Goal: Information Seeking & Learning: Learn about a topic

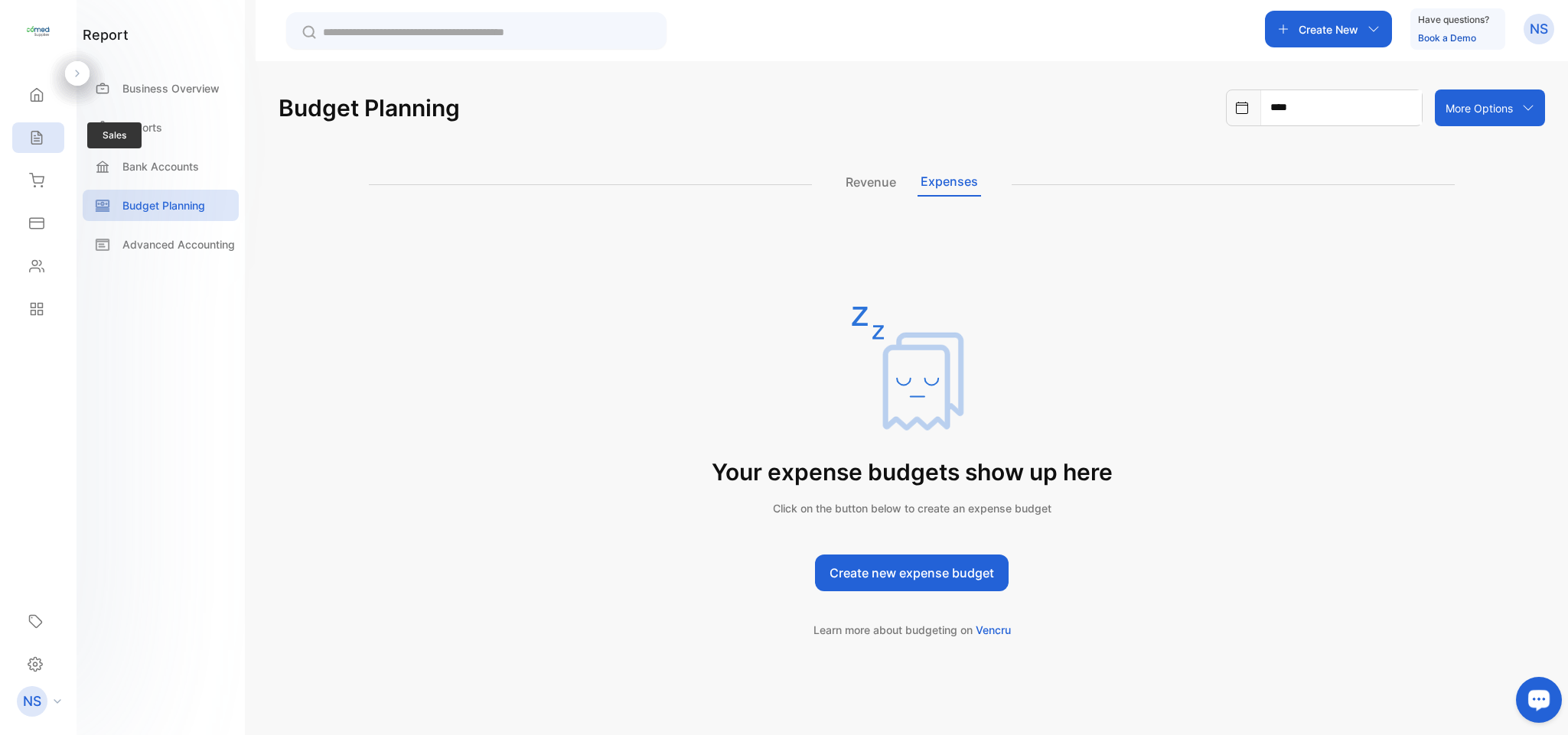
click at [44, 140] on div "Sales" at bounding box center [38, 138] width 52 height 31
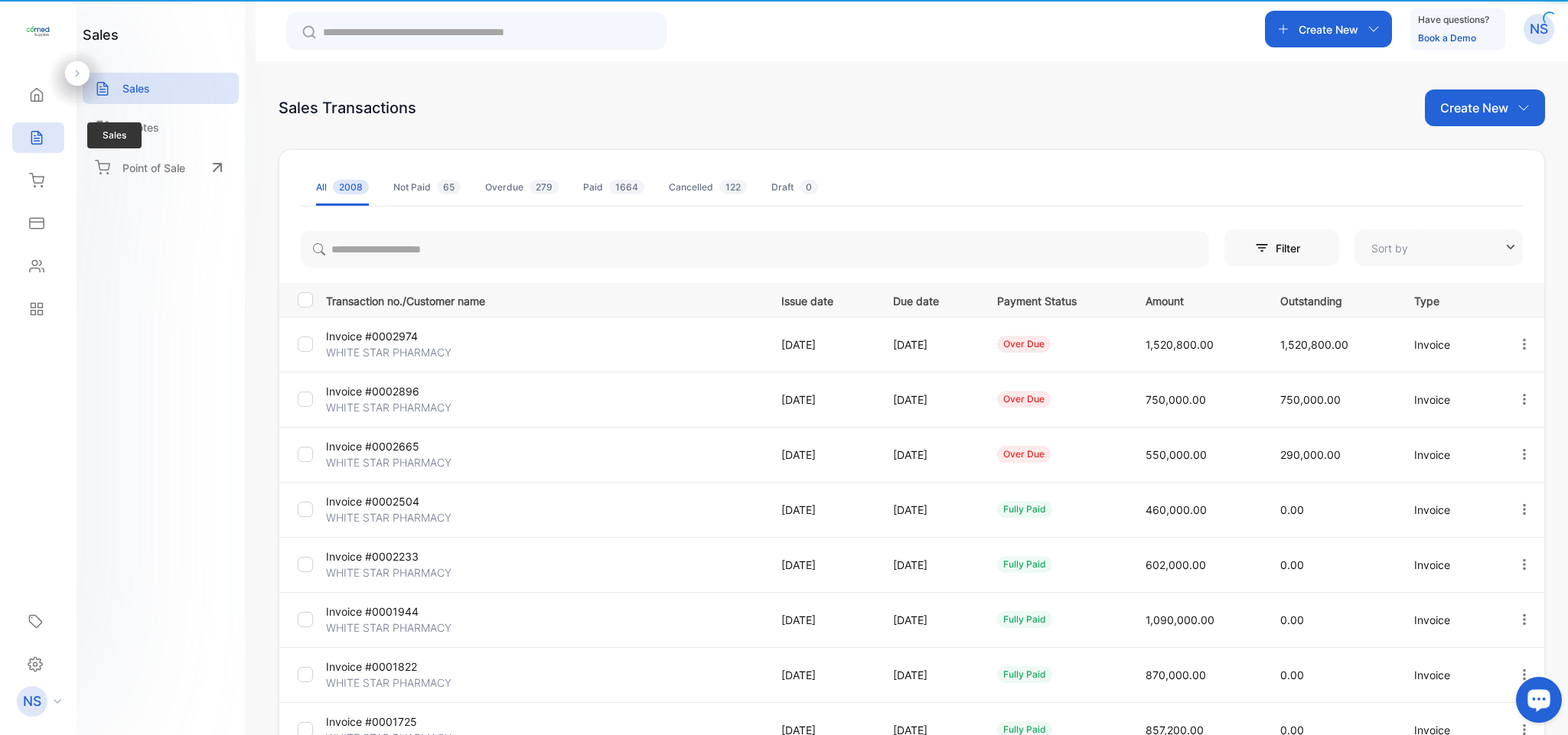
type input "**********"
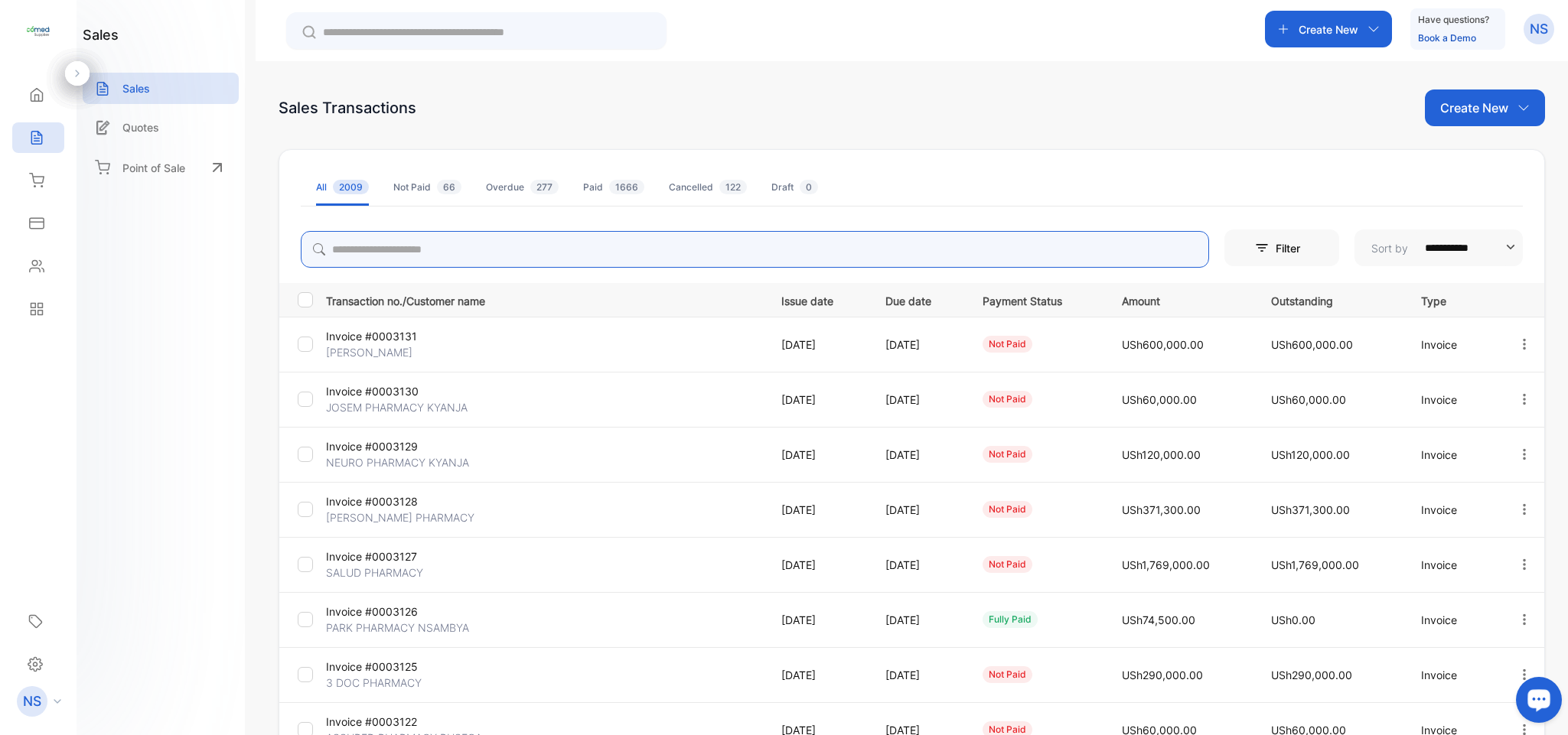
click at [379, 248] on input "search" at bounding box center [755, 249] width 908 height 37
type input "**********"
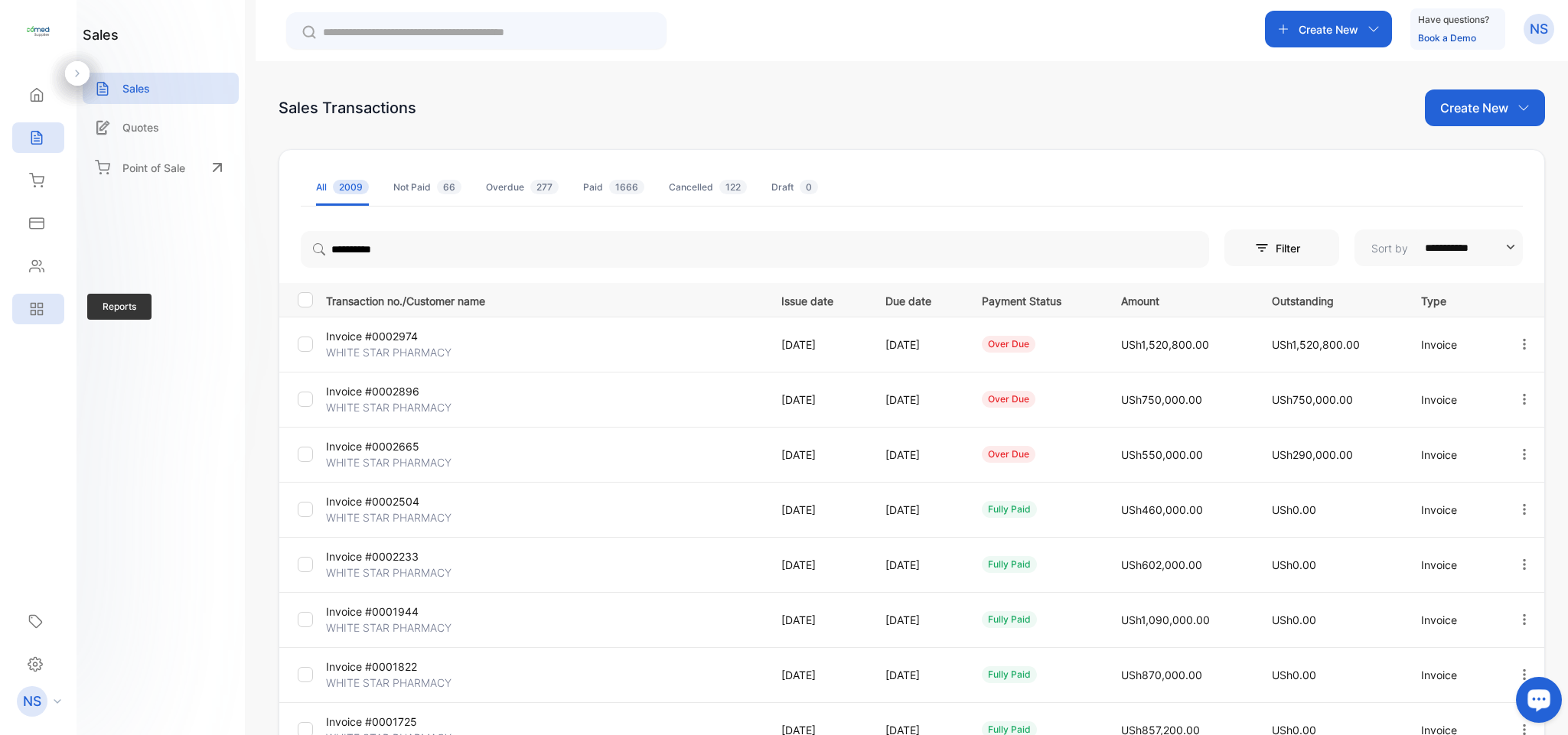
click at [44, 316] on div "Reports" at bounding box center [38, 309] width 52 height 31
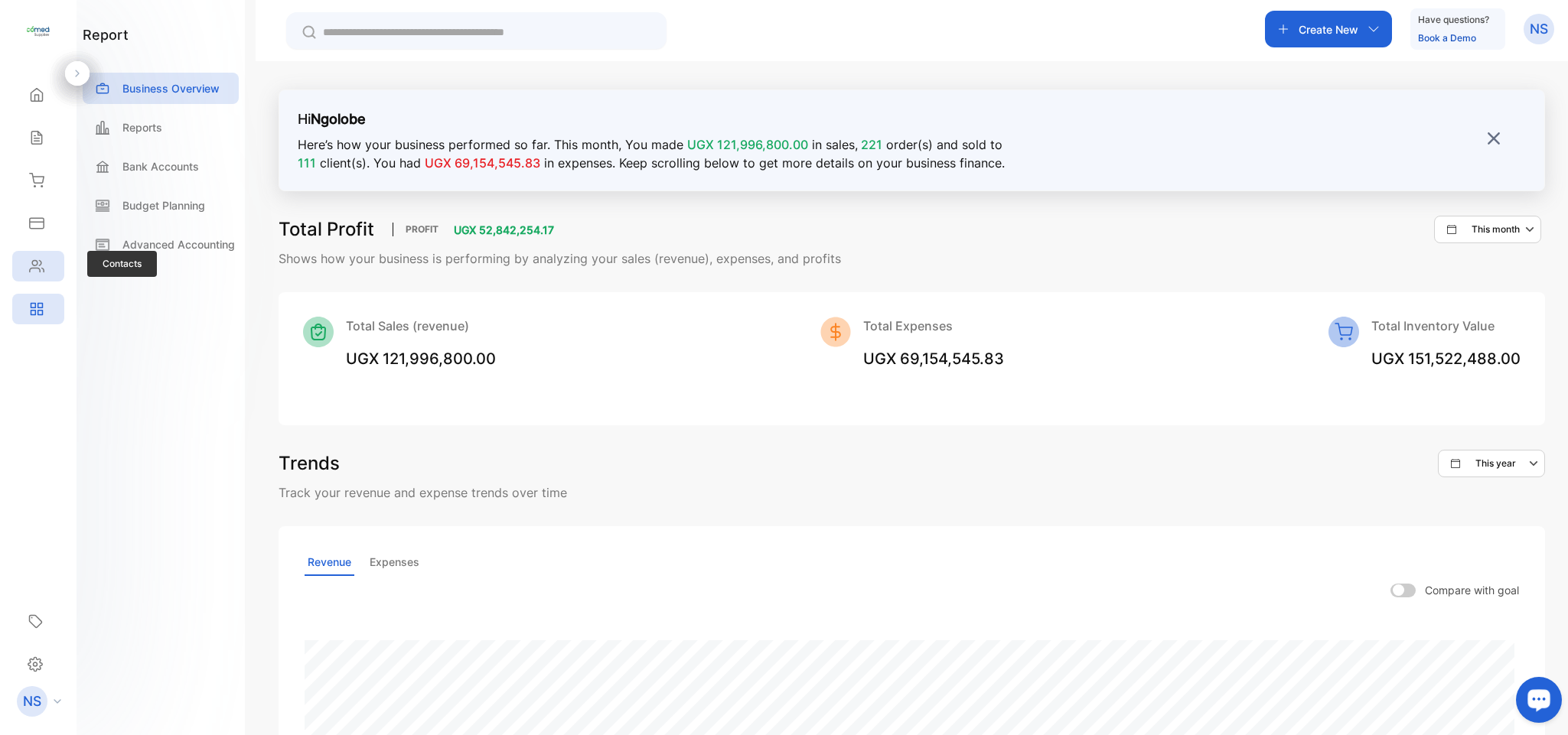
click at [46, 260] on div "Contacts" at bounding box center [38, 266] width 52 height 31
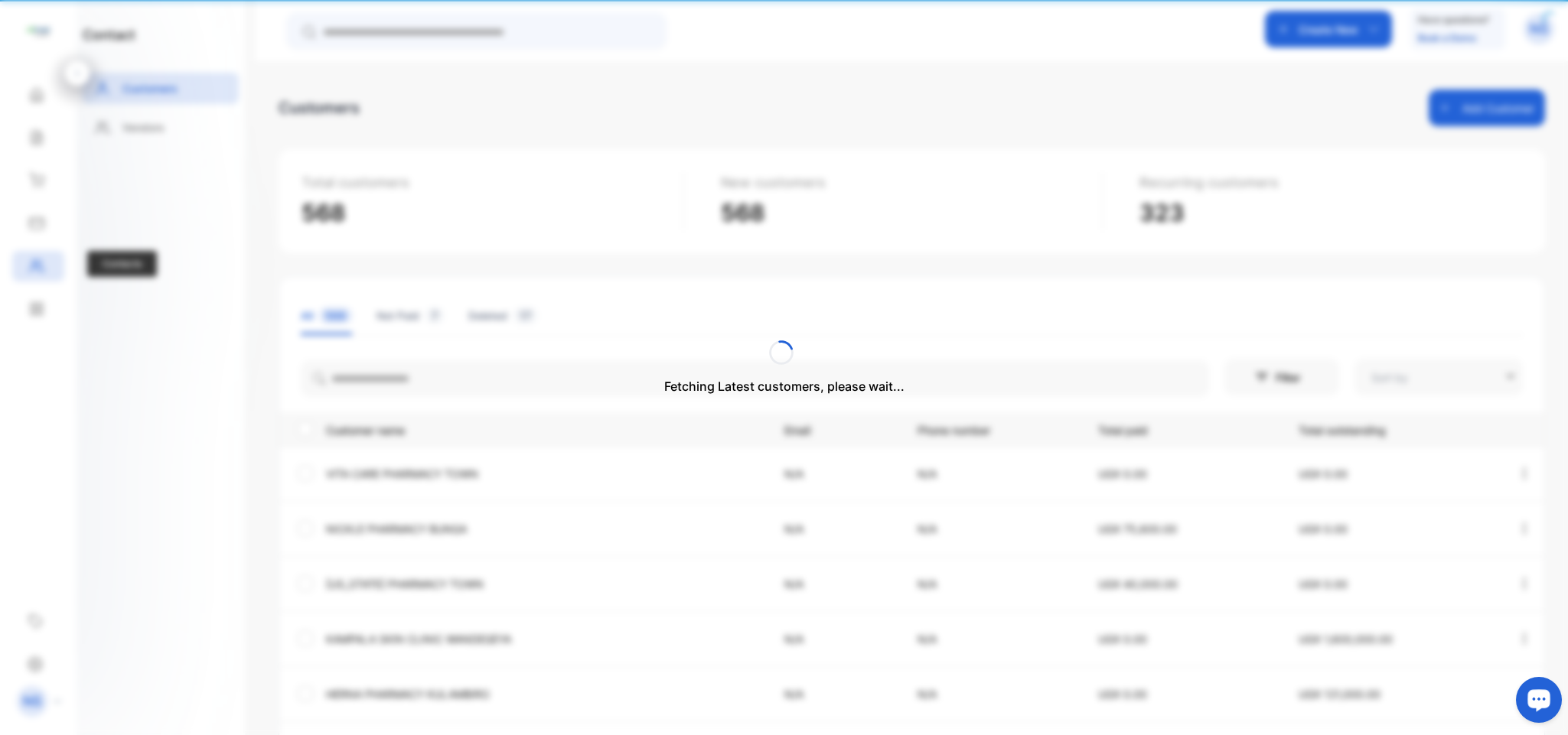
type input "**********"
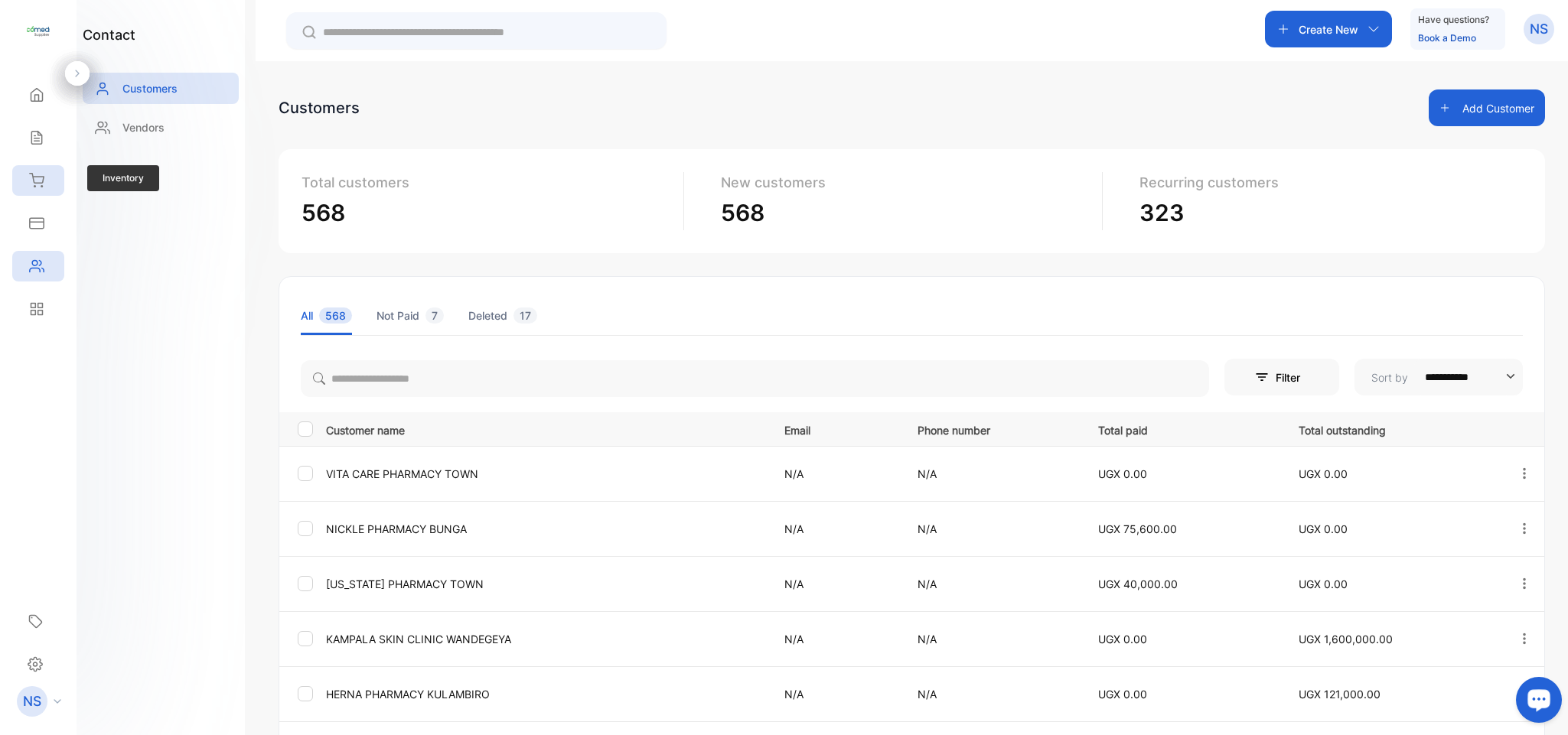
click at [43, 196] on div "Inventory" at bounding box center [38, 181] width 52 height 31
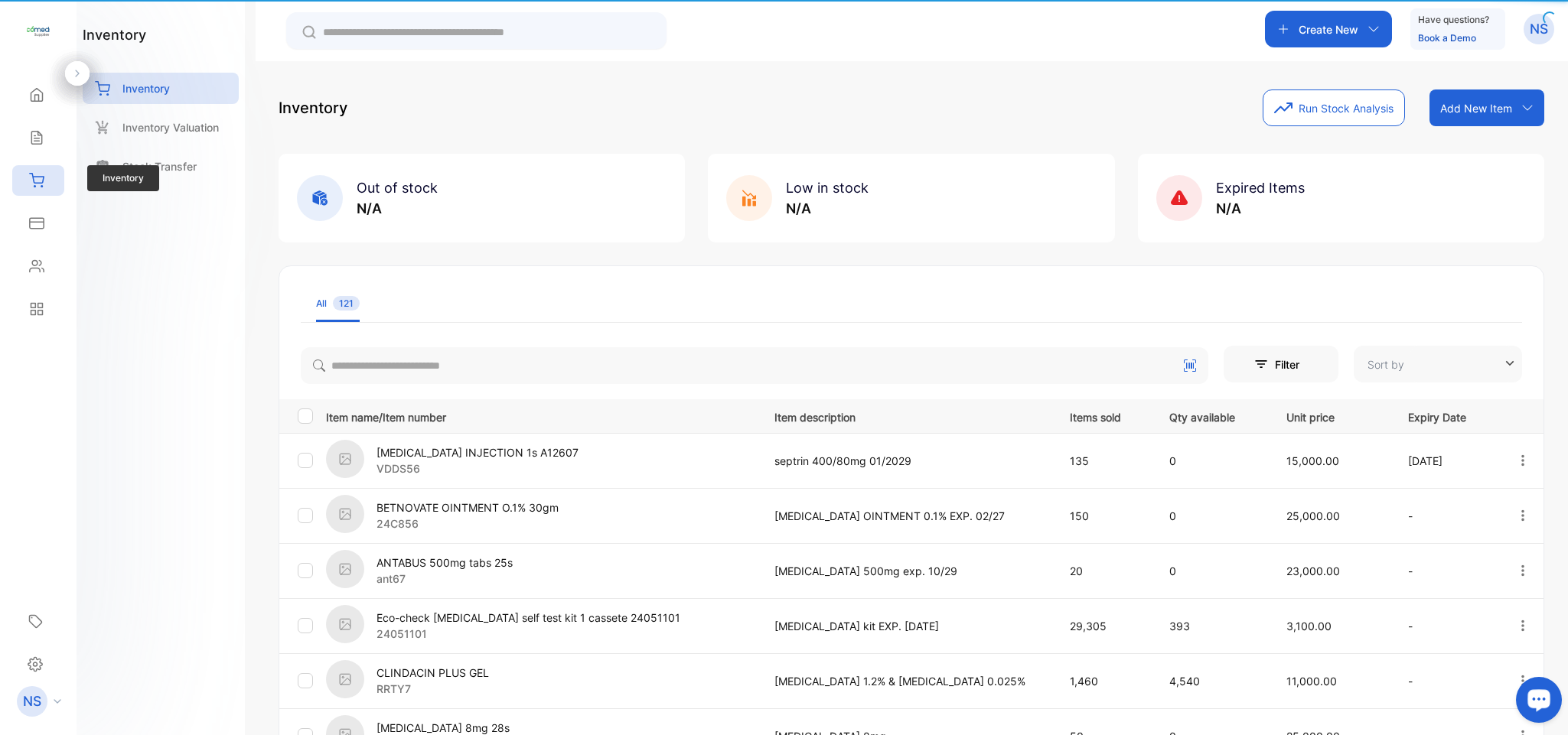
type input "**********"
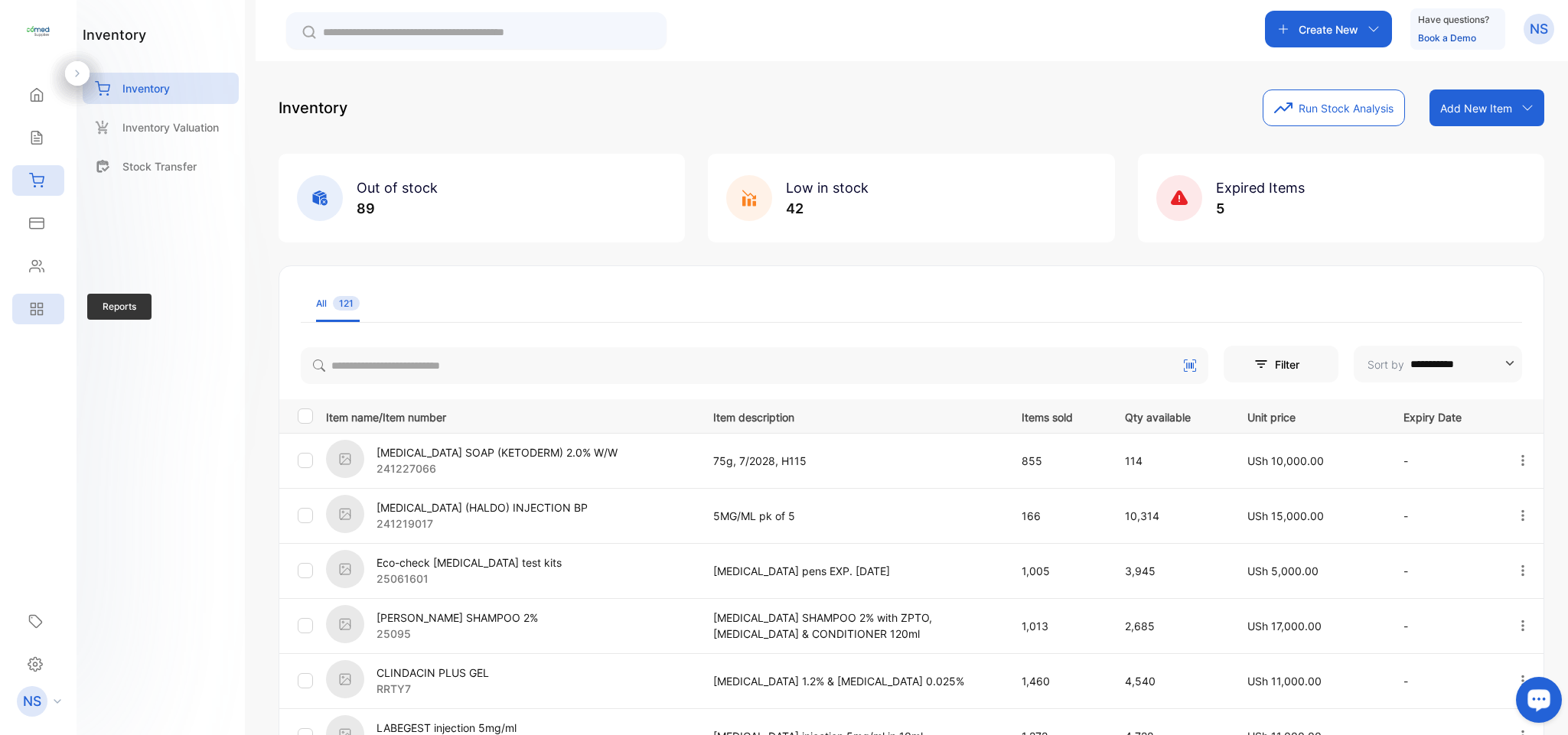
click at [36, 308] on icon at bounding box center [34, 306] width 5 height 5
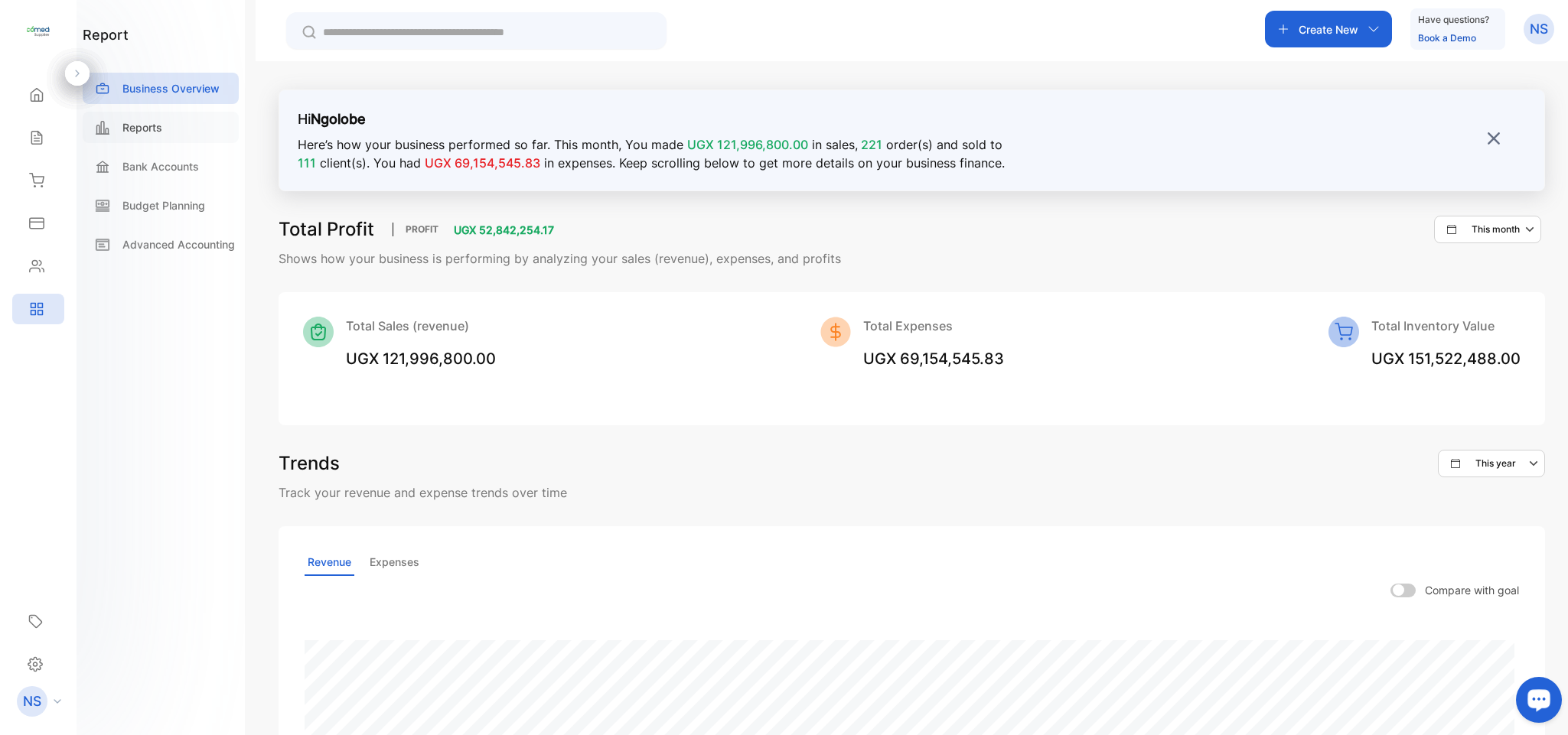
click at [174, 121] on div "Reports" at bounding box center [161, 127] width 156 height 32
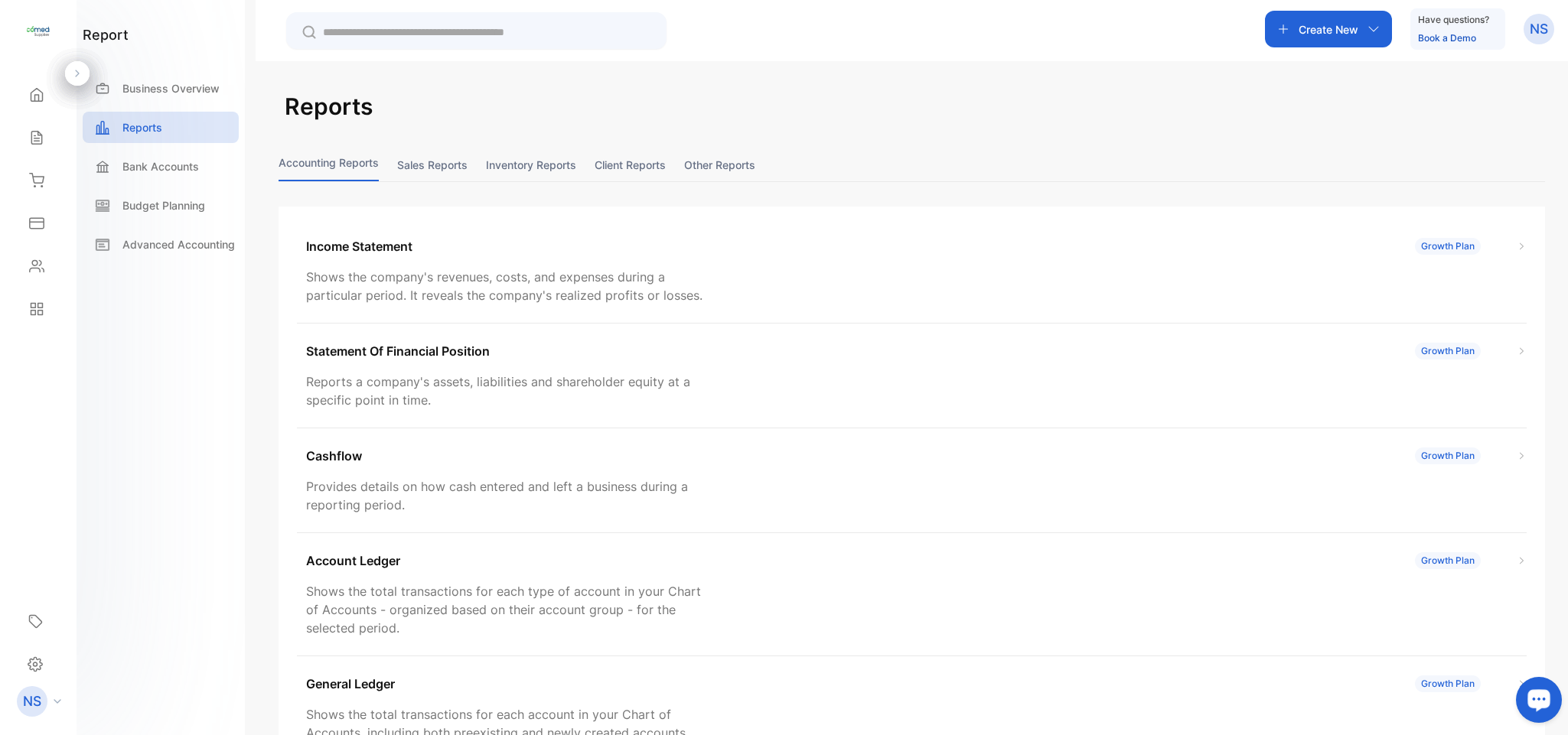
click at [439, 161] on button "Sales reports" at bounding box center [432, 165] width 70 height 33
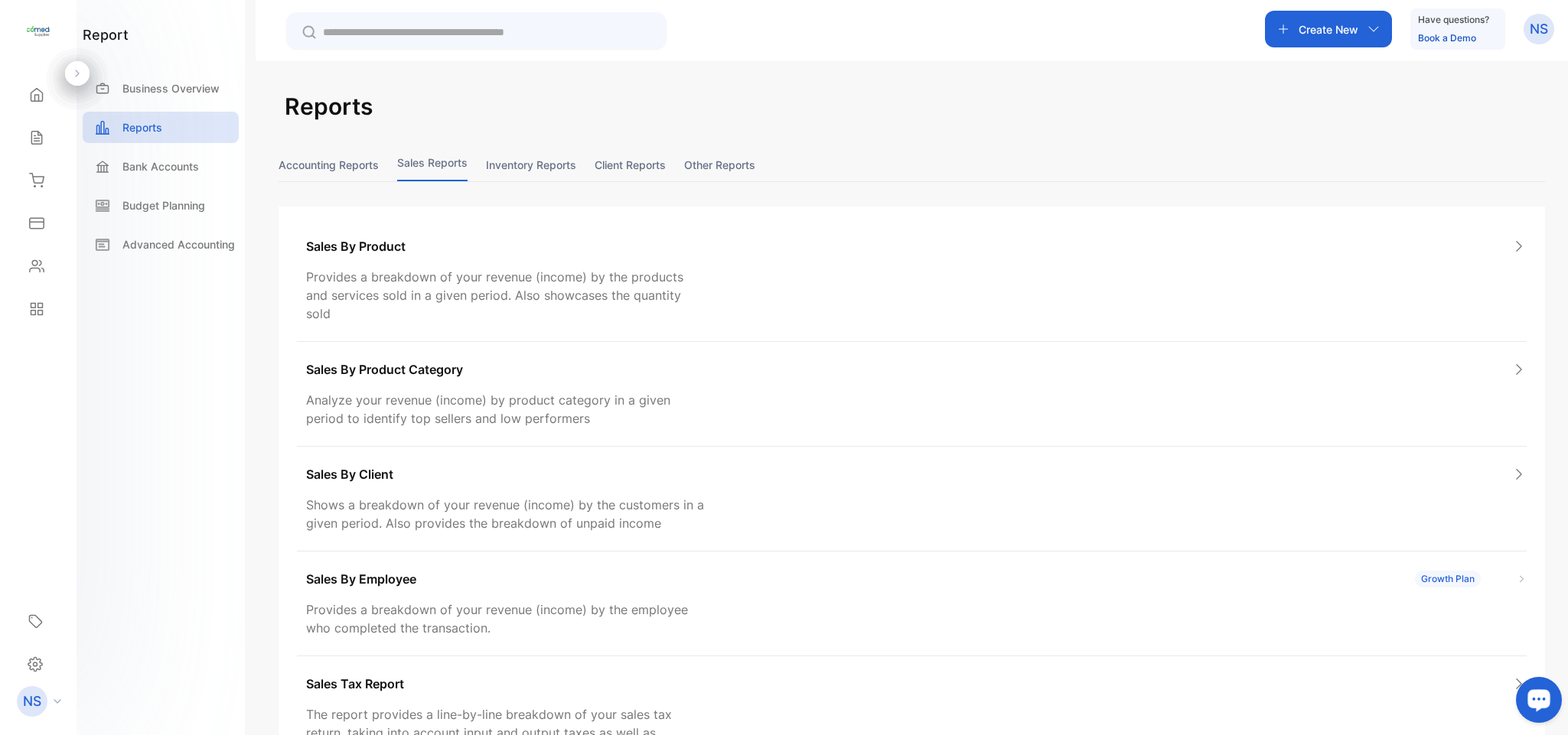
click at [439, 161] on button "Sales reports" at bounding box center [432, 165] width 70 height 33
click at [530, 466] on div "Sales By Client" at bounding box center [916, 474] width 1220 height 18
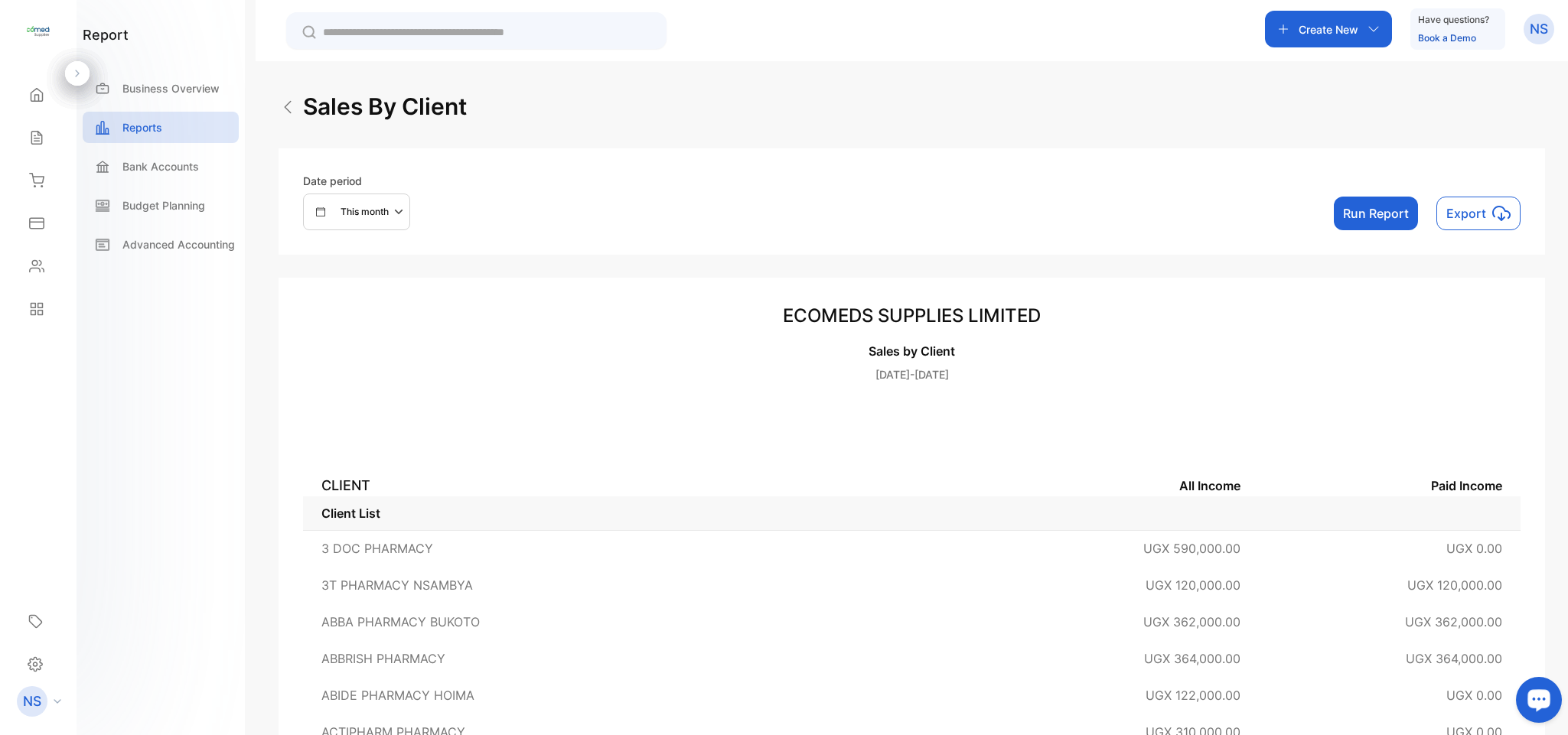
click at [364, 214] on p "This month" at bounding box center [365, 212] width 48 height 13
click at [382, 432] on input "text" at bounding box center [431, 428] width 161 height 35
select select "*"
select select "****"
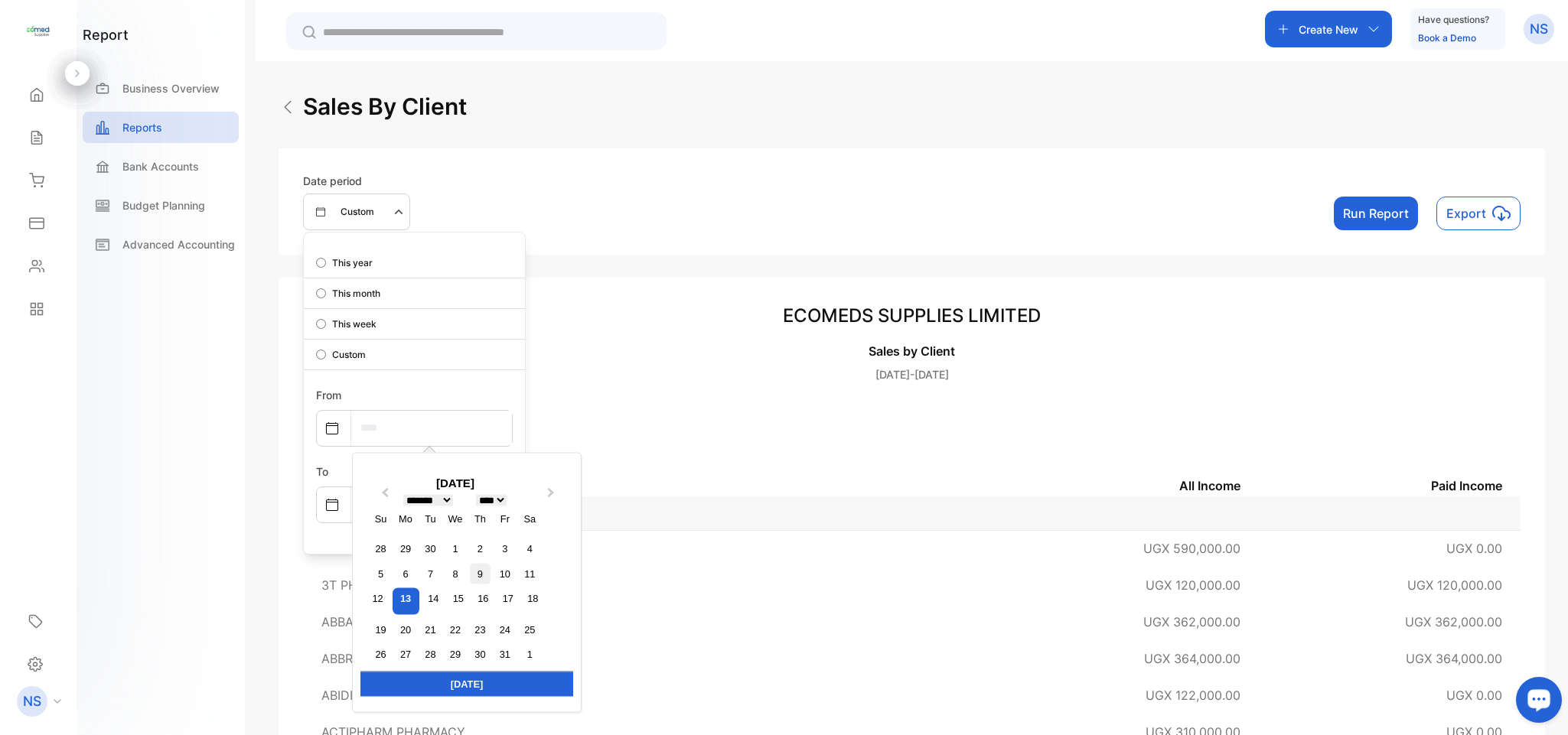
click at [483, 571] on div "9" at bounding box center [479, 572] width 20 height 20
type input "**********"
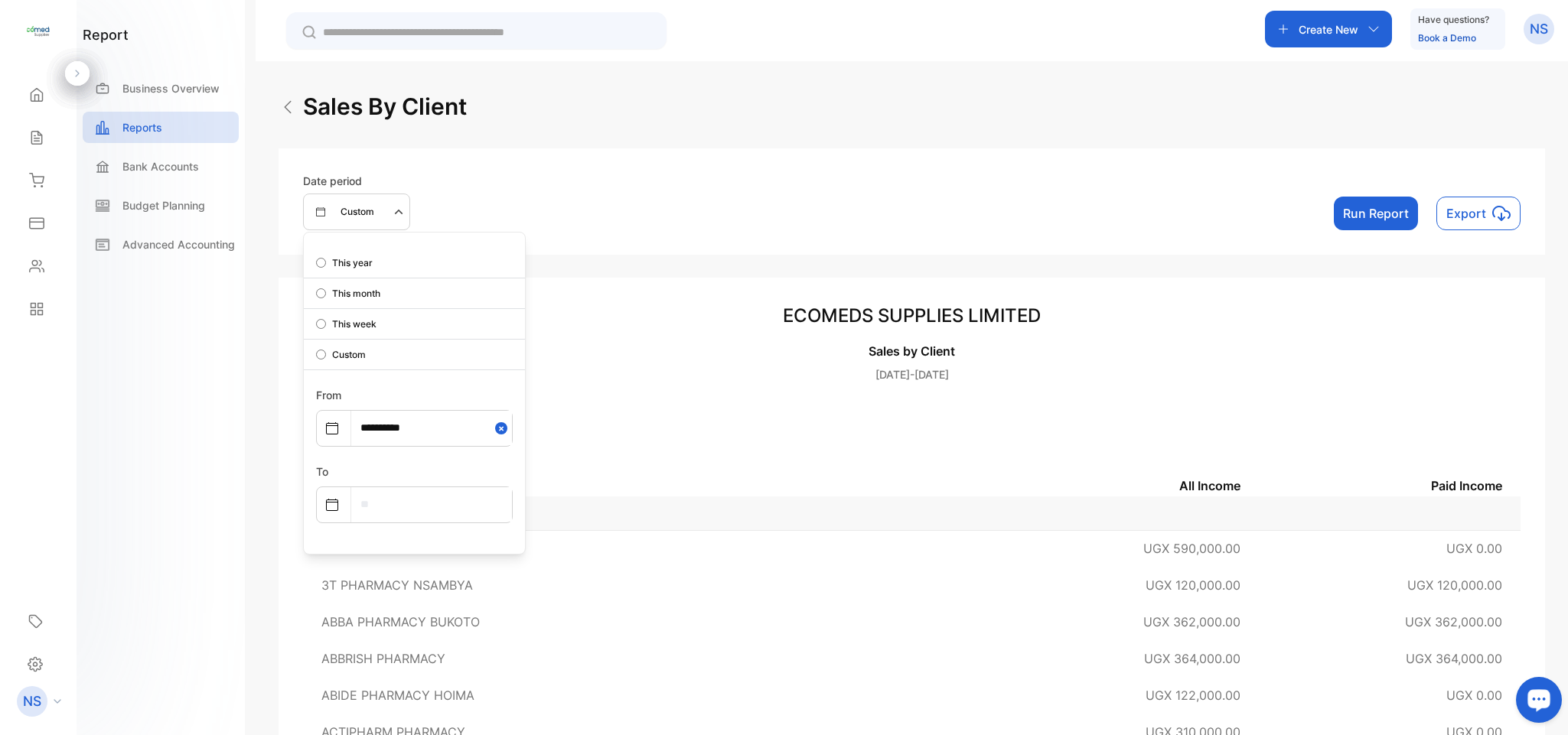
click at [436, 475] on div "To" at bounding box center [414, 493] width 196 height 62
drag, startPoint x: 436, startPoint y: 475, endPoint x: 422, endPoint y: 503, distance: 31.3
click at [422, 503] on div "To" at bounding box center [414, 493] width 196 height 62
select select "*"
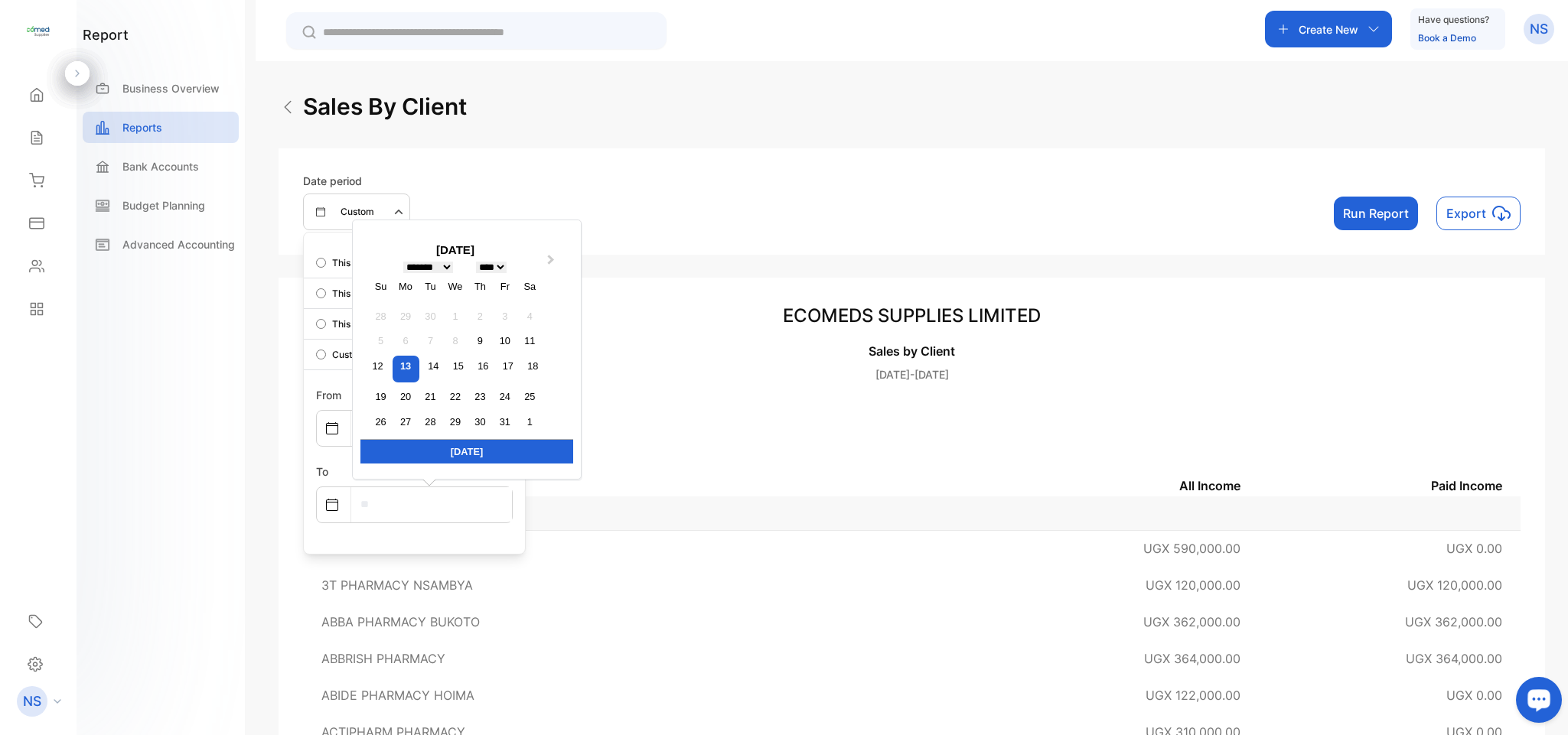
click at [417, 513] on input "text" at bounding box center [431, 505] width 161 height 35
click at [412, 368] on div "13" at bounding box center [406, 369] width 27 height 27
type input "**********"
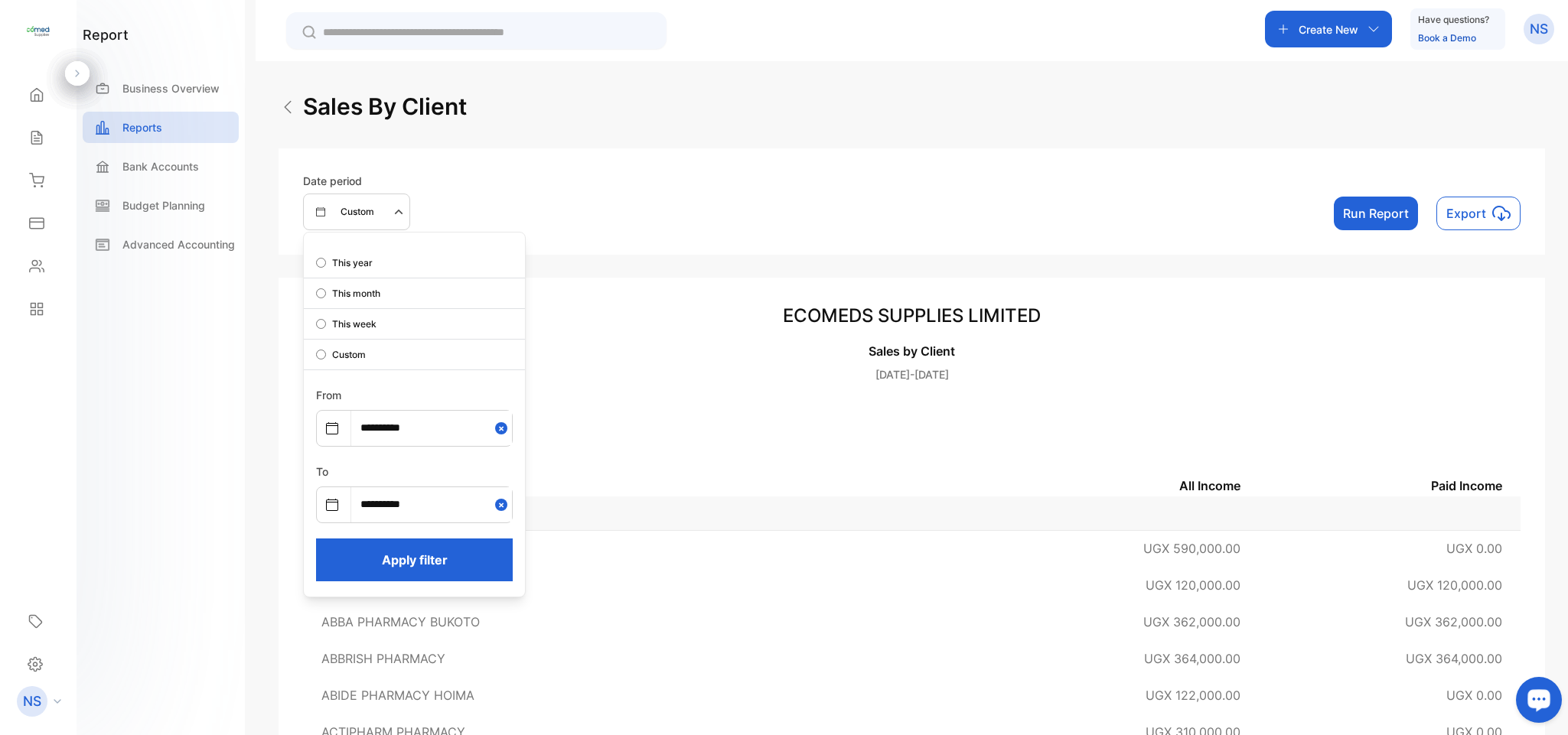
click at [1384, 222] on button "Run Report" at bounding box center [1375, 213] width 84 height 34
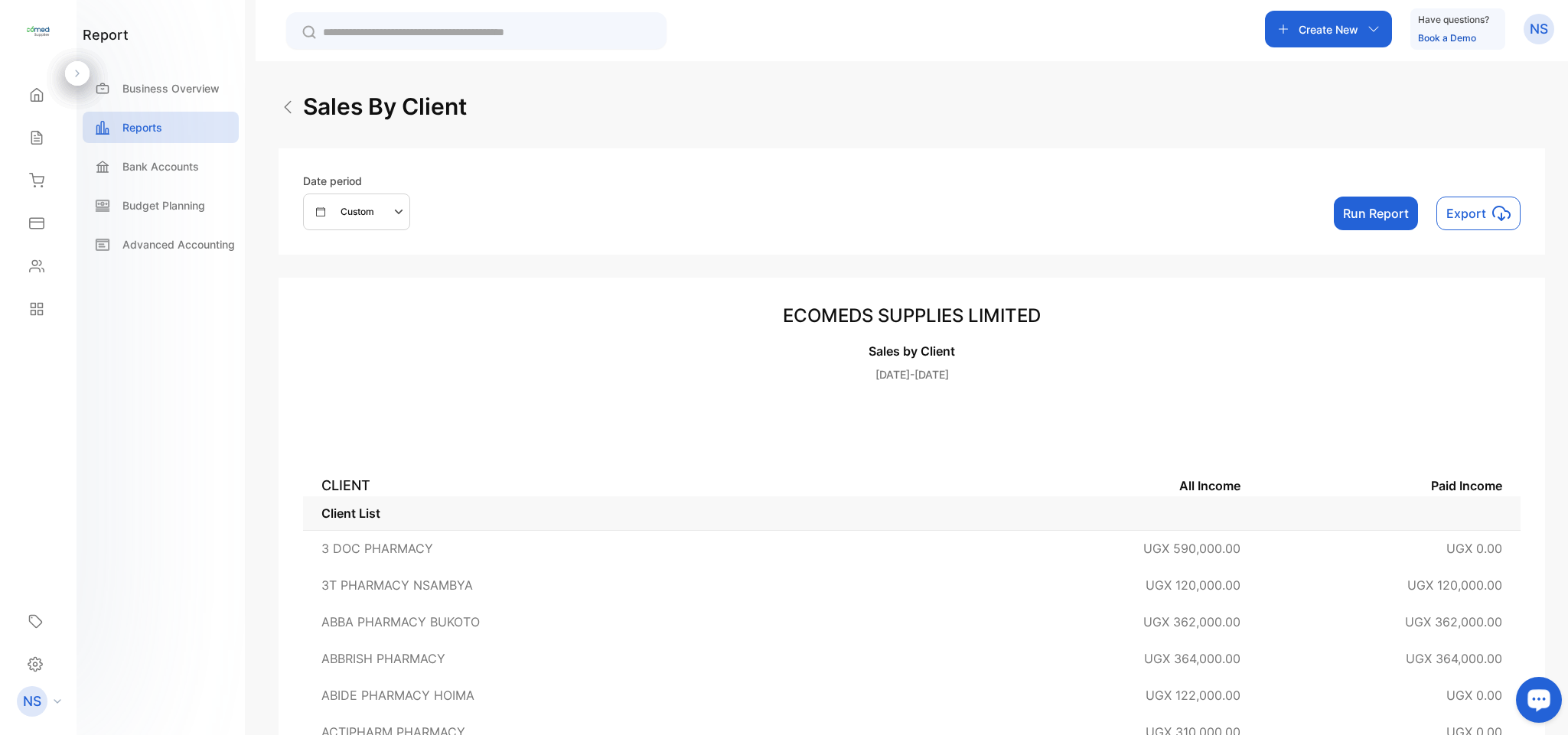
click at [1384, 222] on button "Run Report" at bounding box center [1375, 213] width 84 height 34
click at [381, 218] on div "Custom" at bounding box center [362, 212] width 93 height 18
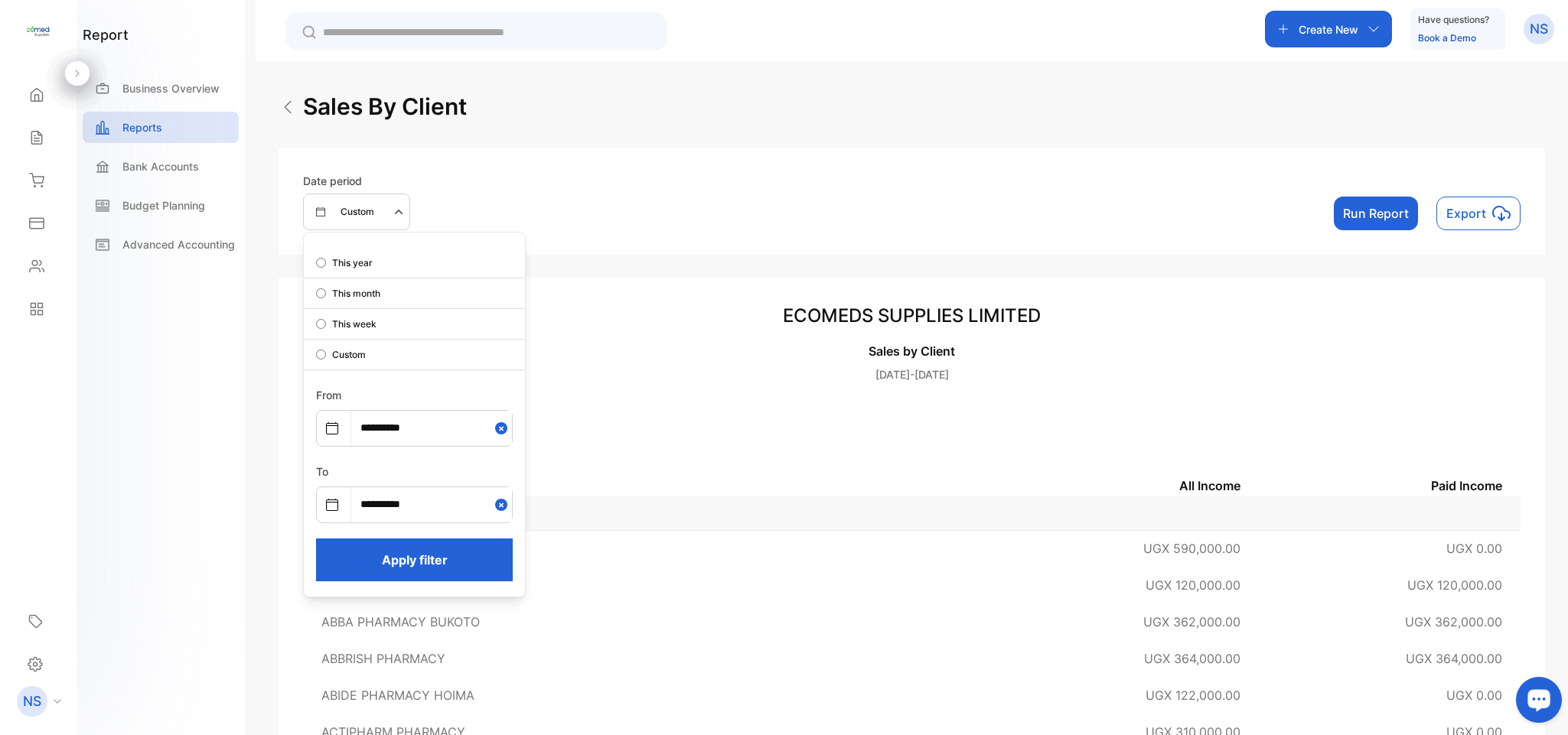
click at [407, 568] on button "Apply filter" at bounding box center [414, 560] width 196 height 43
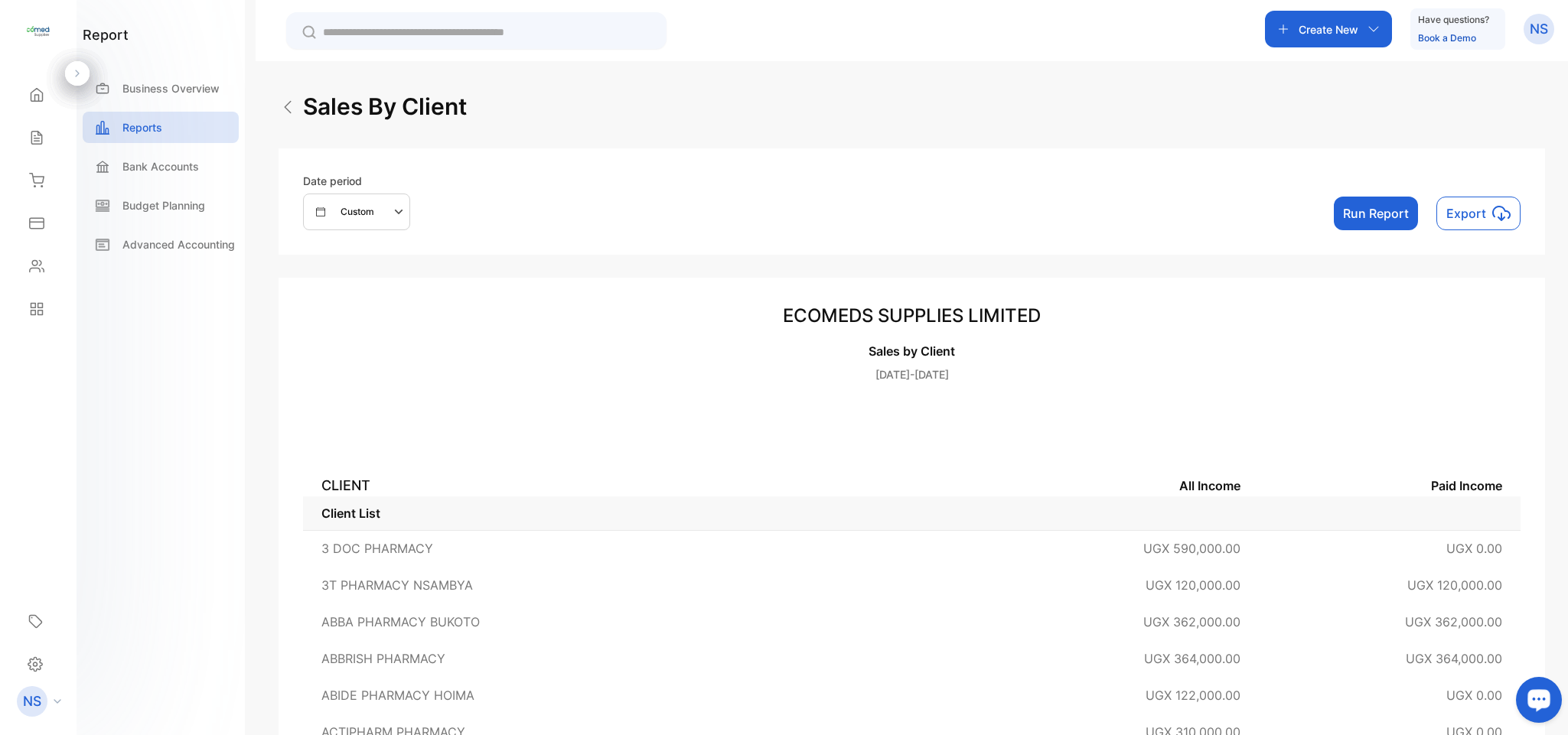
click at [1341, 205] on button "Run Report" at bounding box center [1375, 213] width 84 height 34
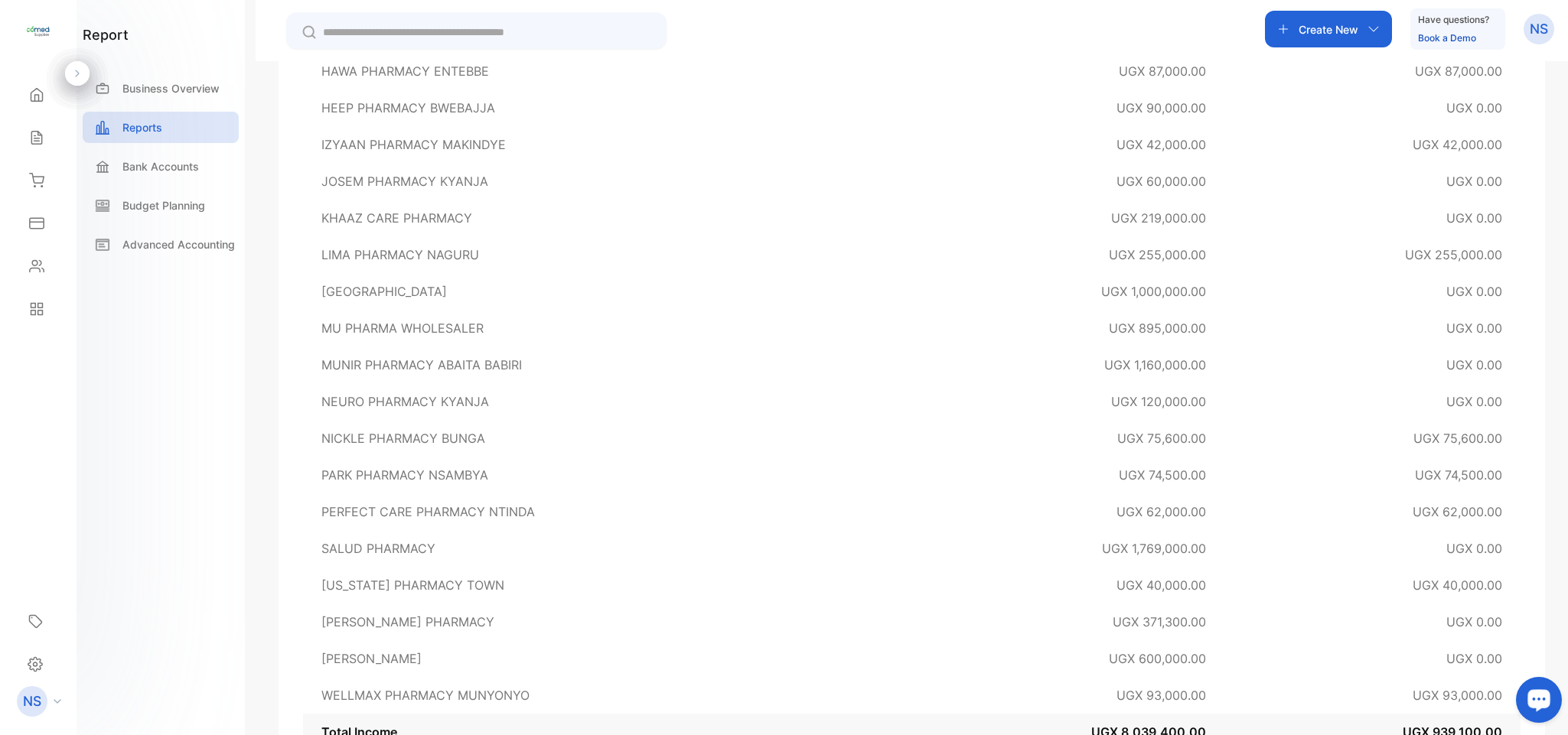
scroll to position [675, 0]
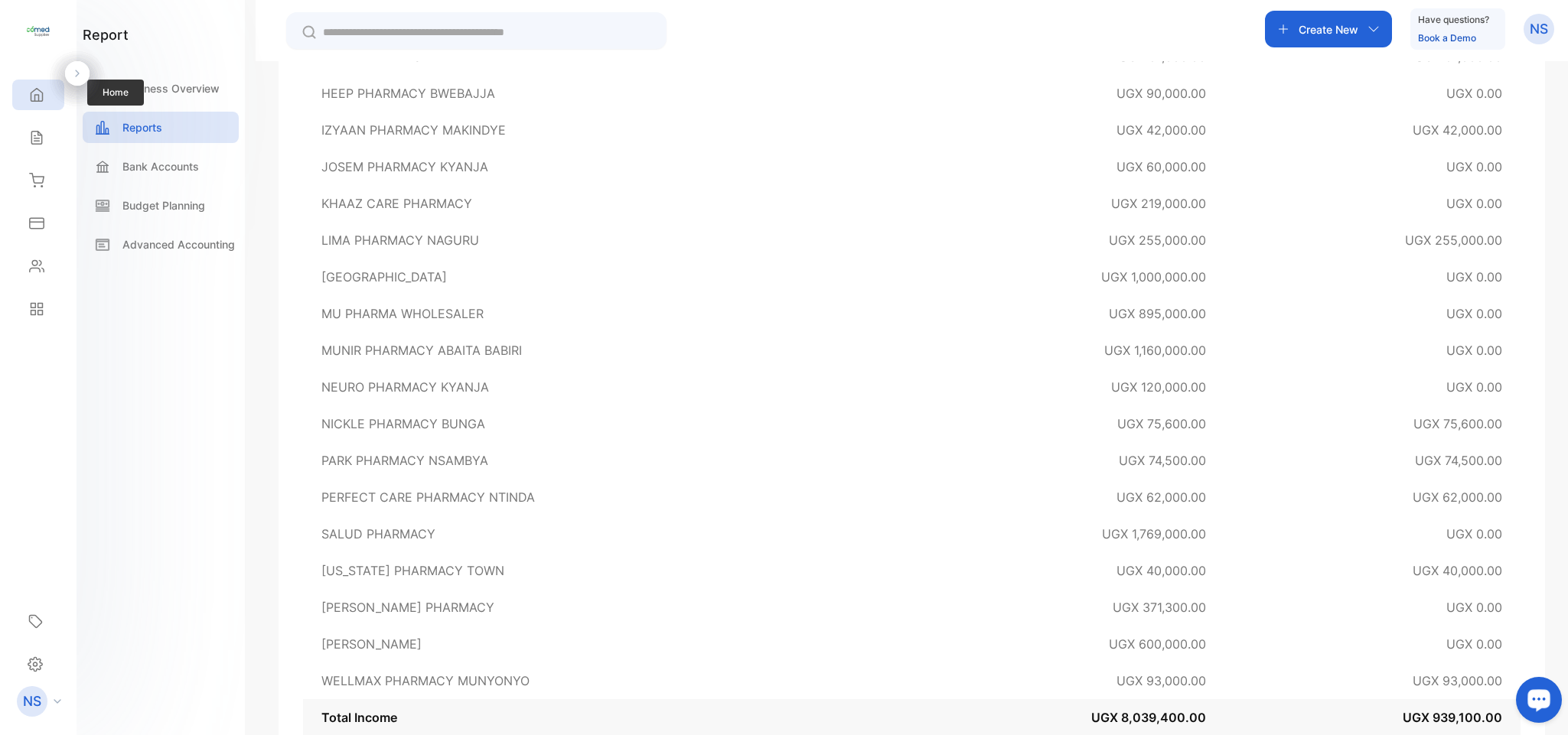
click at [35, 102] on icon at bounding box center [38, 95] width 12 height 13
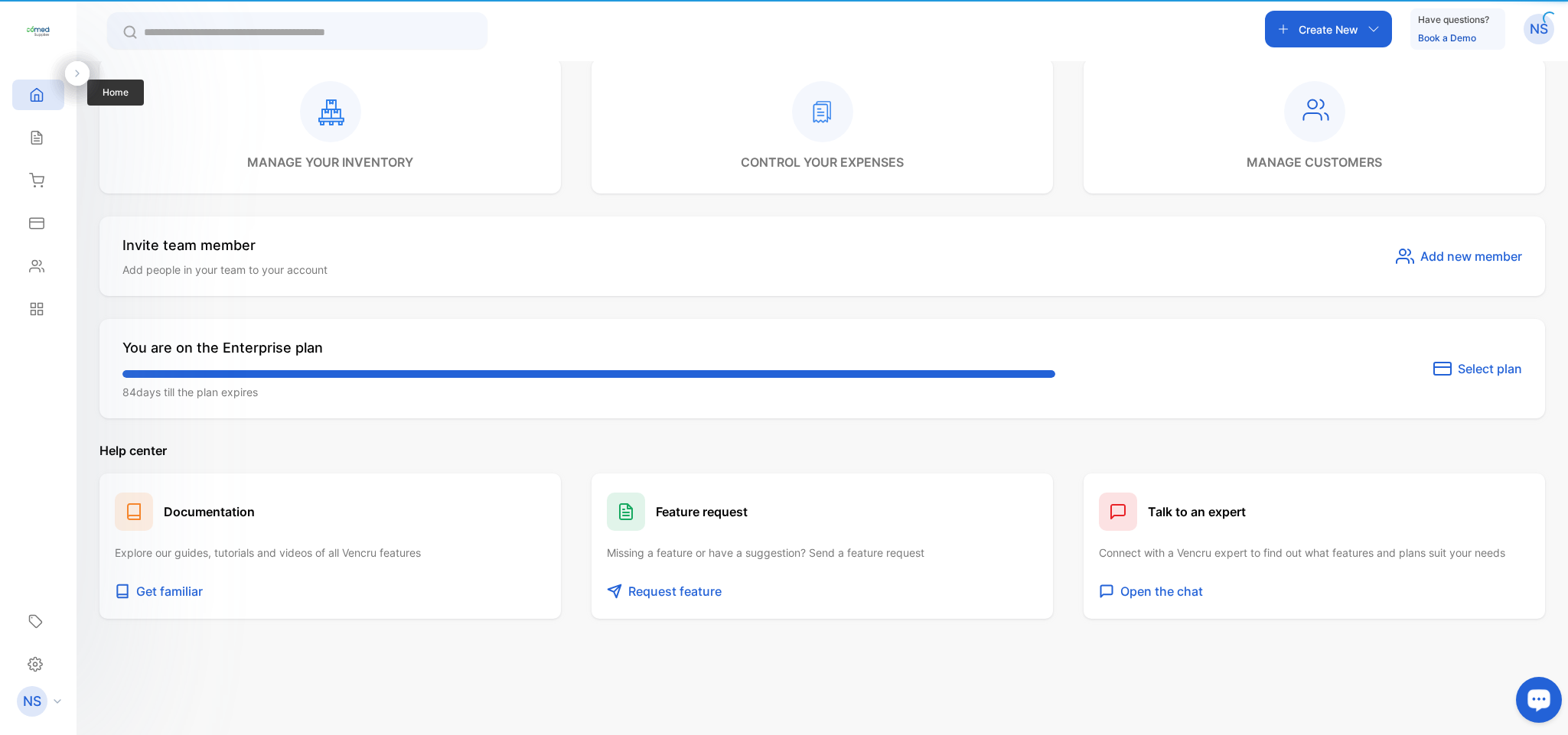
scroll to position [514, 0]
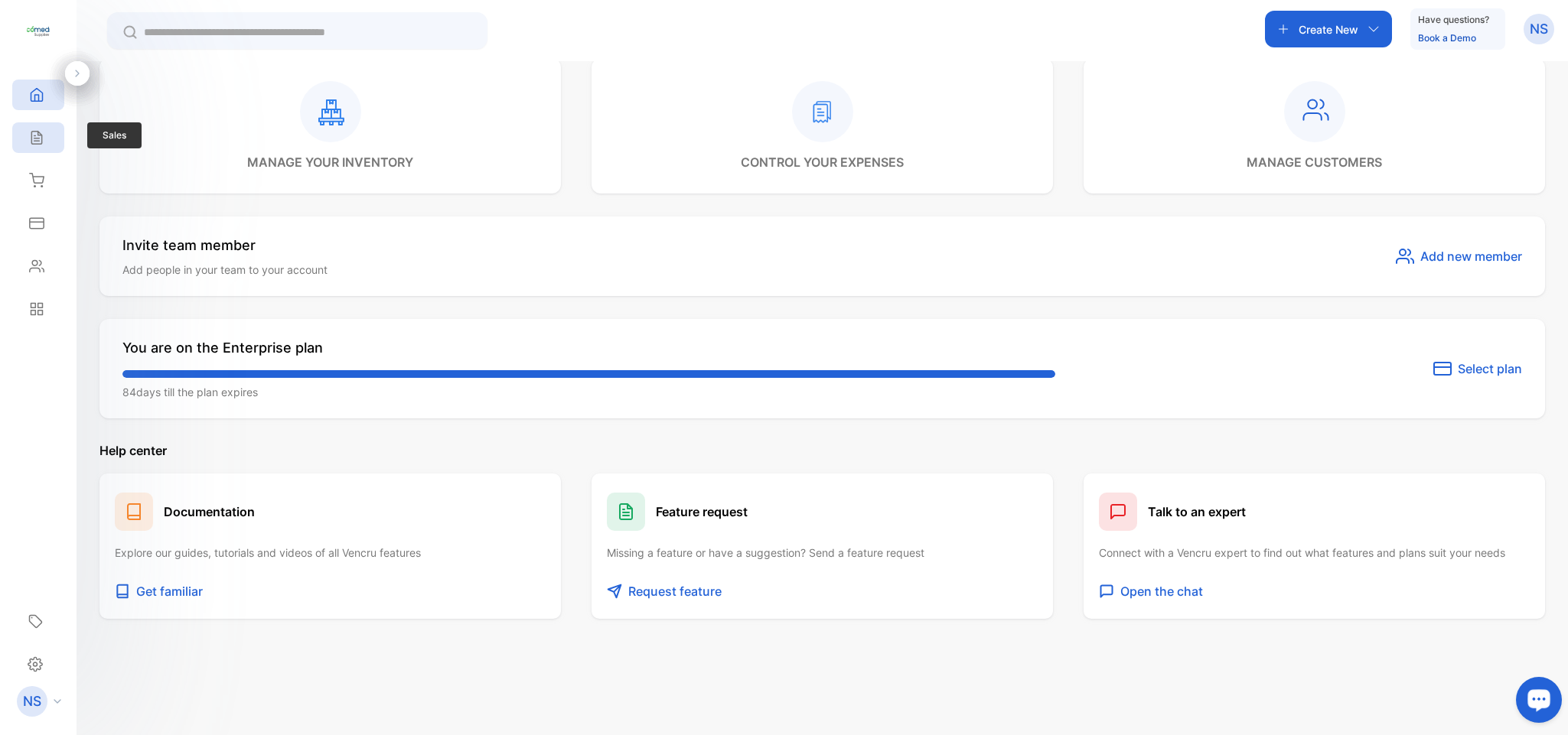
click at [35, 137] on icon at bounding box center [37, 139] width 10 height 13
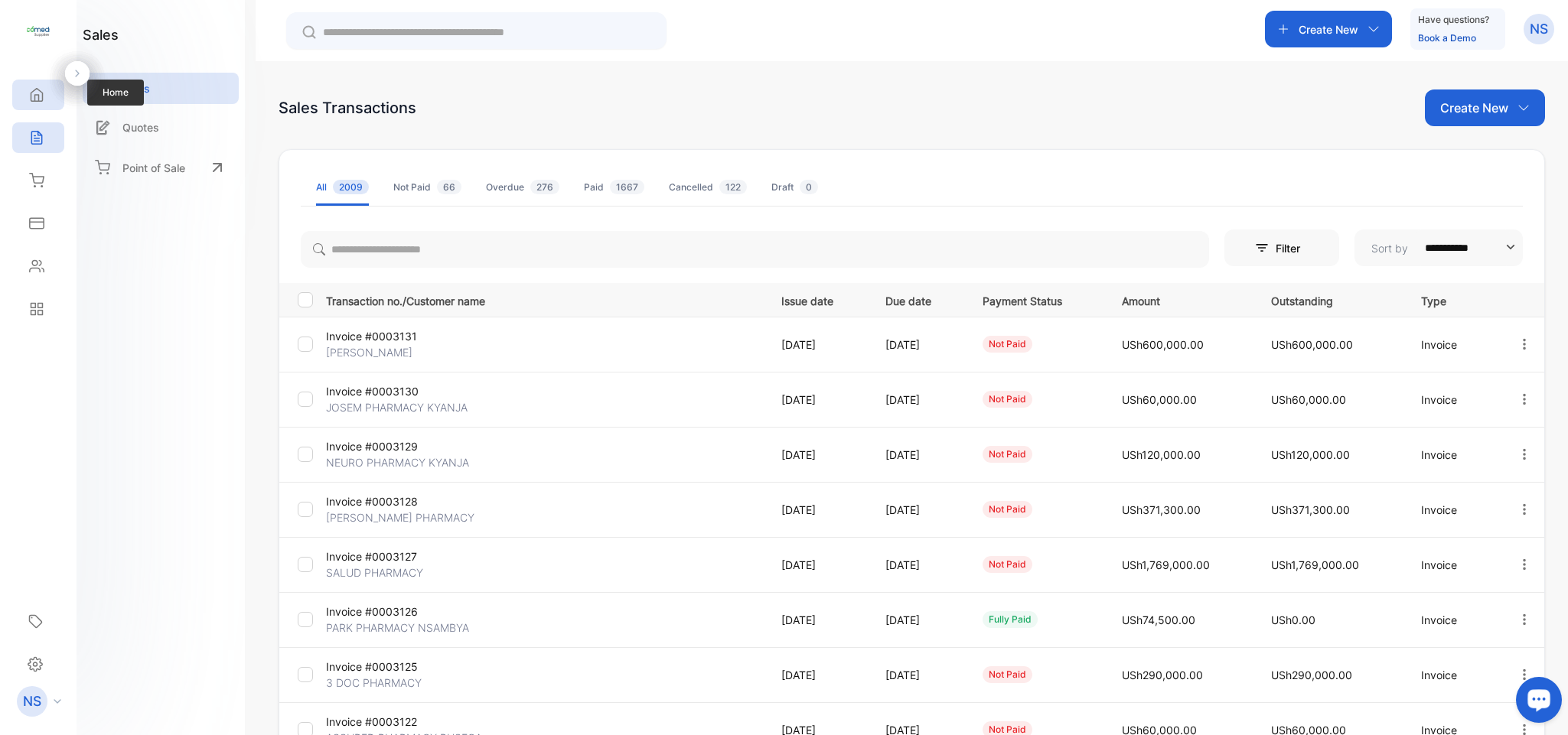
click at [46, 99] on div "Home" at bounding box center [38, 95] width 52 height 31
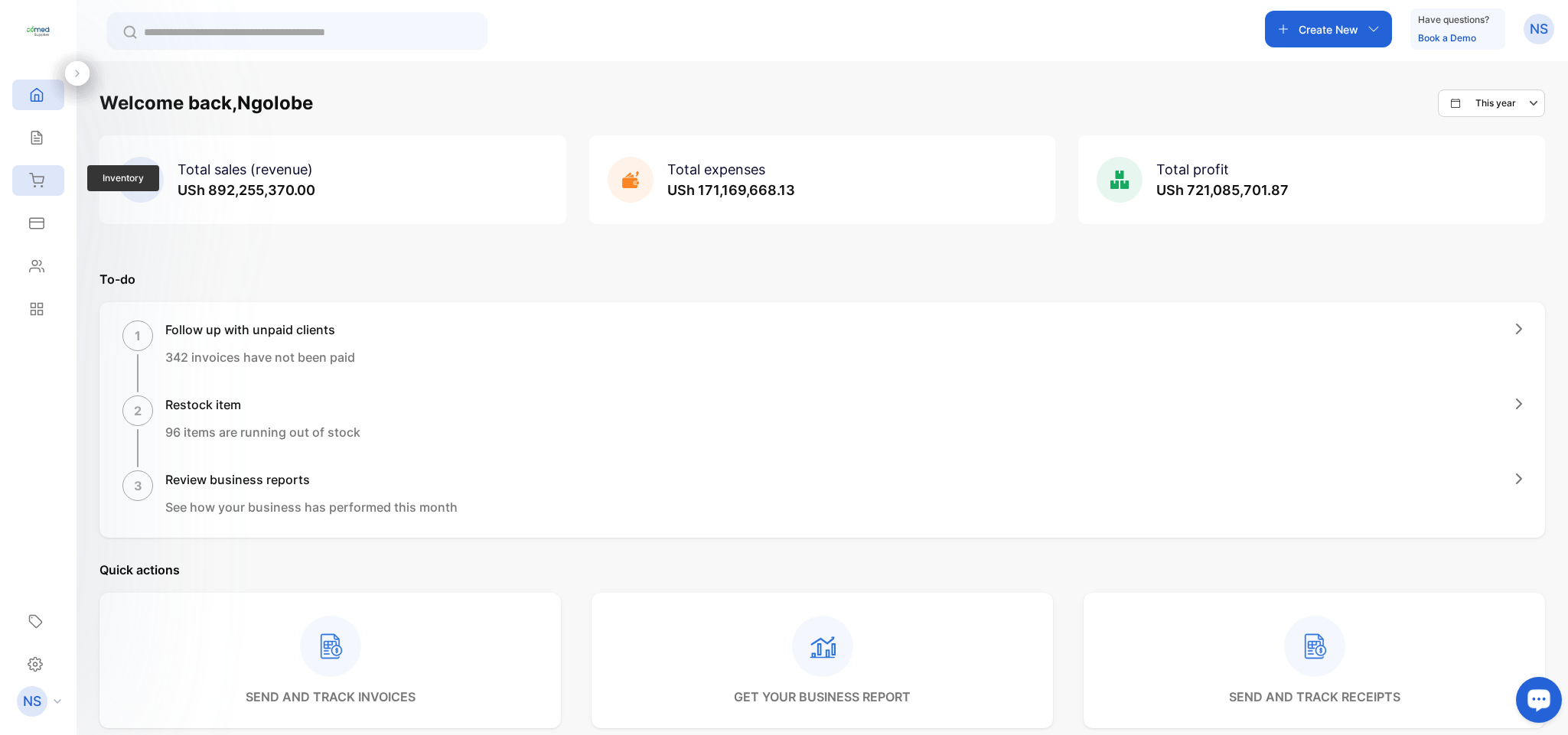
click at [35, 181] on icon at bounding box center [37, 181] width 15 height 15
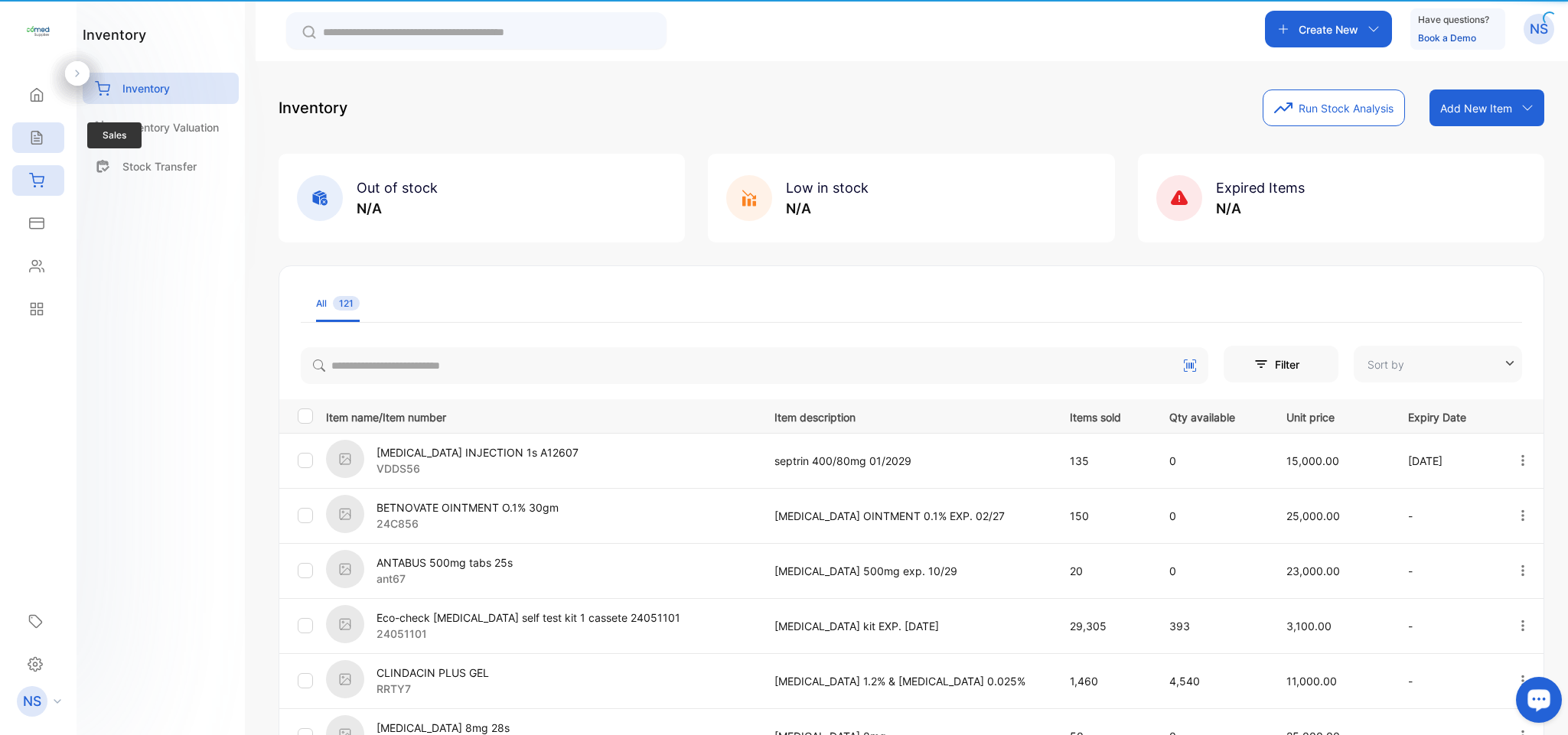
click at [39, 145] on icon at bounding box center [37, 138] width 15 height 15
type input "**********"
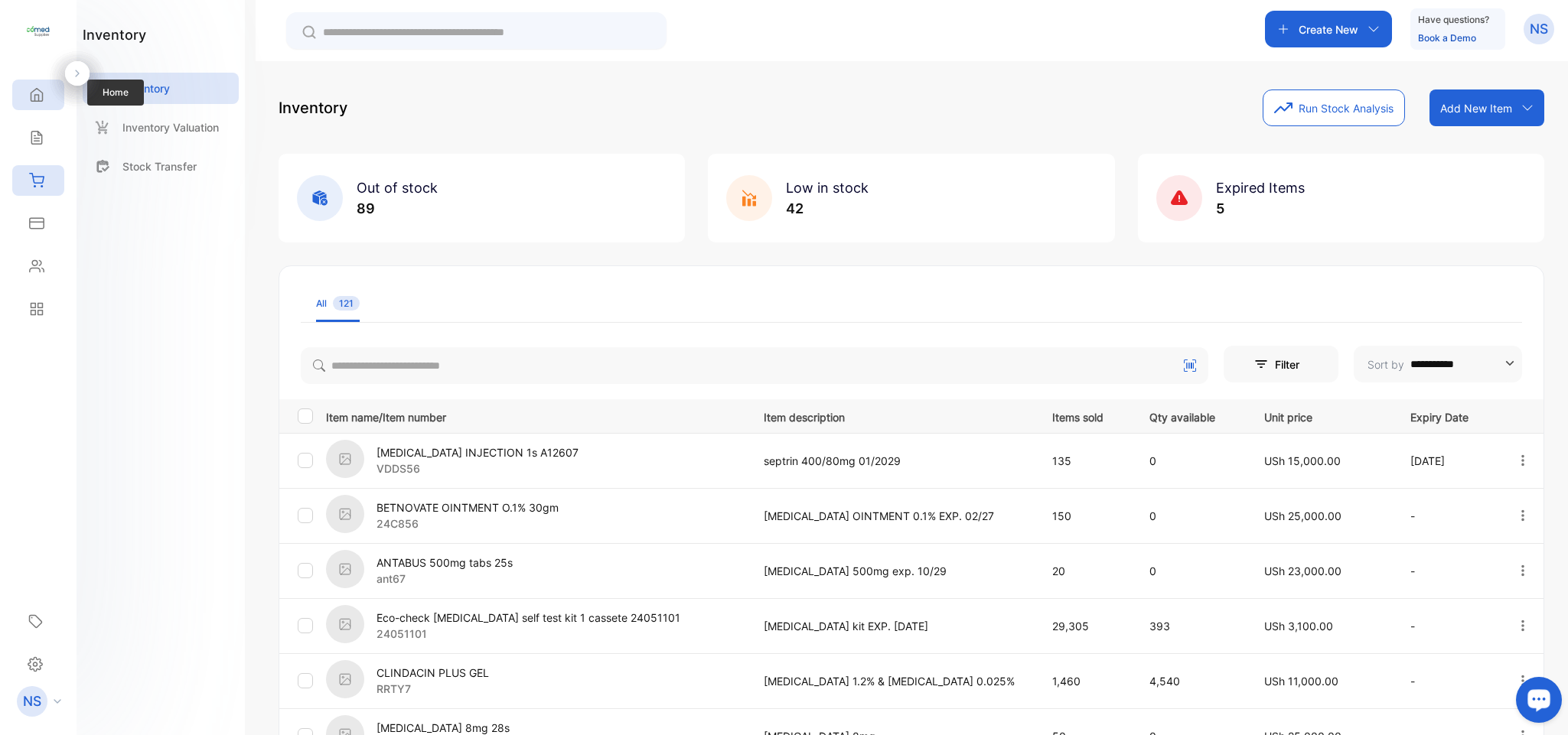
click at [39, 104] on div "Home" at bounding box center [38, 95] width 52 height 31
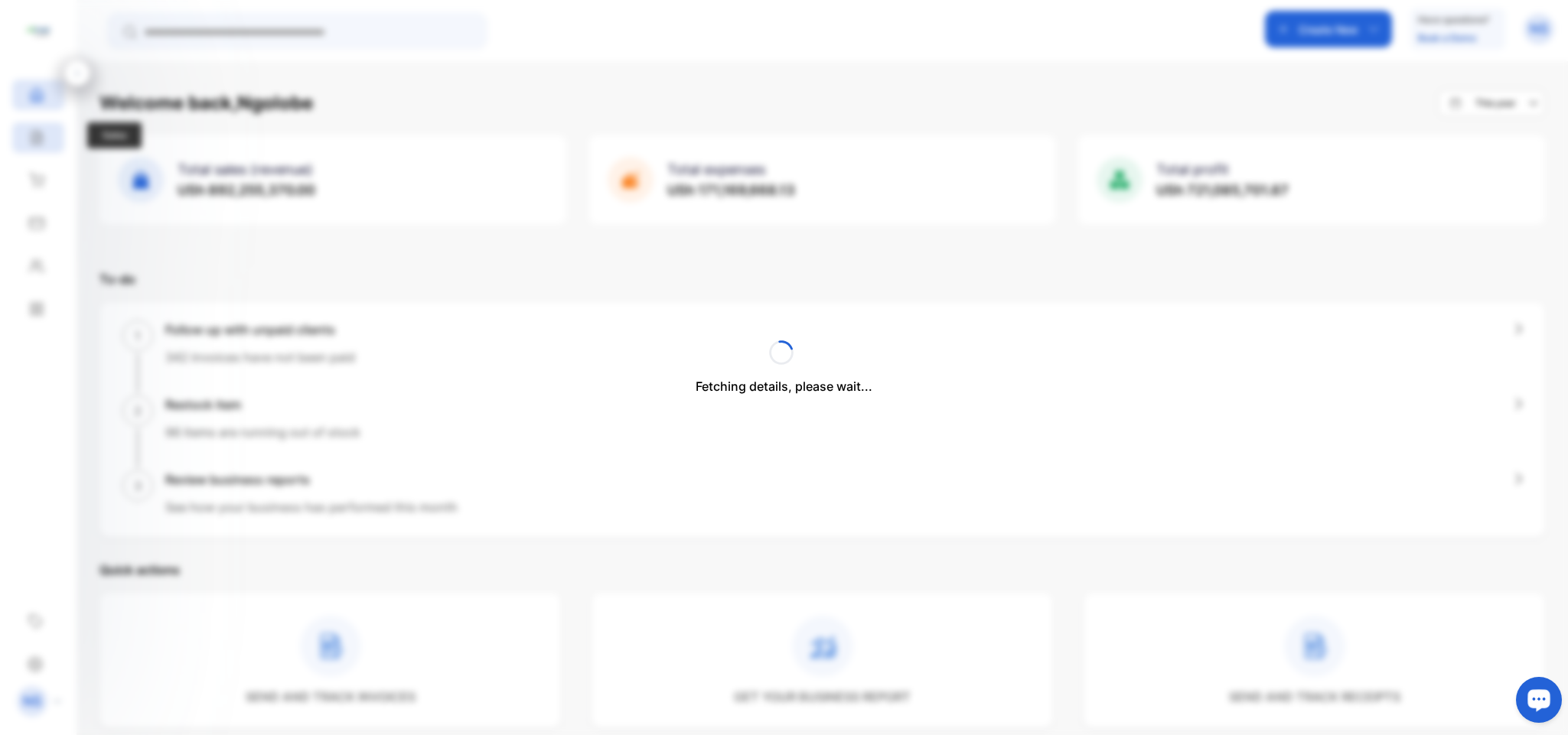
click at [35, 147] on div "Fetching details, please wait..." at bounding box center [784, 368] width 1568 height 735
click at [29, 134] on icon at bounding box center [37, 138] width 15 height 15
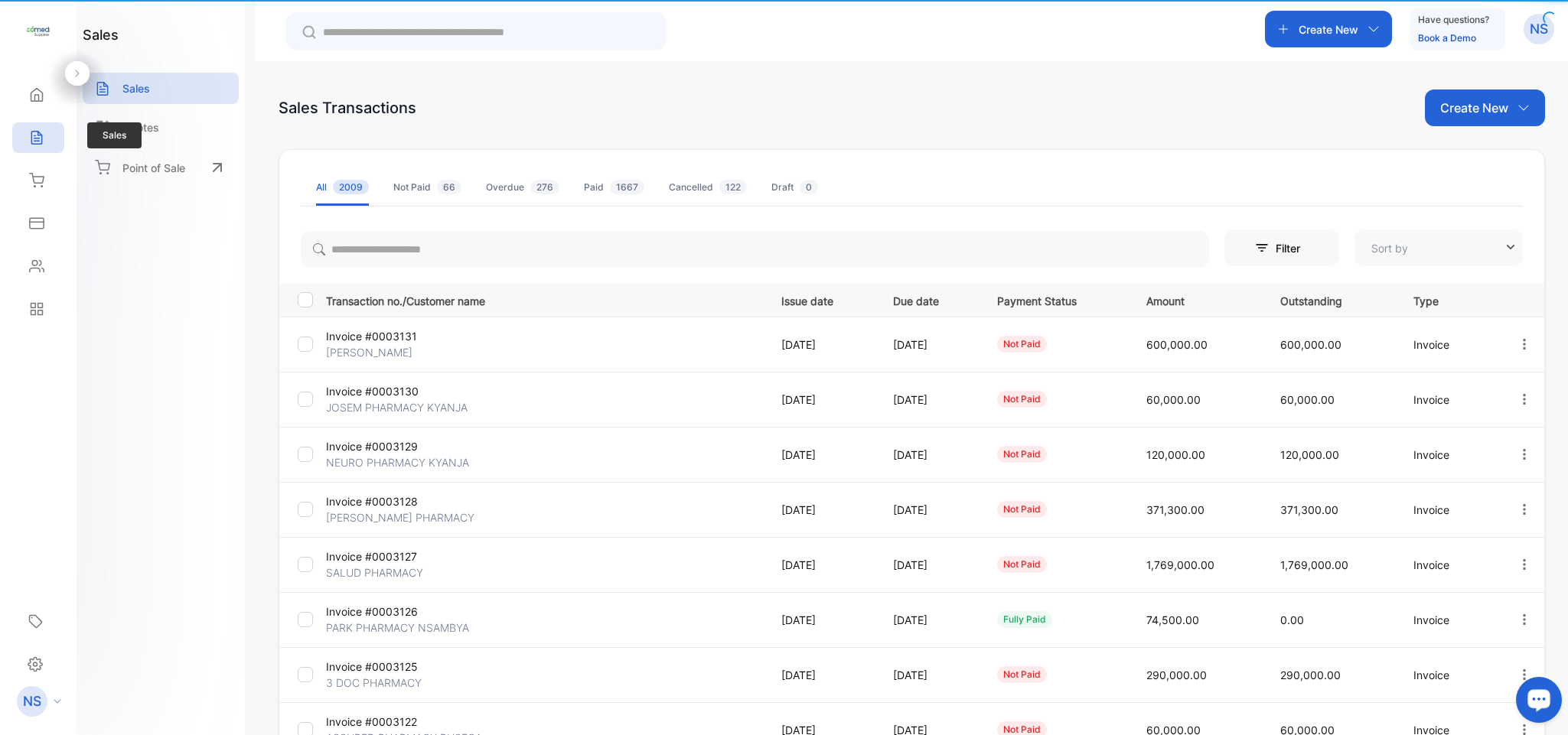
type input "**********"
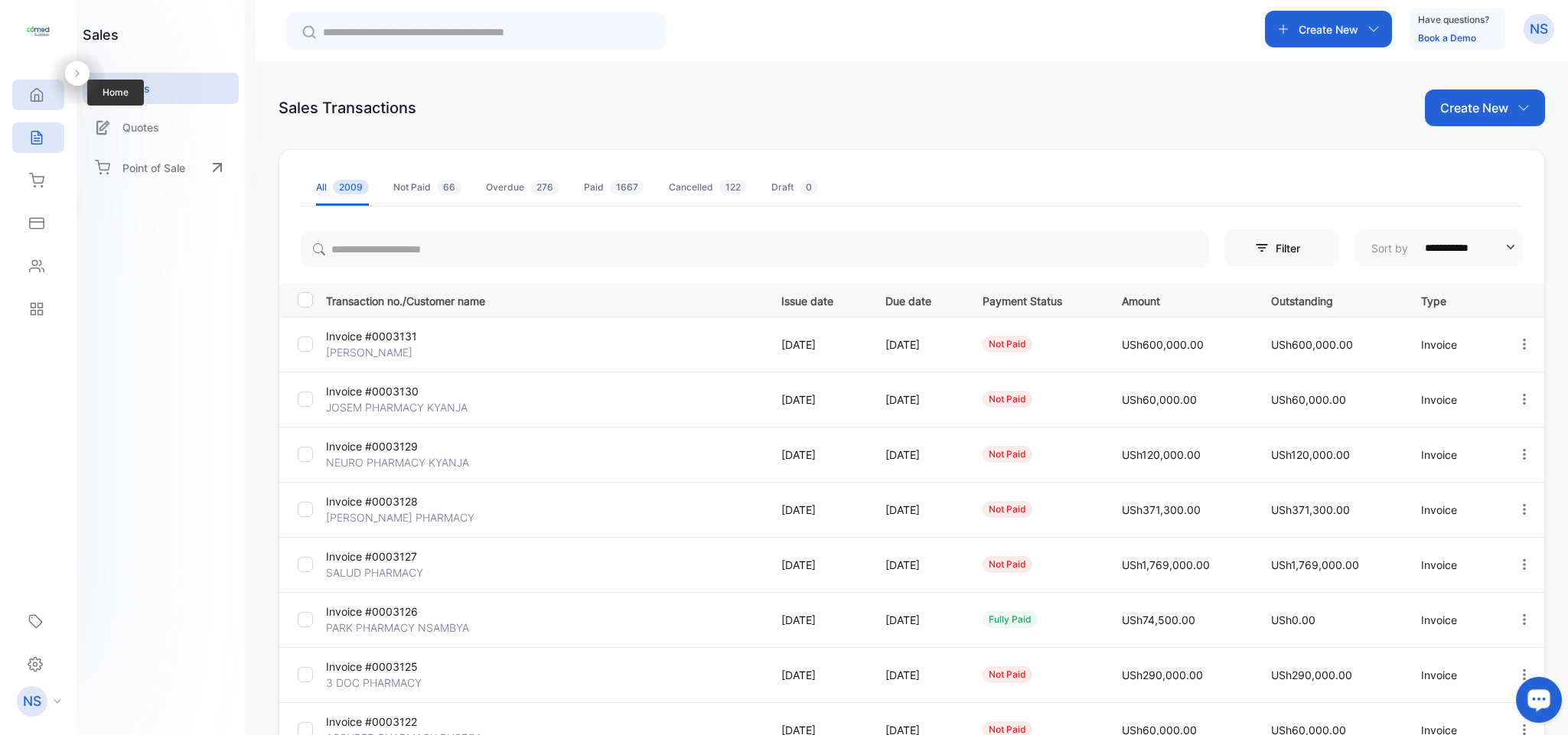
click at [28, 101] on div "Home" at bounding box center [34, 95] width 20 height 15
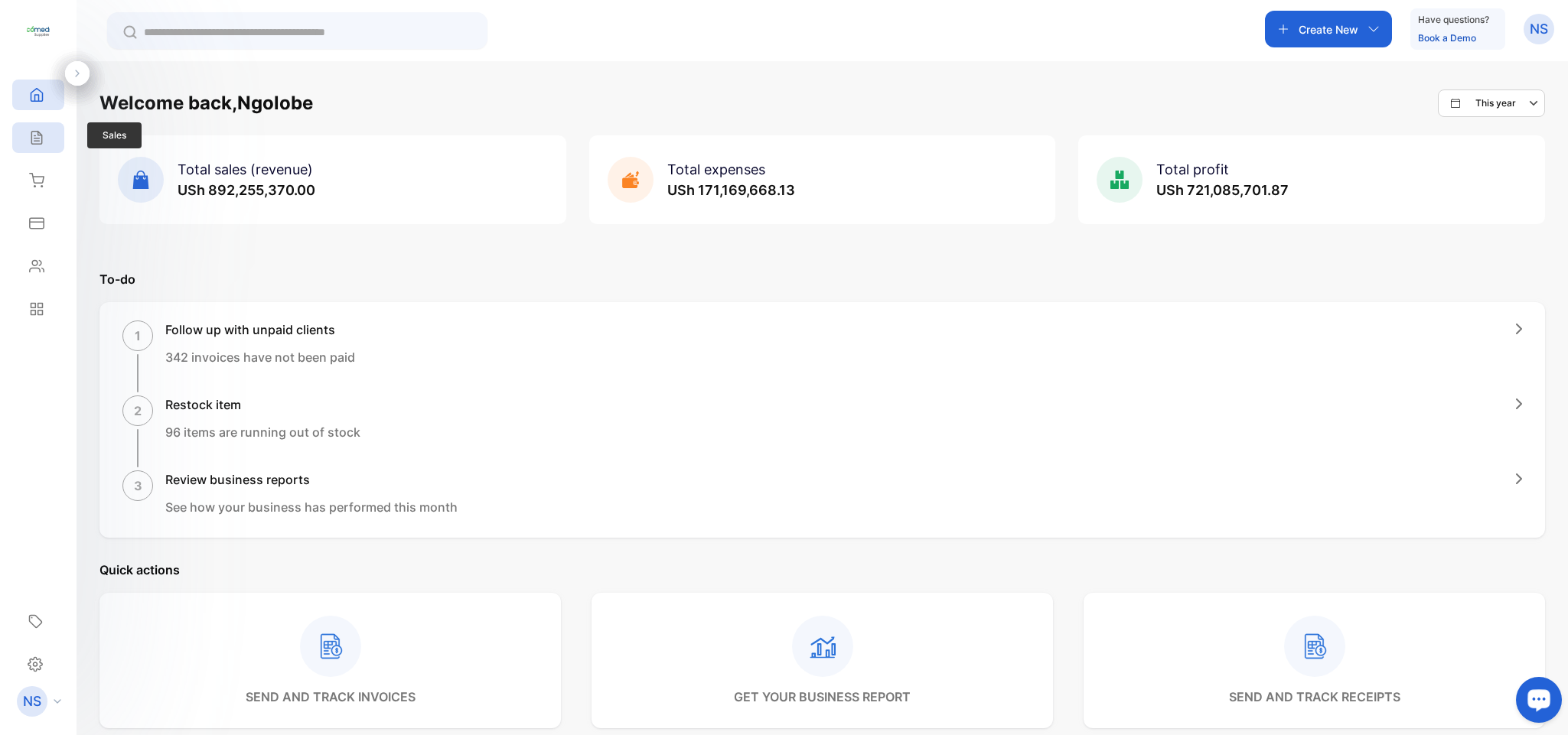
click at [39, 151] on div "Sales" at bounding box center [38, 138] width 52 height 31
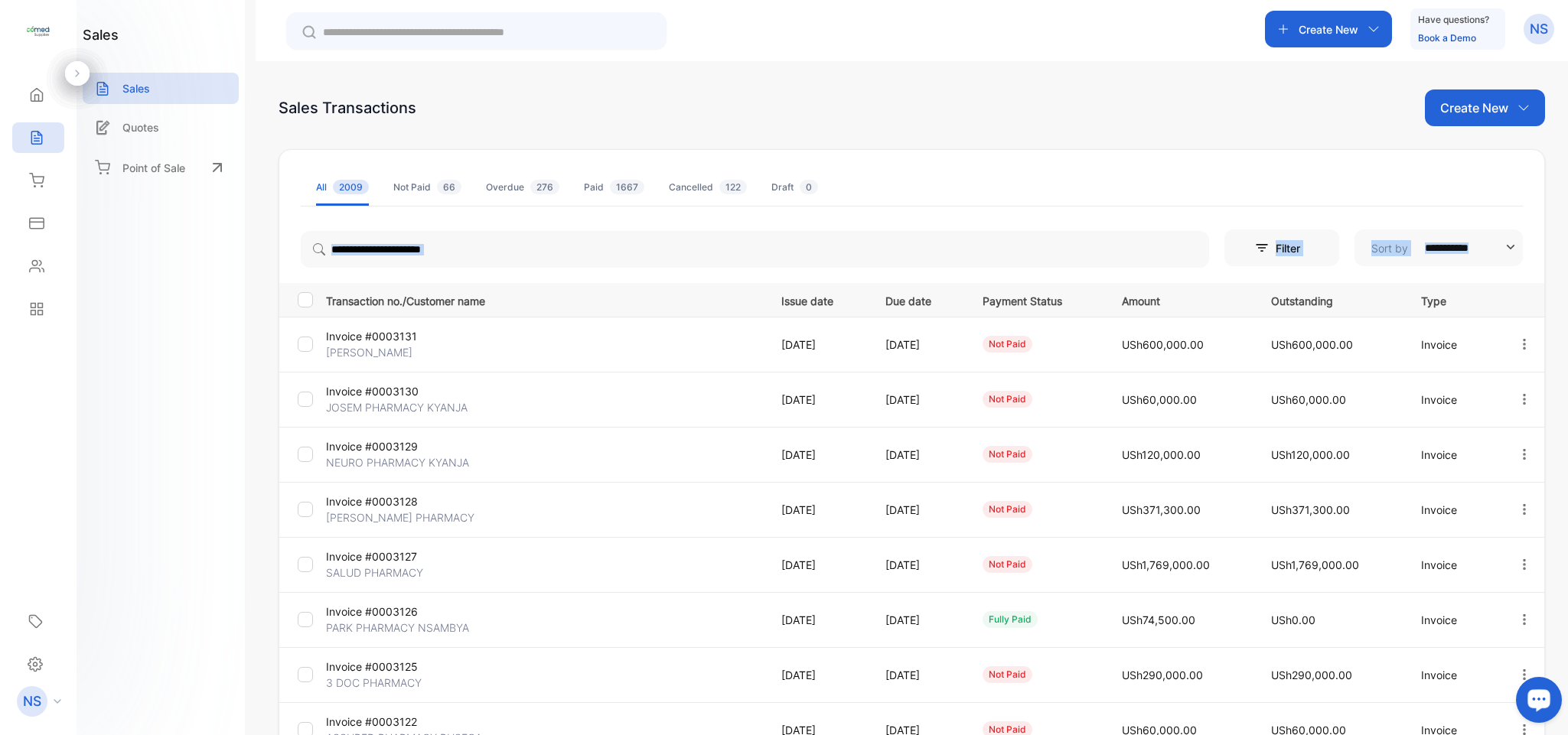
click at [361, 266] on div "**********" at bounding box center [911, 569] width 1265 height 687
click at [359, 260] on input "search" at bounding box center [755, 249] width 908 height 37
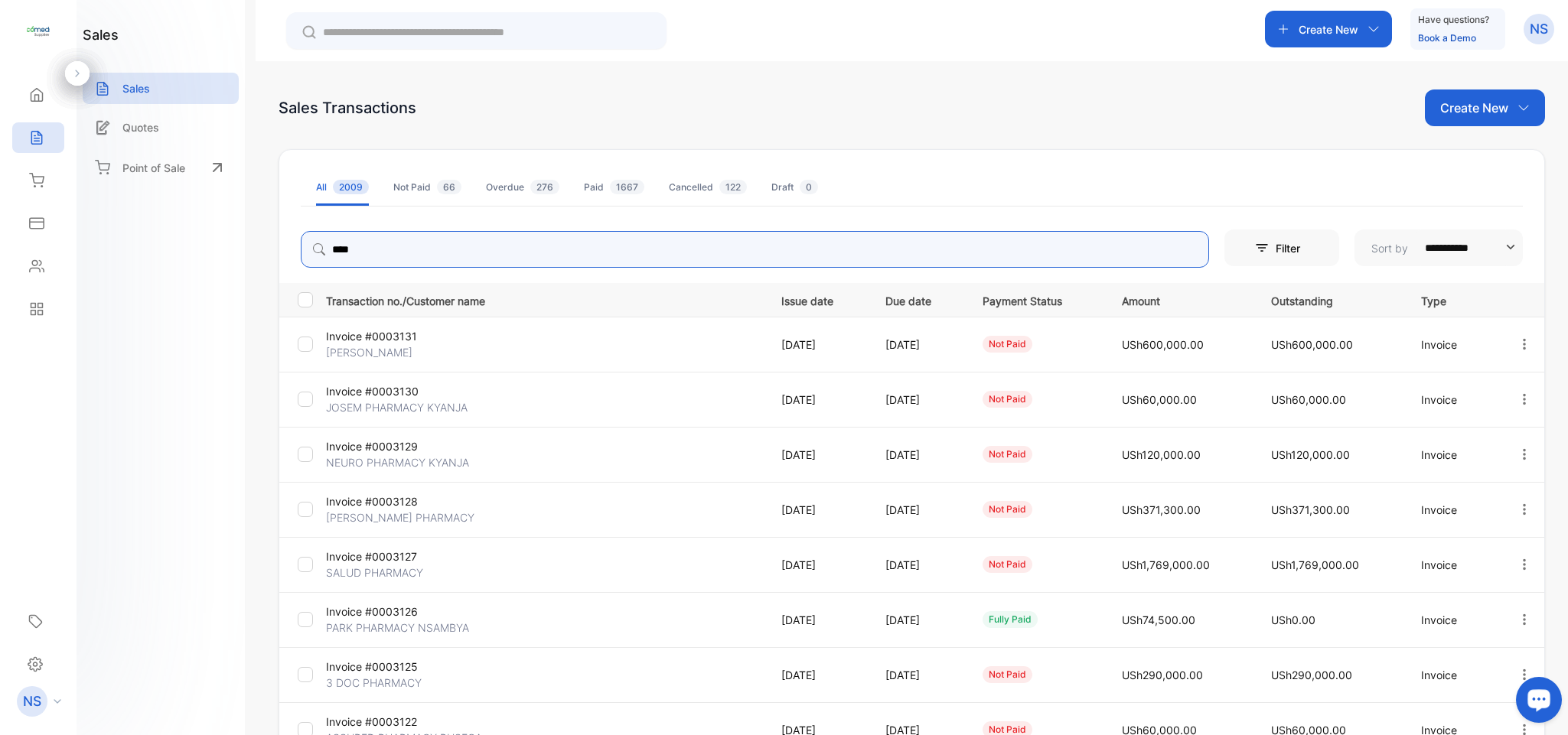
type input "**********"
click at [428, 255] on input "**********" at bounding box center [755, 249] width 908 height 37
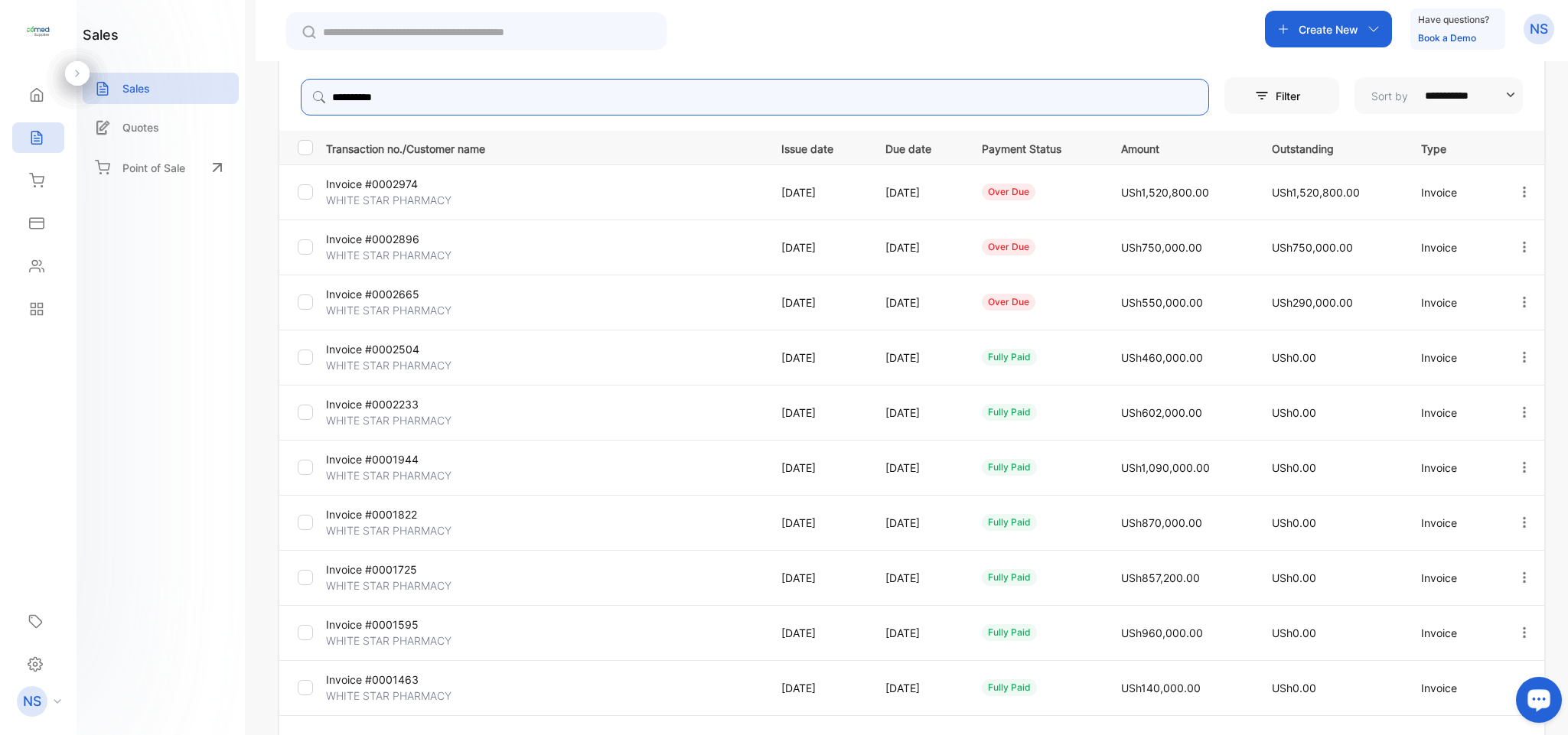
scroll to position [156, 0]
click at [35, 132] on icon at bounding box center [37, 139] width 10 height 13
click at [44, 85] on div "Home" at bounding box center [38, 95] width 52 height 31
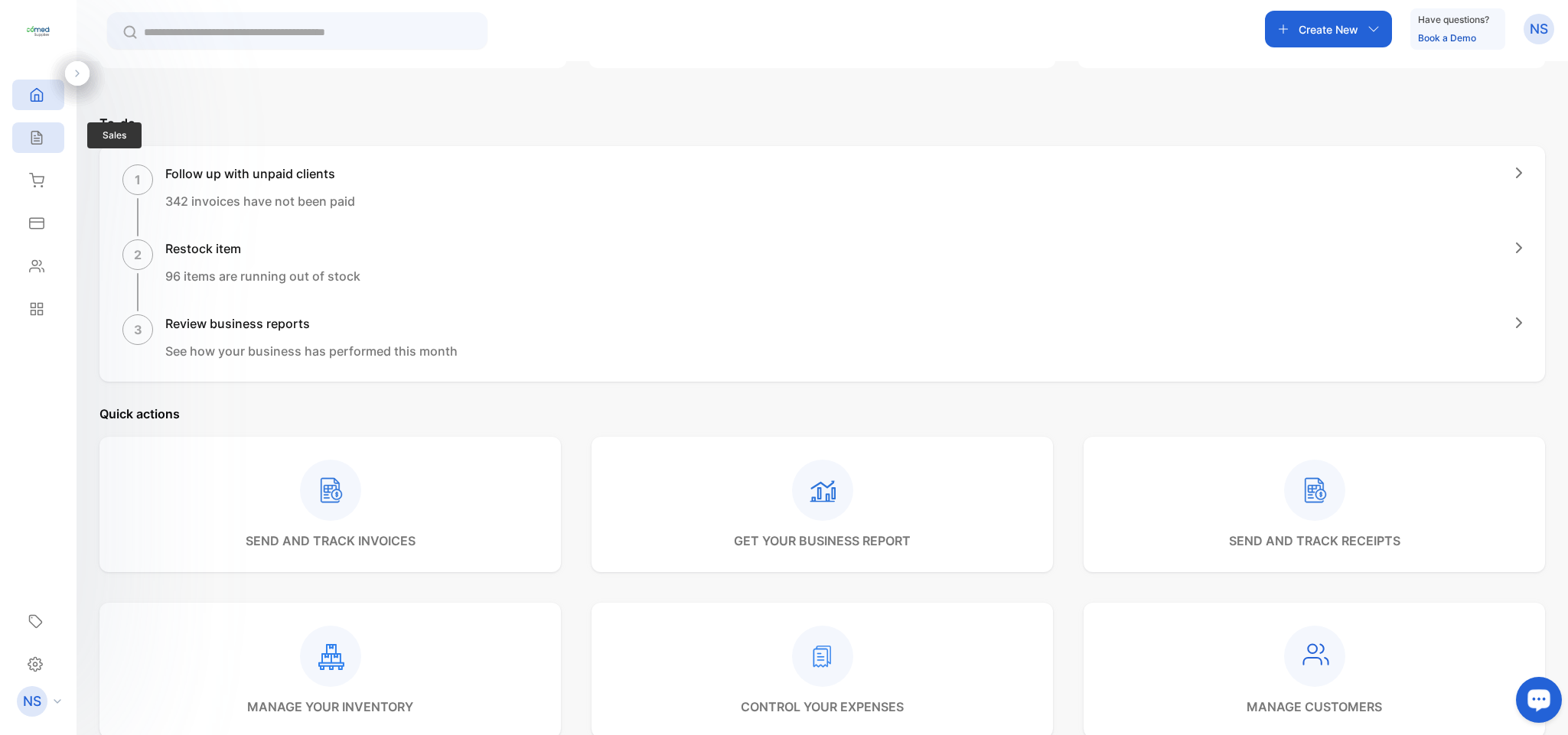
click at [32, 134] on icon at bounding box center [37, 139] width 10 height 13
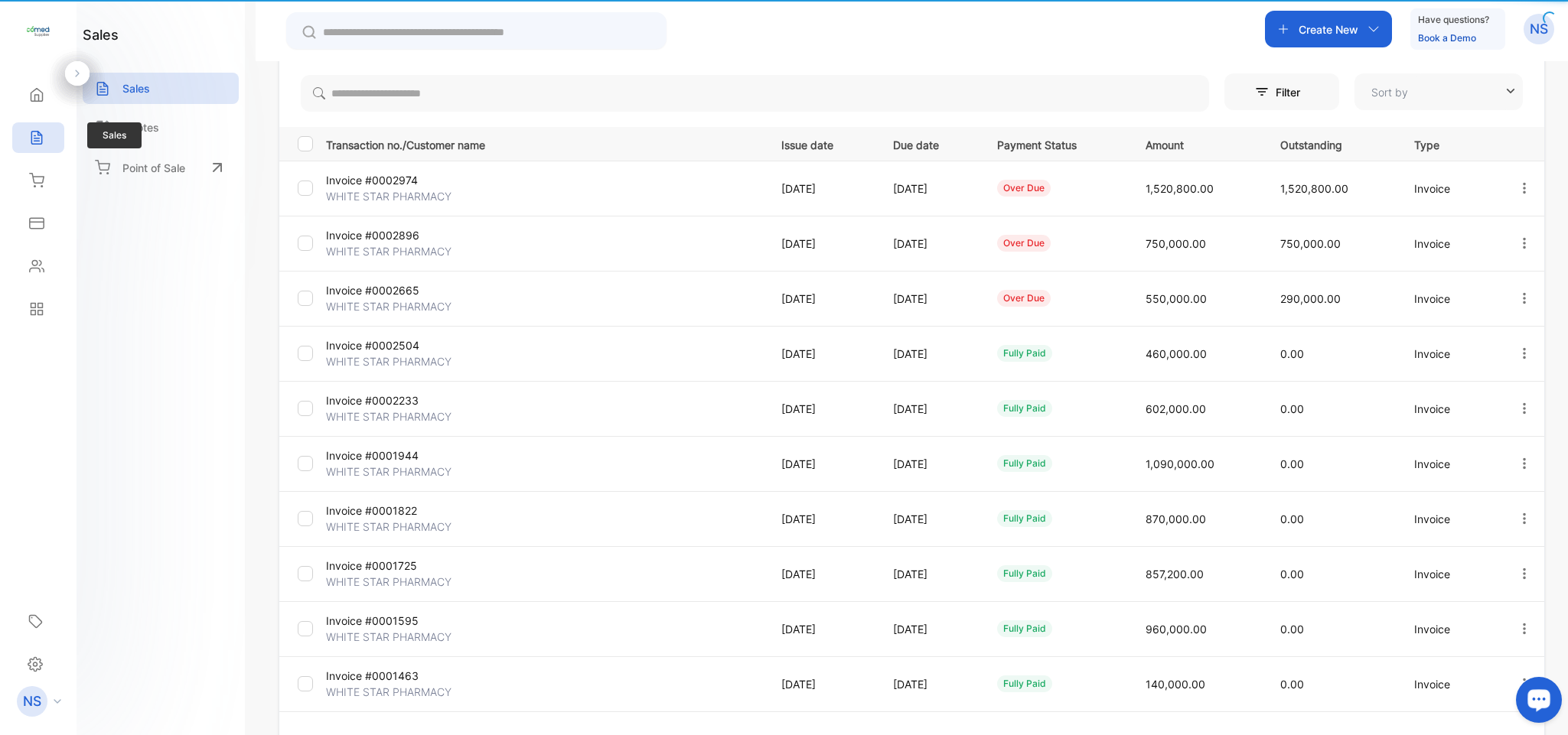
type input "**********"
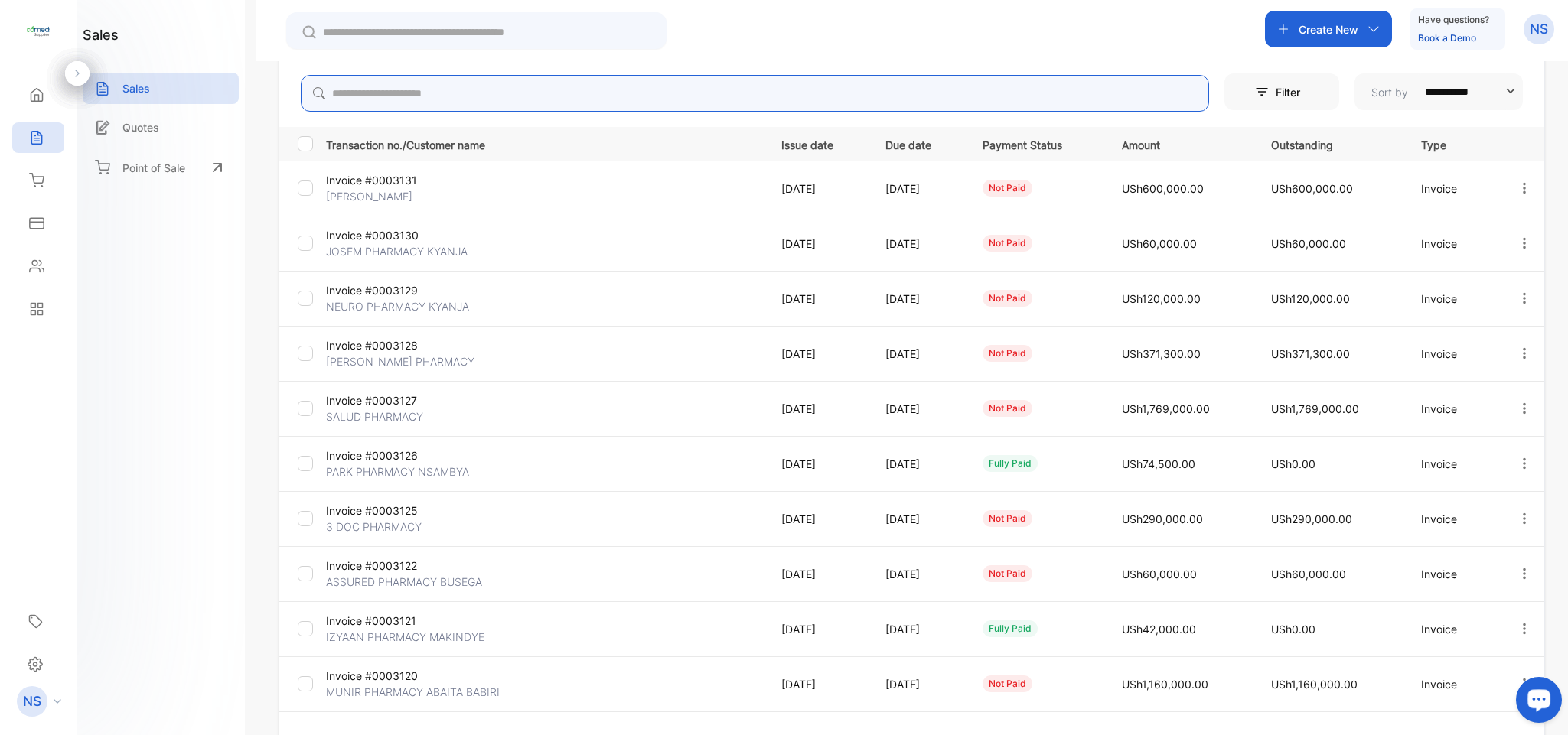
click at [351, 99] on input "search" at bounding box center [755, 93] width 908 height 37
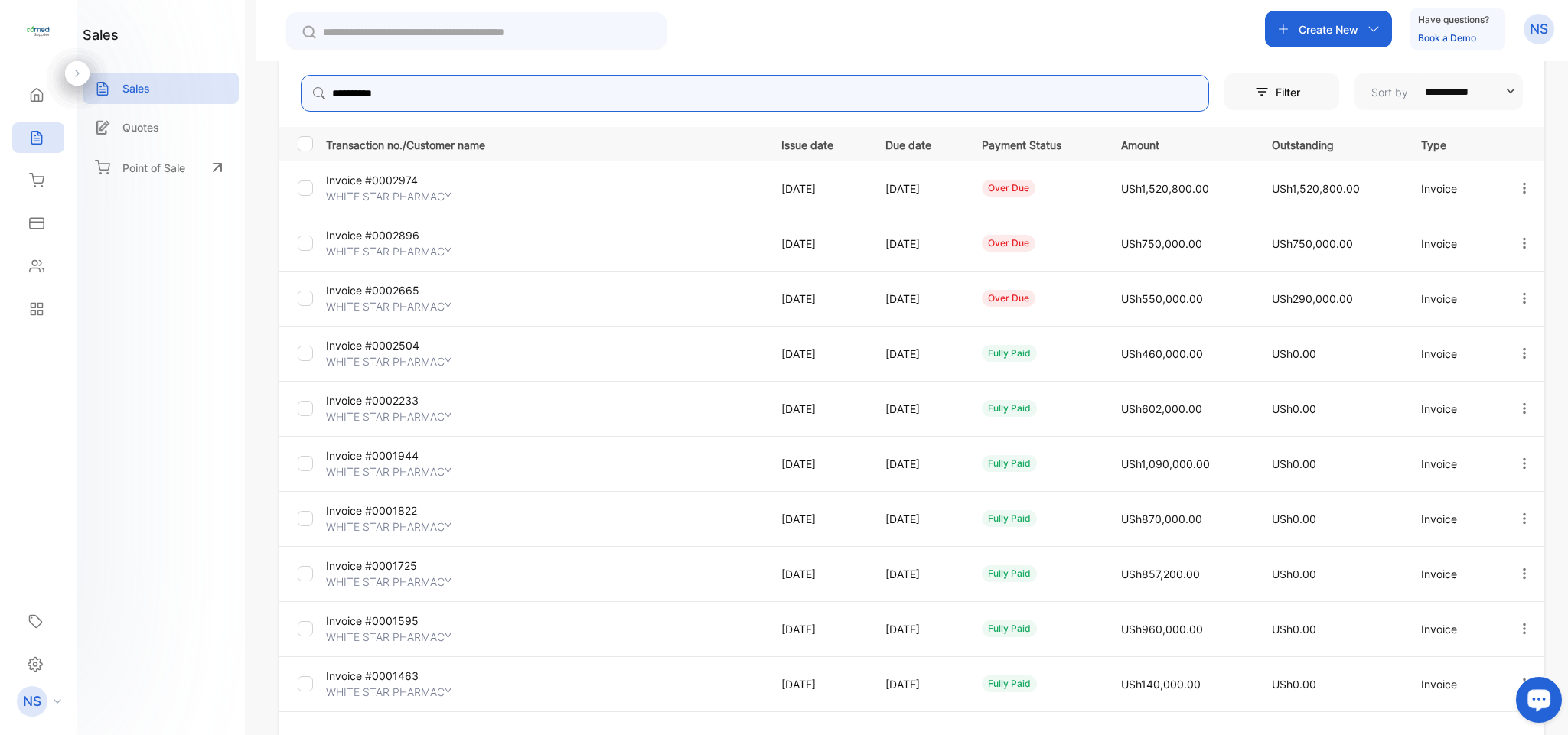
click at [417, 94] on input "**********" at bounding box center [755, 93] width 908 height 37
type input "*"
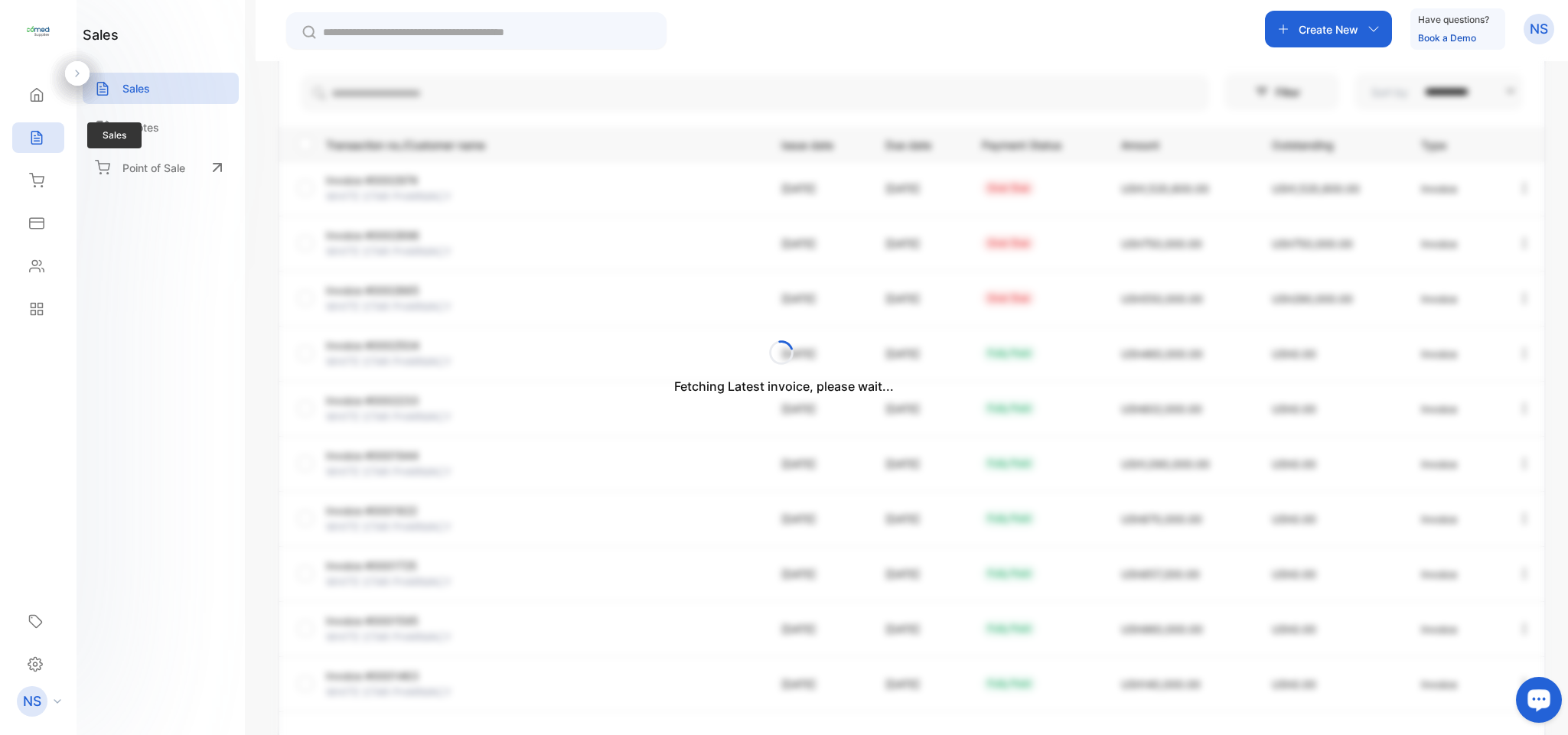
click at [37, 126] on div "Sales" at bounding box center [38, 138] width 52 height 31
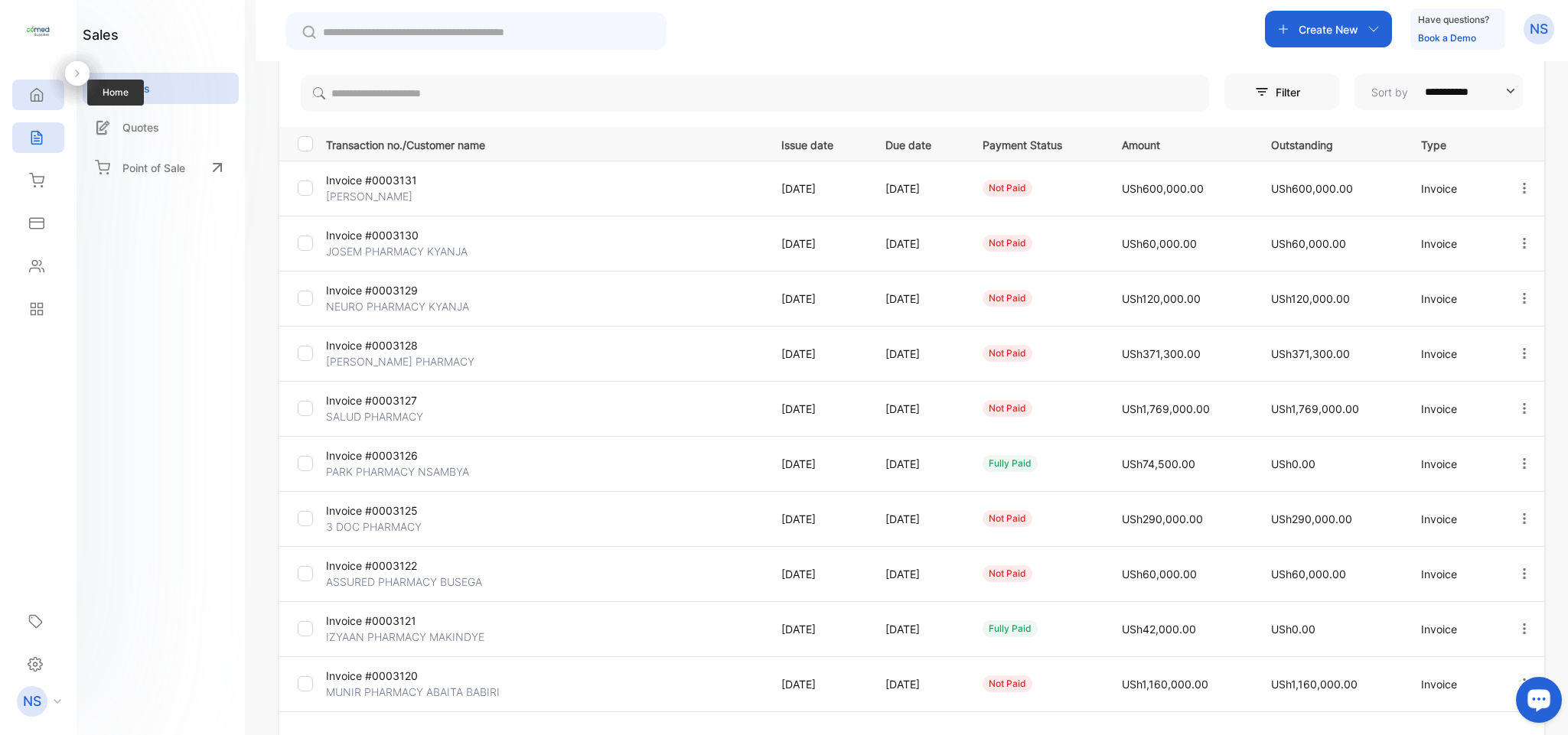
click at [43, 96] on icon at bounding box center [37, 95] width 15 height 15
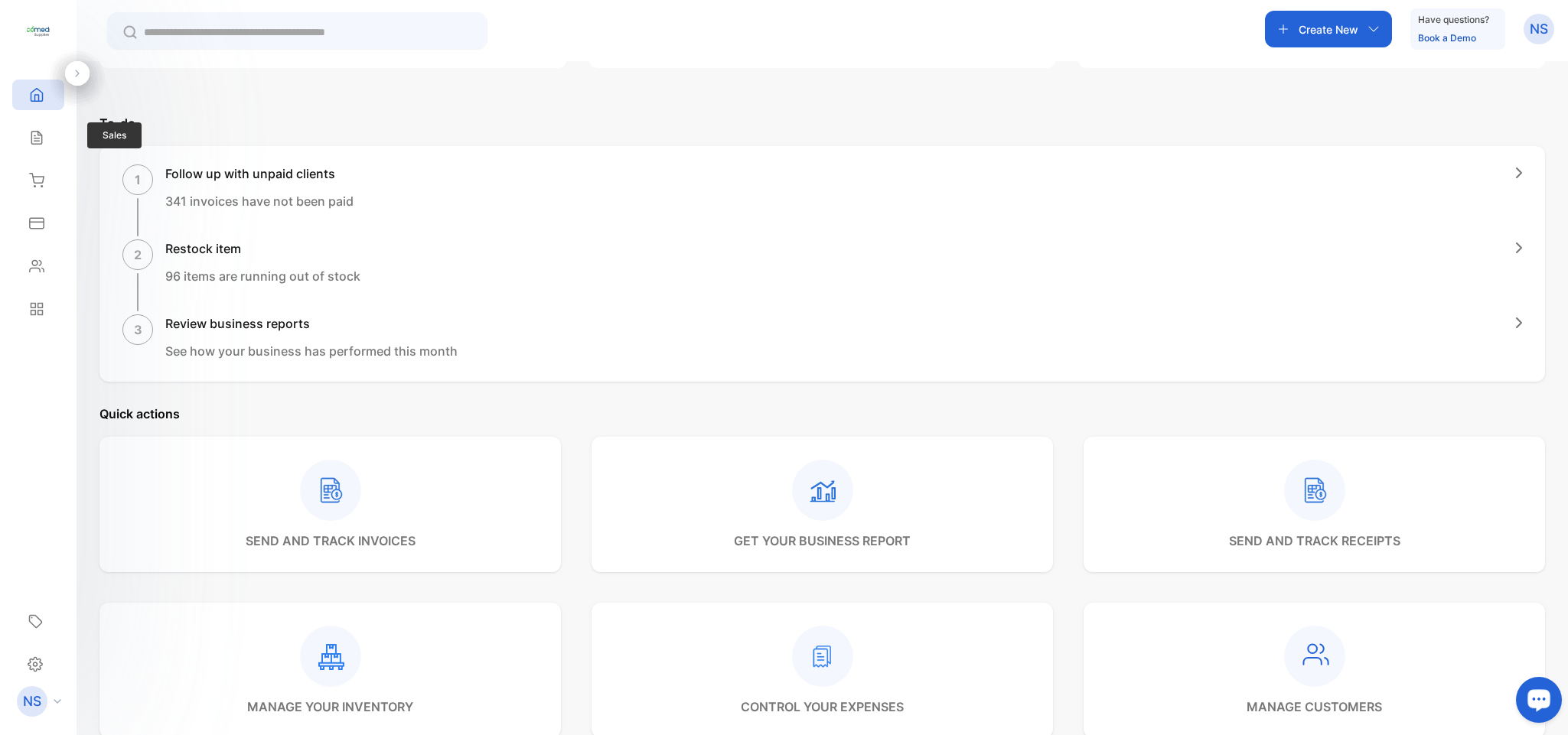
click at [49, 117] on div "Sales Sales" at bounding box center [38, 138] width 52 height 43
click at [47, 134] on div "Sales" at bounding box center [38, 138] width 52 height 31
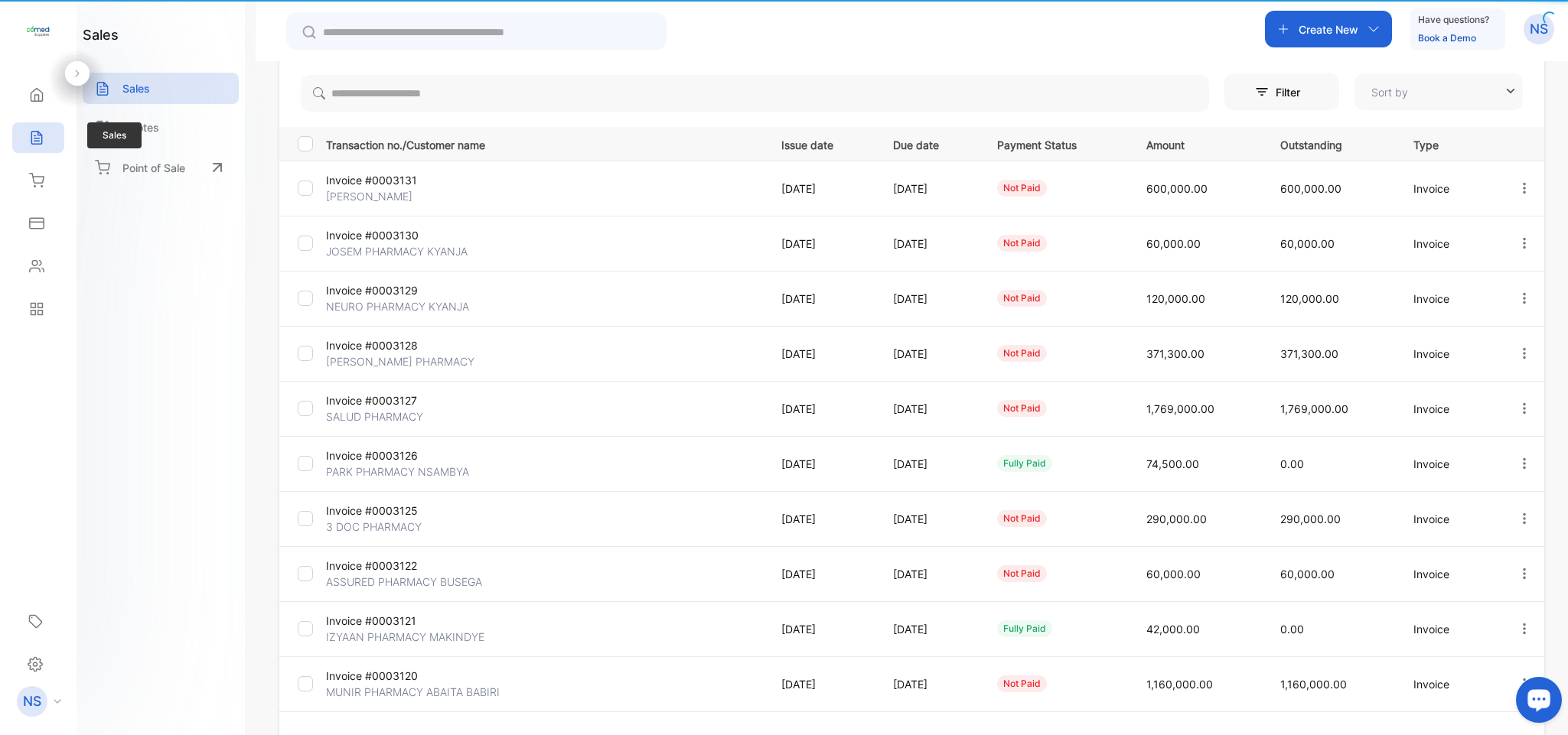
type input "**********"
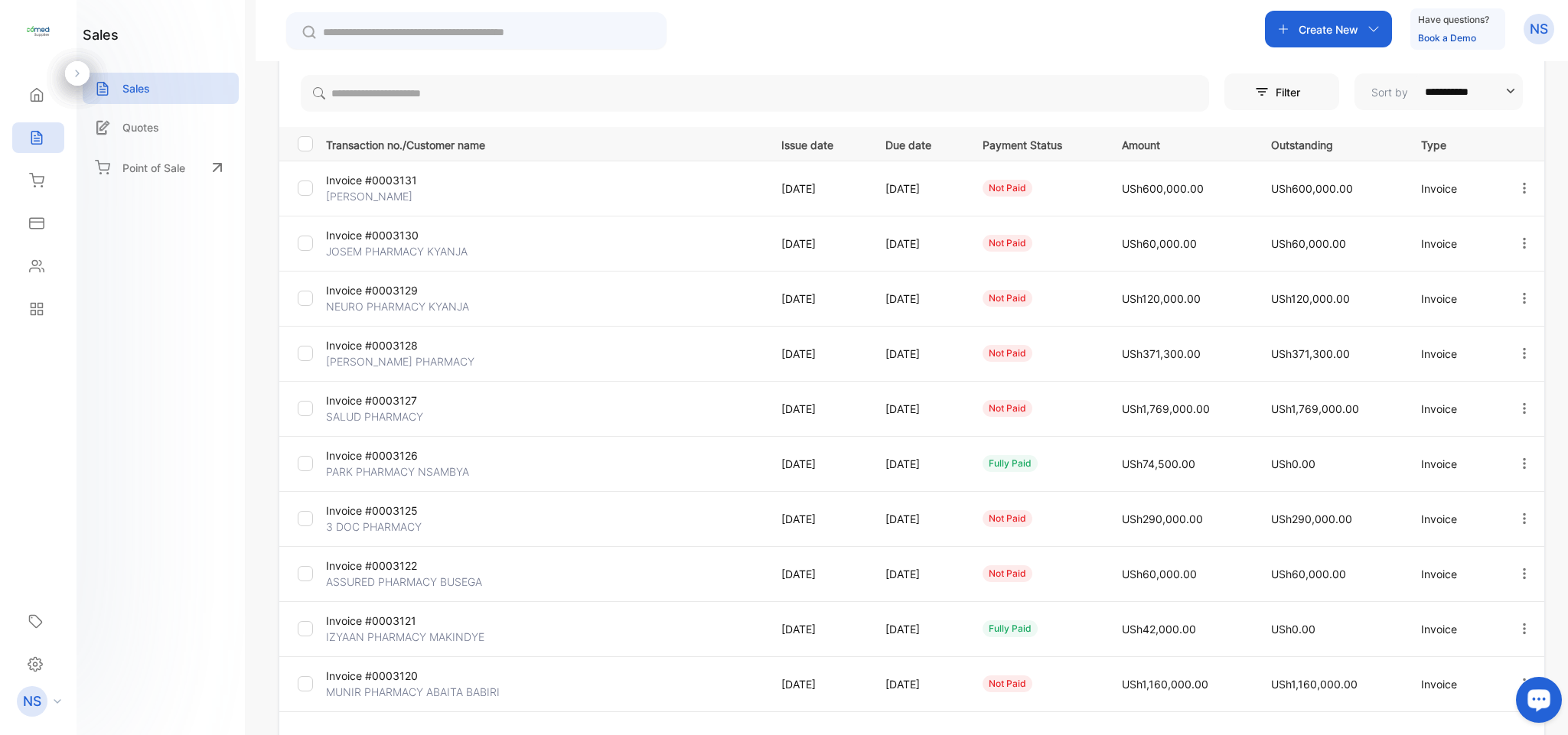
drag, startPoint x: 47, startPoint y: 134, endPoint x: 500, endPoint y: 175, distance: 454.9
click at [500, 175] on td "Invoice #0003131 [PERSON_NAME]" at bounding box center [541, 188] width 443 height 55
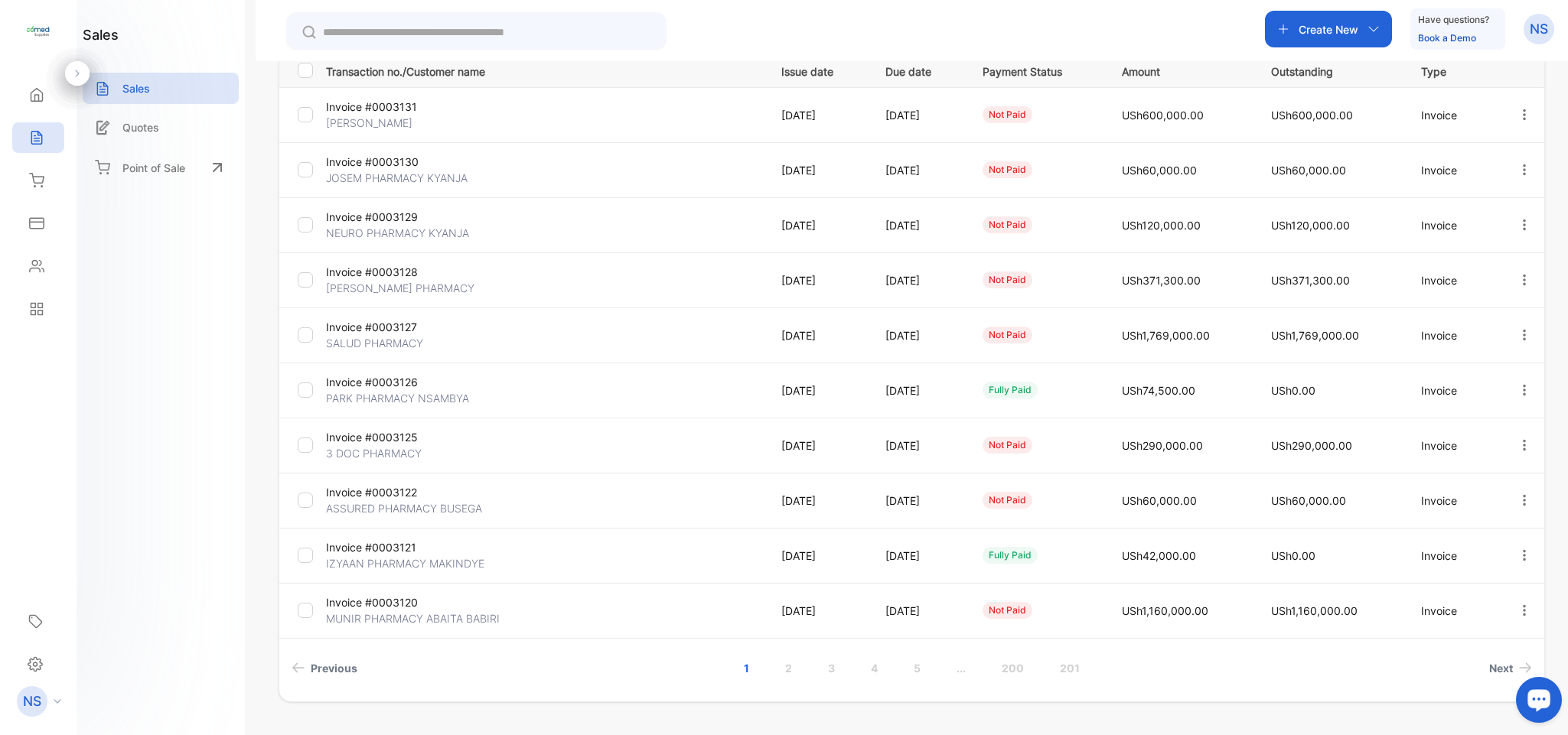
scroll to position [268, 0]
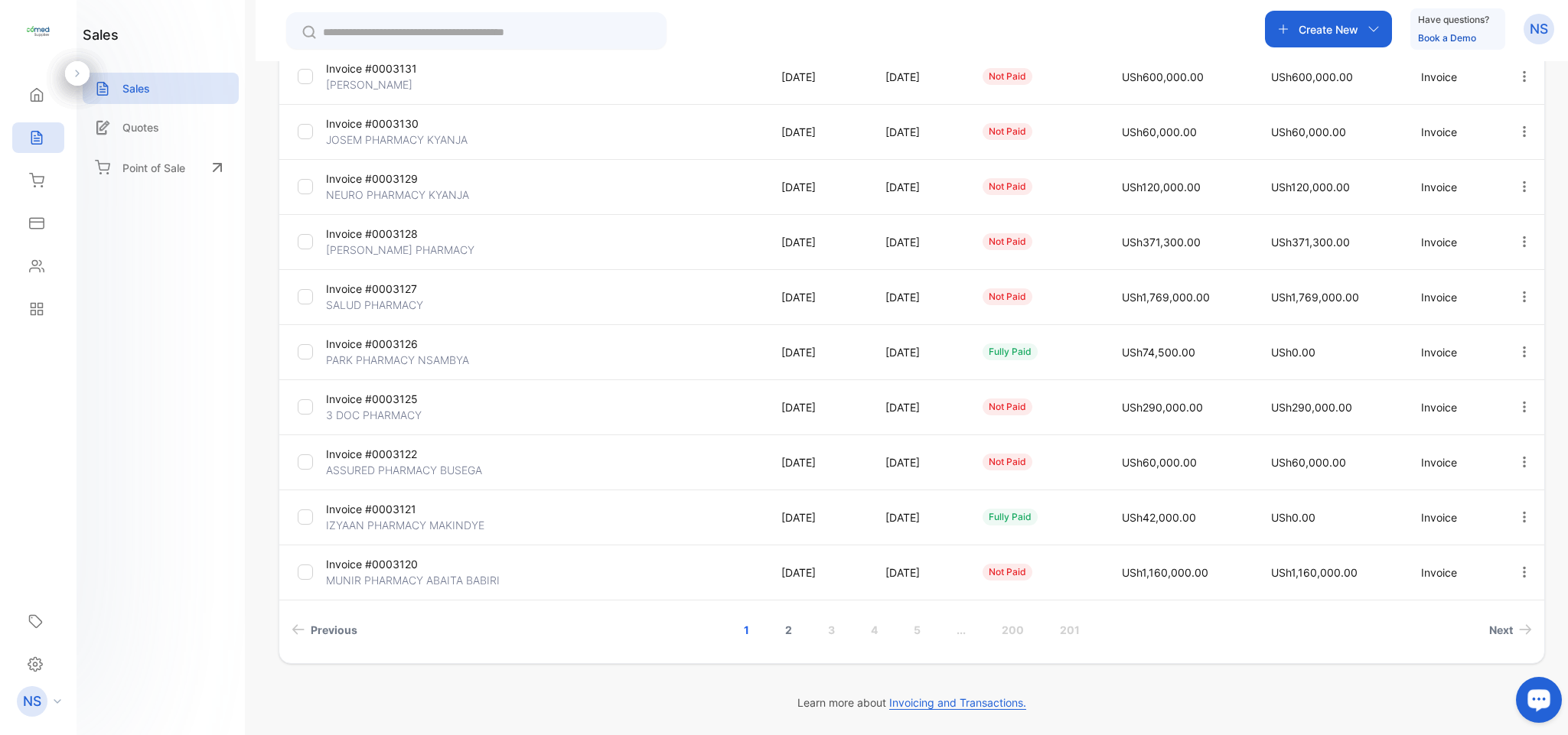
click at [791, 629] on link "2" at bounding box center [788, 629] width 43 height 28
click at [808, 630] on link "3" at bounding box center [809, 629] width 43 height 28
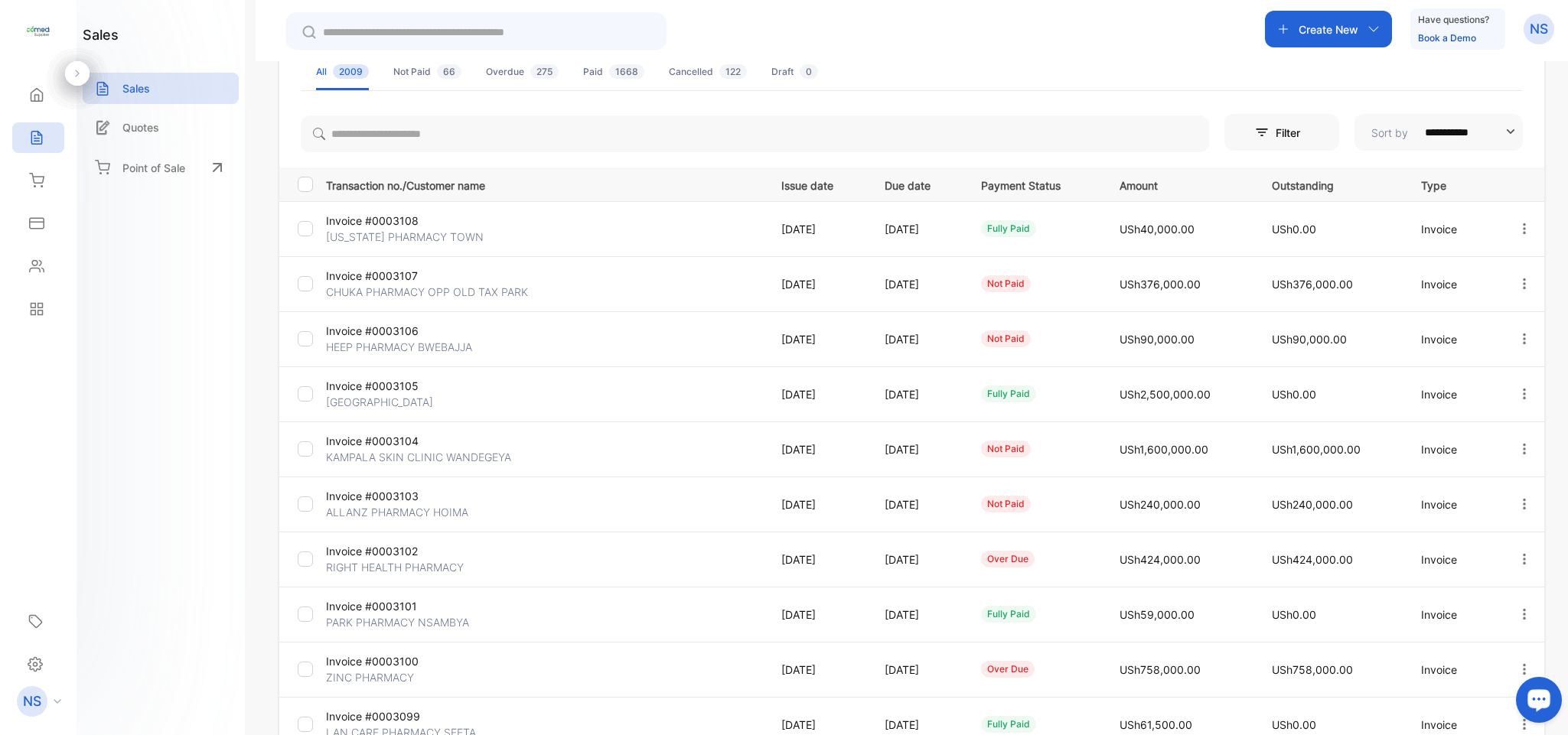
scroll to position [119, 0]
click at [1560, 338] on div "**********" at bounding box center [912, 429] width 1312 height 735
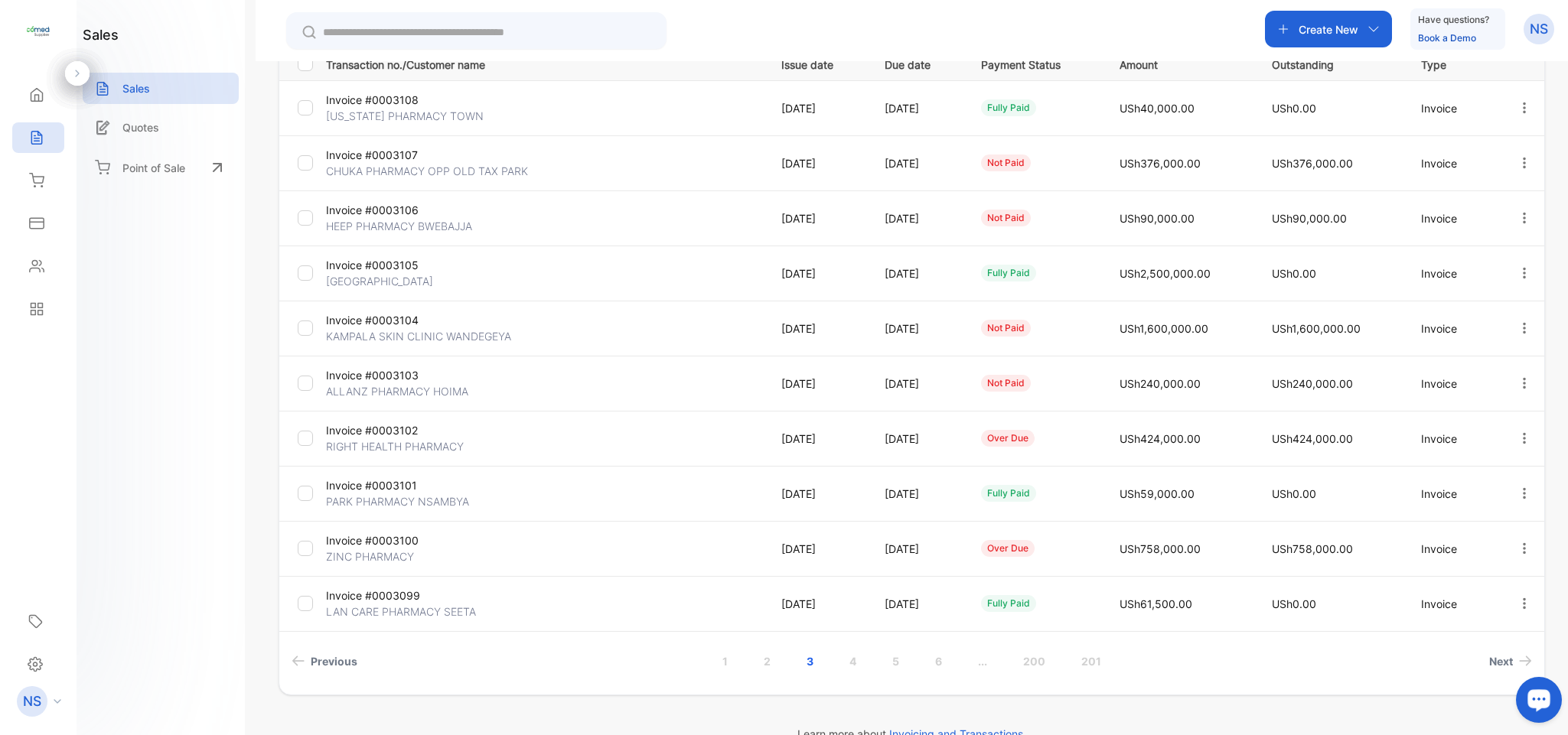
scroll to position [241, 0]
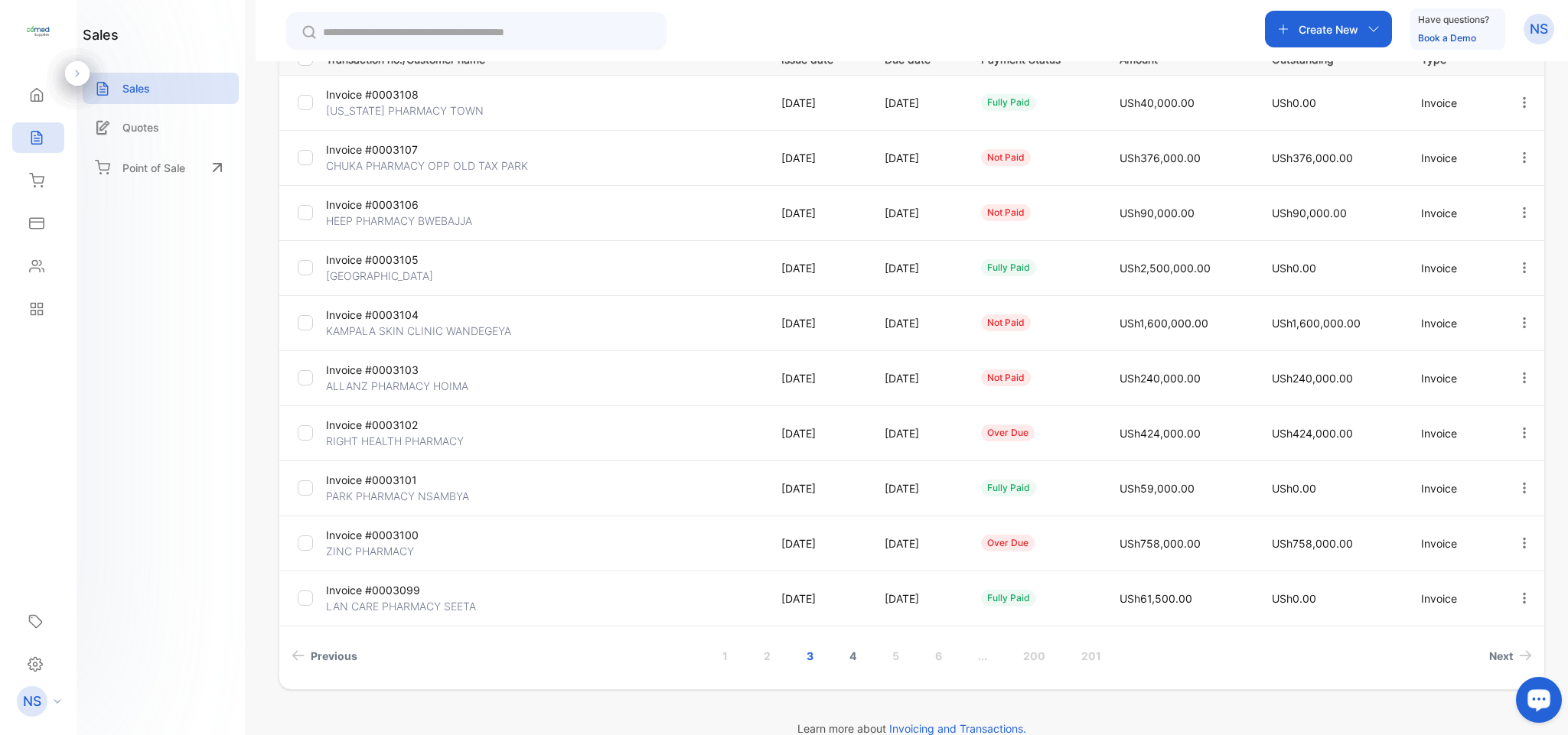
click at [846, 664] on link "4" at bounding box center [852, 655] width 43 height 28
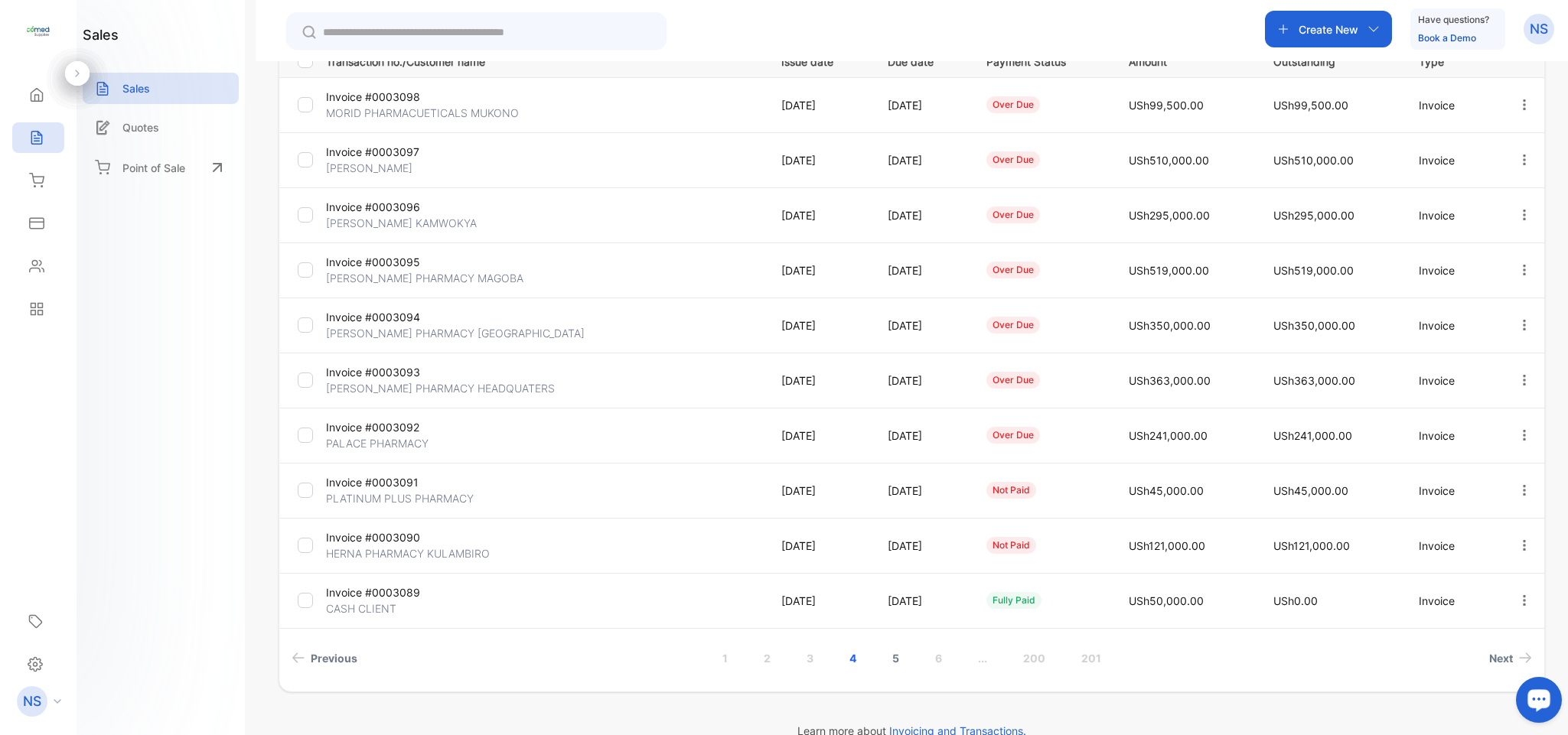
click at [891, 662] on link "5" at bounding box center [895, 658] width 43 height 28
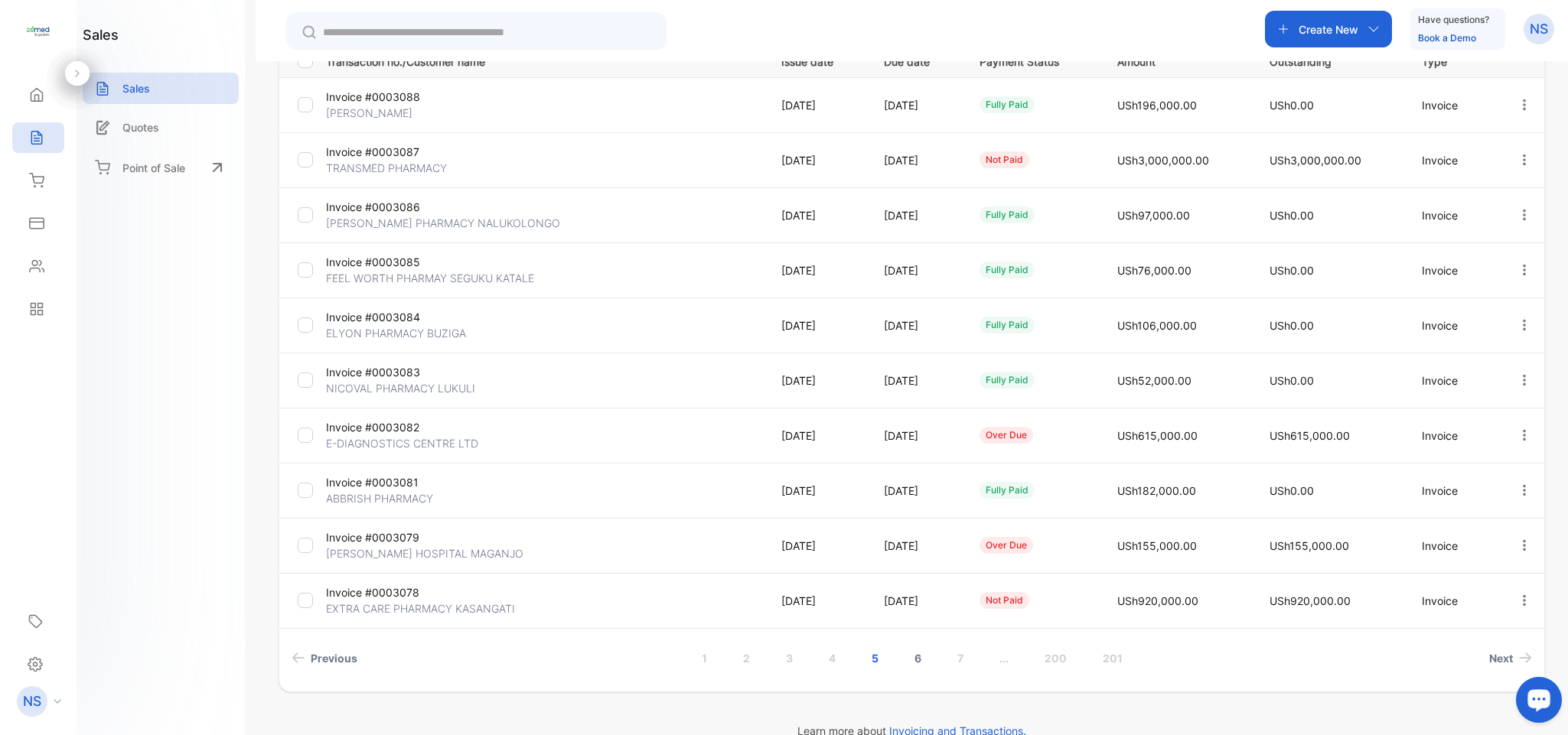
click at [911, 664] on link "6" at bounding box center [917, 658] width 43 height 28
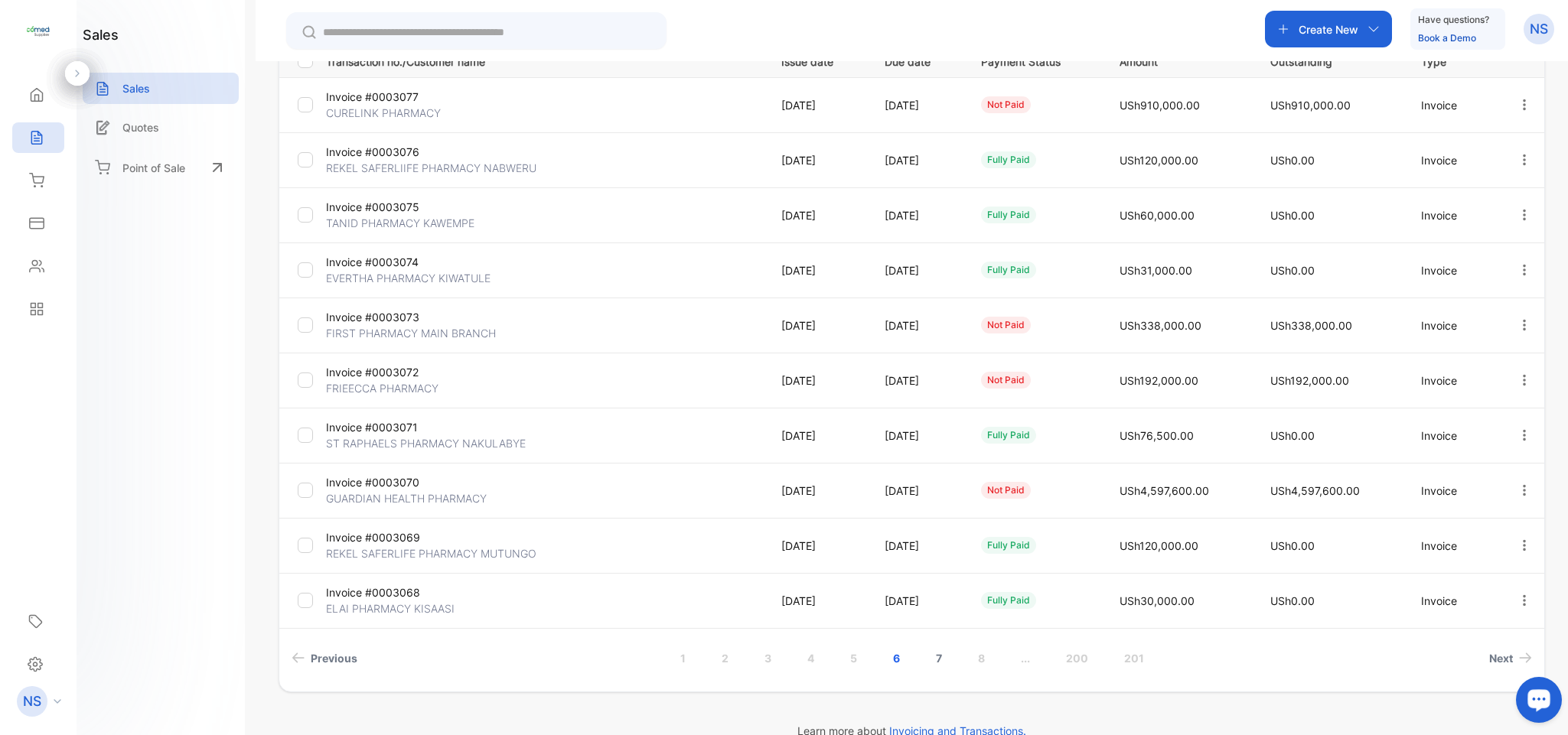
click at [940, 662] on link "7" at bounding box center [939, 658] width 43 height 28
click at [932, 668] on link "8" at bounding box center [939, 658] width 43 height 28
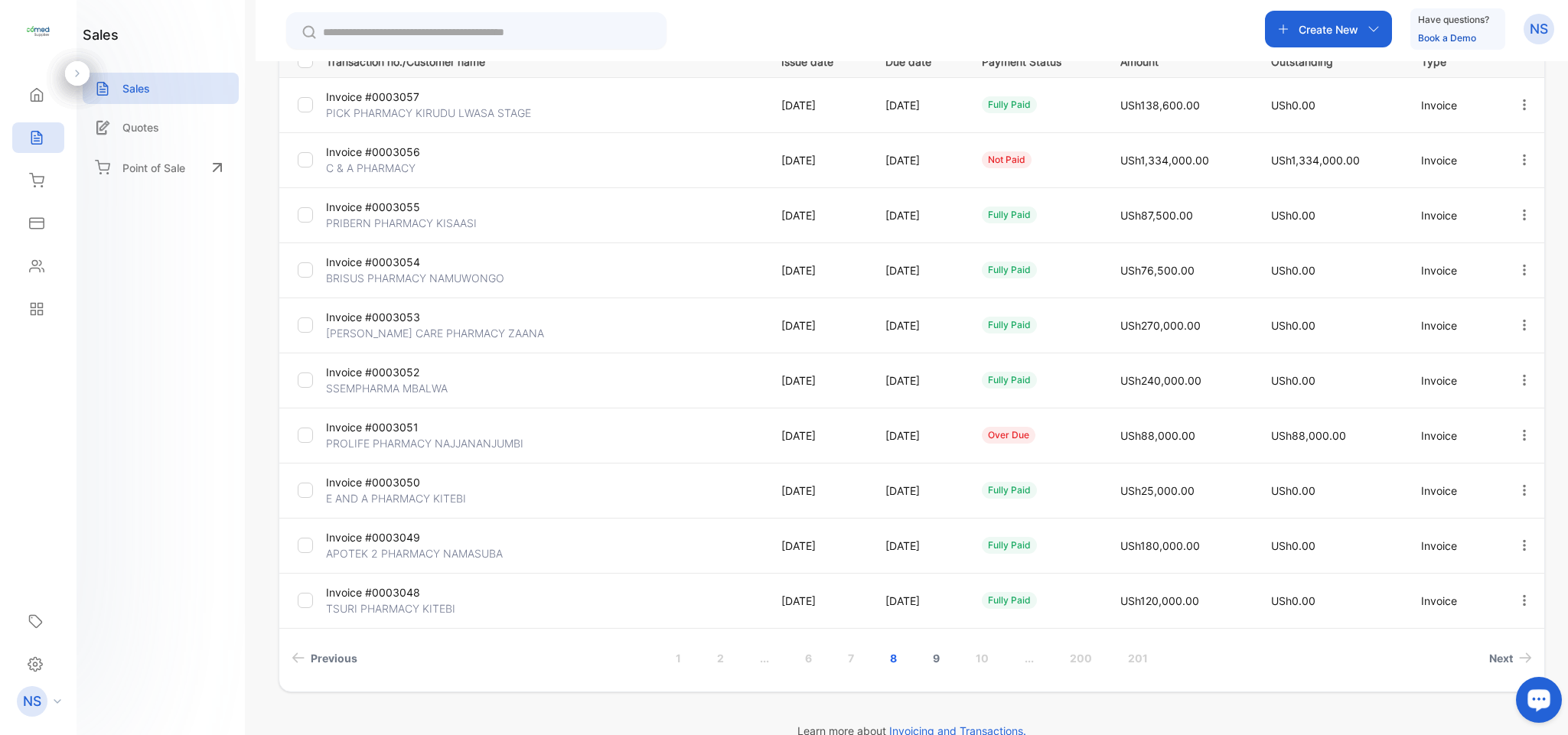
click at [932, 664] on link "9" at bounding box center [935, 658] width 43 height 28
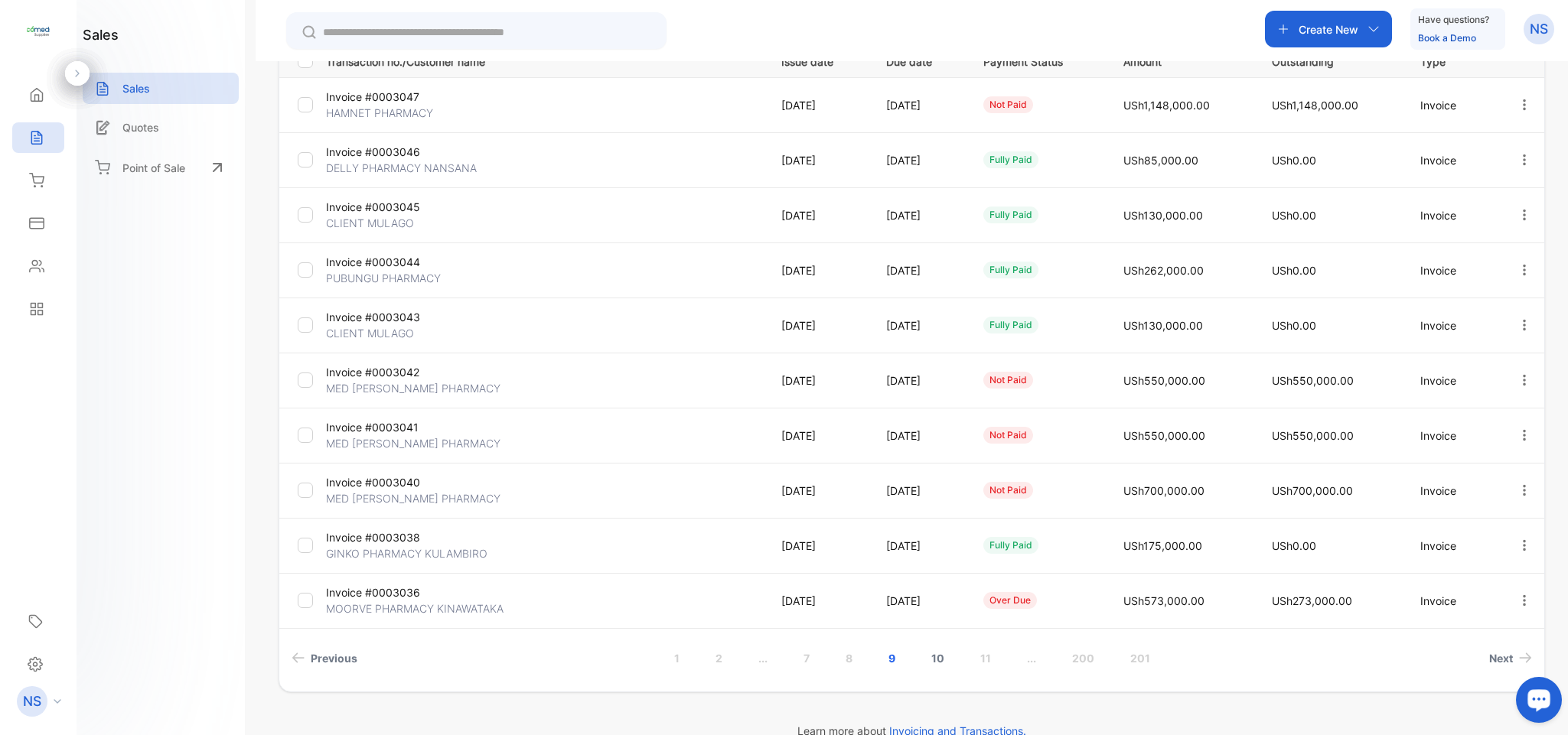
click at [940, 662] on link "10" at bounding box center [938, 658] width 50 height 28
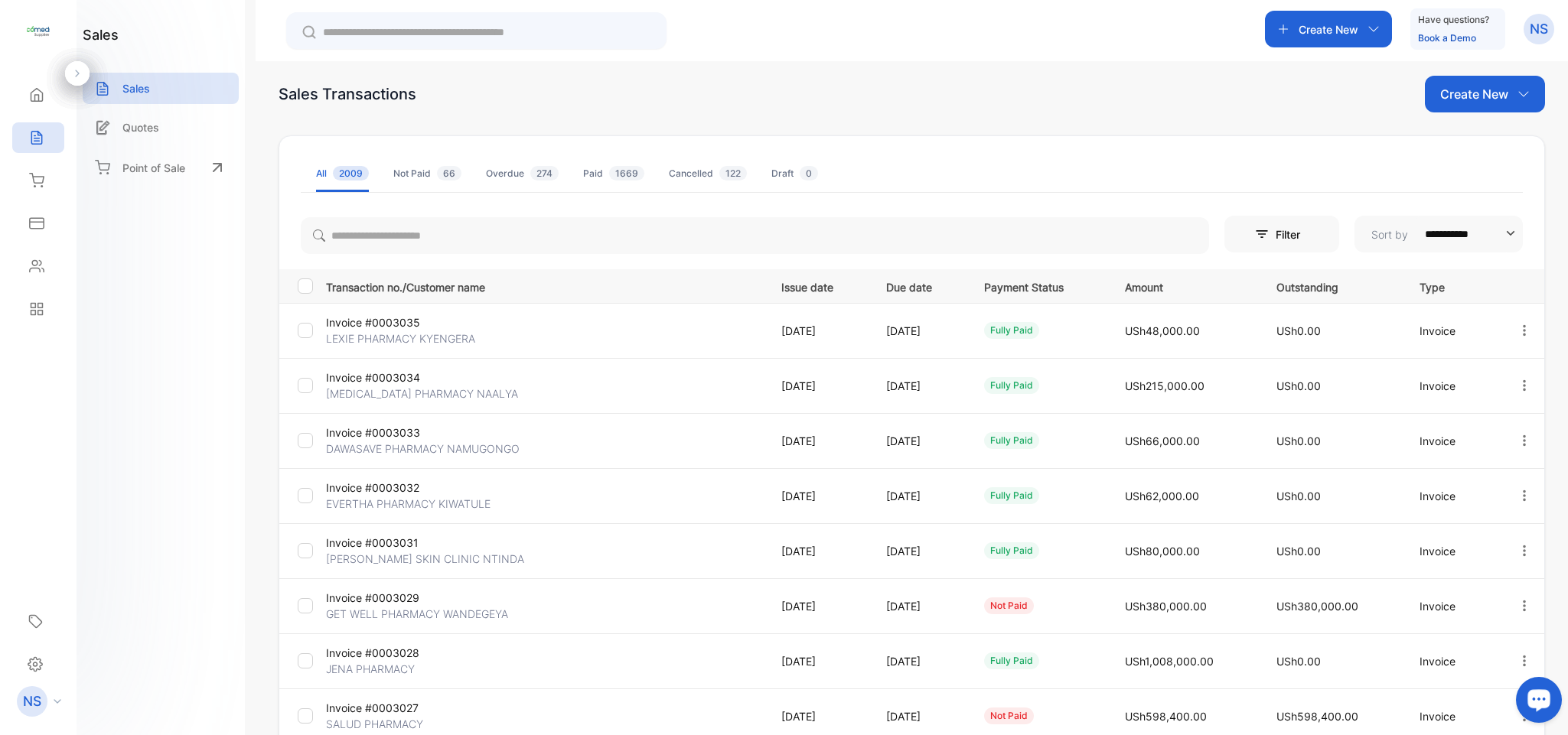
scroll to position [16, 0]
click at [678, 162] on li "Cancelled 122" at bounding box center [707, 171] width 78 height 37
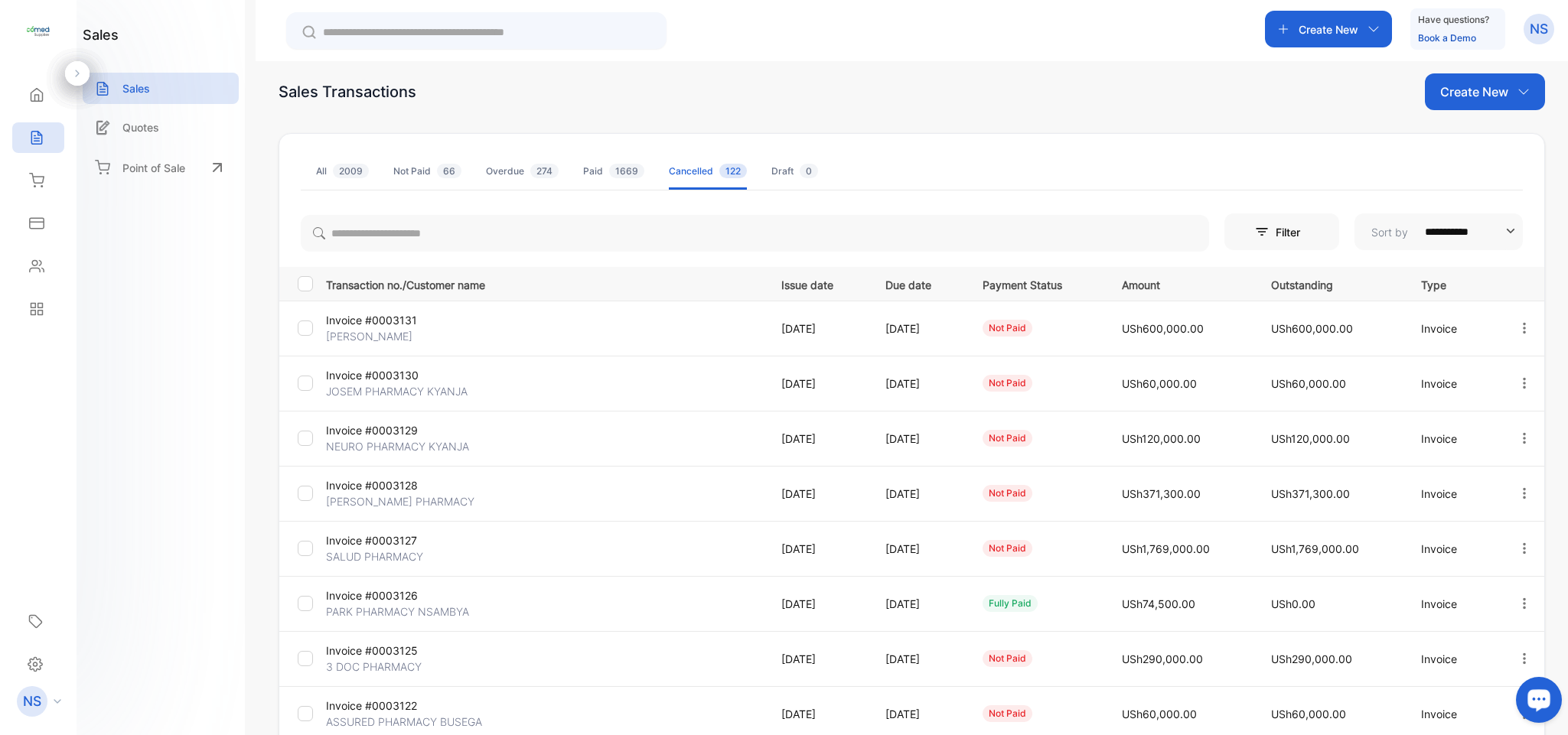
click at [613, 179] on li "Paid 1669" at bounding box center [614, 171] width 62 height 37
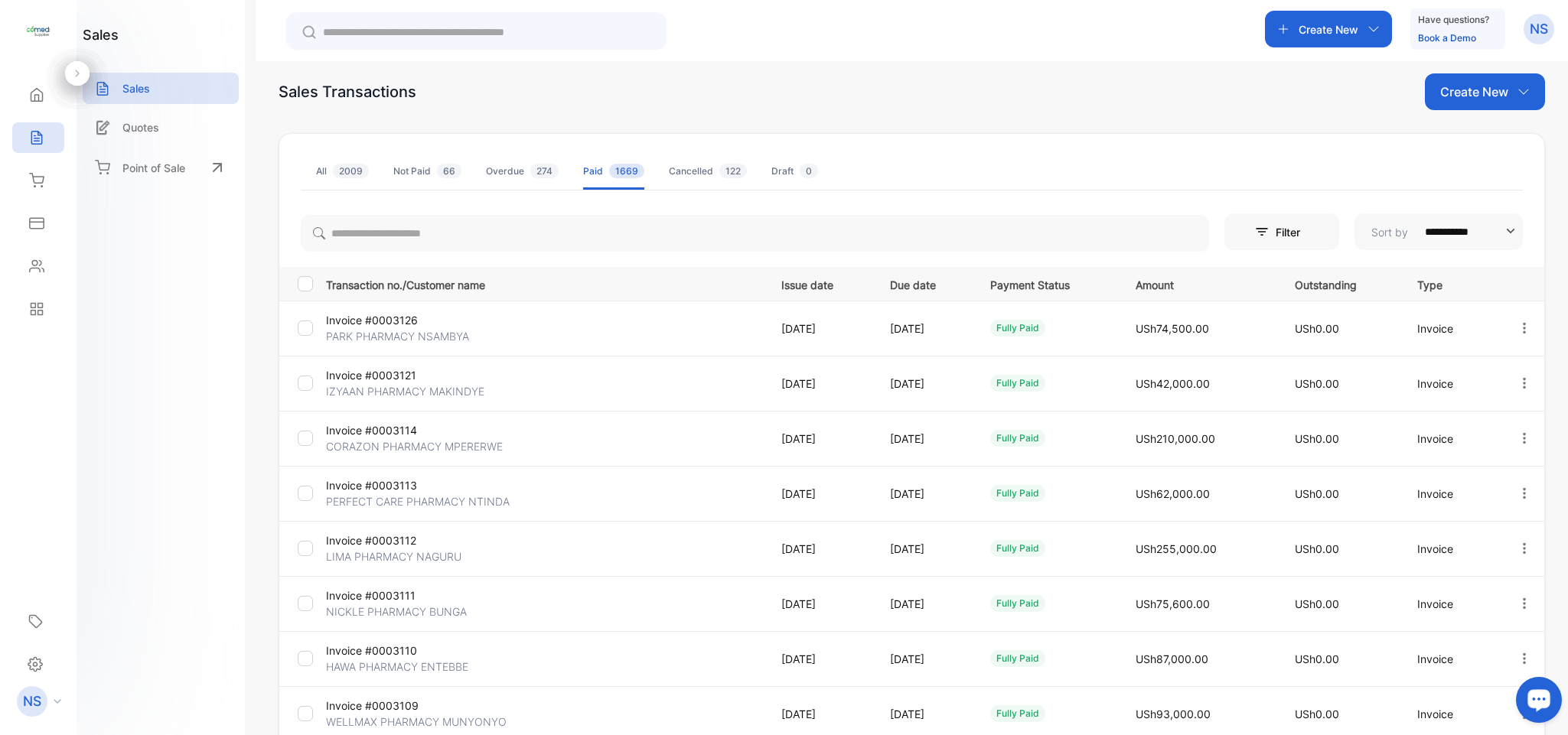
click at [673, 178] on div "Cancelled 122" at bounding box center [707, 171] width 78 height 13
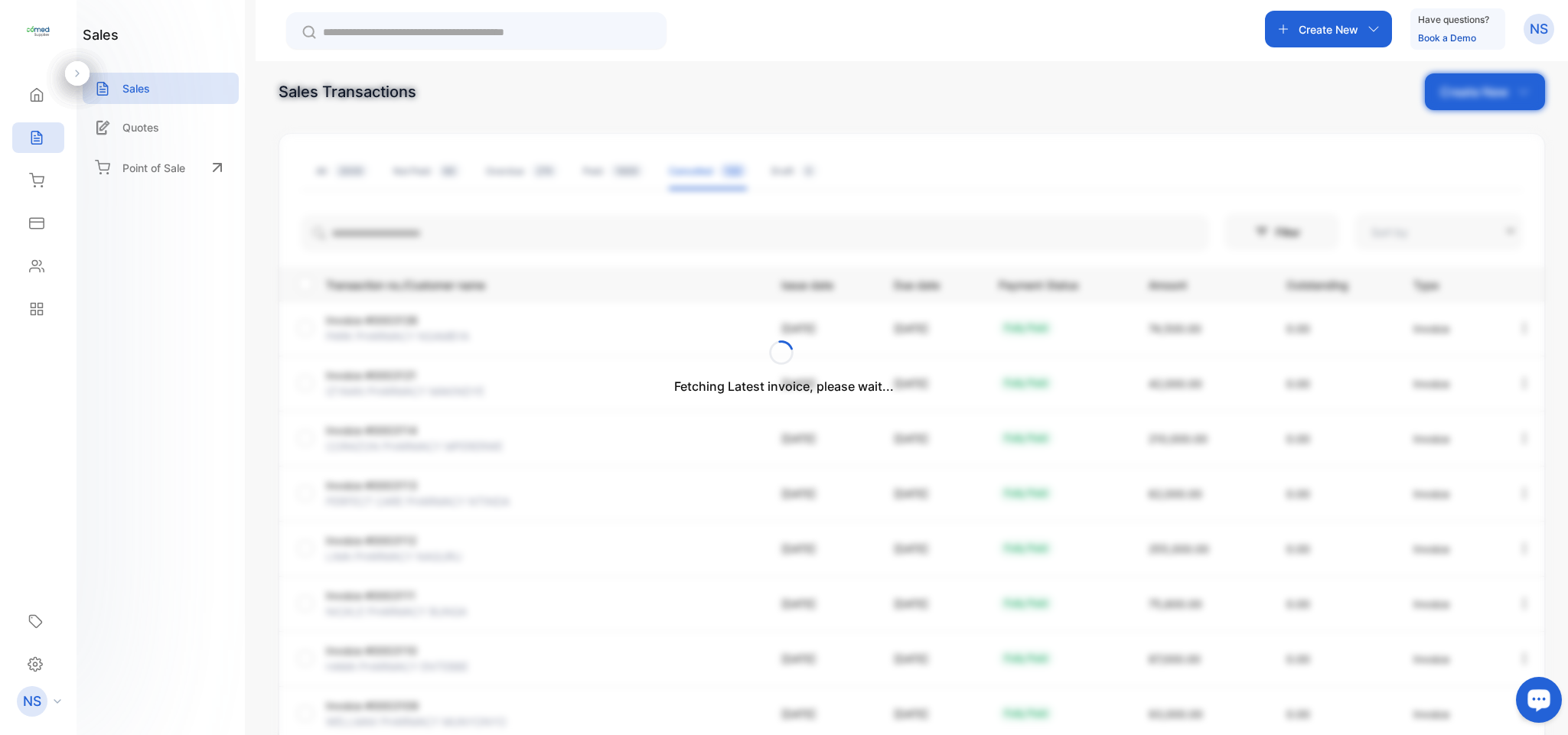
type input "**********"
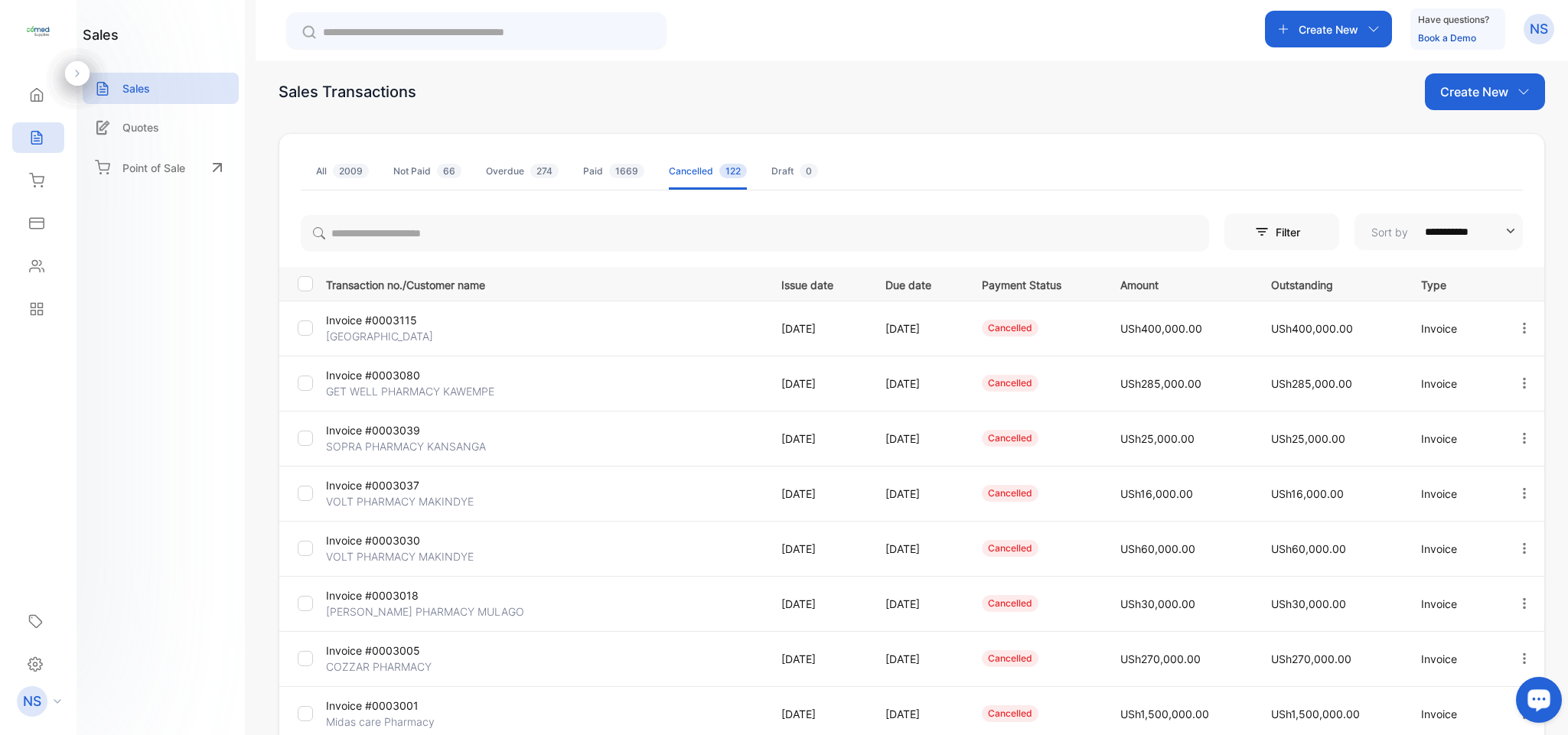
click at [356, 168] on span "2009" at bounding box center [350, 170] width 36 height 14
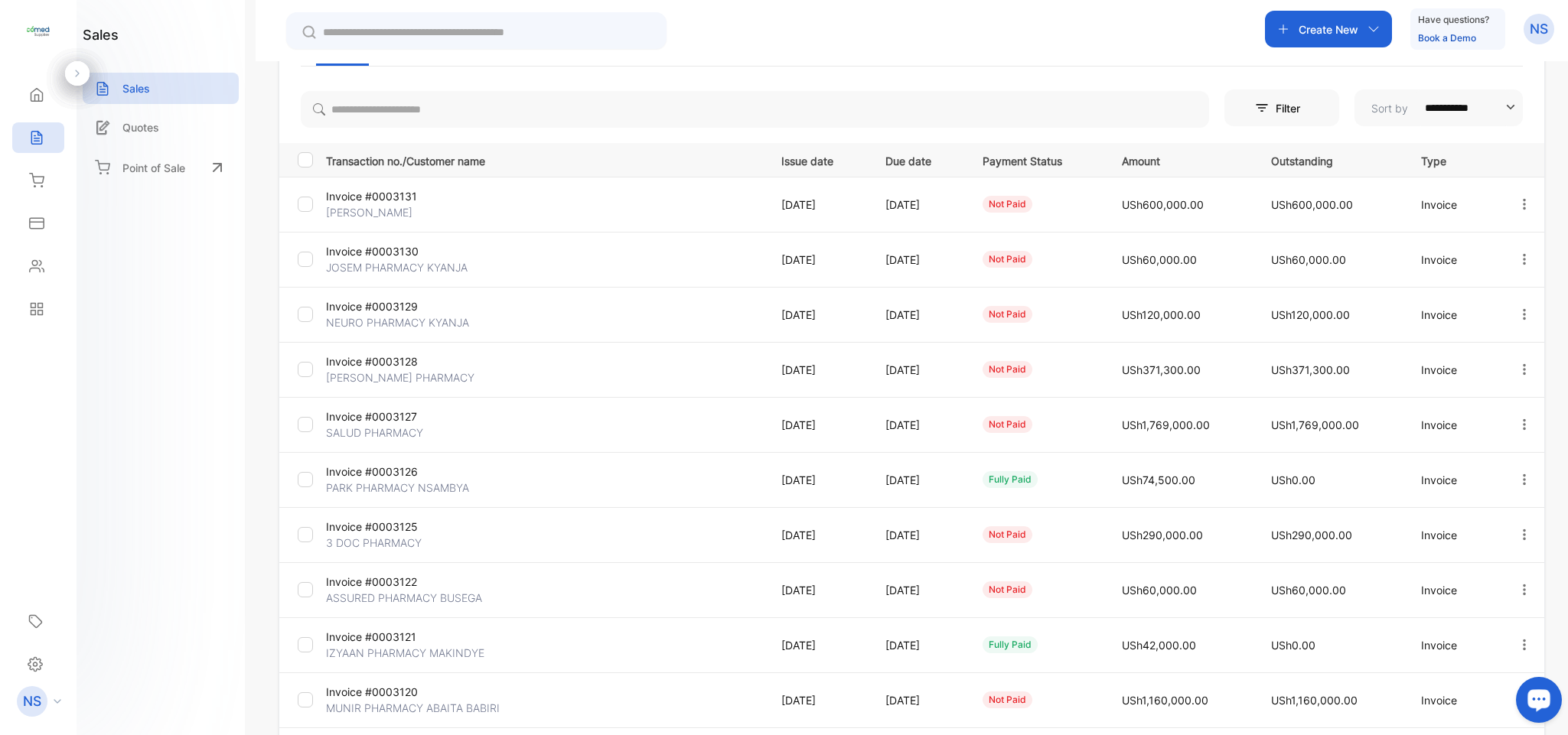
scroll to position [192, 0]
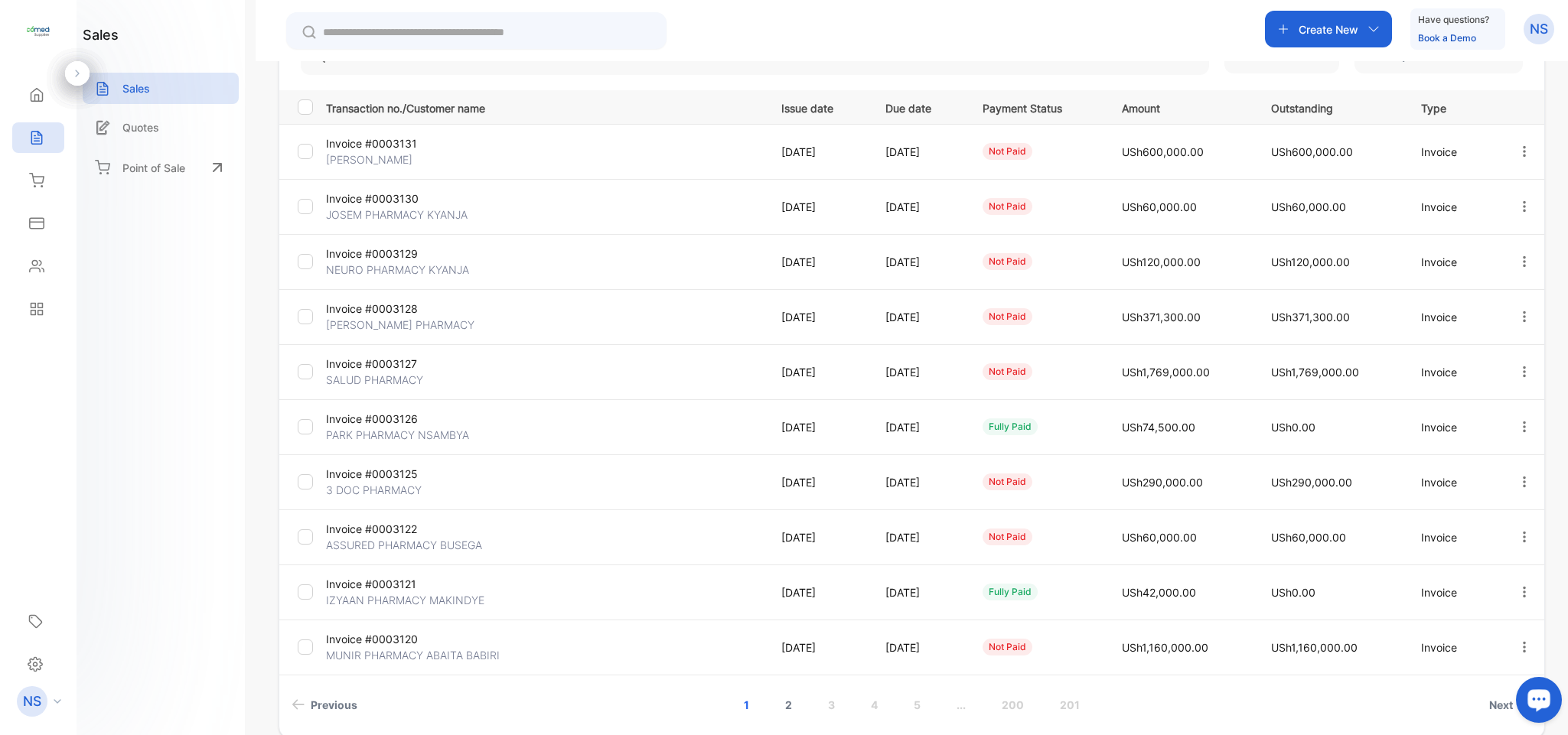
click at [793, 707] on link "2" at bounding box center [788, 704] width 43 height 28
click at [811, 709] on link "3" at bounding box center [809, 704] width 43 height 28
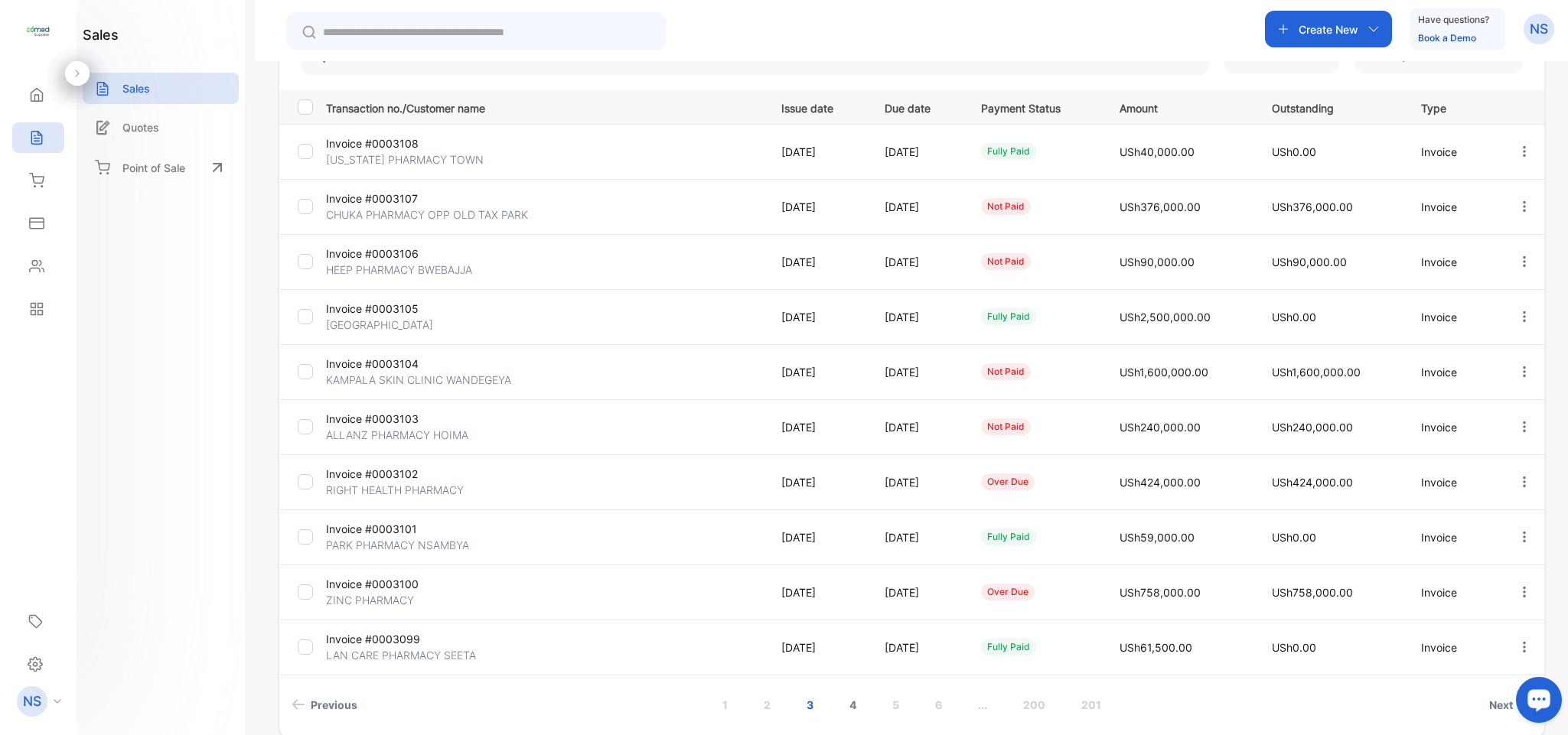
click at [854, 714] on link "4" at bounding box center [852, 704] width 43 height 28
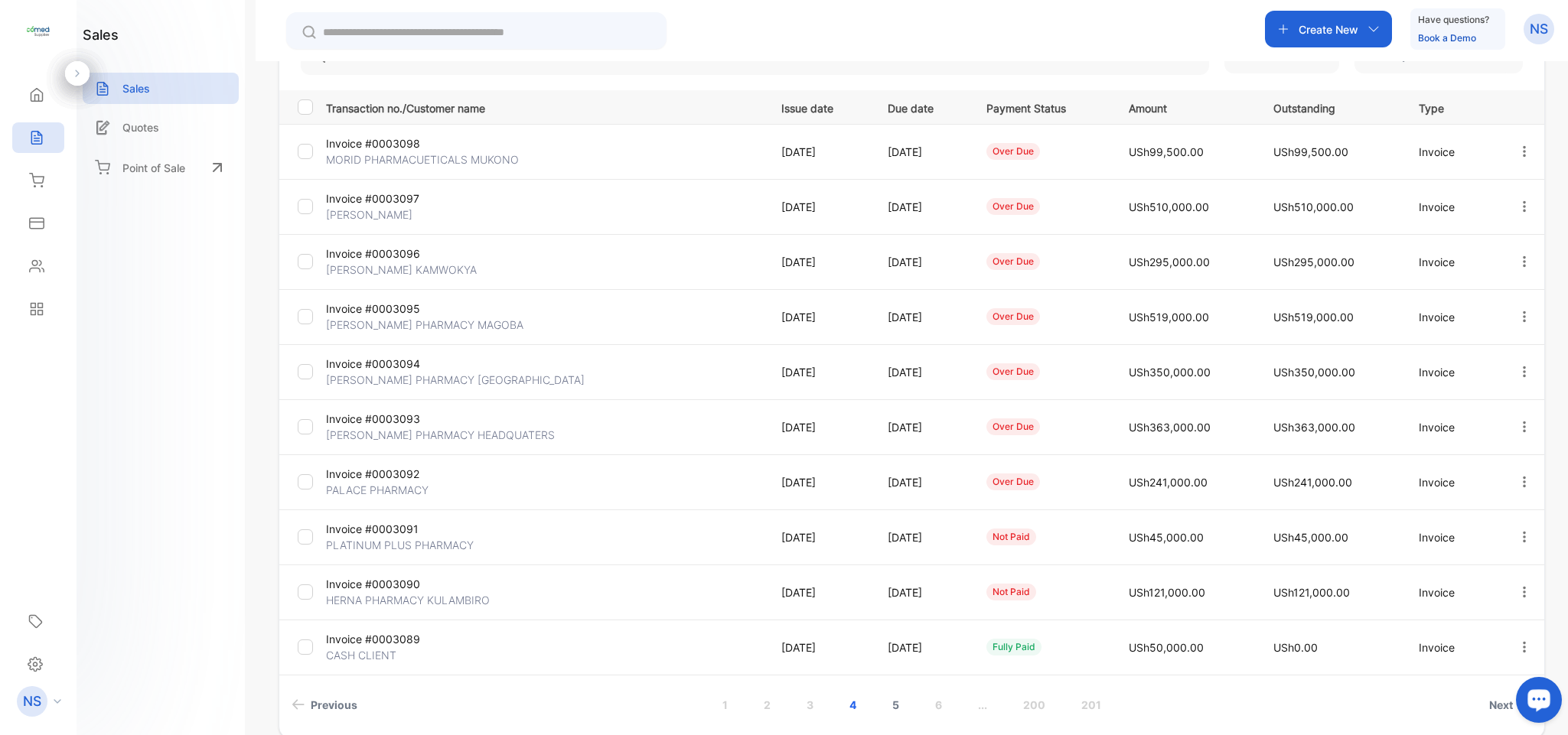
click at [886, 709] on link "5" at bounding box center [895, 704] width 43 height 28
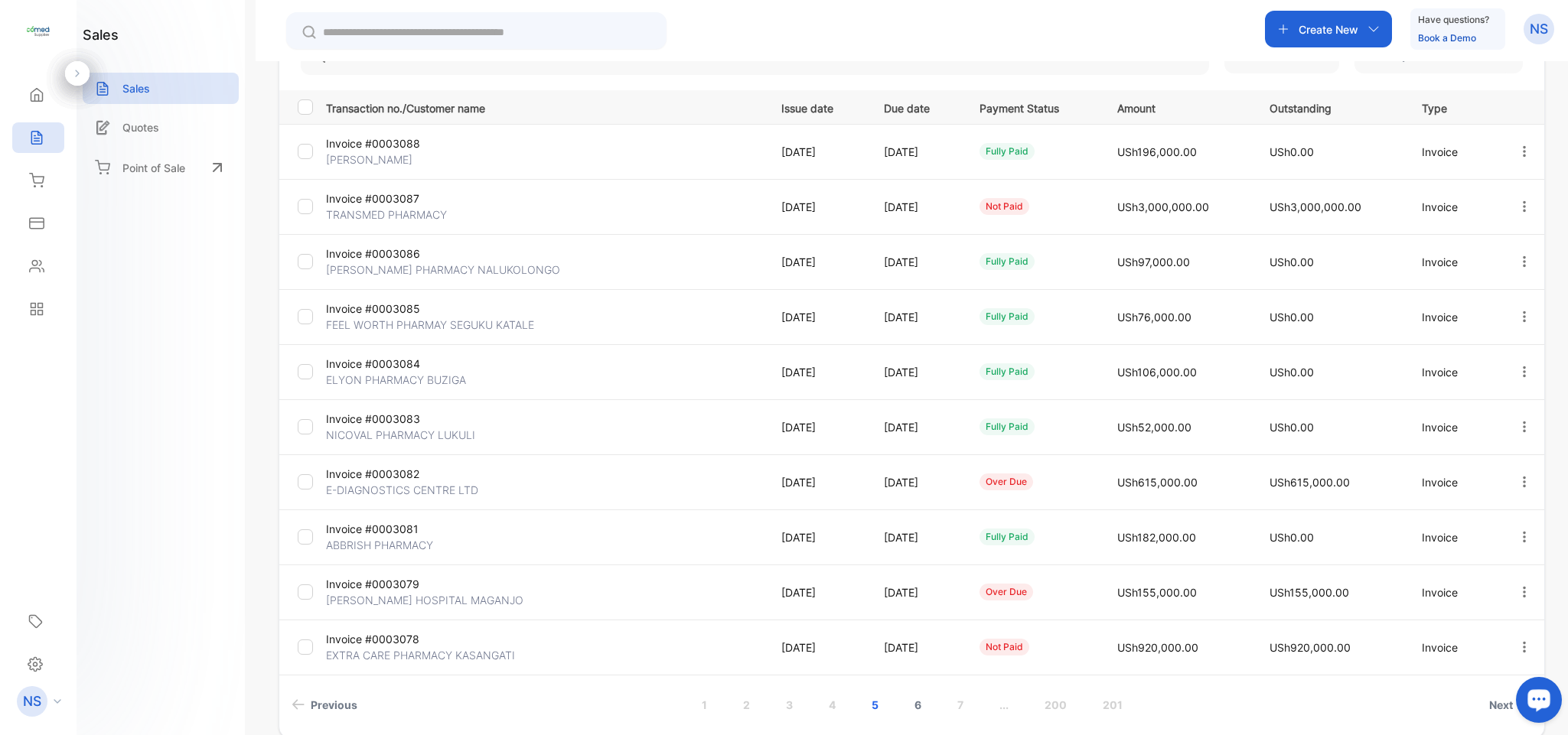
click at [921, 712] on link "6" at bounding box center [917, 704] width 43 height 28
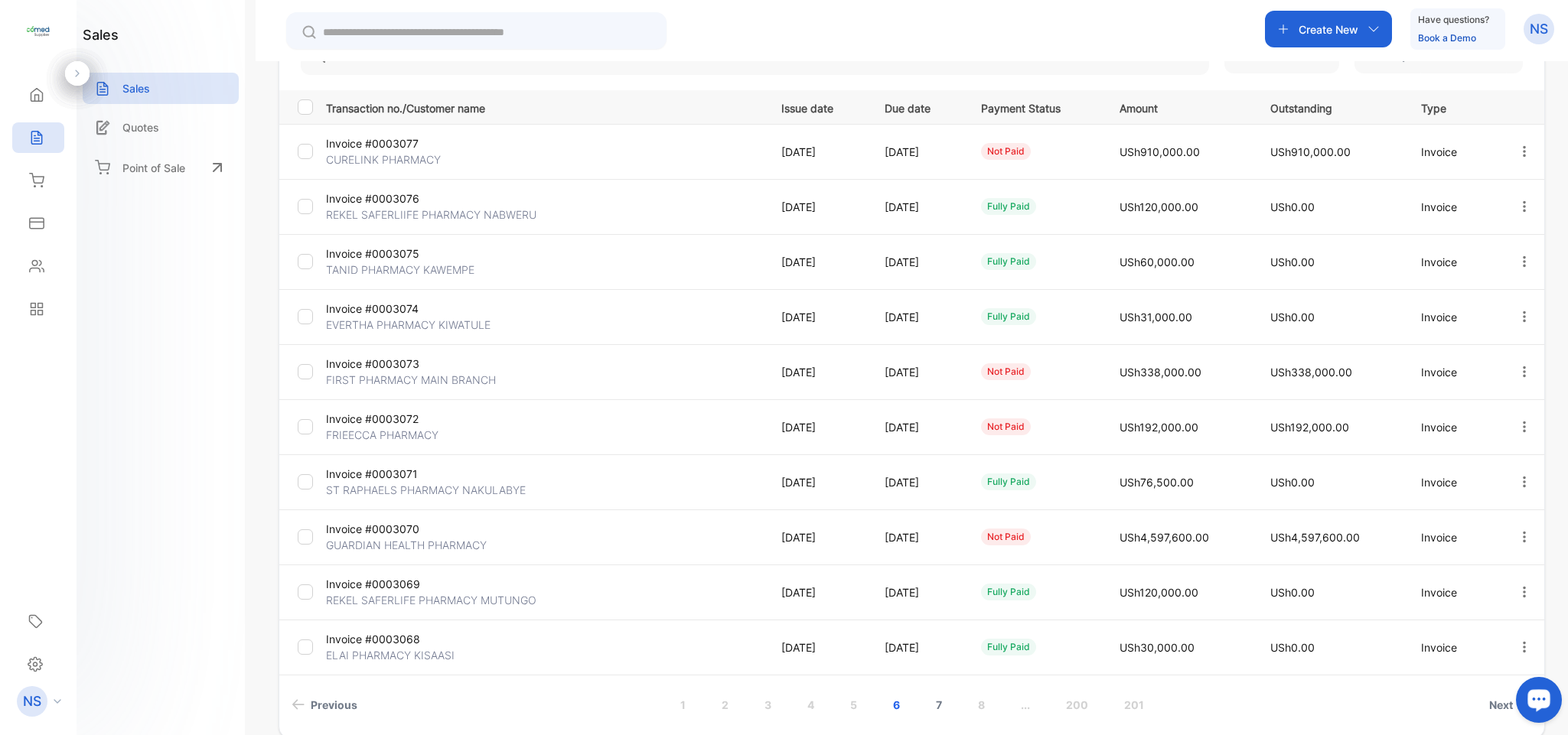
click at [927, 708] on link "7" at bounding box center [939, 704] width 43 height 28
click at [930, 709] on link "8" at bounding box center [939, 704] width 43 height 28
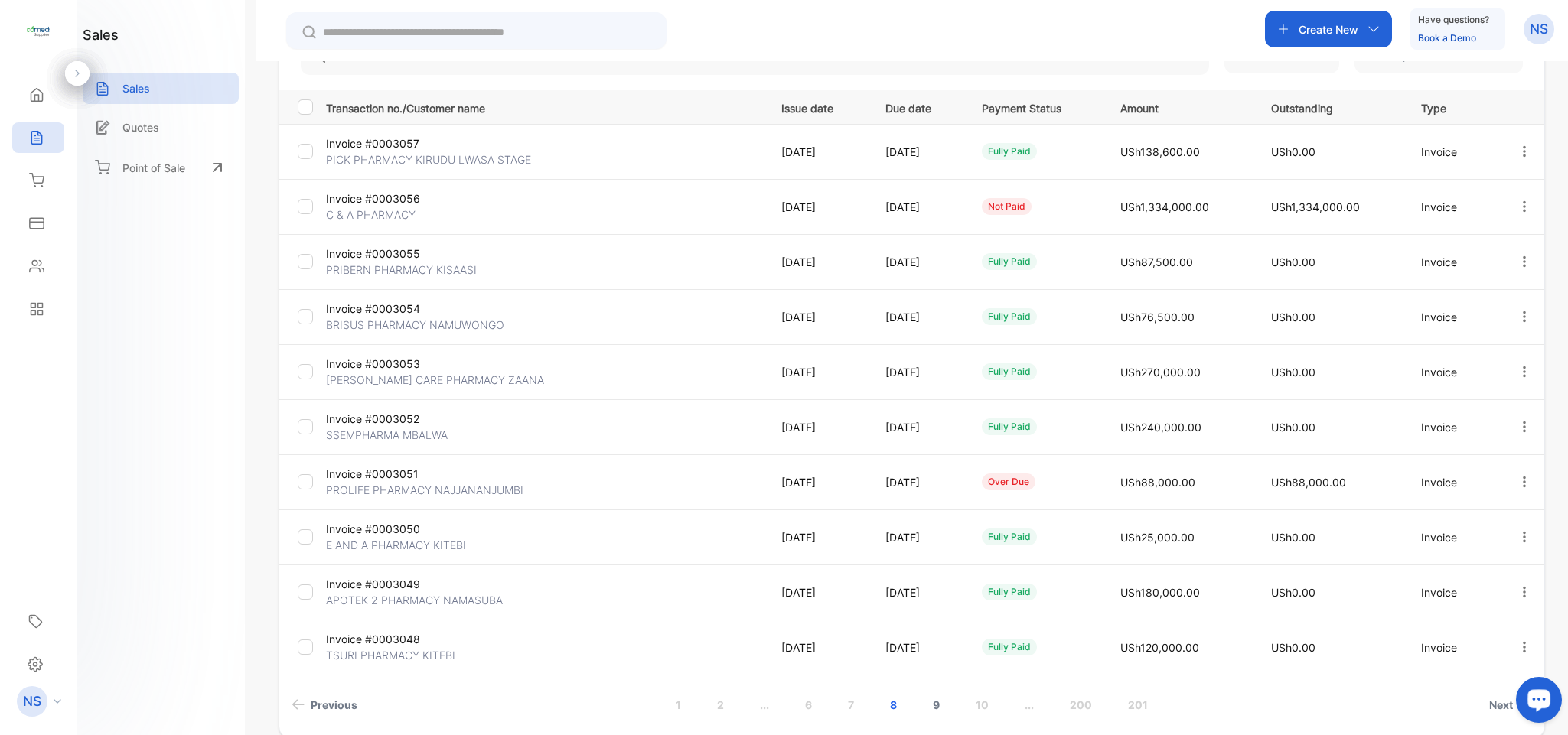
click at [937, 710] on link "9" at bounding box center [935, 704] width 43 height 28
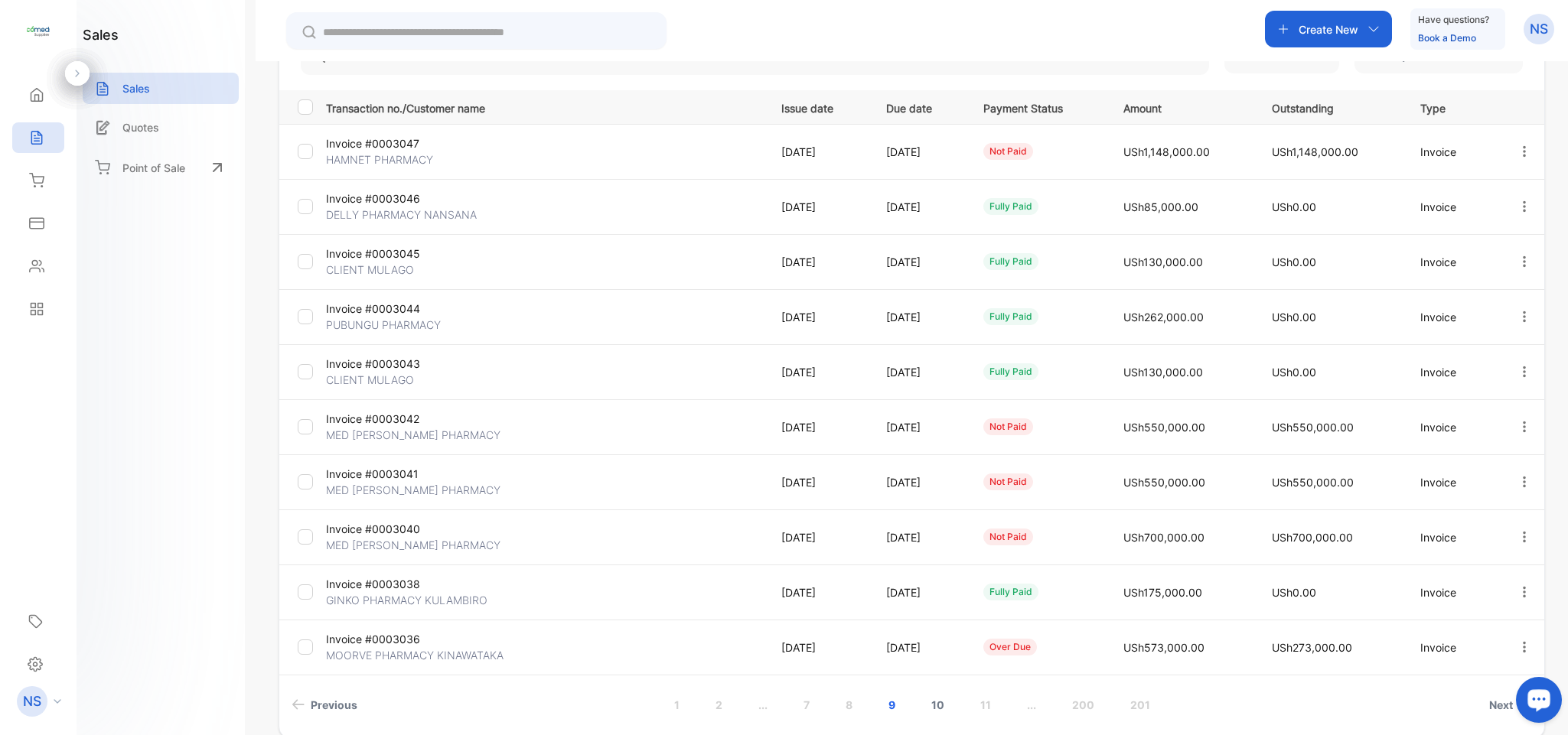
click at [929, 707] on link "10" at bounding box center [938, 704] width 50 height 28
click at [937, 704] on link "11" at bounding box center [940, 704] width 47 height 28
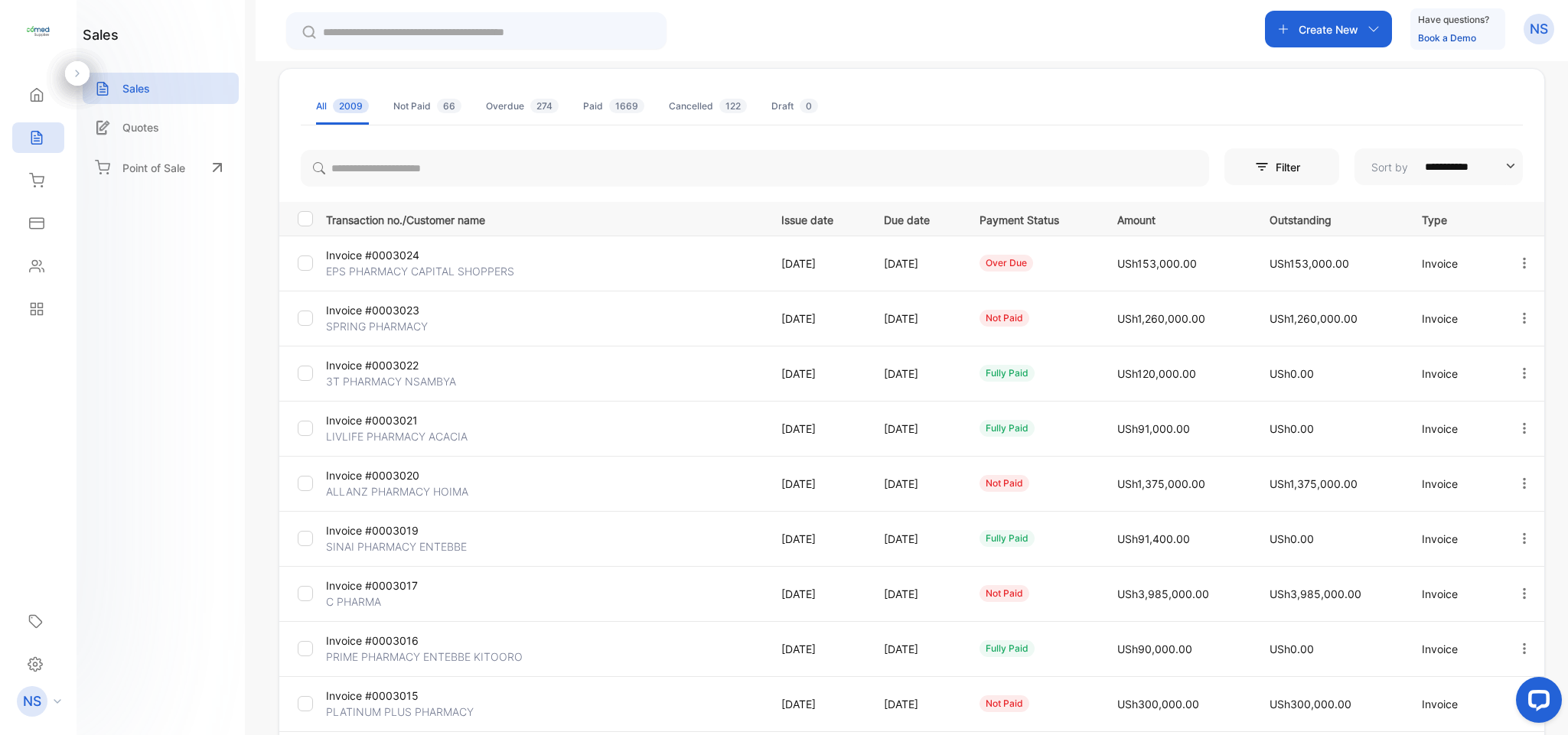
scroll to position [0, 0]
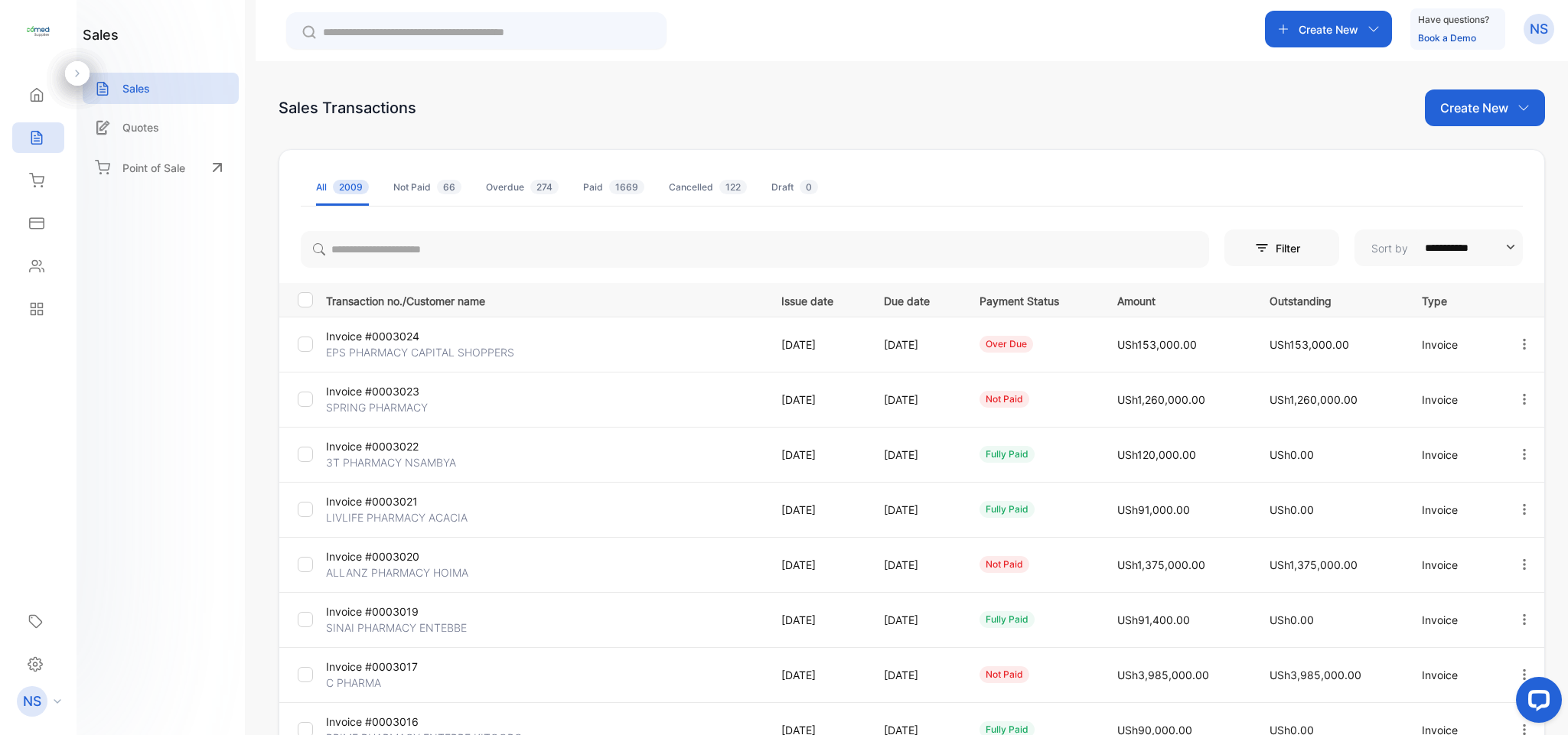
click at [432, 197] on li "Not Paid 66" at bounding box center [427, 188] width 68 height 37
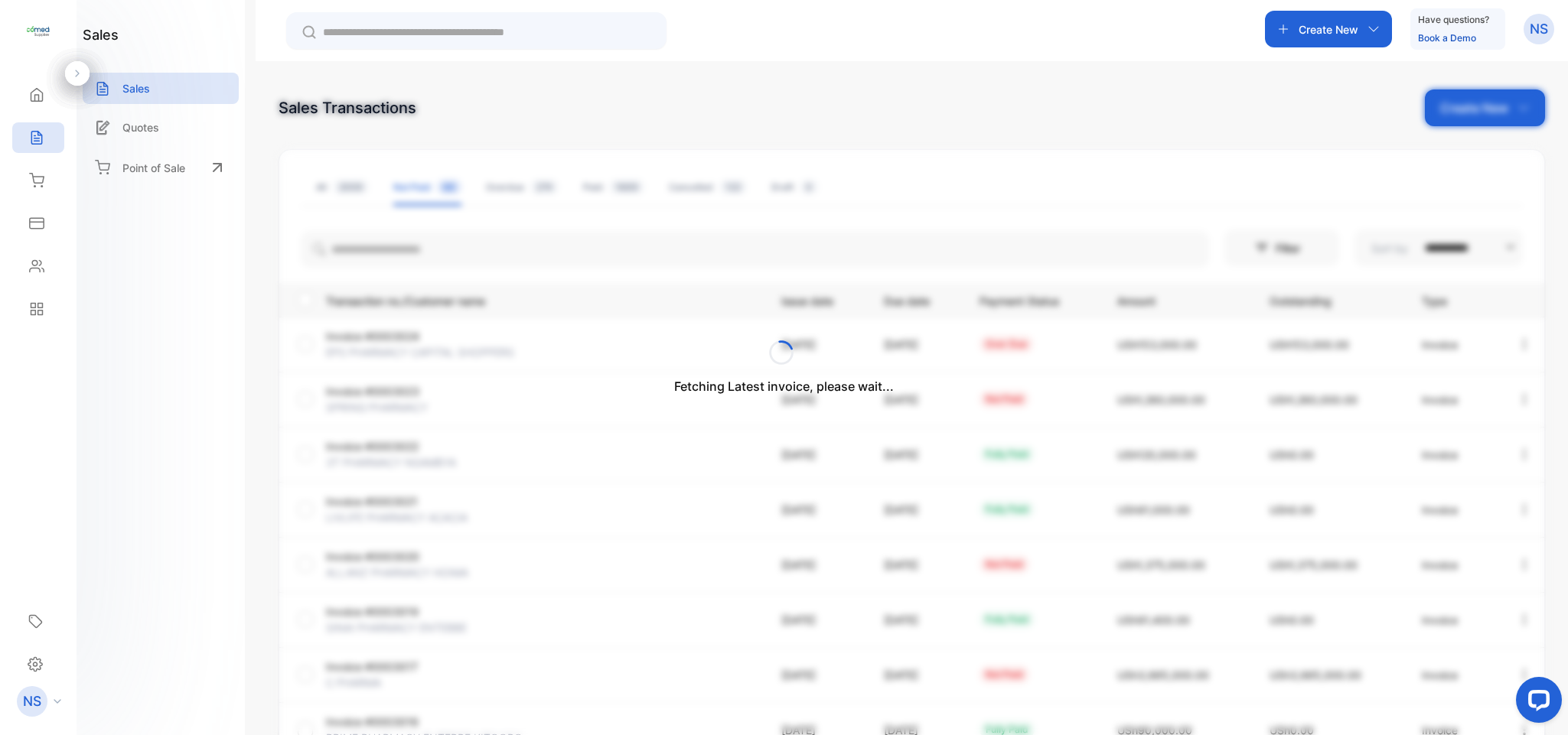
click at [604, 185] on div "Fetching Latest invoice, please wait..." at bounding box center [784, 368] width 1568 height 735
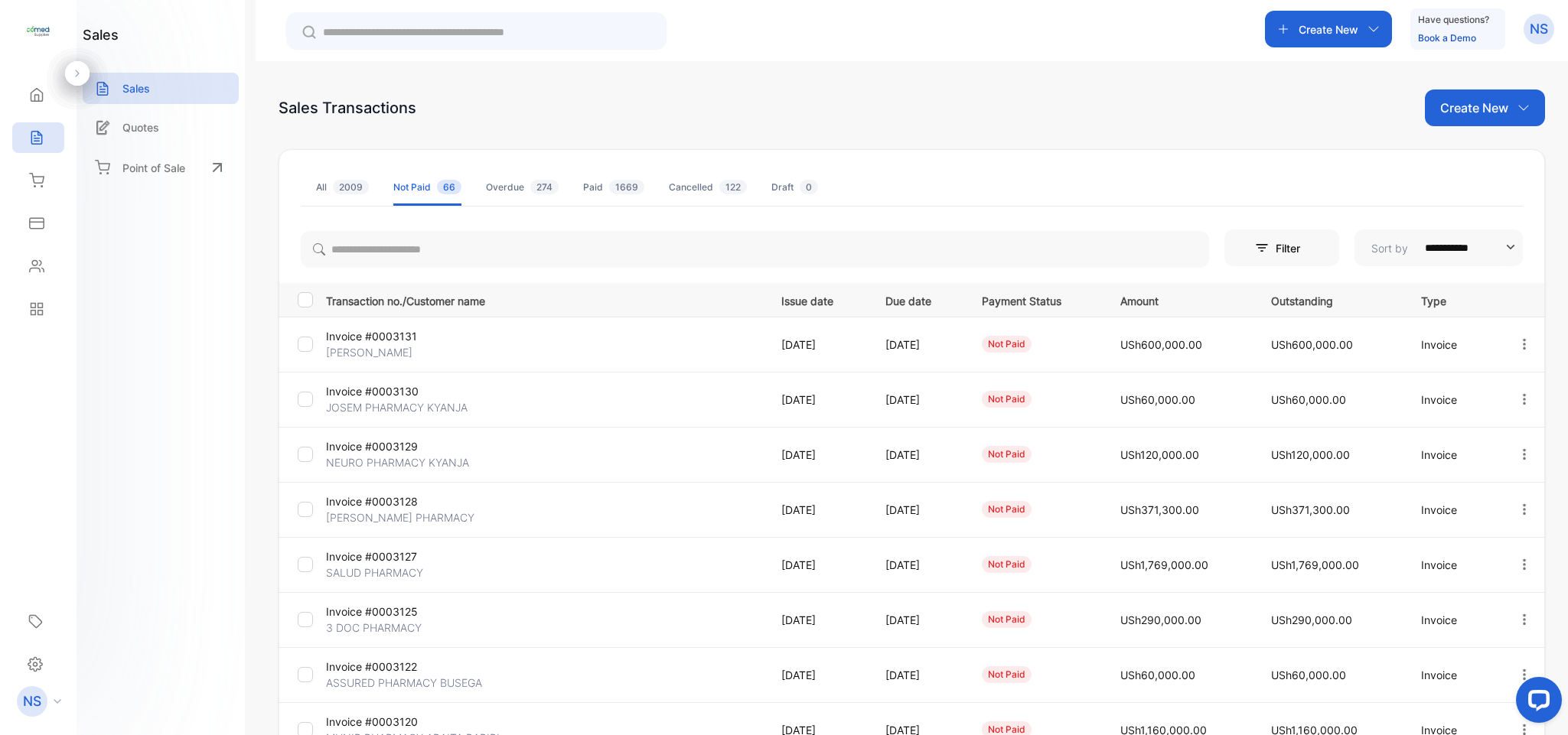
click at [611, 189] on span "1669" at bounding box center [626, 187] width 36 height 14
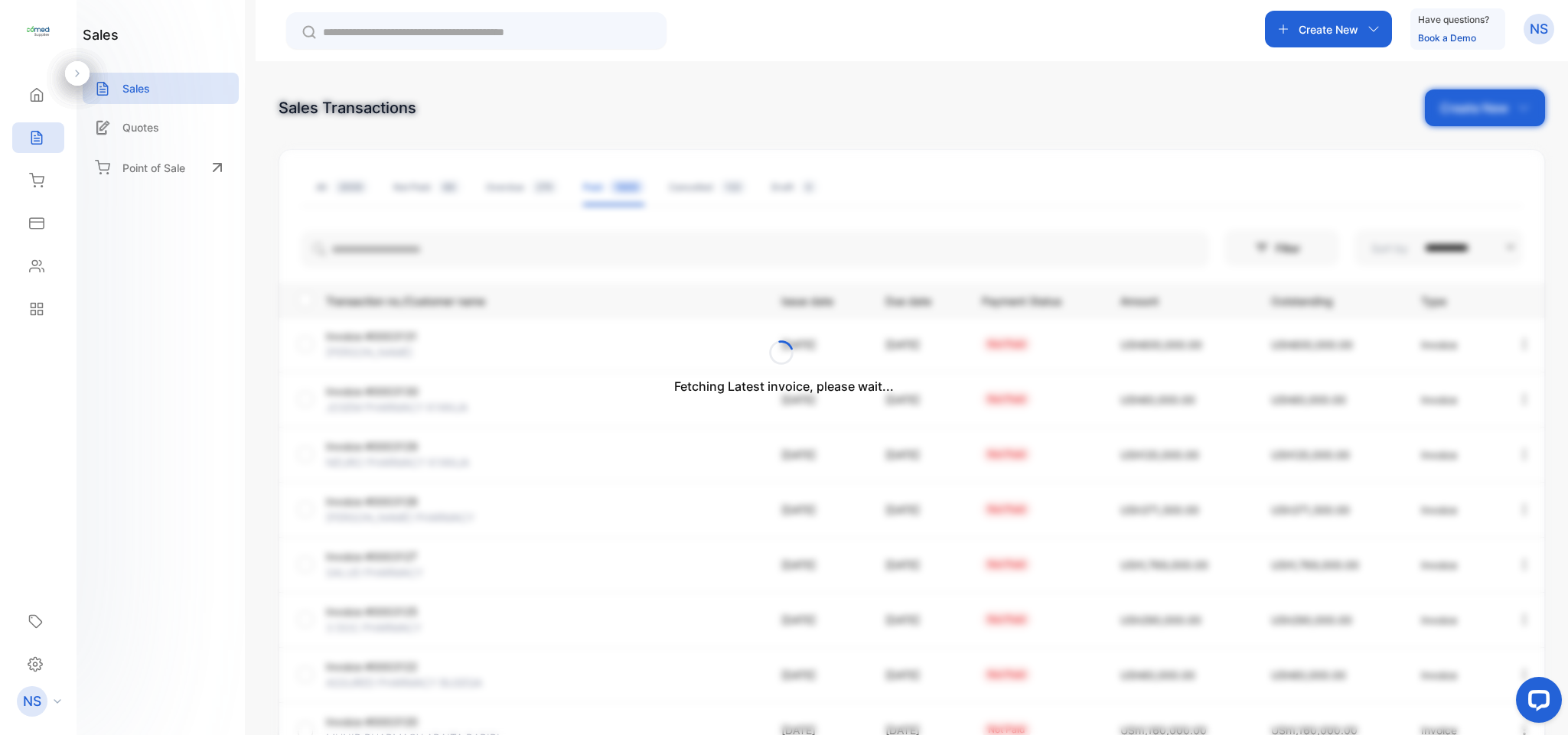
click at [664, 192] on div "Fetching Latest invoice, please wait..." at bounding box center [784, 368] width 1568 height 735
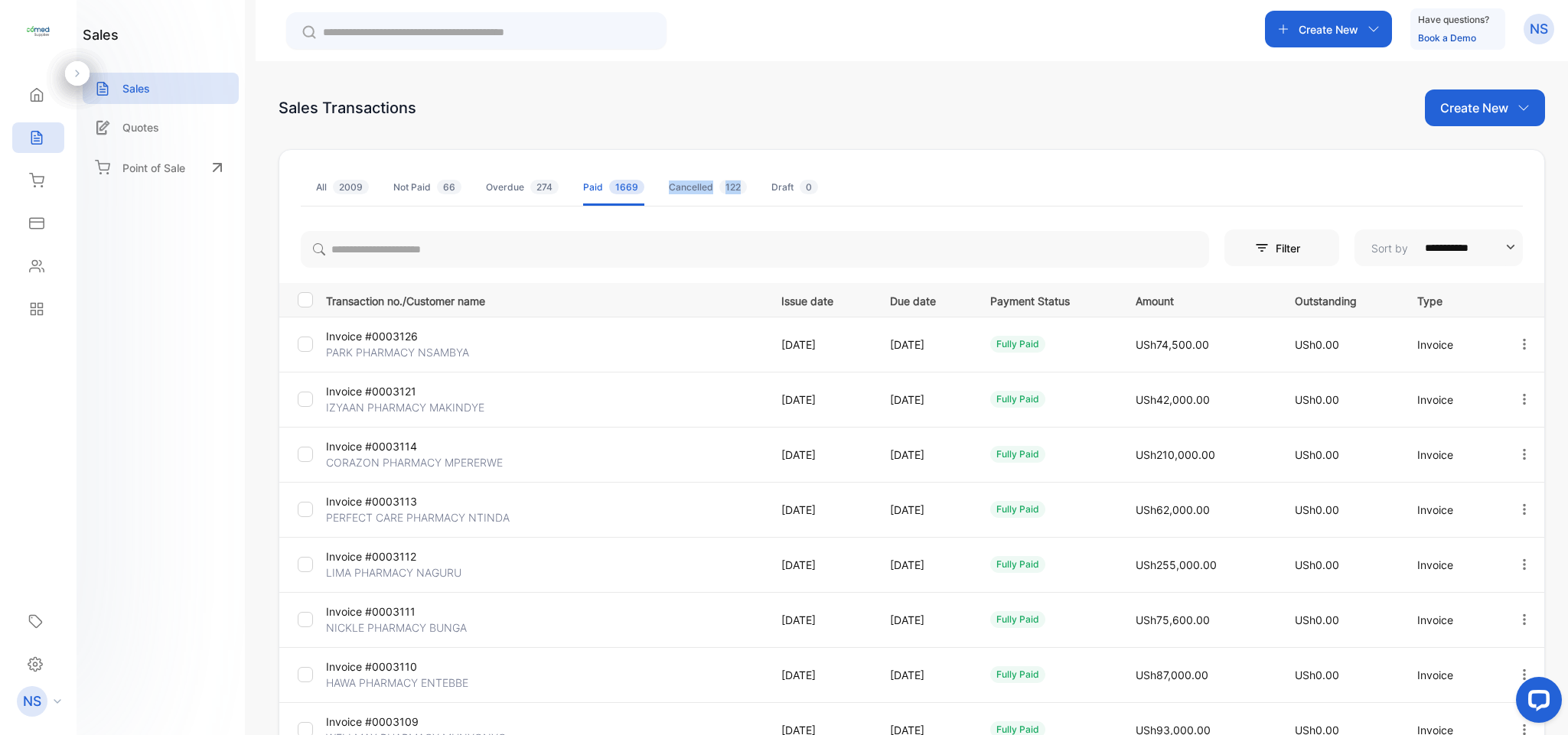
click at [694, 192] on div "Cancelled 122" at bounding box center [707, 188] width 78 height 13
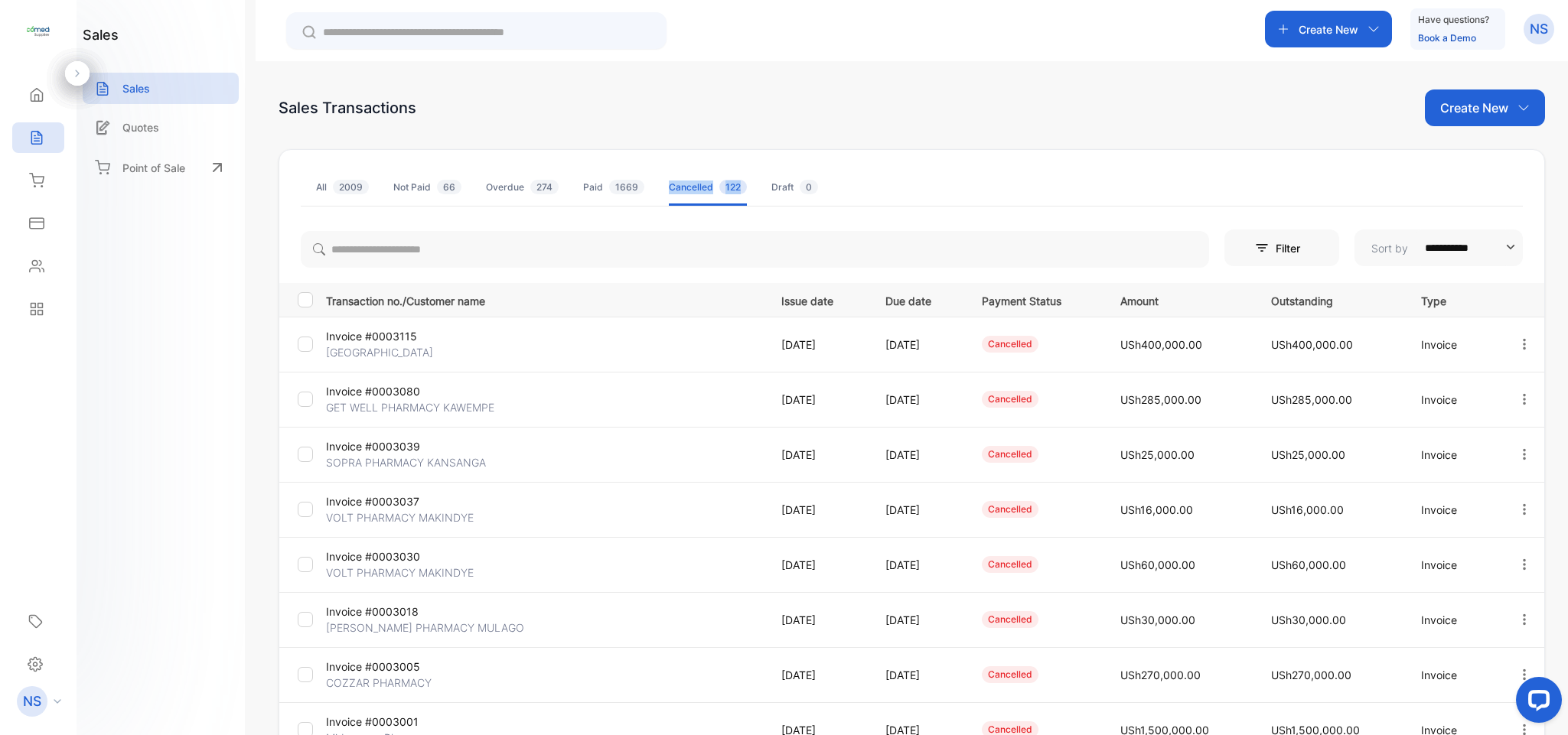
click at [1454, 38] on link "Book a Demo" at bounding box center [1447, 38] width 58 height 12
click at [1448, 13] on p "Have questions?" at bounding box center [1454, 20] width 71 height 15
click at [1477, 23] on p "Have questions?" at bounding box center [1454, 20] width 71 height 15
click at [1483, 21] on p "Have questions?" at bounding box center [1454, 20] width 71 height 15
click at [37, 306] on icon at bounding box center [37, 309] width 15 height 15
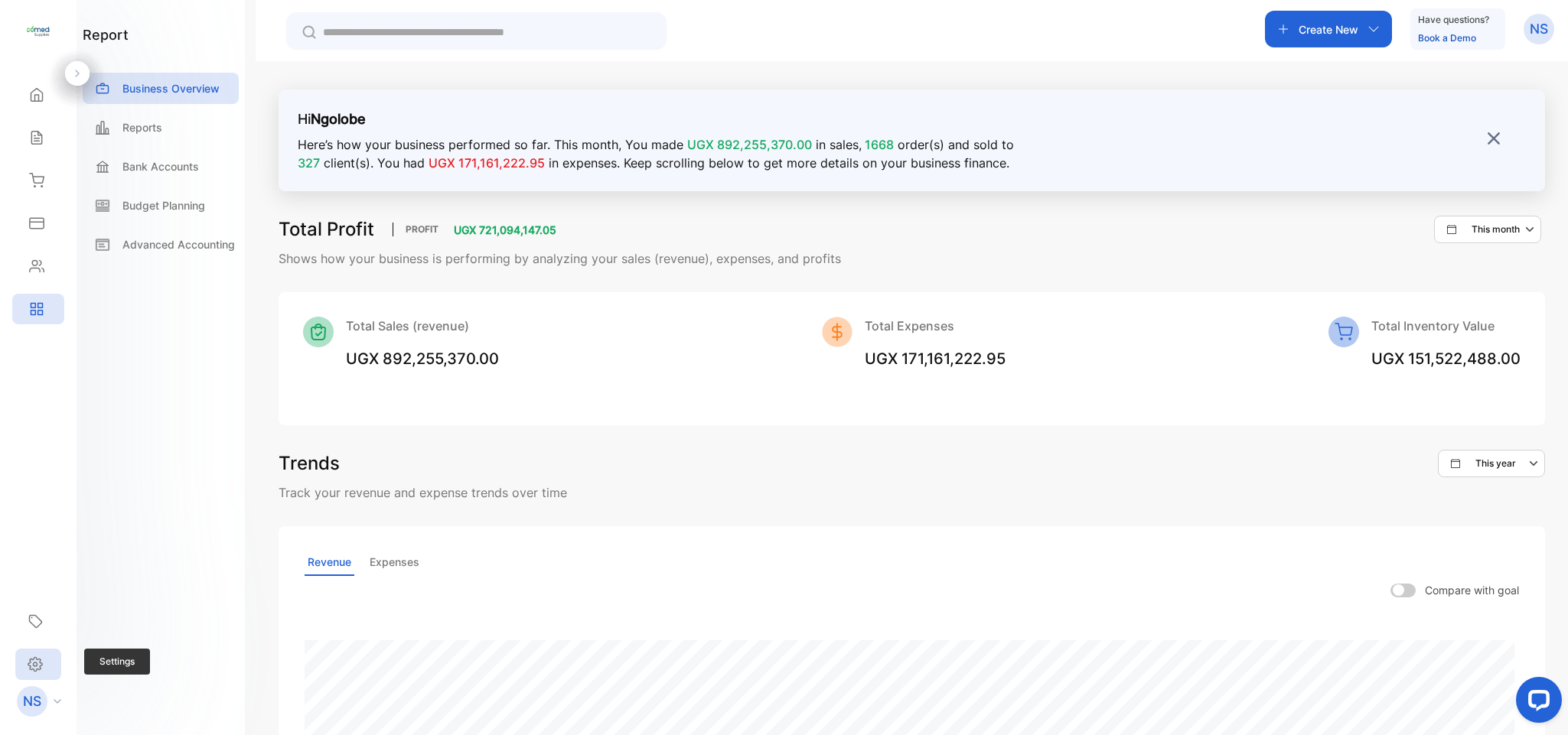
click at [56, 667] on div "Settings" at bounding box center [38, 664] width 46 height 32
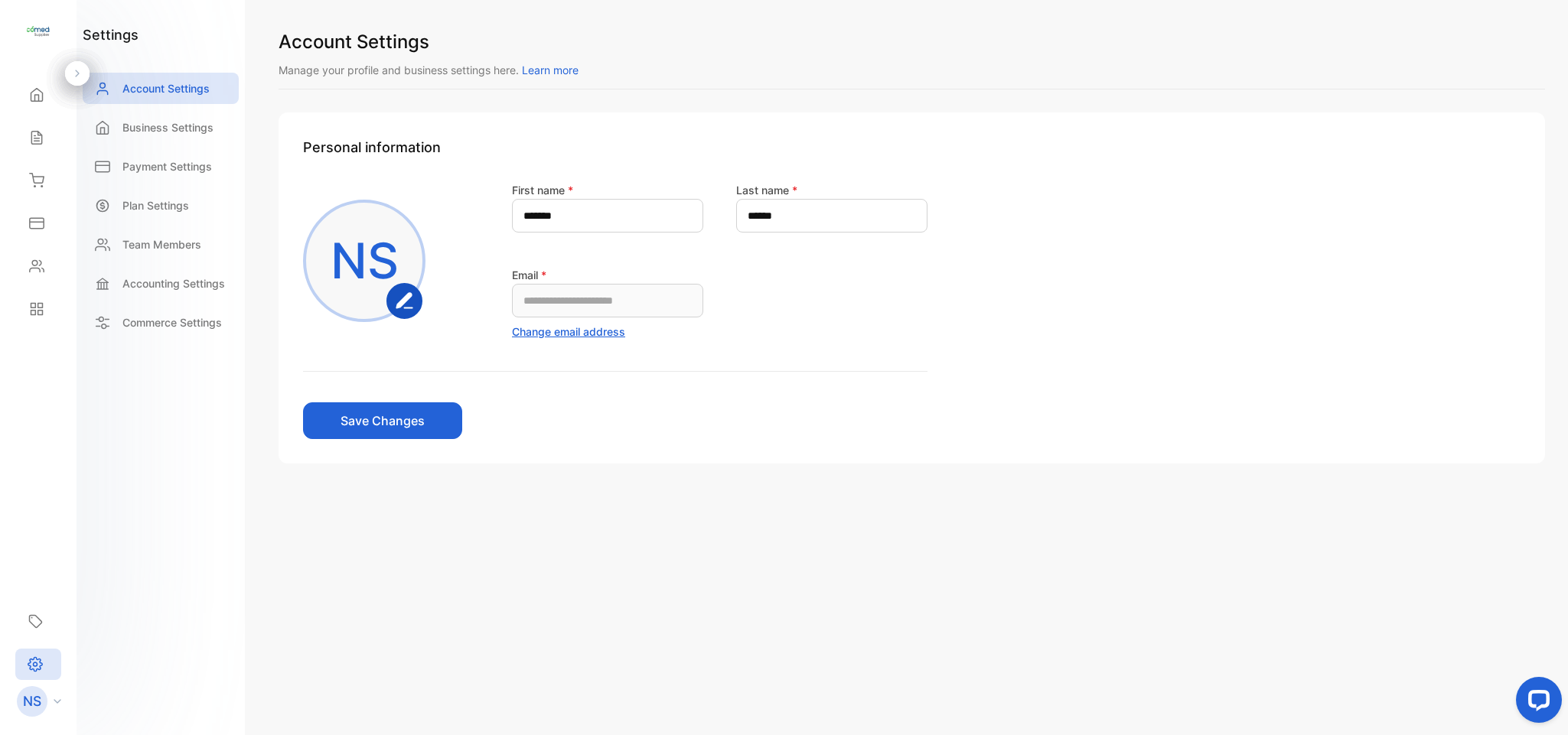
click at [46, 702] on div "NS" at bounding box center [32, 701] width 31 height 31
click at [53, 697] on div "NS" at bounding box center [43, 701] width 67 height 31
click at [42, 667] on icon at bounding box center [36, 664] width 15 height 16
click at [132, 323] on p "Commerce Settings" at bounding box center [171, 322] width 99 height 16
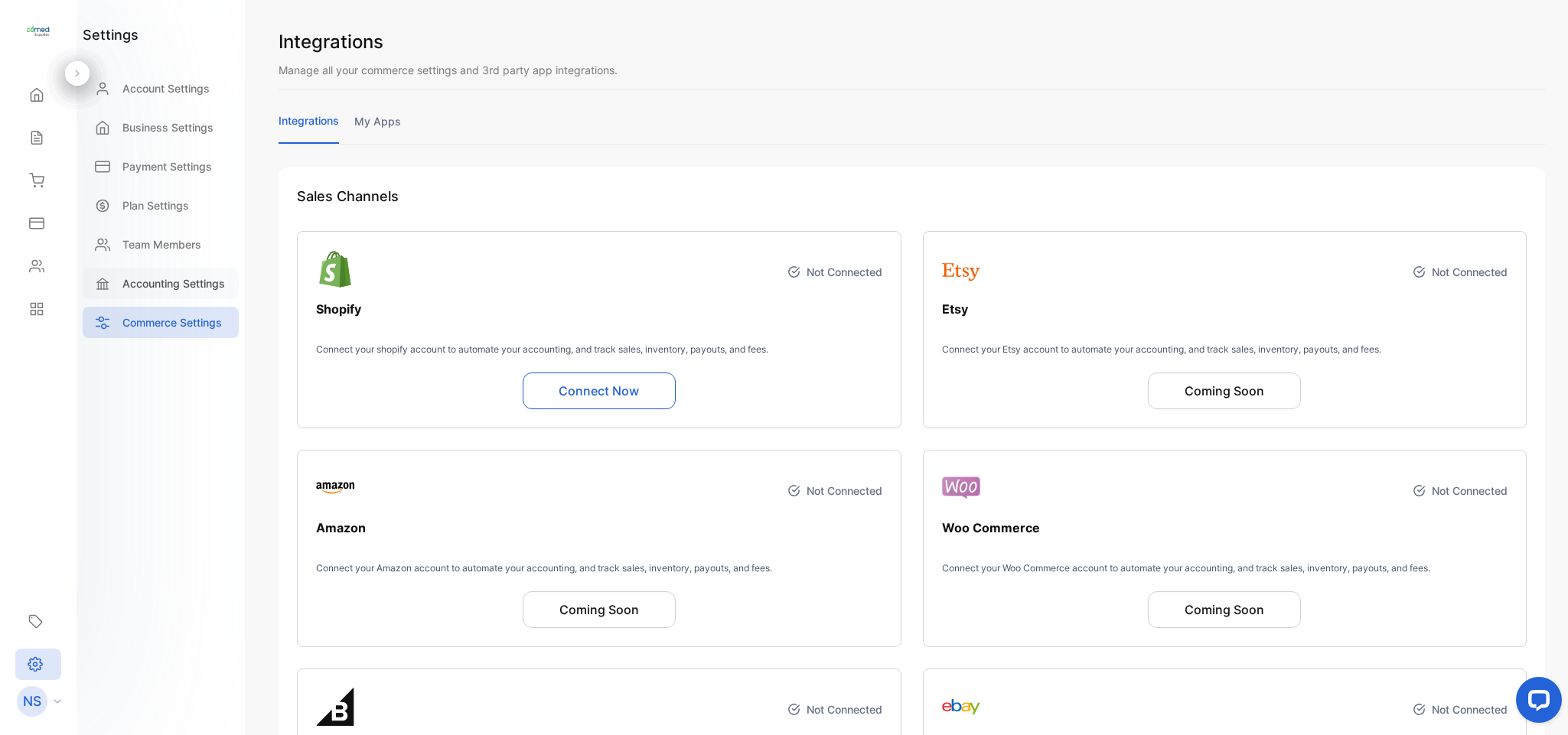
click at [177, 275] on p "Accounting Settings" at bounding box center [173, 283] width 103 height 16
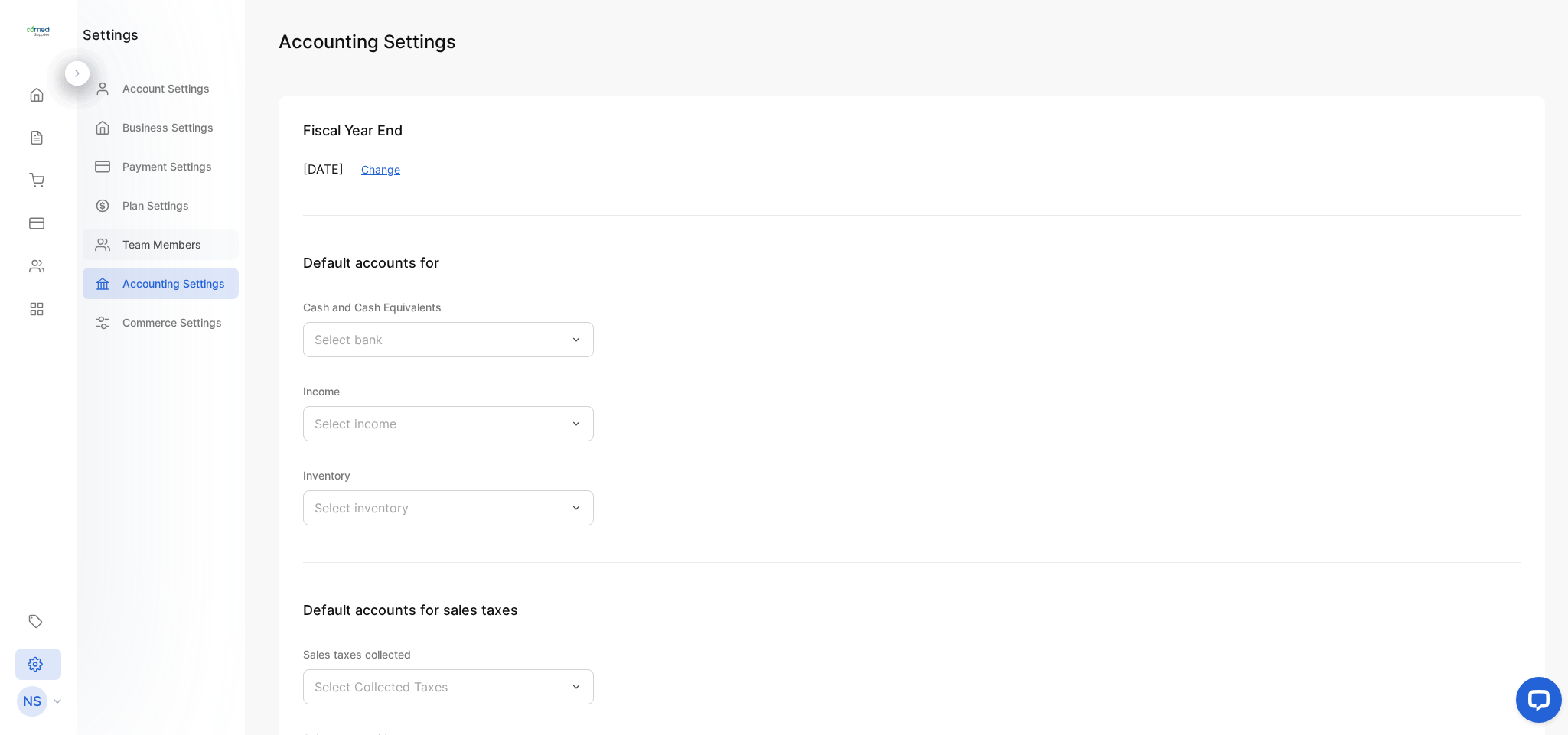
click at [177, 248] on p "Team Members" at bounding box center [162, 244] width 79 height 16
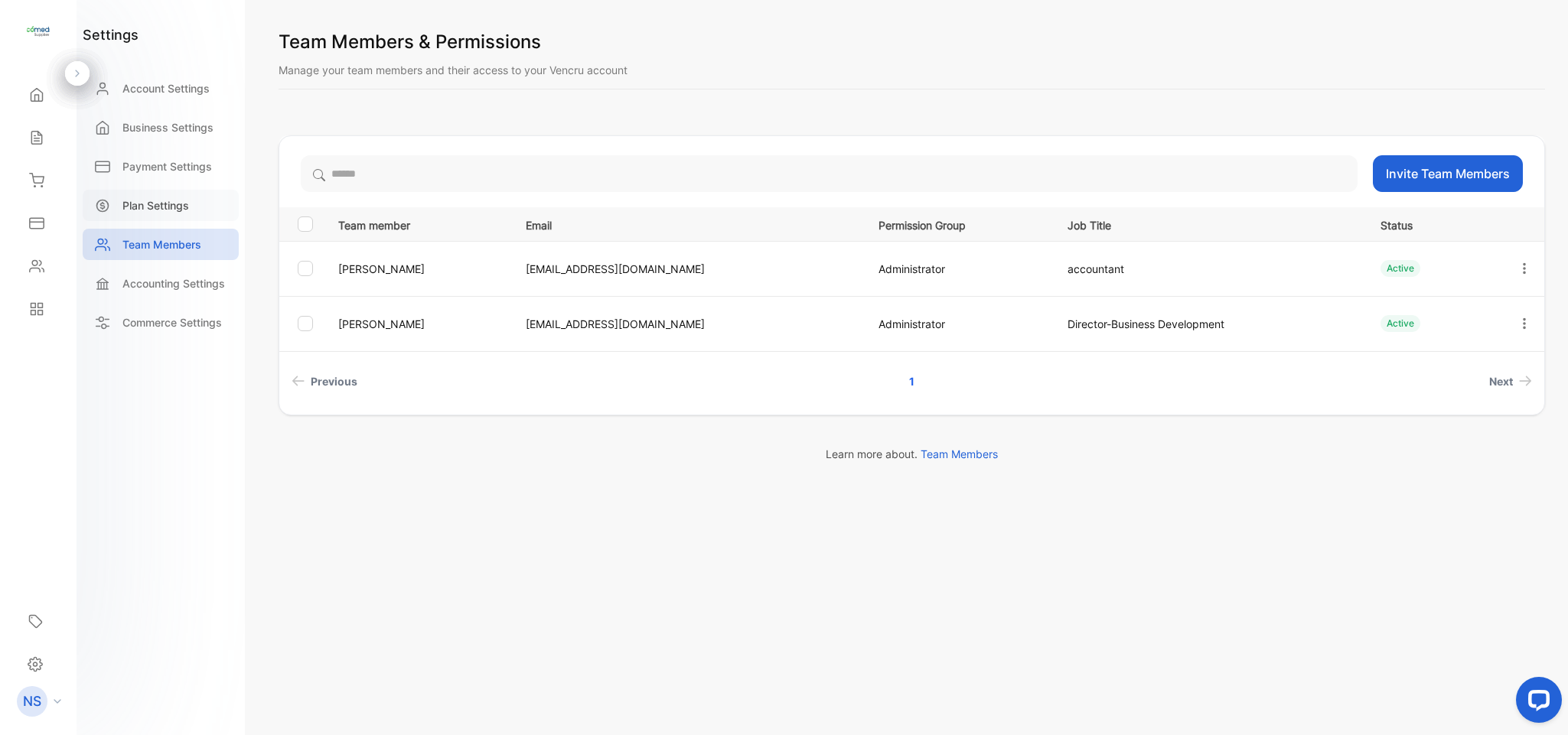
click at [179, 216] on div "Plan Settings" at bounding box center [161, 205] width 156 height 32
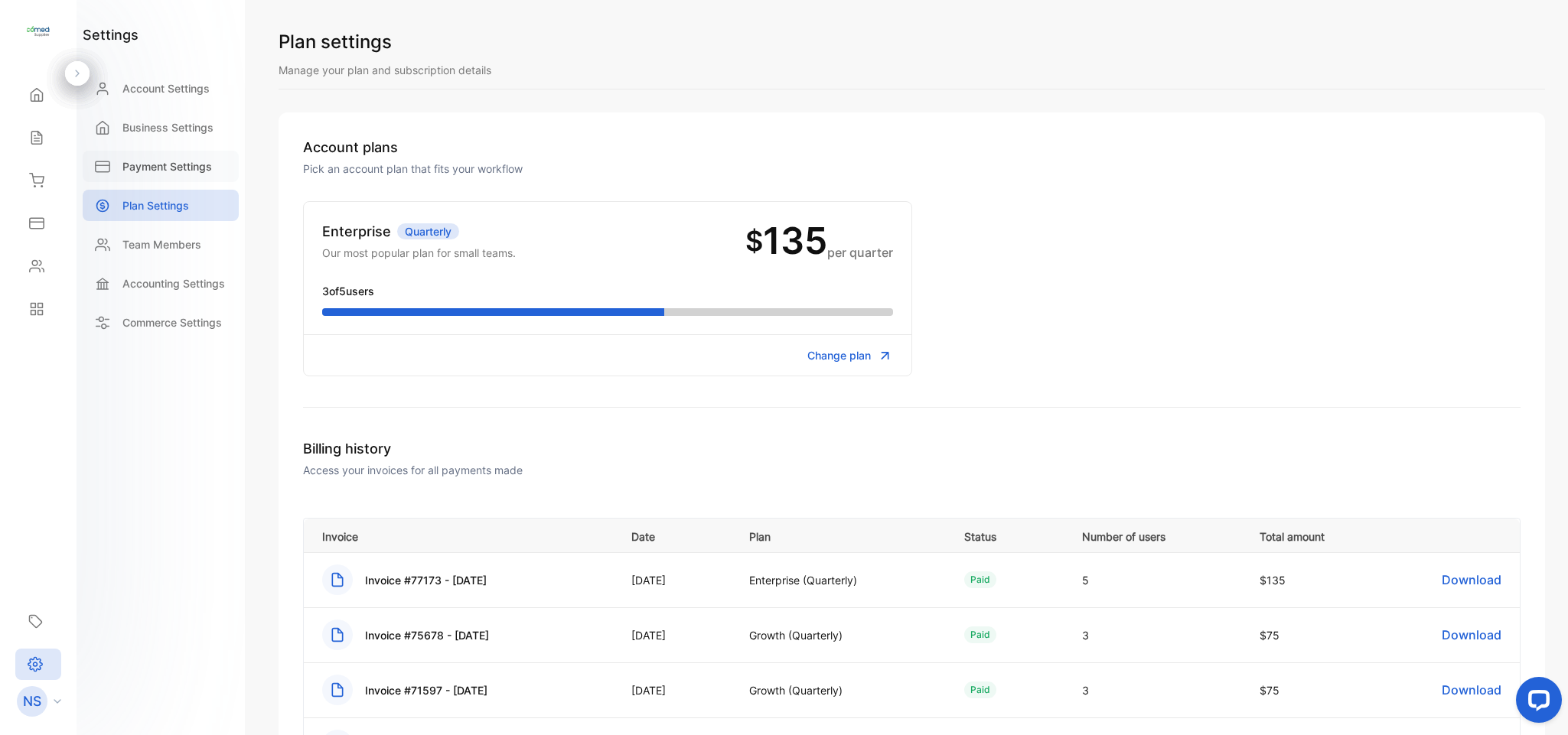
click at [170, 165] on p "Payment Settings" at bounding box center [166, 166] width 89 height 16
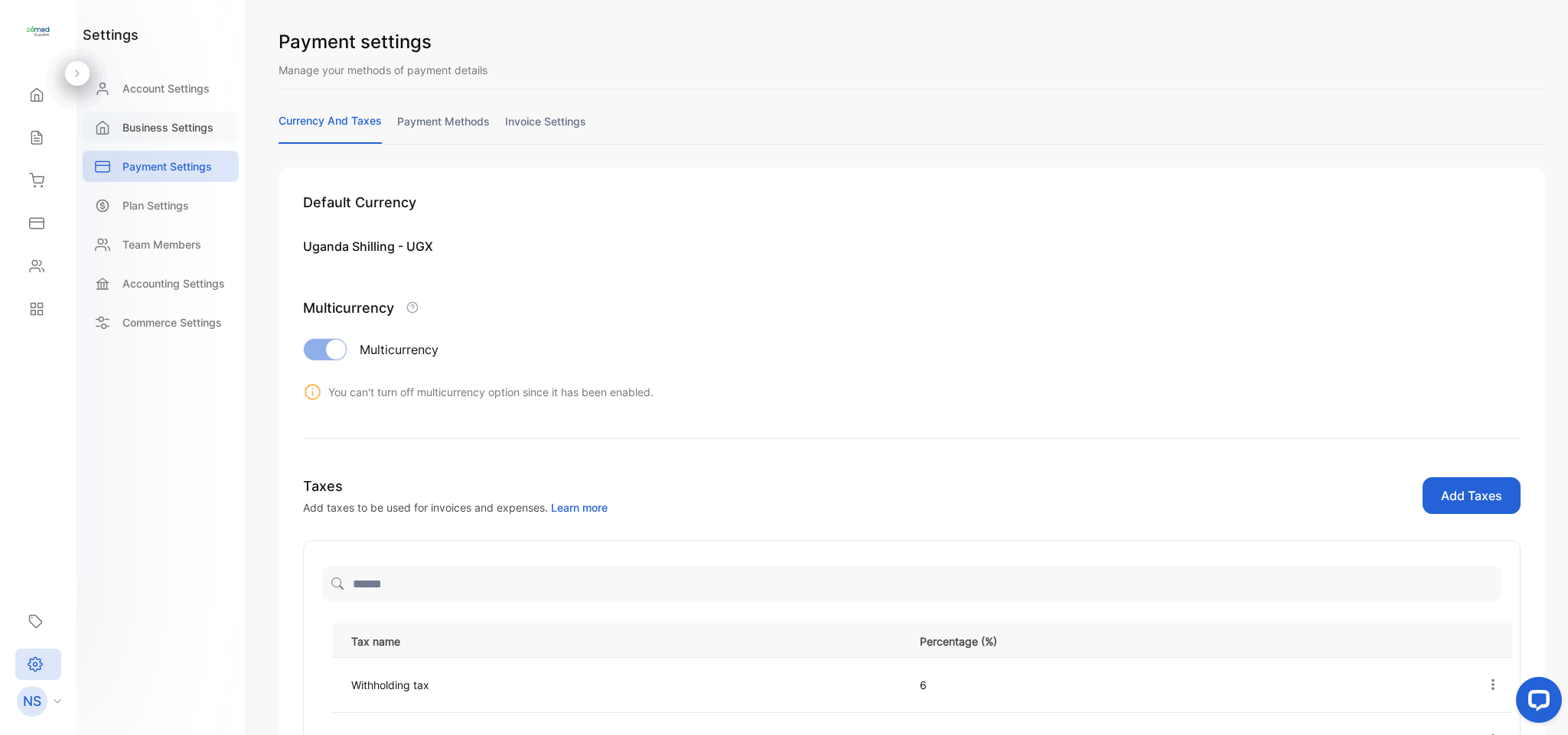
click at [168, 133] on p "Business Settings" at bounding box center [167, 127] width 91 height 16
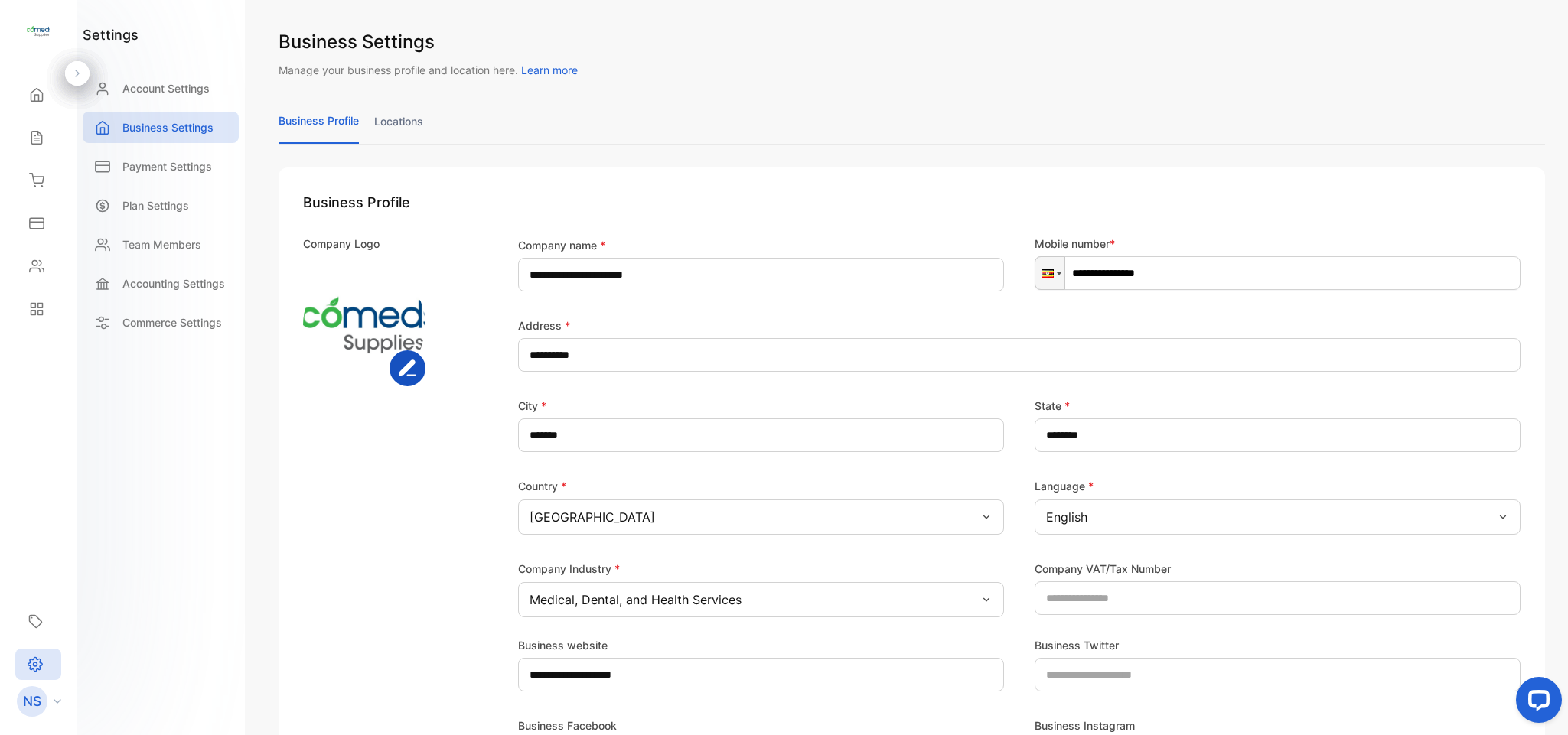
click at [389, 127] on link "locations" at bounding box center [398, 128] width 49 height 30
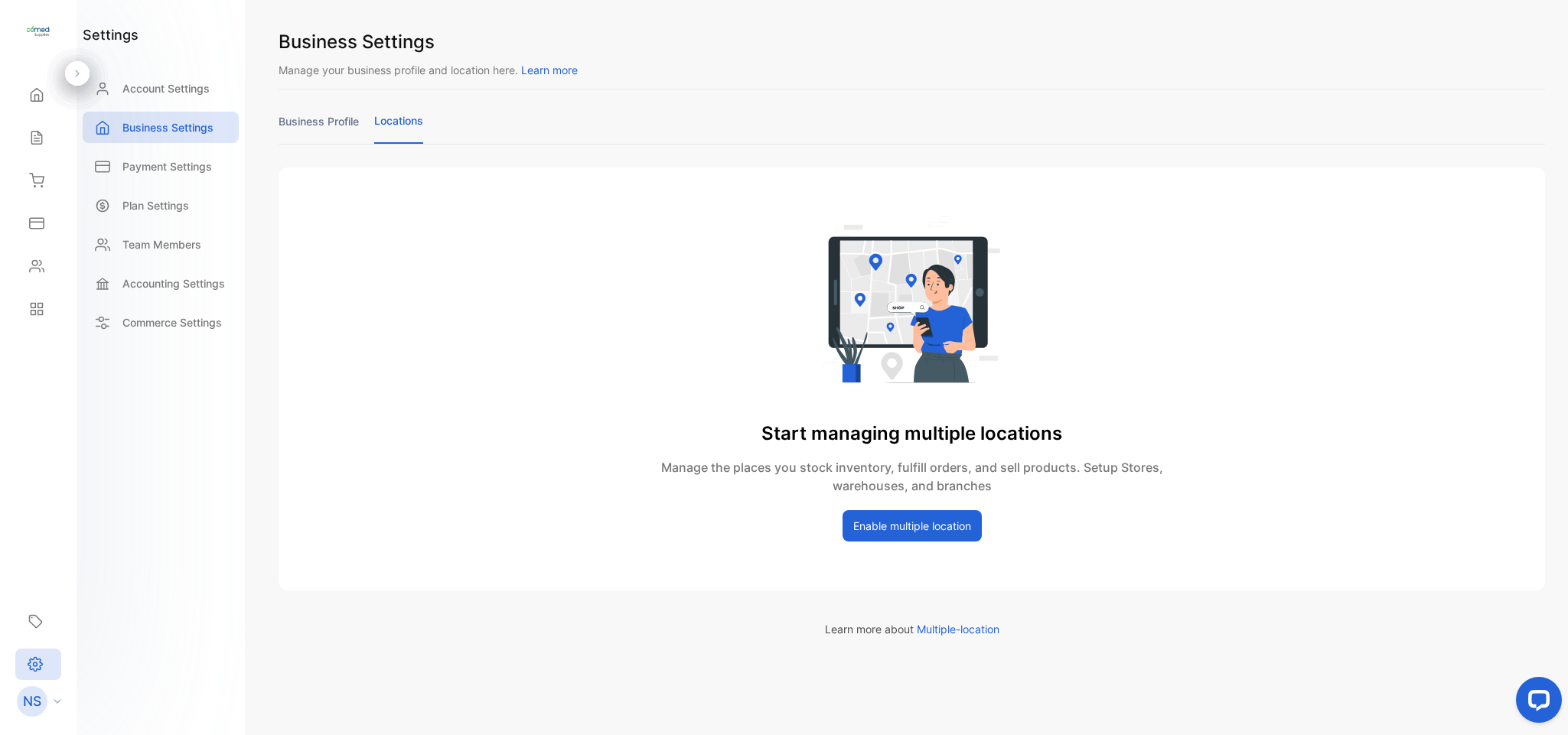
click at [288, 129] on link "business profile" at bounding box center [318, 128] width 81 height 30
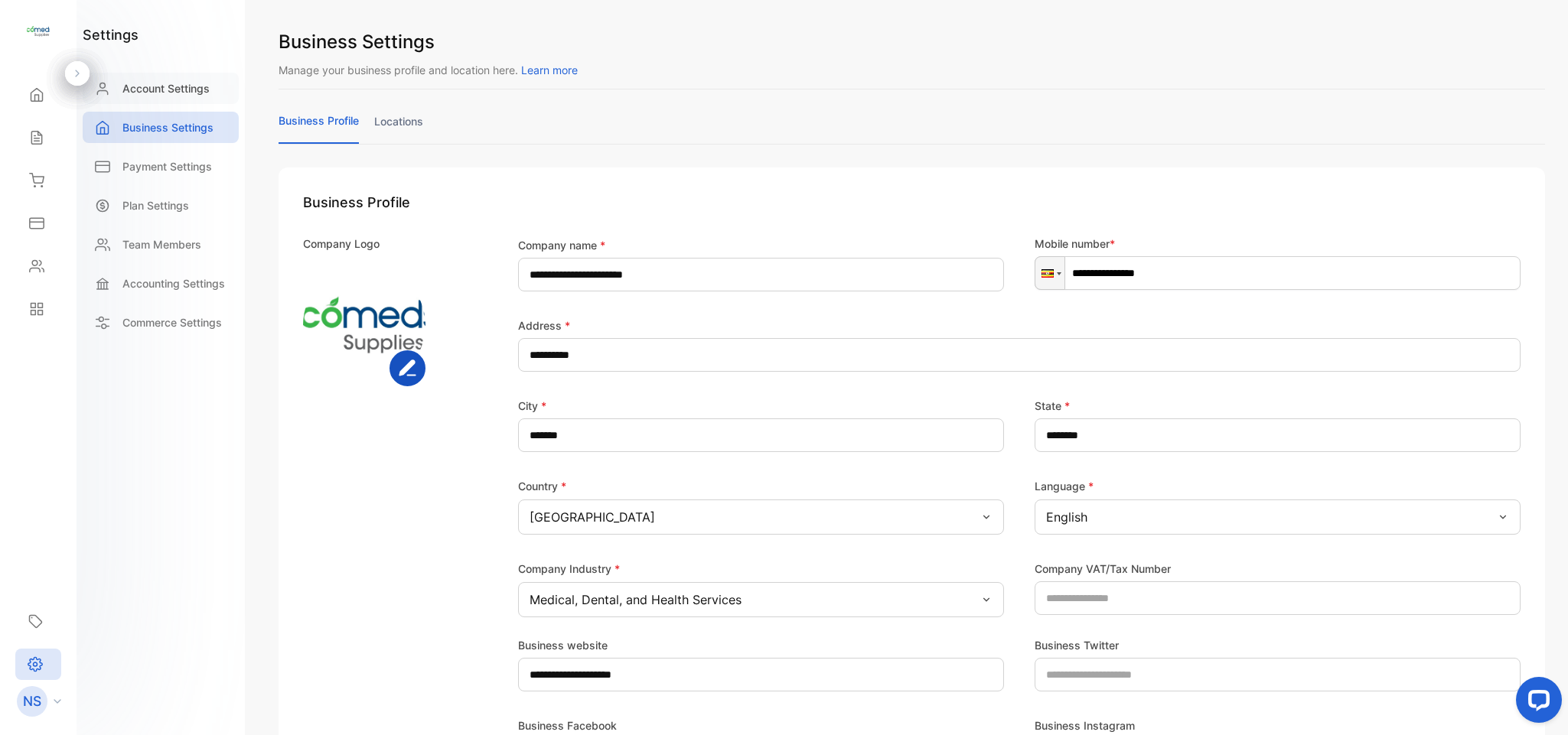
click at [172, 83] on p "Account Settings" at bounding box center [165, 89] width 88 height 16
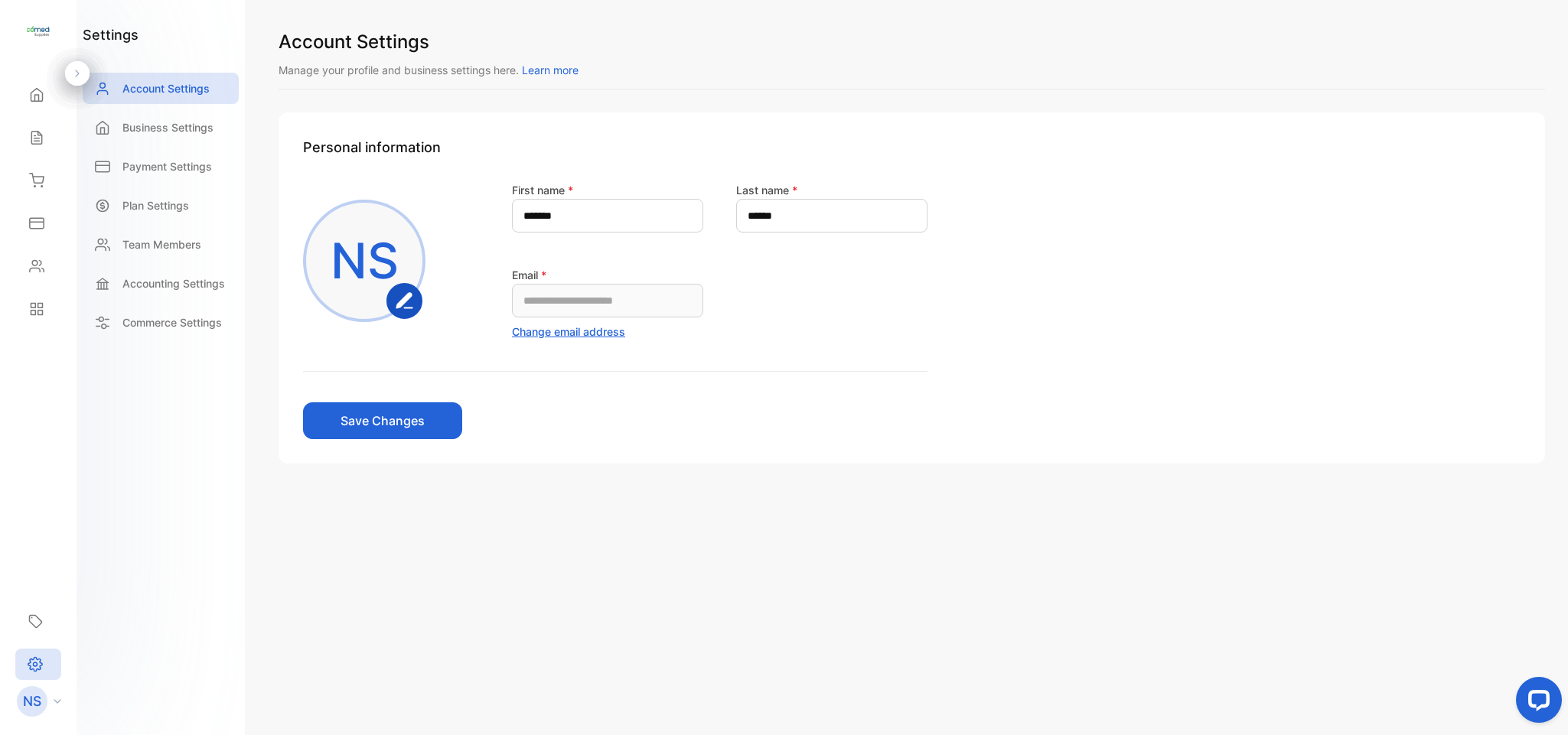
click at [1565, 381] on div "**********" at bounding box center [912, 368] width 1312 height 735
click at [548, 67] on span "Learn more" at bounding box center [549, 70] width 57 height 13
click at [177, 122] on p "Business Settings" at bounding box center [167, 127] width 91 height 16
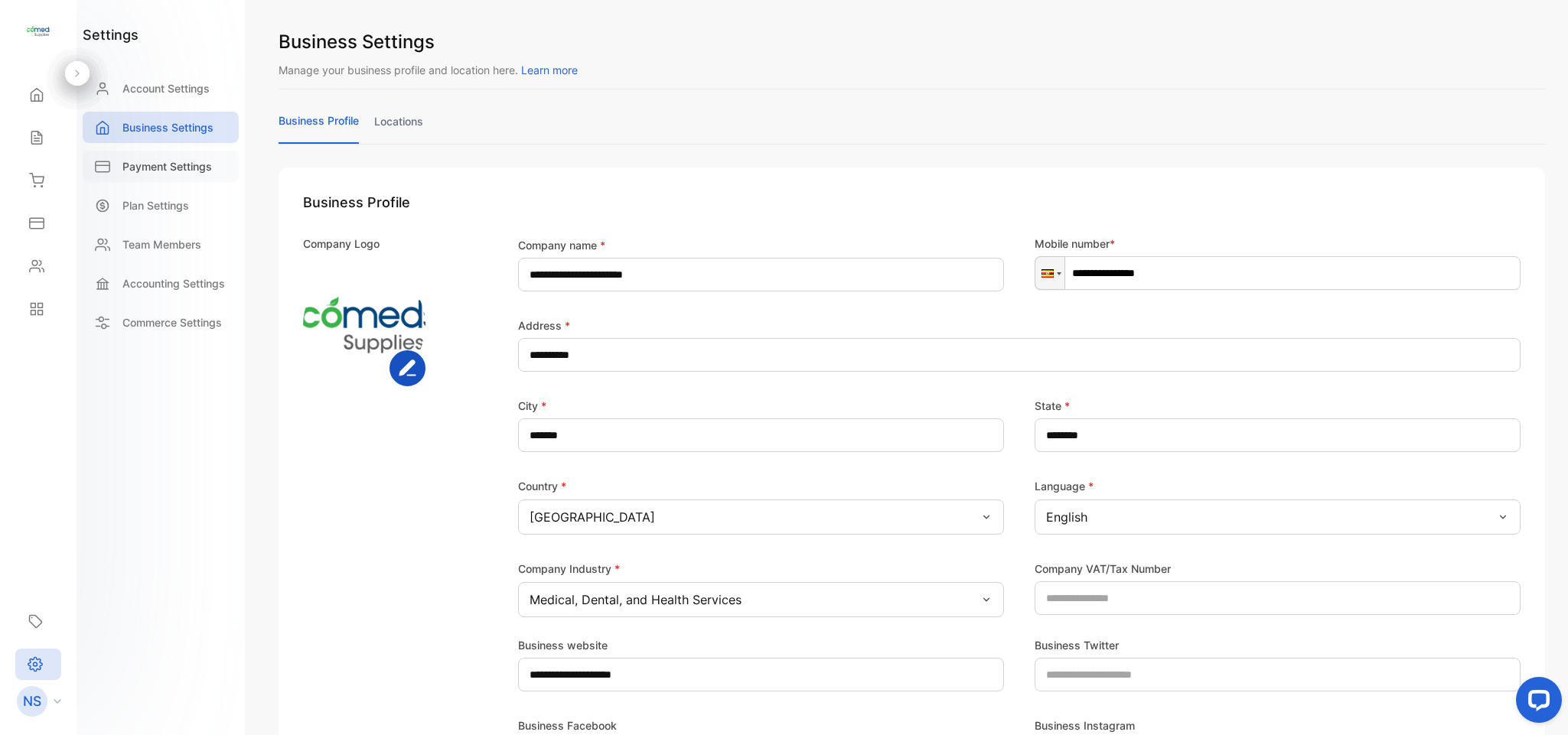
click at [227, 172] on div "Payment Settings" at bounding box center [161, 166] width 156 height 32
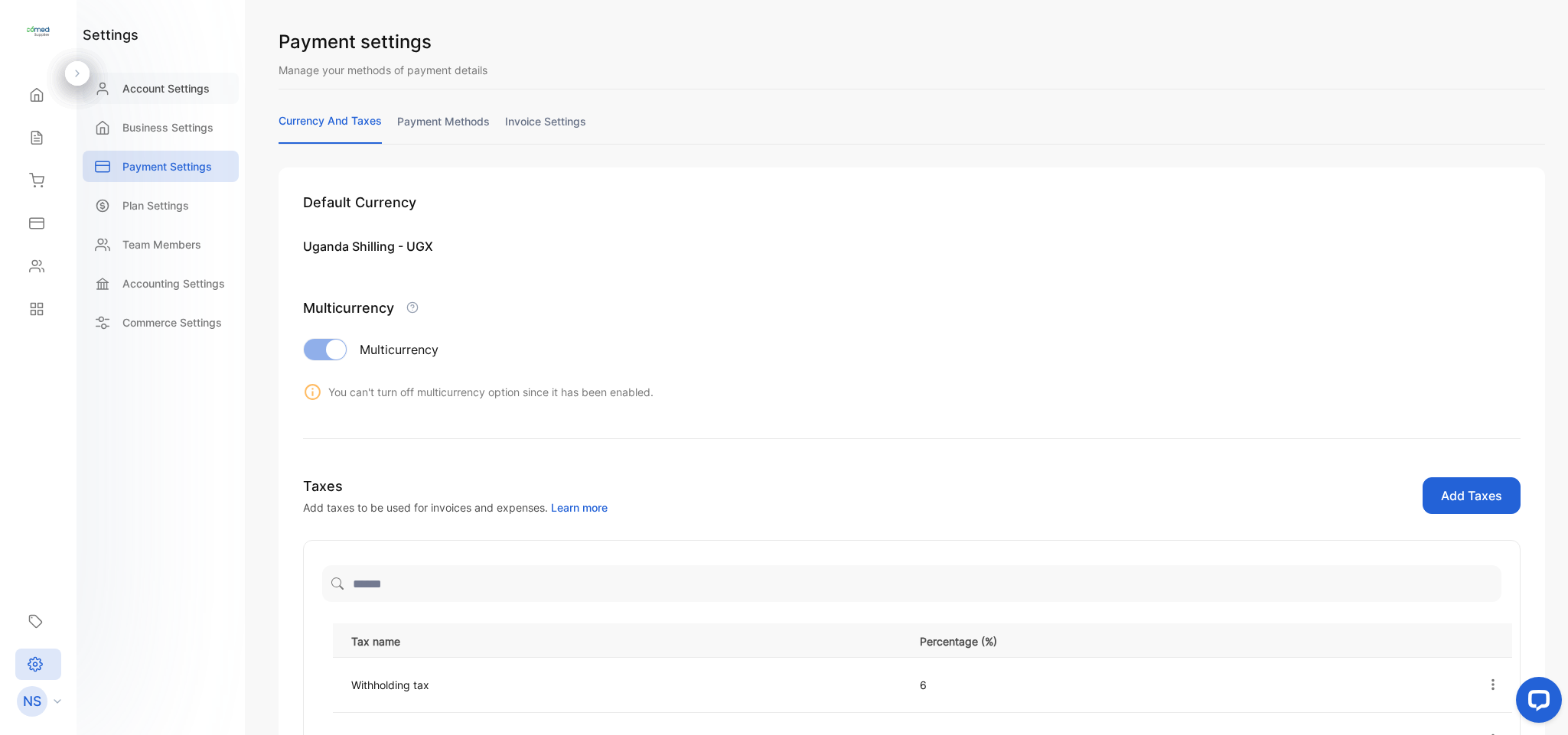
click at [187, 97] on div "Account Settings" at bounding box center [161, 89] width 156 height 32
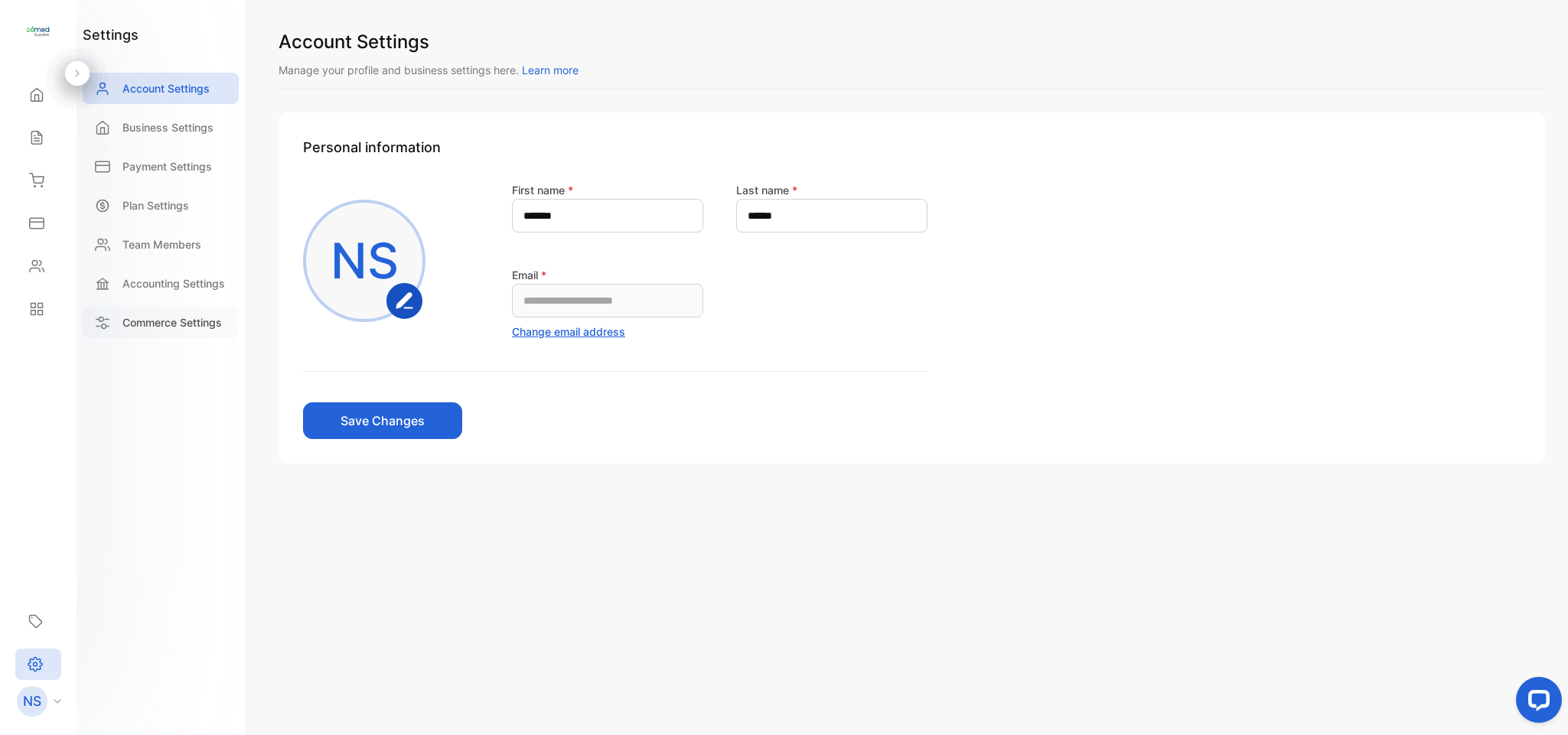
click at [184, 324] on p "Commerce Settings" at bounding box center [171, 322] width 99 height 16
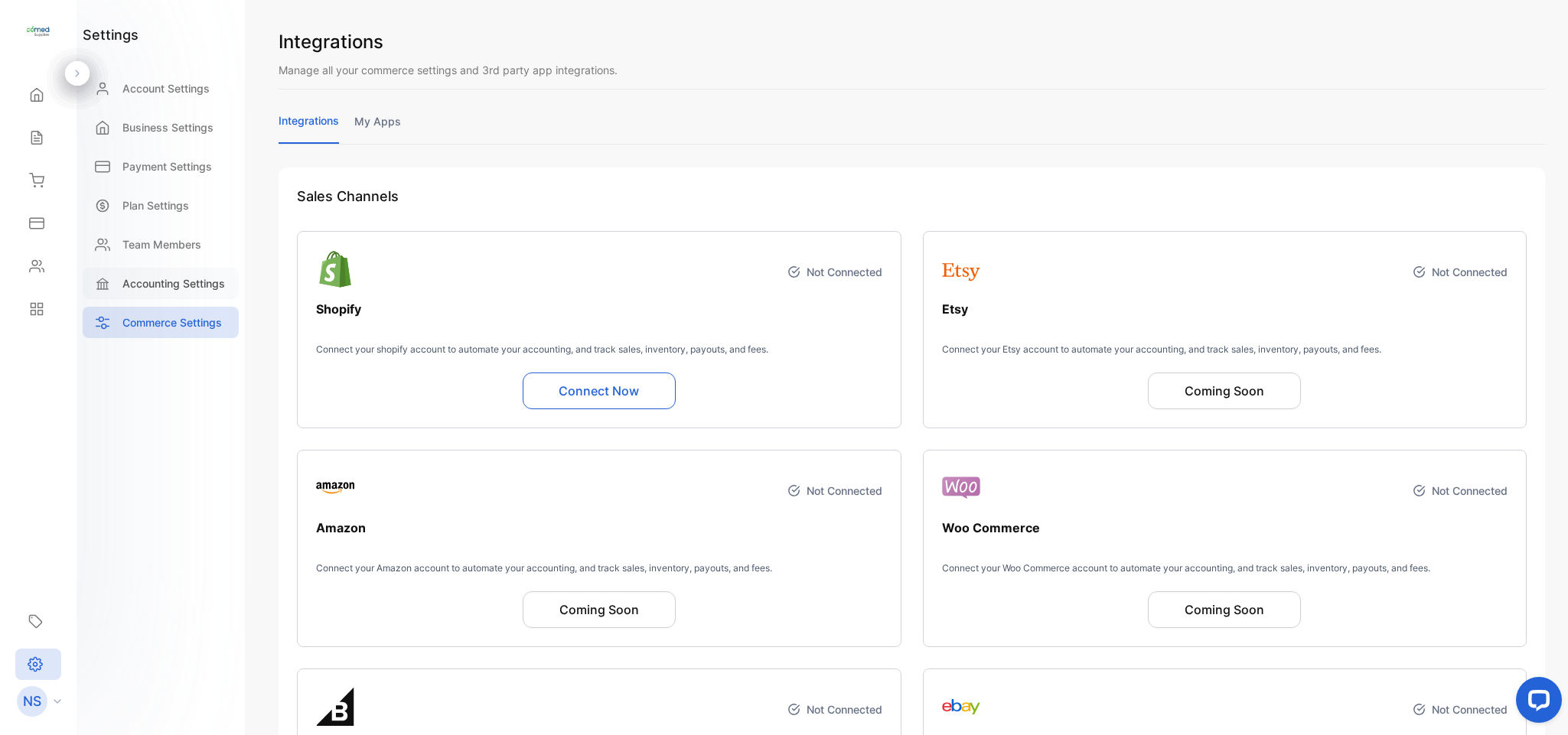
click at [175, 294] on div "Accounting Settings" at bounding box center [161, 283] width 156 height 32
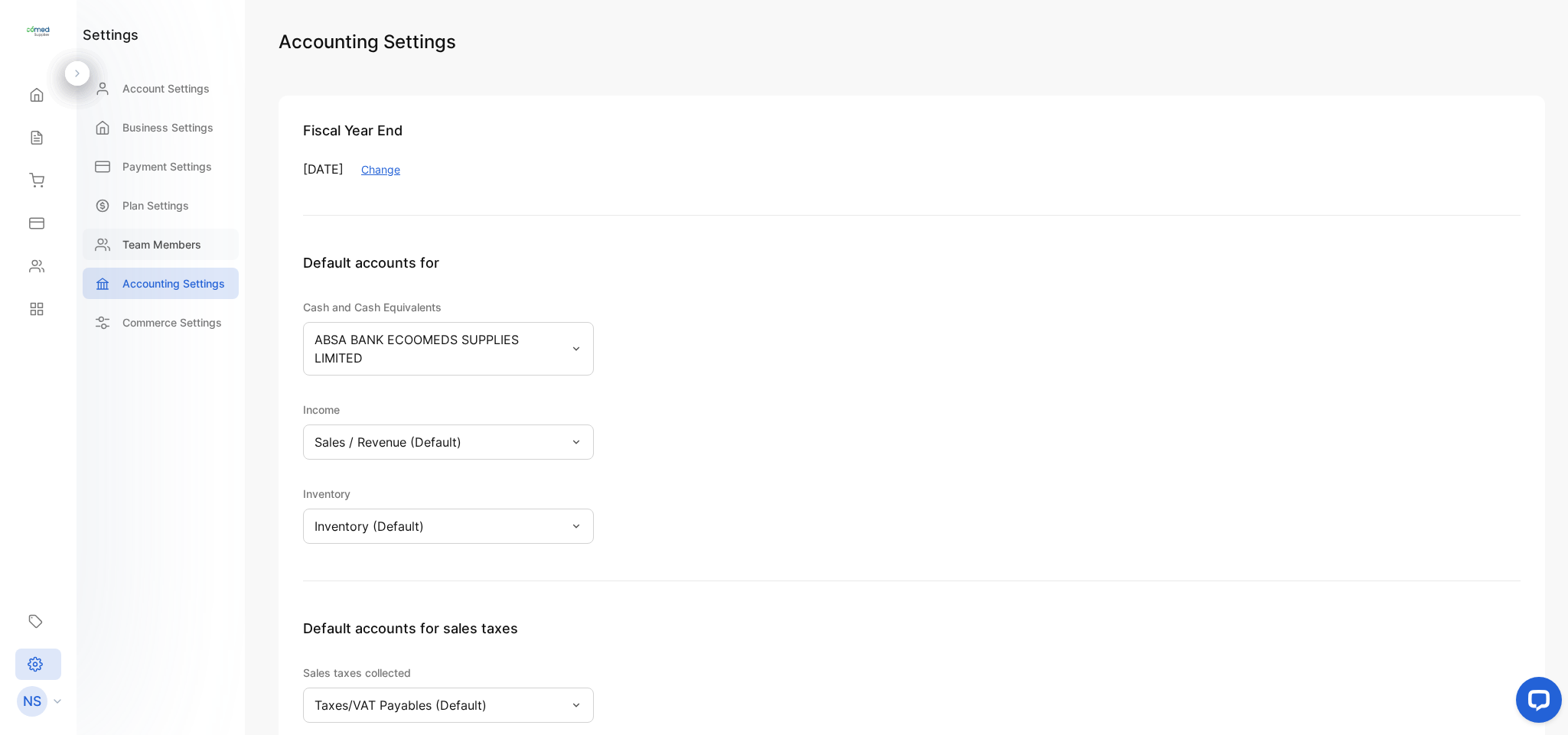
click at [161, 237] on p "Team Members" at bounding box center [162, 244] width 79 height 16
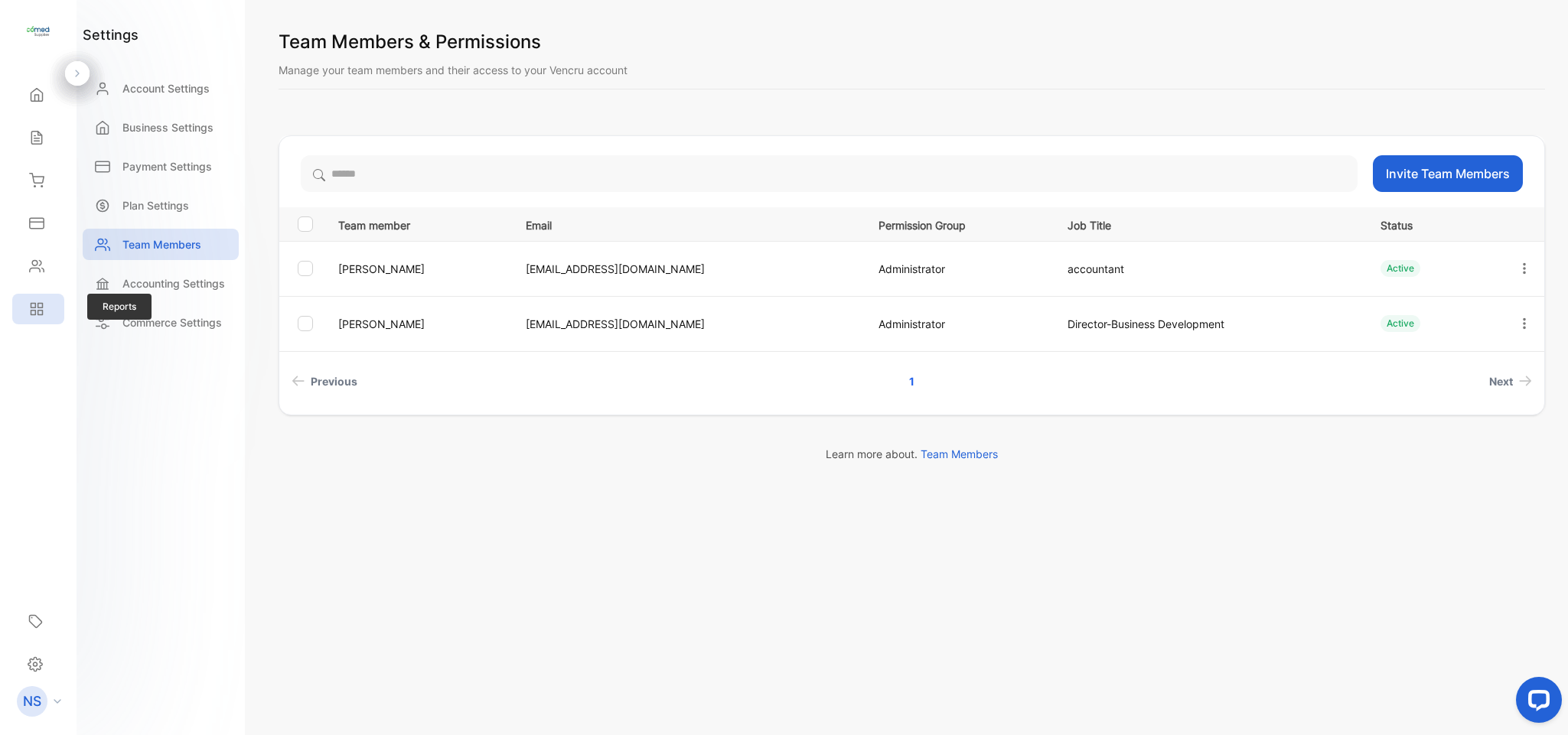
click at [43, 322] on div "Reports" at bounding box center [38, 309] width 52 height 31
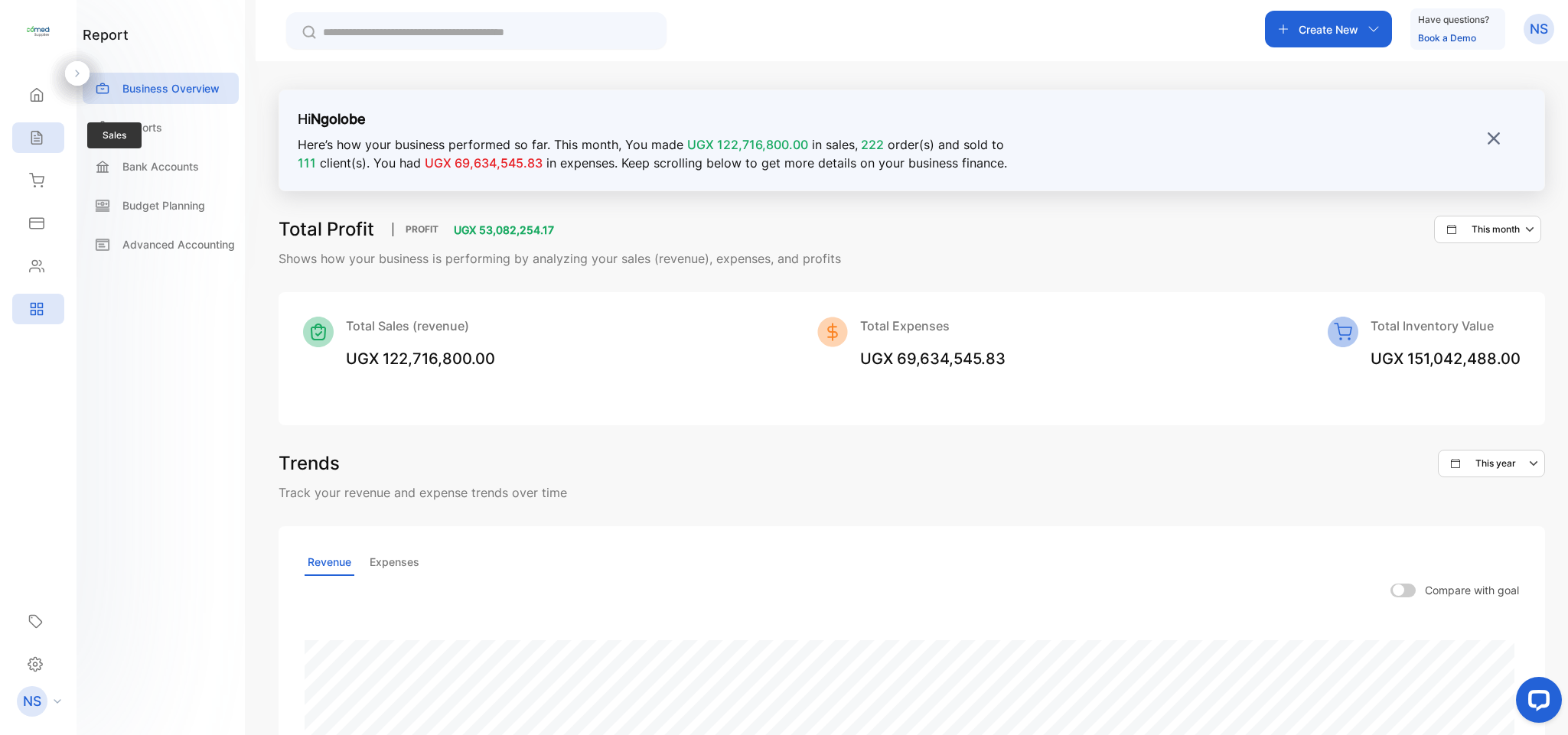
click at [24, 129] on div "Sales" at bounding box center [38, 138] width 52 height 31
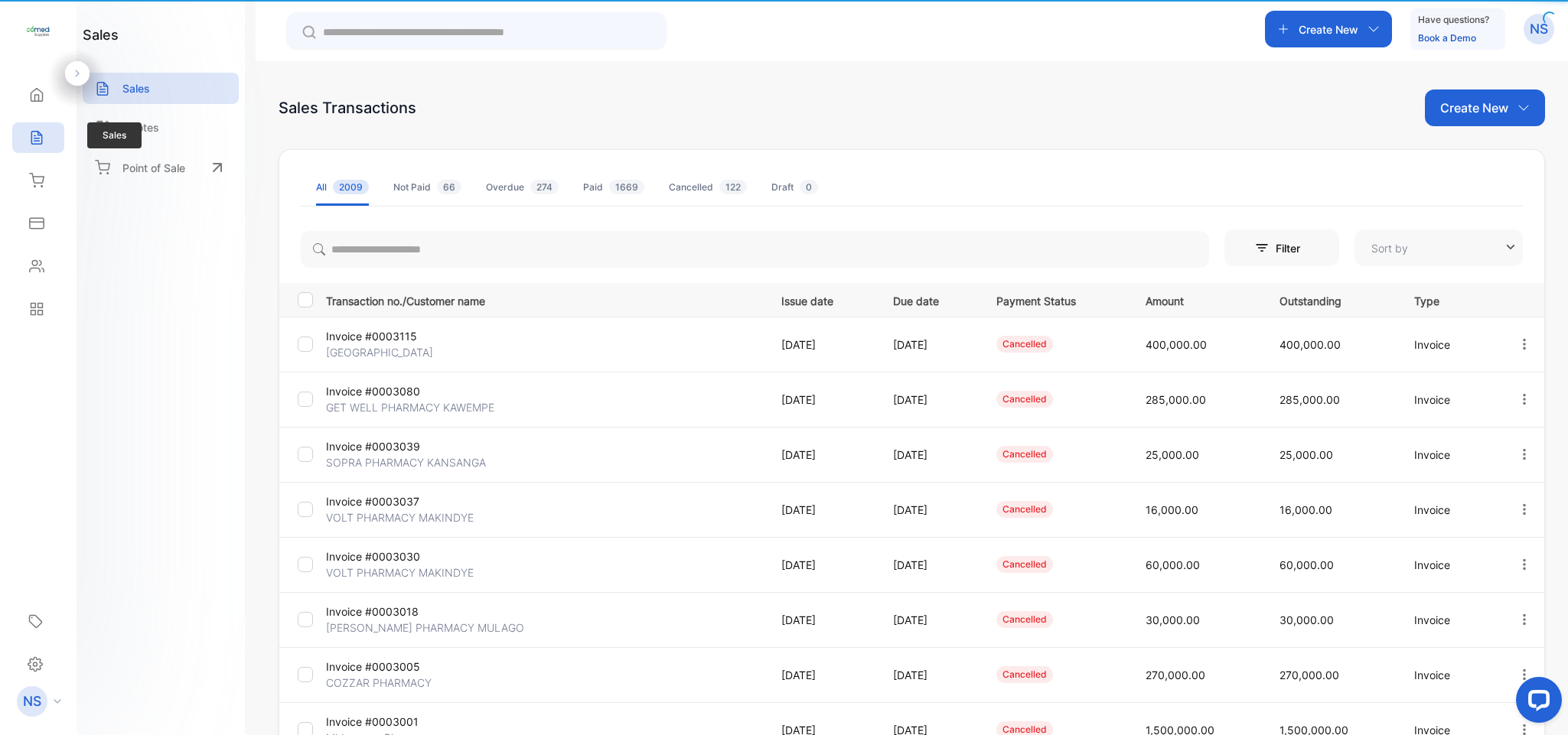
type input "**********"
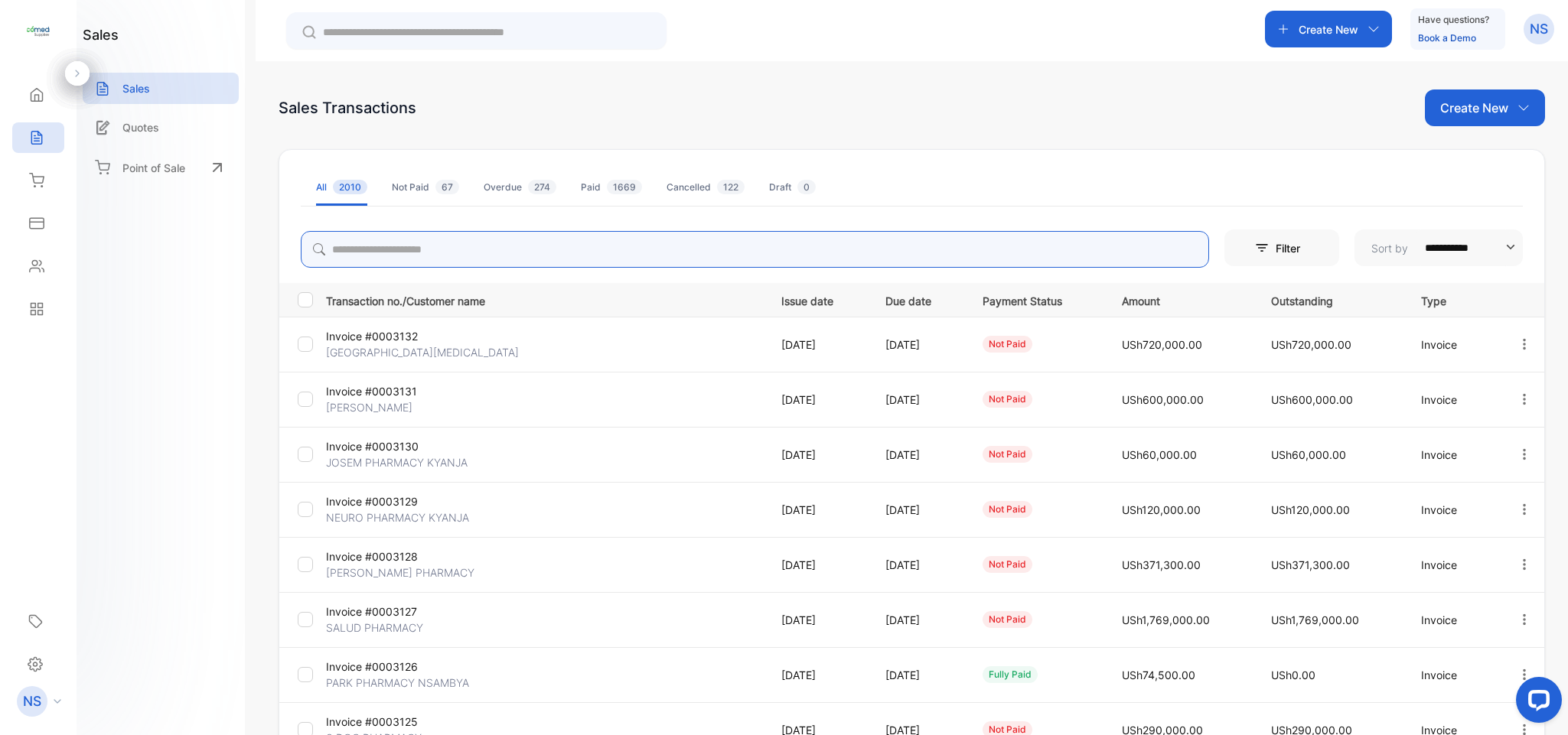
drag, startPoint x: 375, startPoint y: 255, endPoint x: 349, endPoint y: 251, distance: 26.3
click at [375, 255] on input "search" at bounding box center [755, 249] width 908 height 37
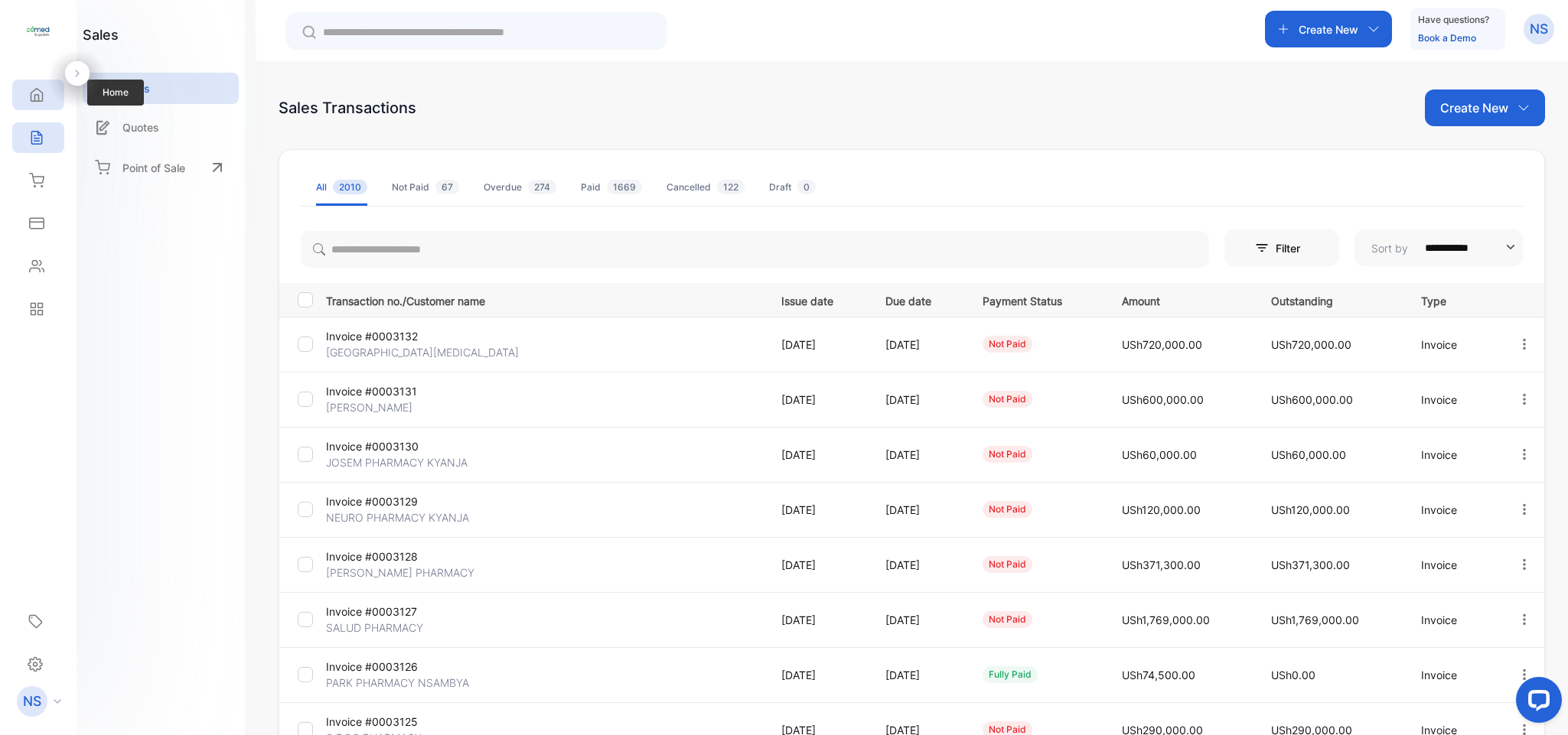
click at [14, 106] on div "Home" at bounding box center [38, 95] width 52 height 31
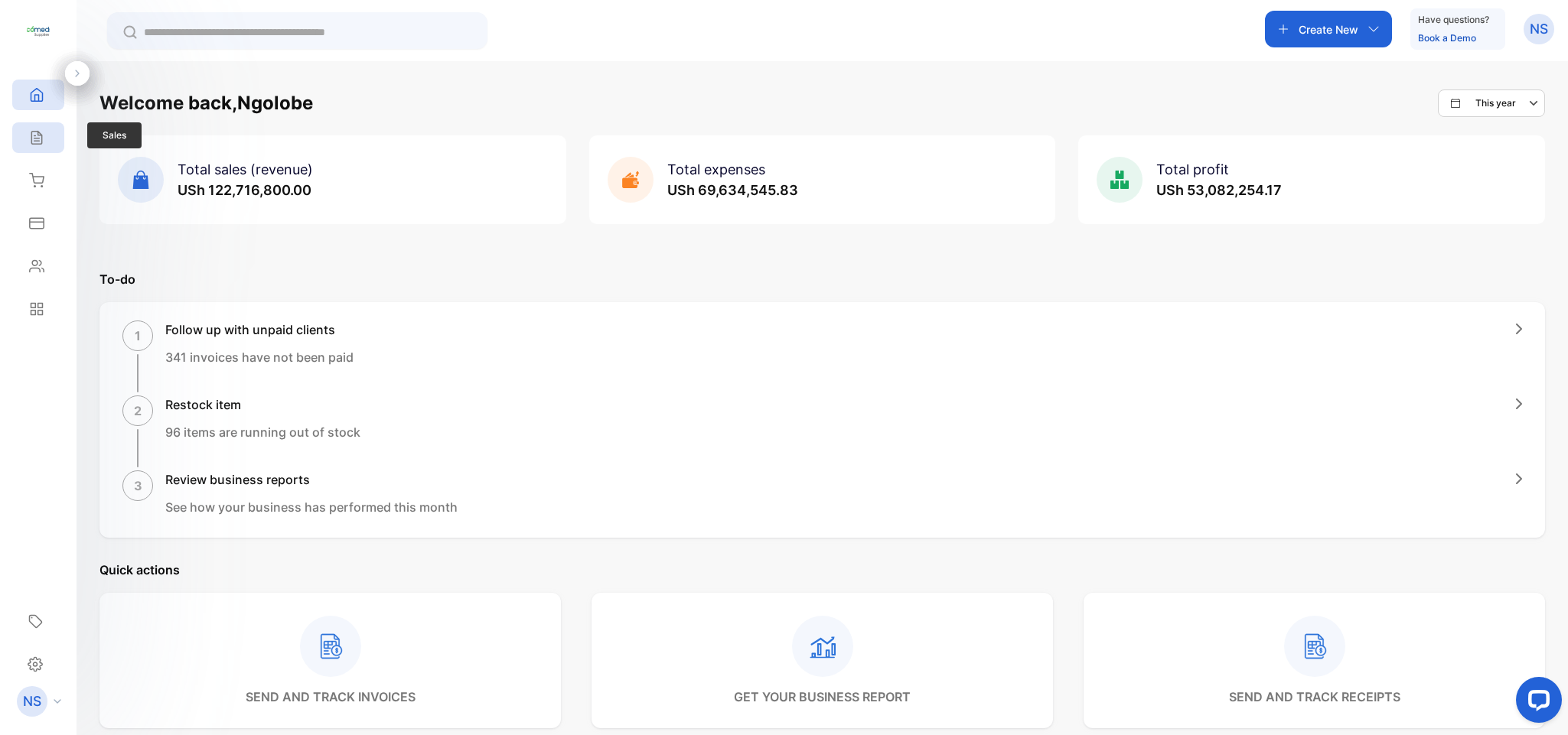
click at [19, 143] on div "Sales" at bounding box center [38, 138] width 52 height 31
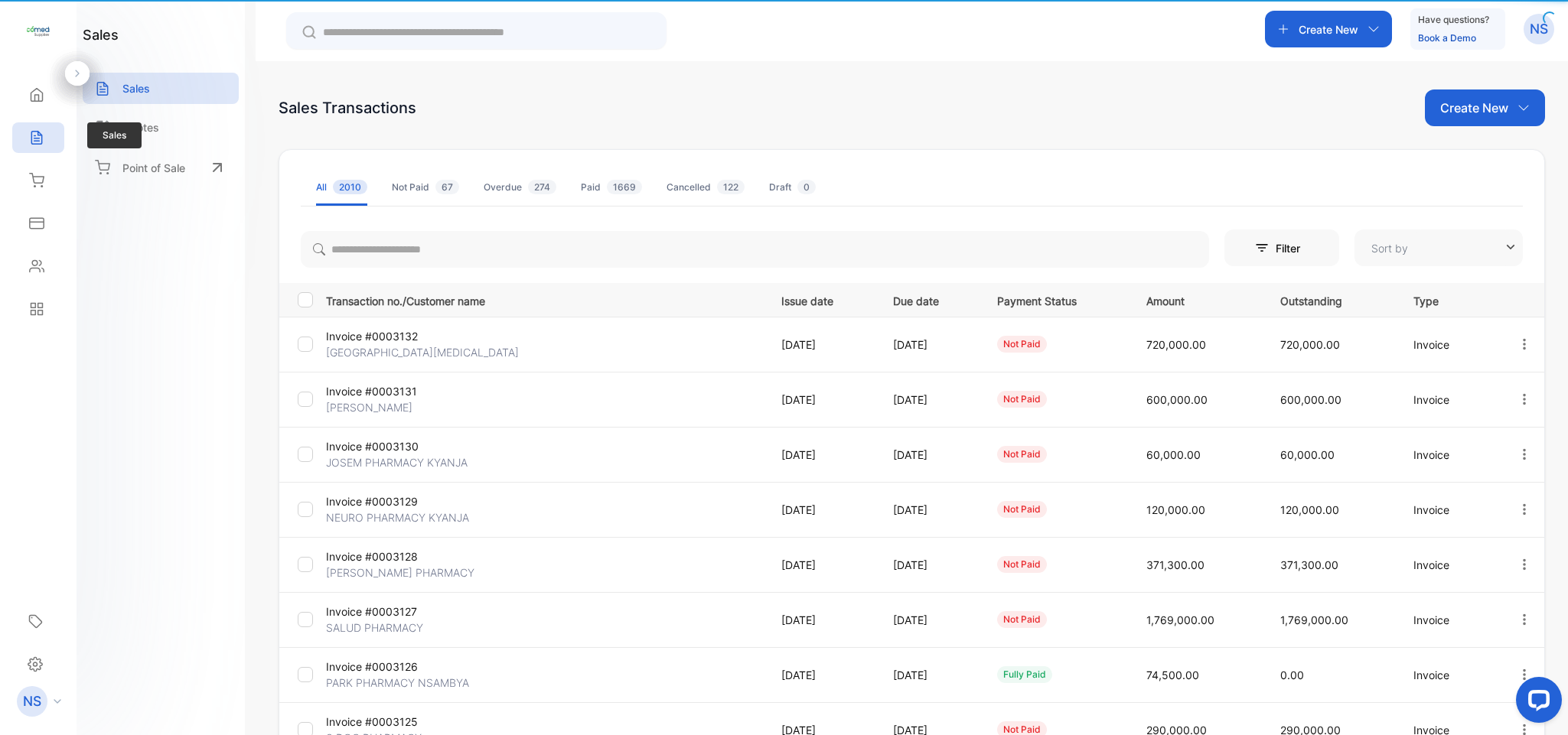
type input "**********"
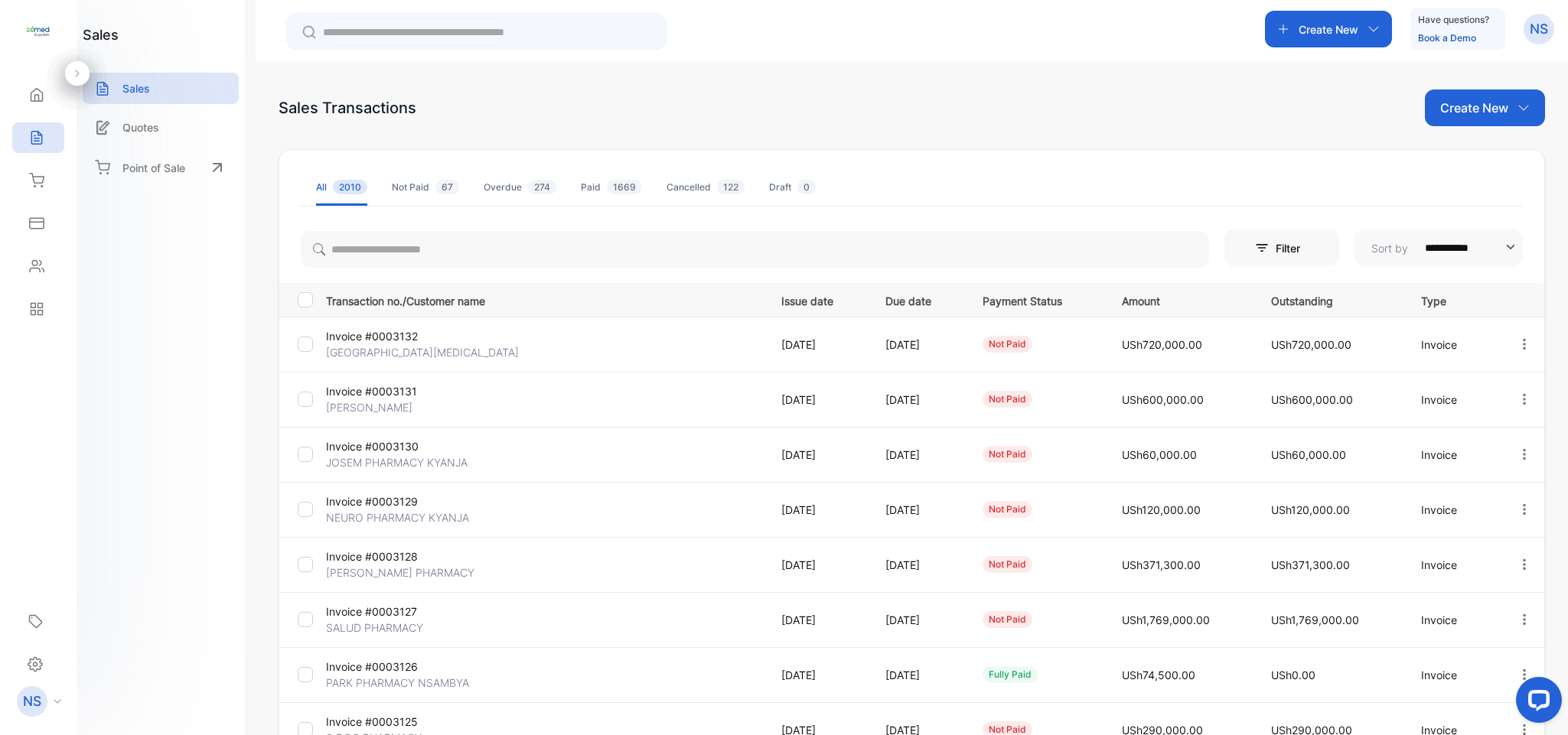
drag, startPoint x: 1561, startPoint y: 361, endPoint x: 1566, endPoint y: 480, distance: 119.1
click at [1566, 480] on div "**********" at bounding box center [912, 429] width 1312 height 735
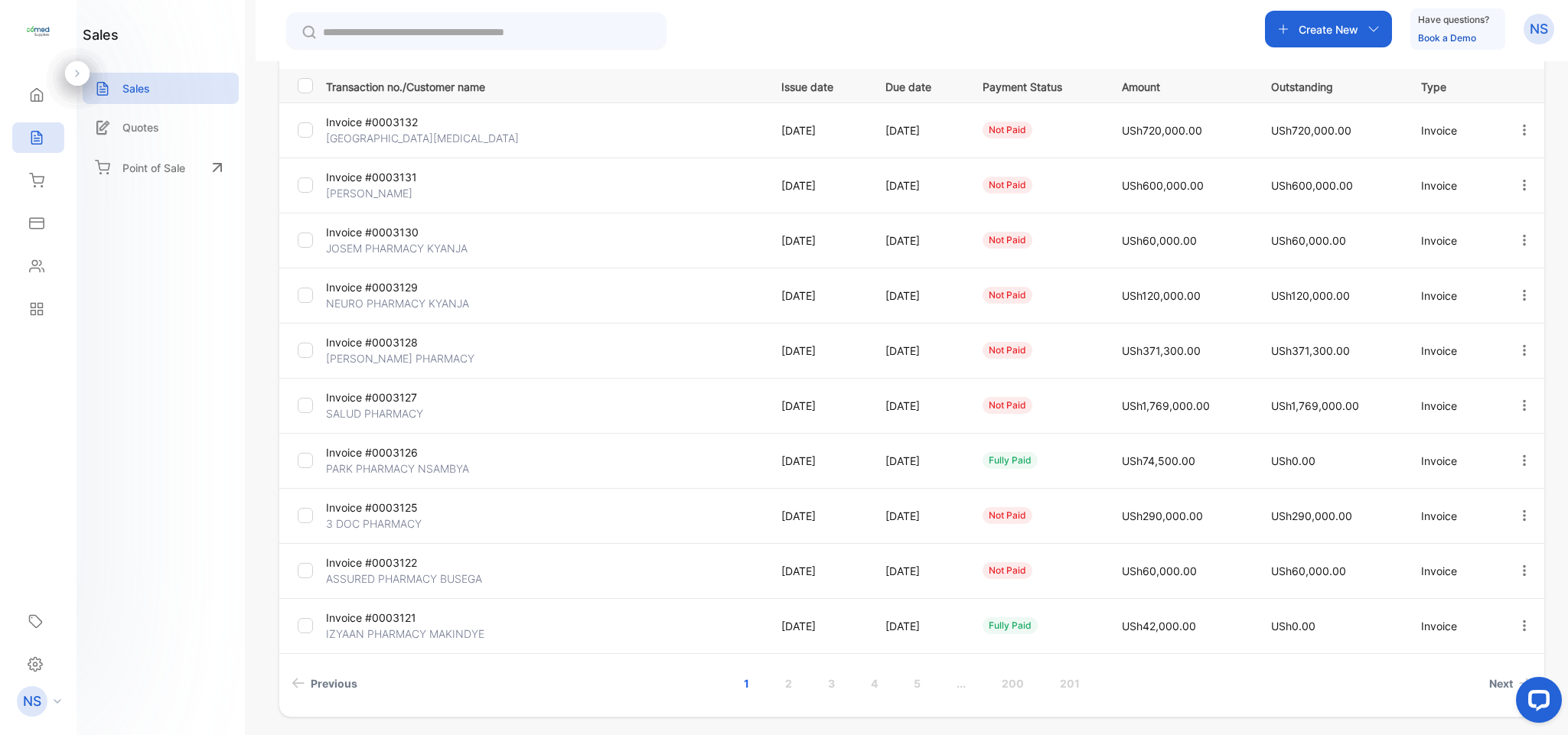
scroll to position [212, 0]
click at [795, 686] on link "2" at bounding box center [788, 685] width 43 height 28
click at [719, 694] on link "1" at bounding box center [725, 685] width 42 height 28
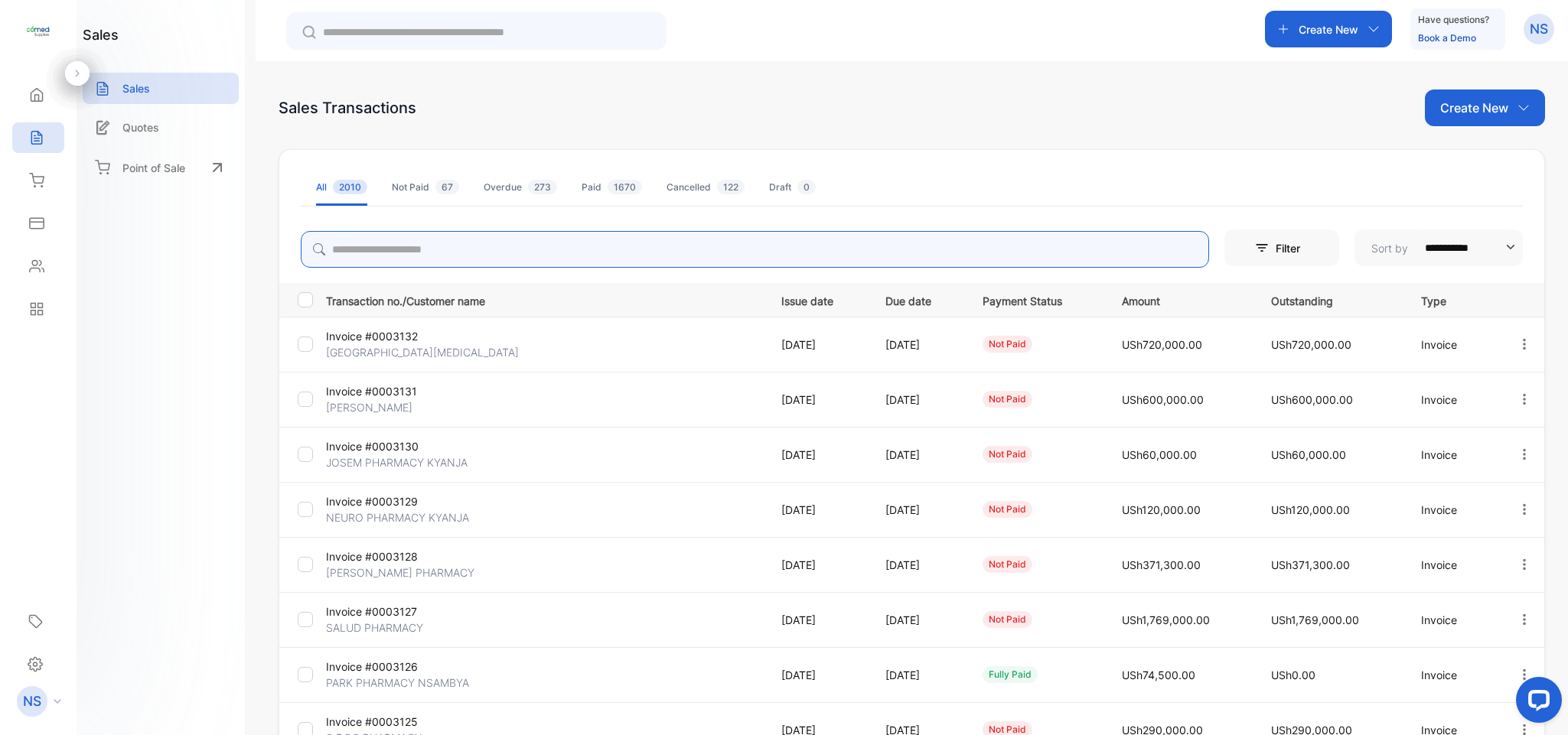
click at [382, 248] on input "search" at bounding box center [755, 249] width 908 height 37
type input "*****"
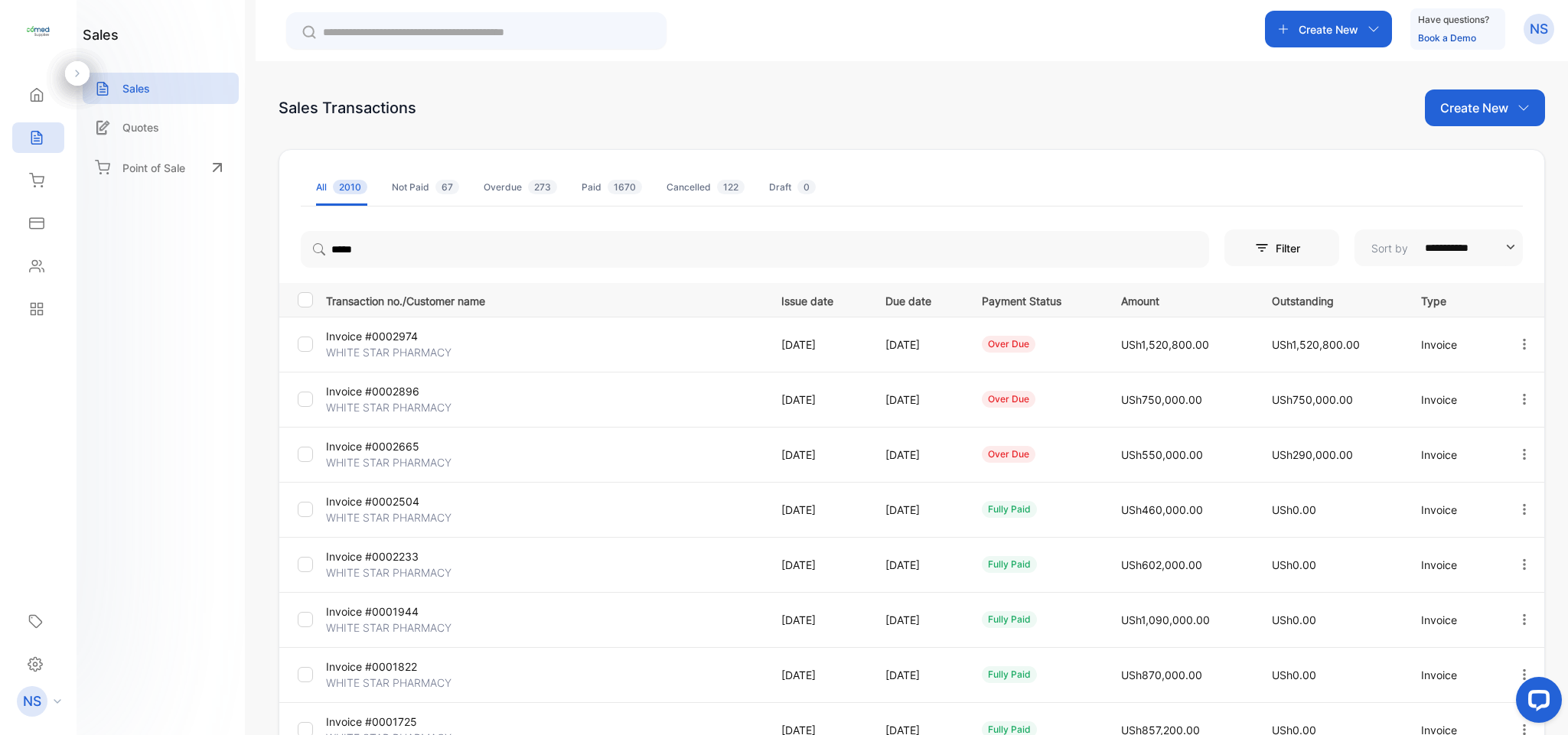
click at [462, 216] on div "**********" at bounding box center [911, 541] width 1266 height 783
click at [460, 216] on div "**********" at bounding box center [911, 541] width 1266 height 783
click at [413, 241] on input "*****" at bounding box center [755, 249] width 908 height 37
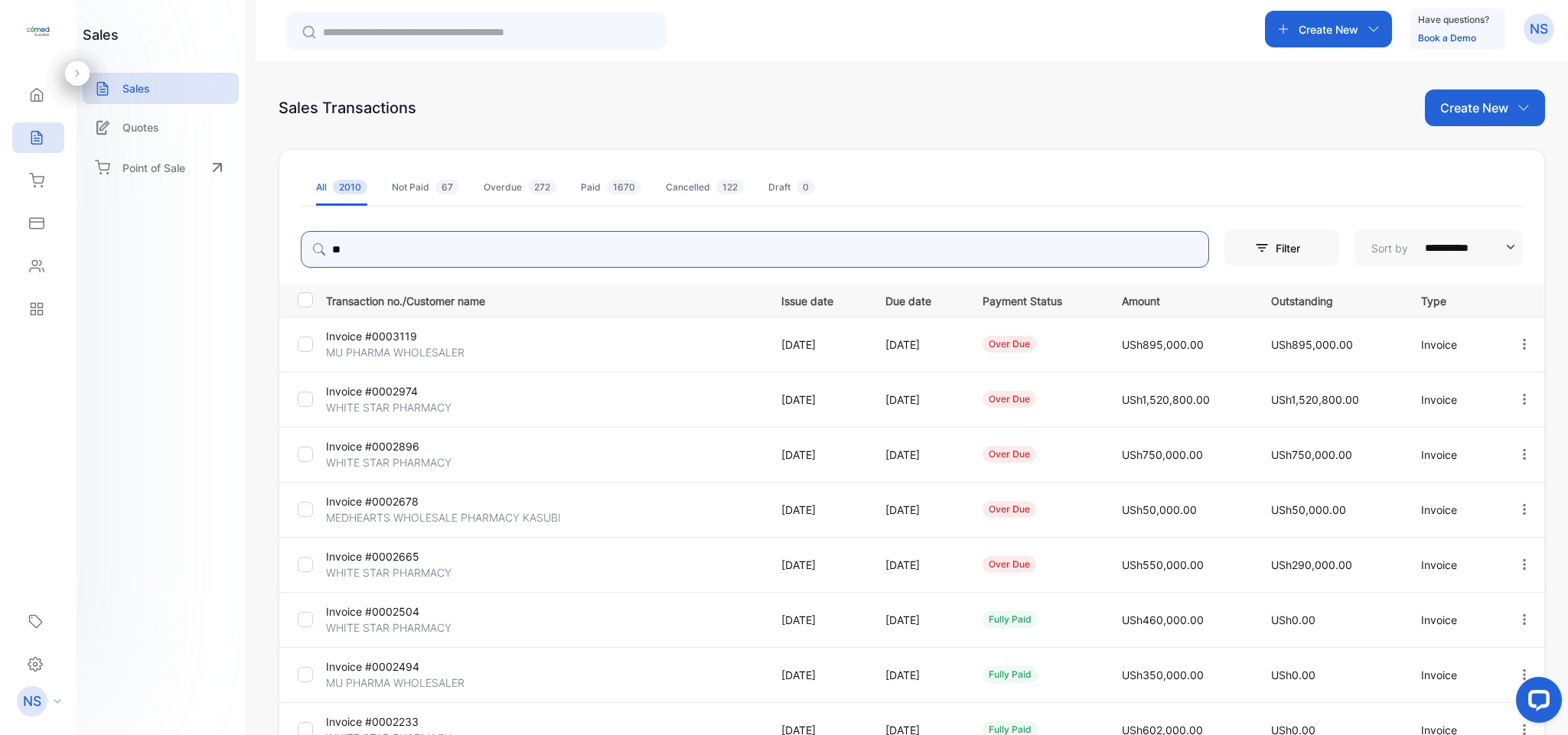
click at [407, 248] on input "**" at bounding box center [755, 249] width 908 height 37
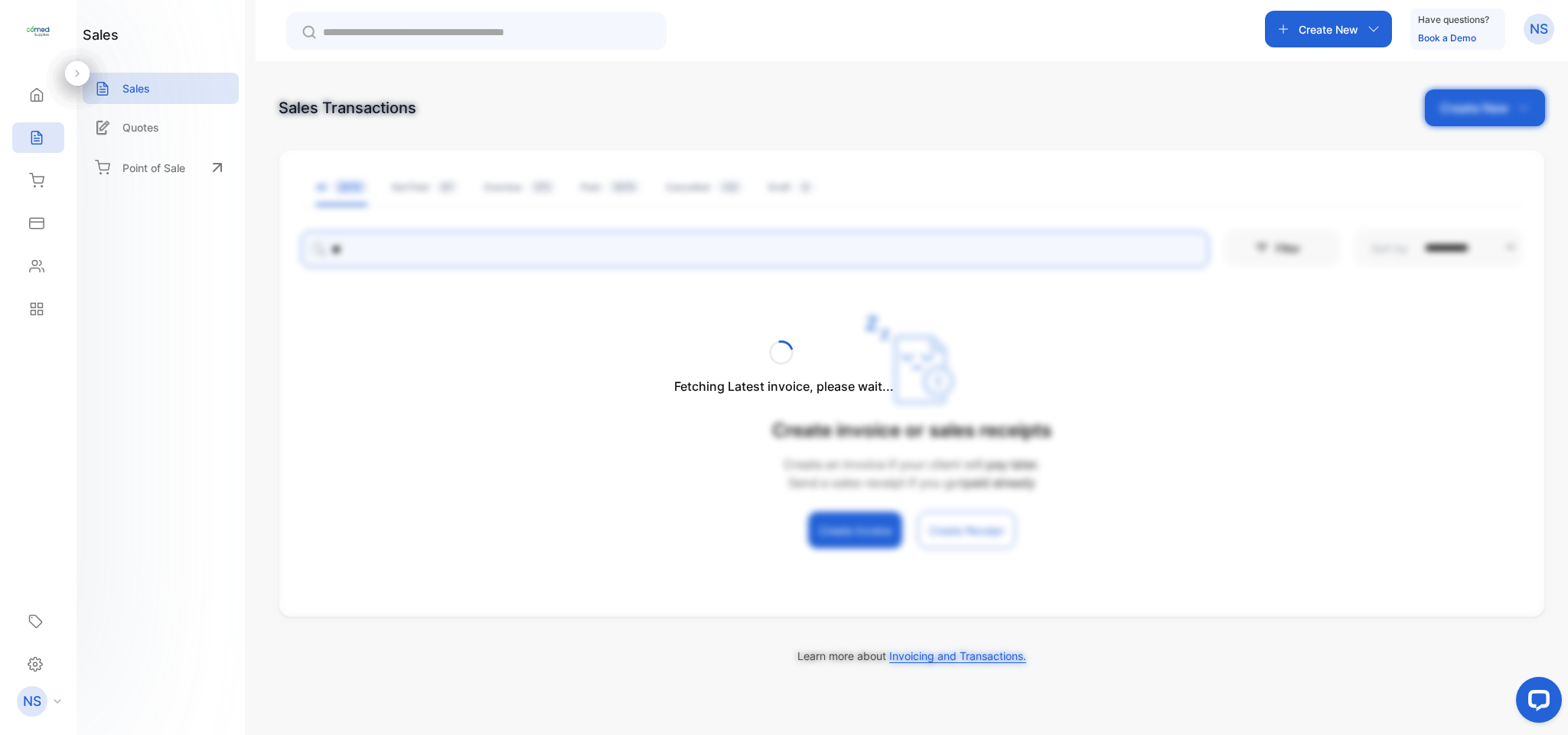
type input "*"
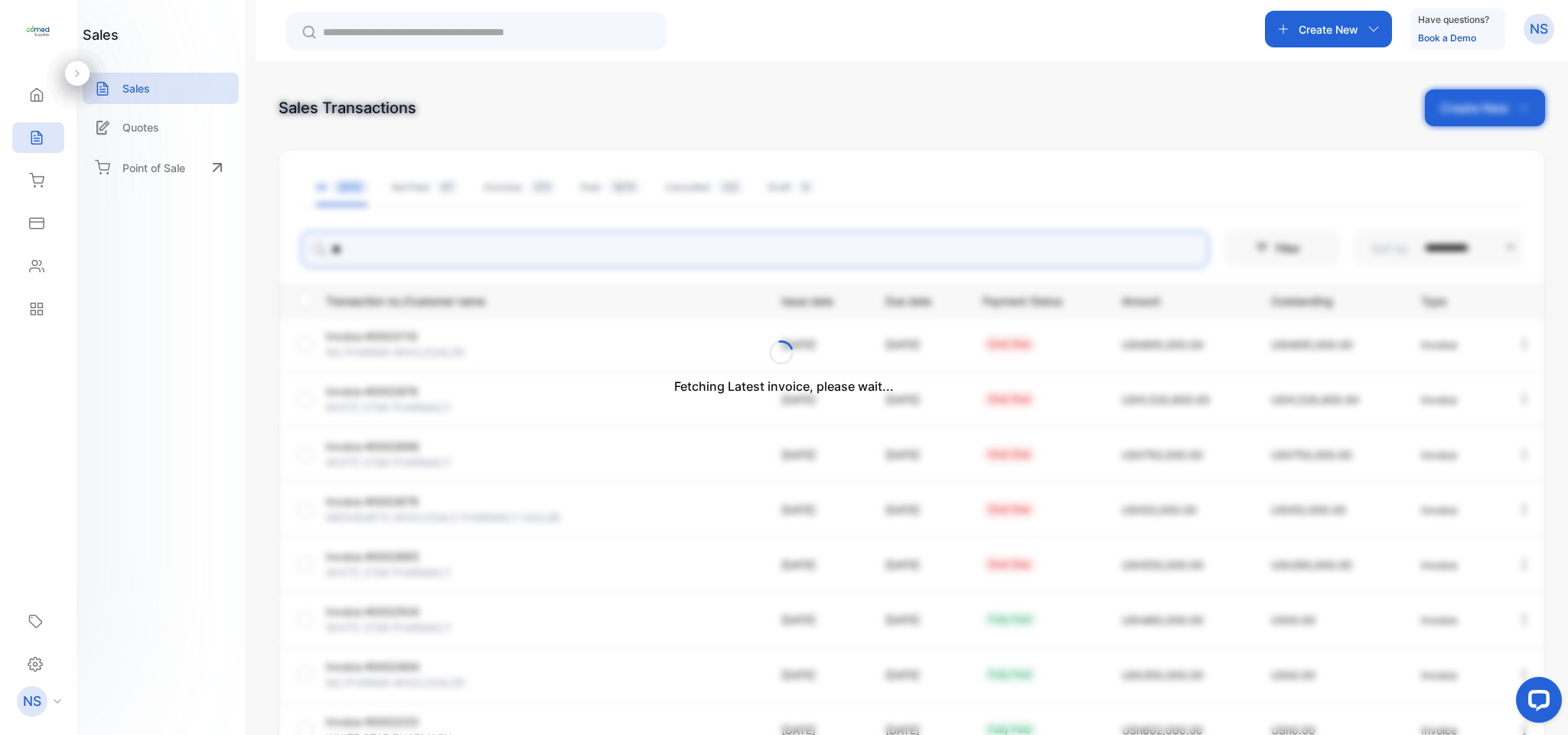
type input "*"
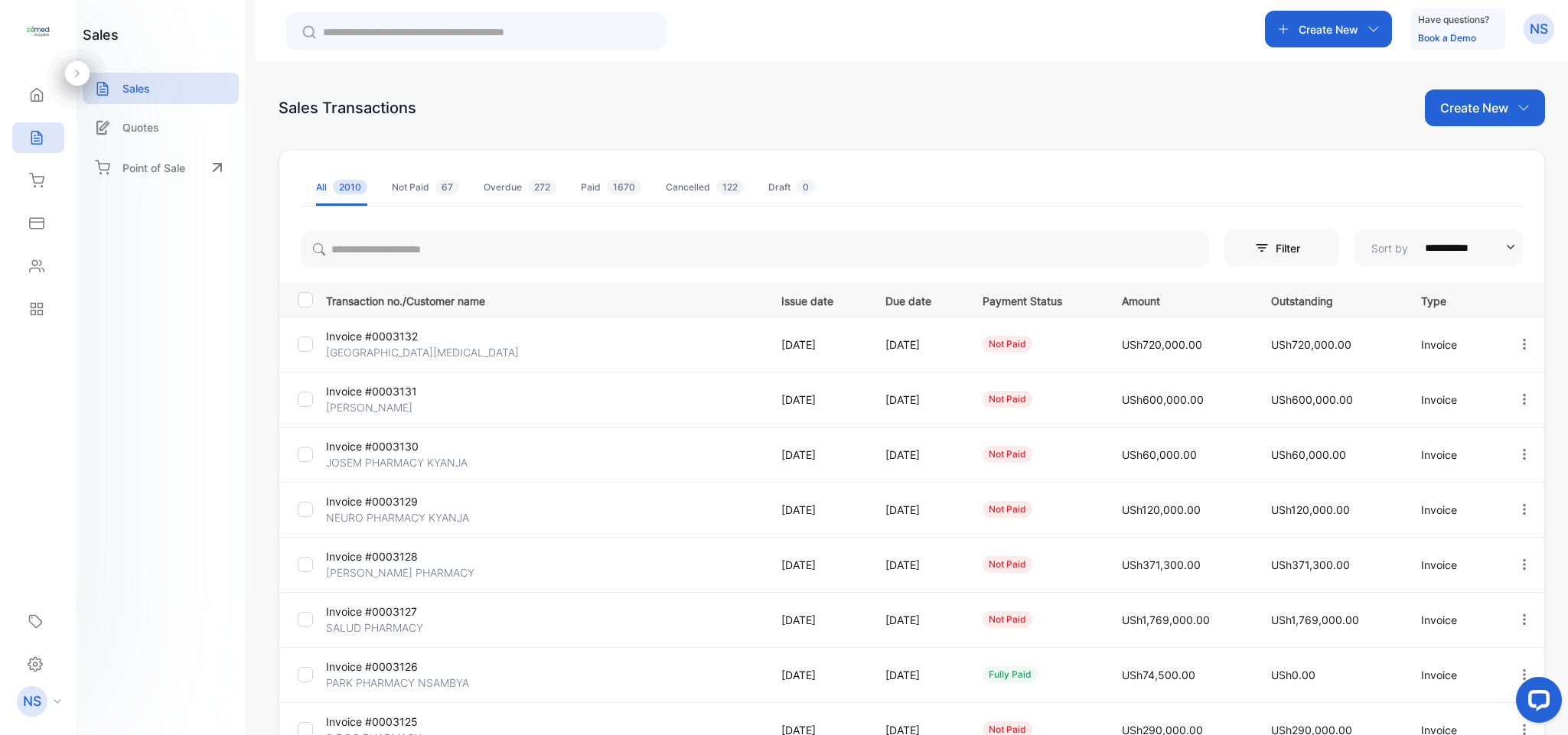
click at [414, 186] on div "Not Paid 67" at bounding box center [425, 188] width 67 height 13
click at [495, 192] on div "Overdue 272" at bounding box center [520, 188] width 73 height 13
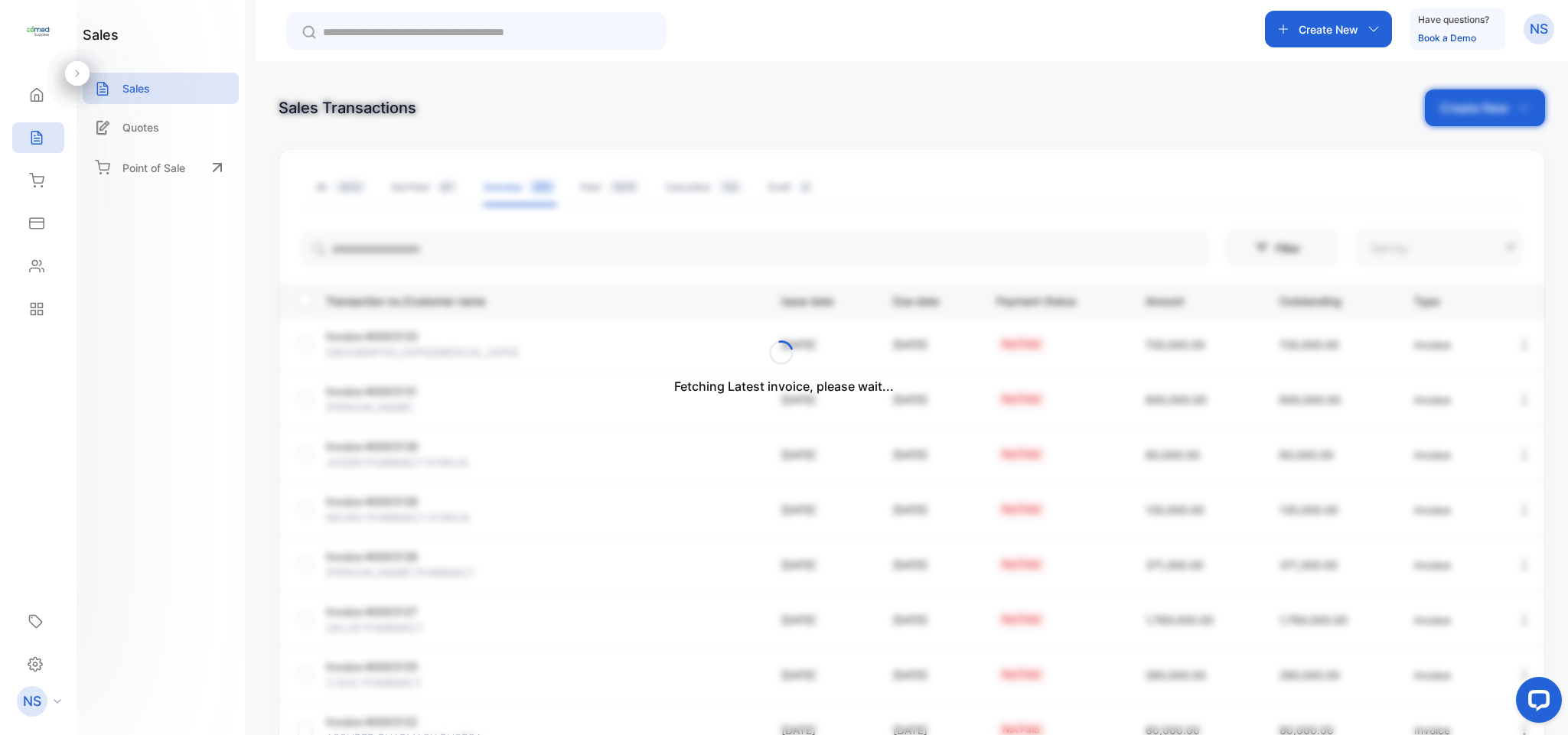
type input "**********"
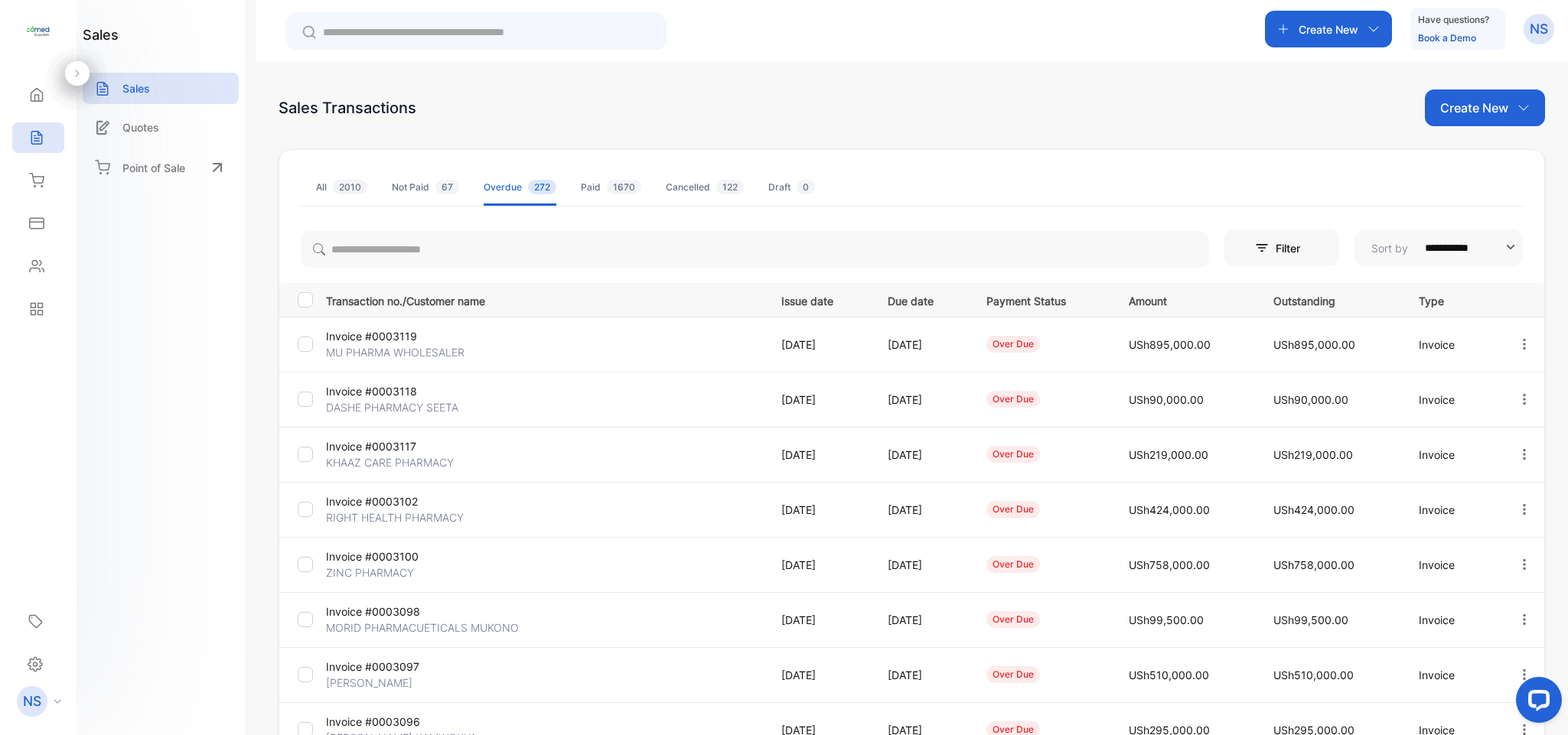
click at [626, 202] on li "Paid 1670" at bounding box center [611, 188] width 61 height 37
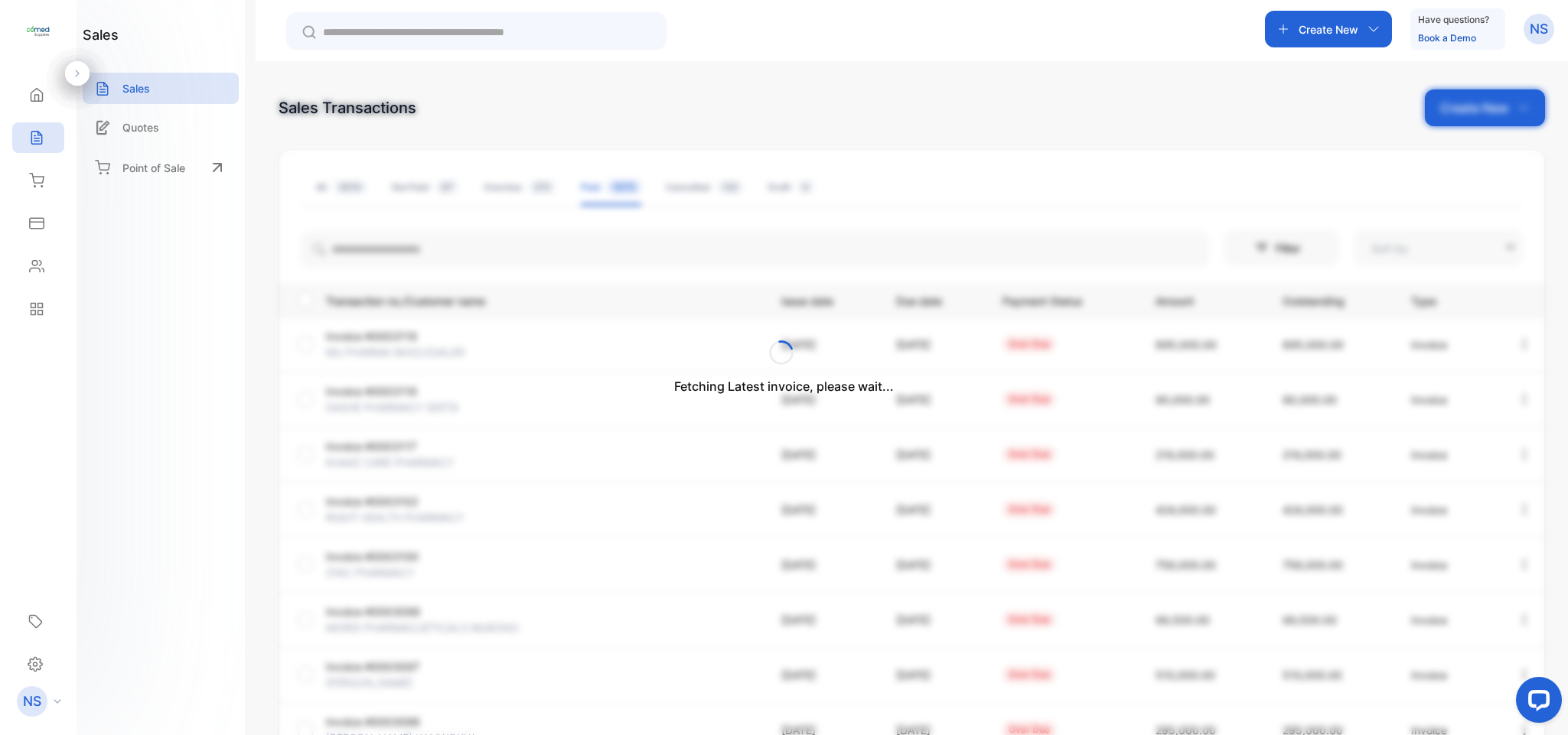
type input "**********"
click at [626, 202] on div "Fetching Latest invoice, please wait..." at bounding box center [784, 368] width 1568 height 735
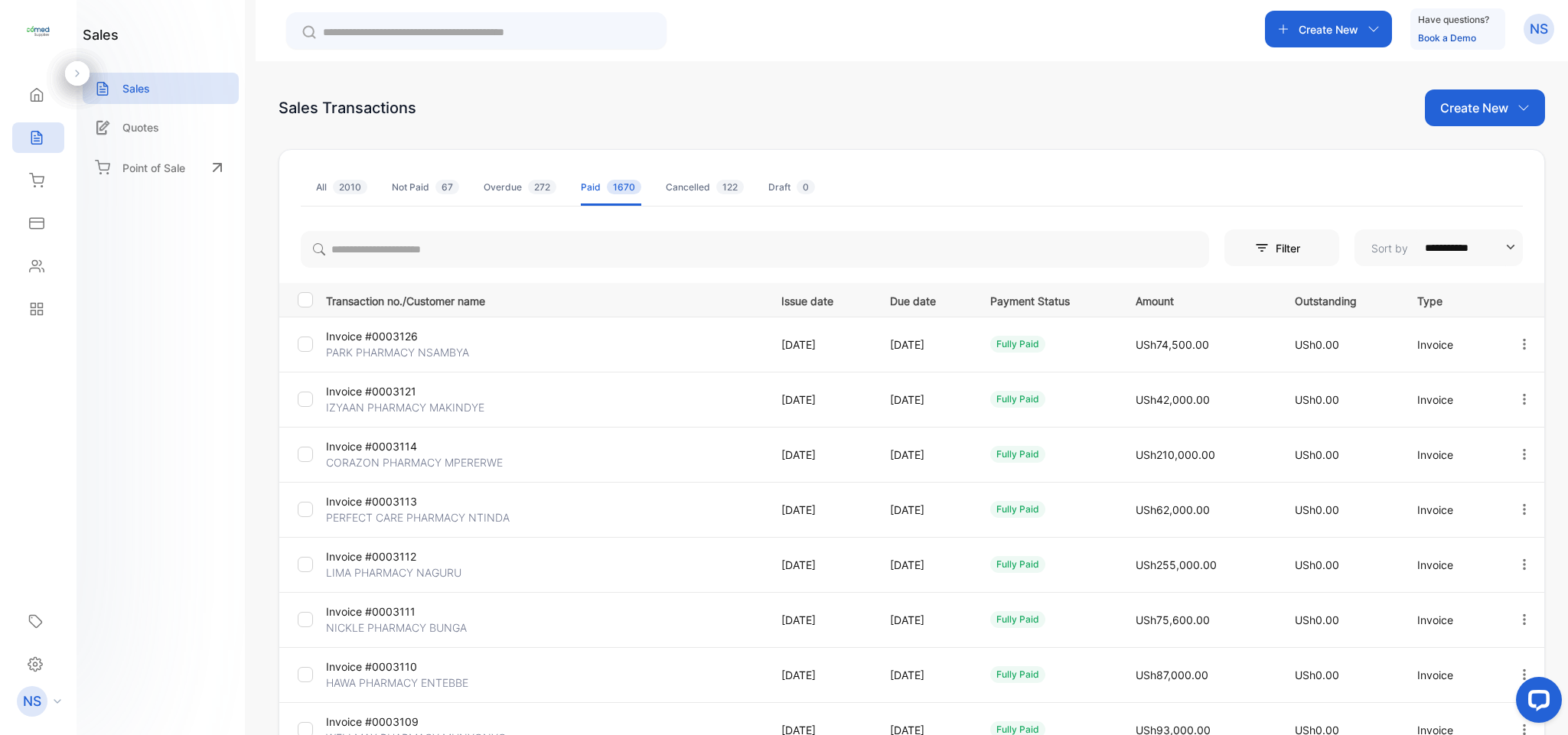
click at [689, 205] on li "Cancelled 122" at bounding box center [704, 188] width 78 height 37
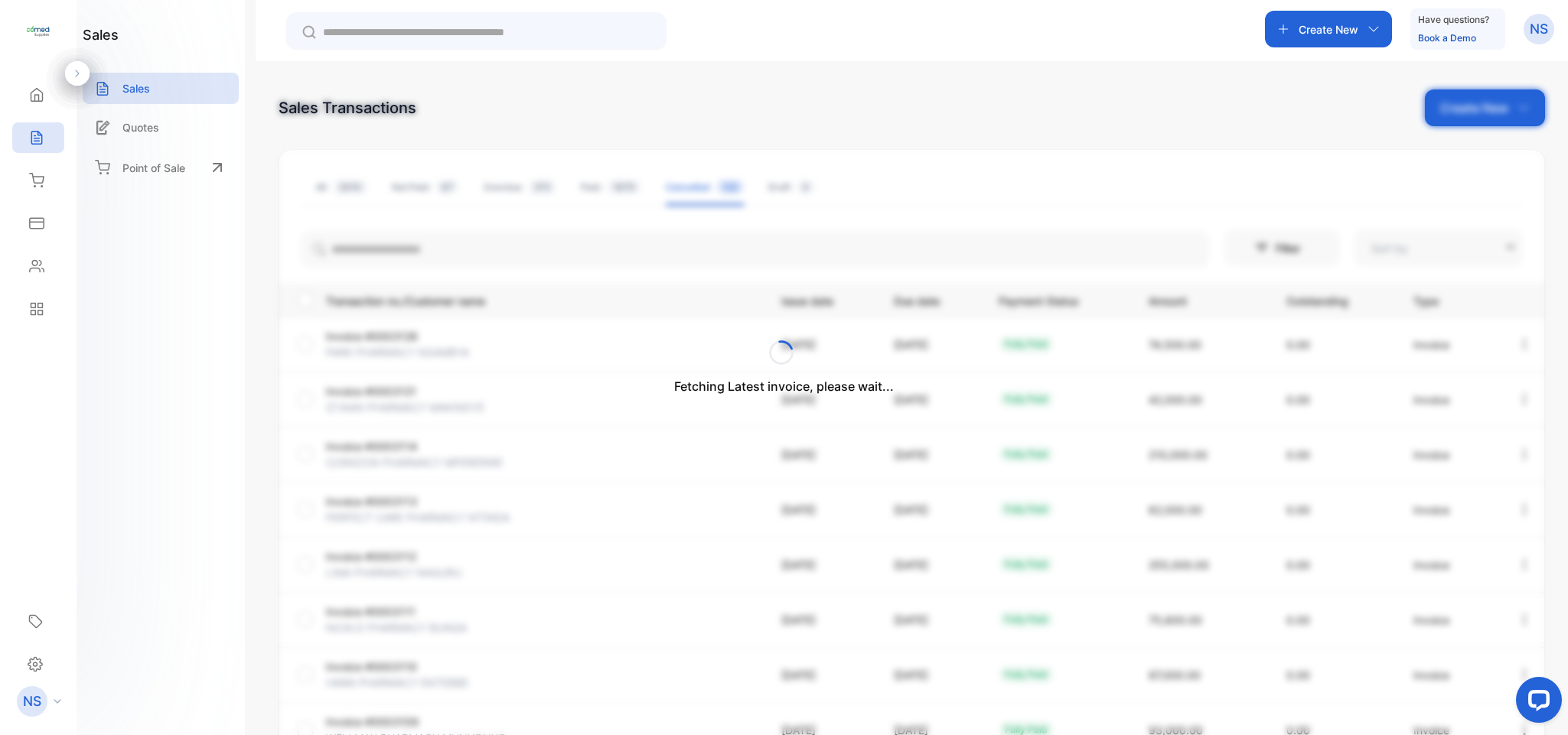
type input "**********"
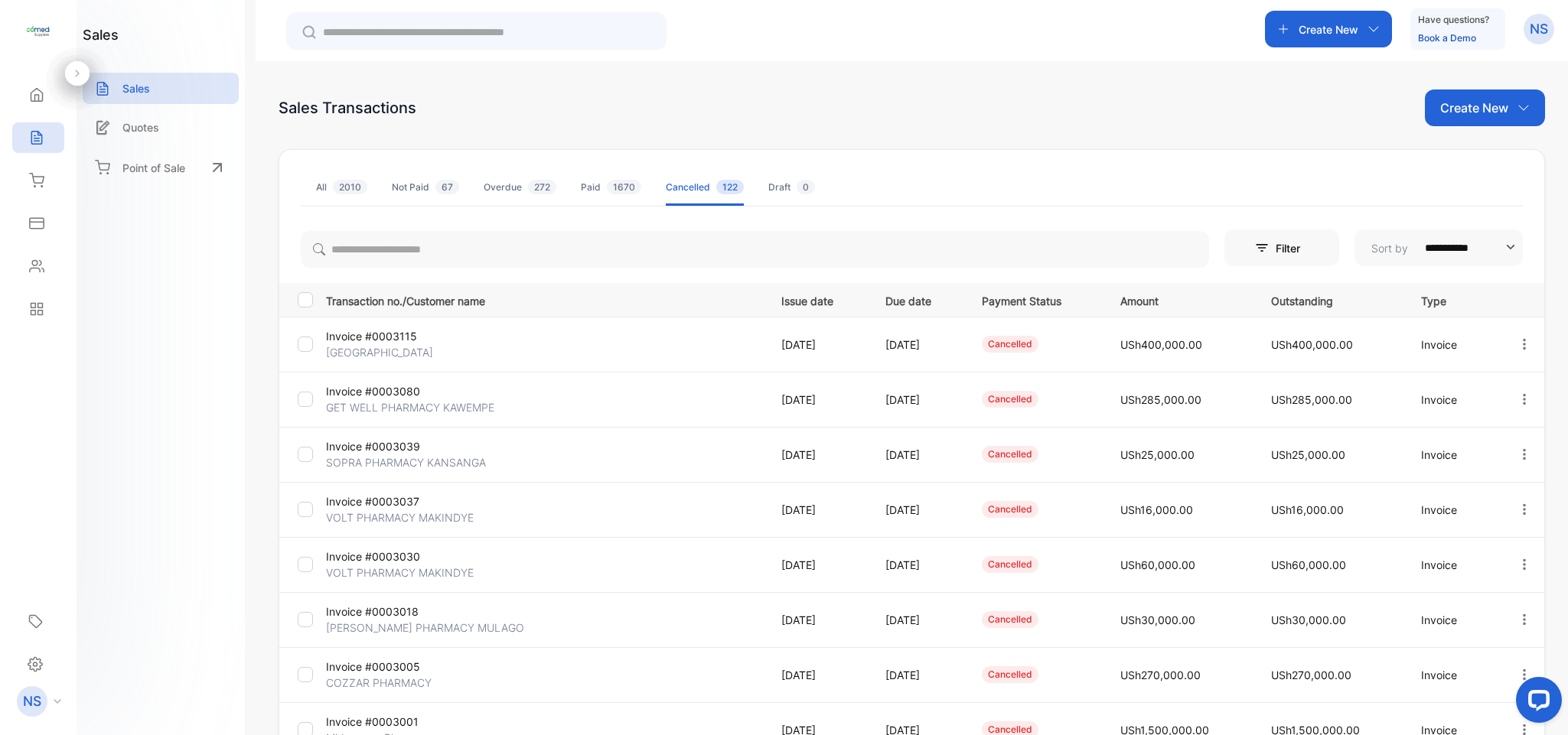
click at [770, 186] on div "Draft 0" at bounding box center [791, 188] width 47 height 13
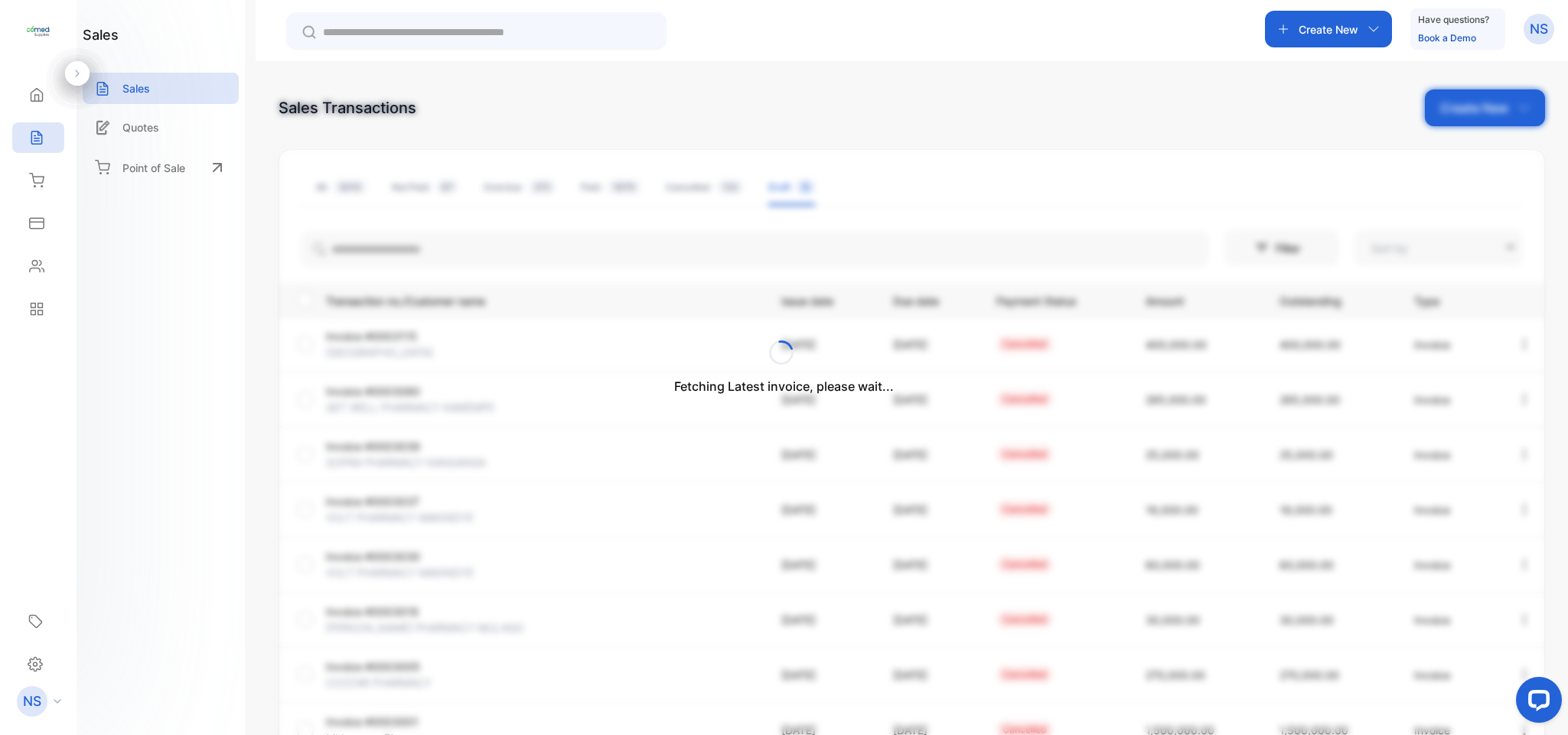
type input "**********"
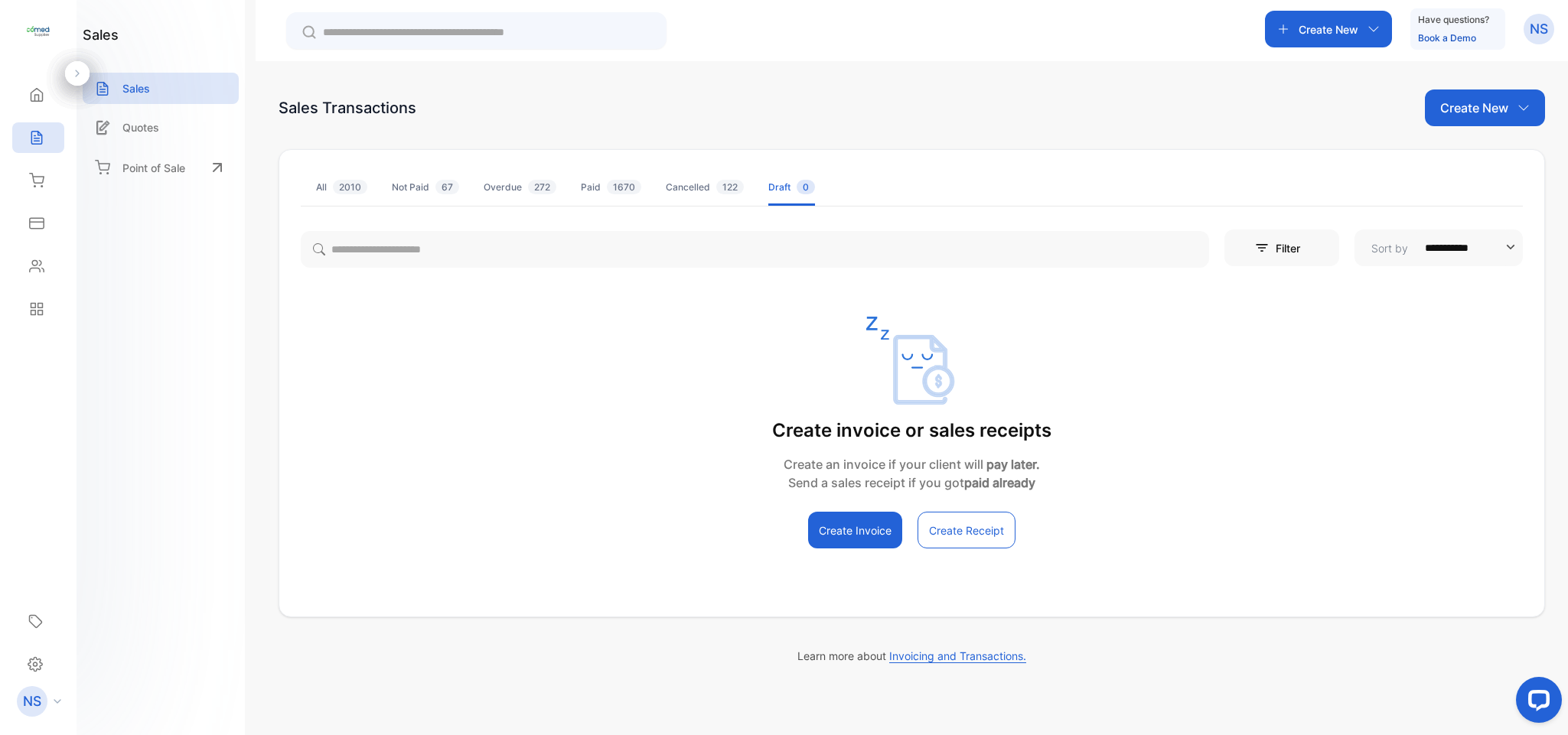
click at [725, 200] on li "Cancelled 122" at bounding box center [704, 188] width 78 height 37
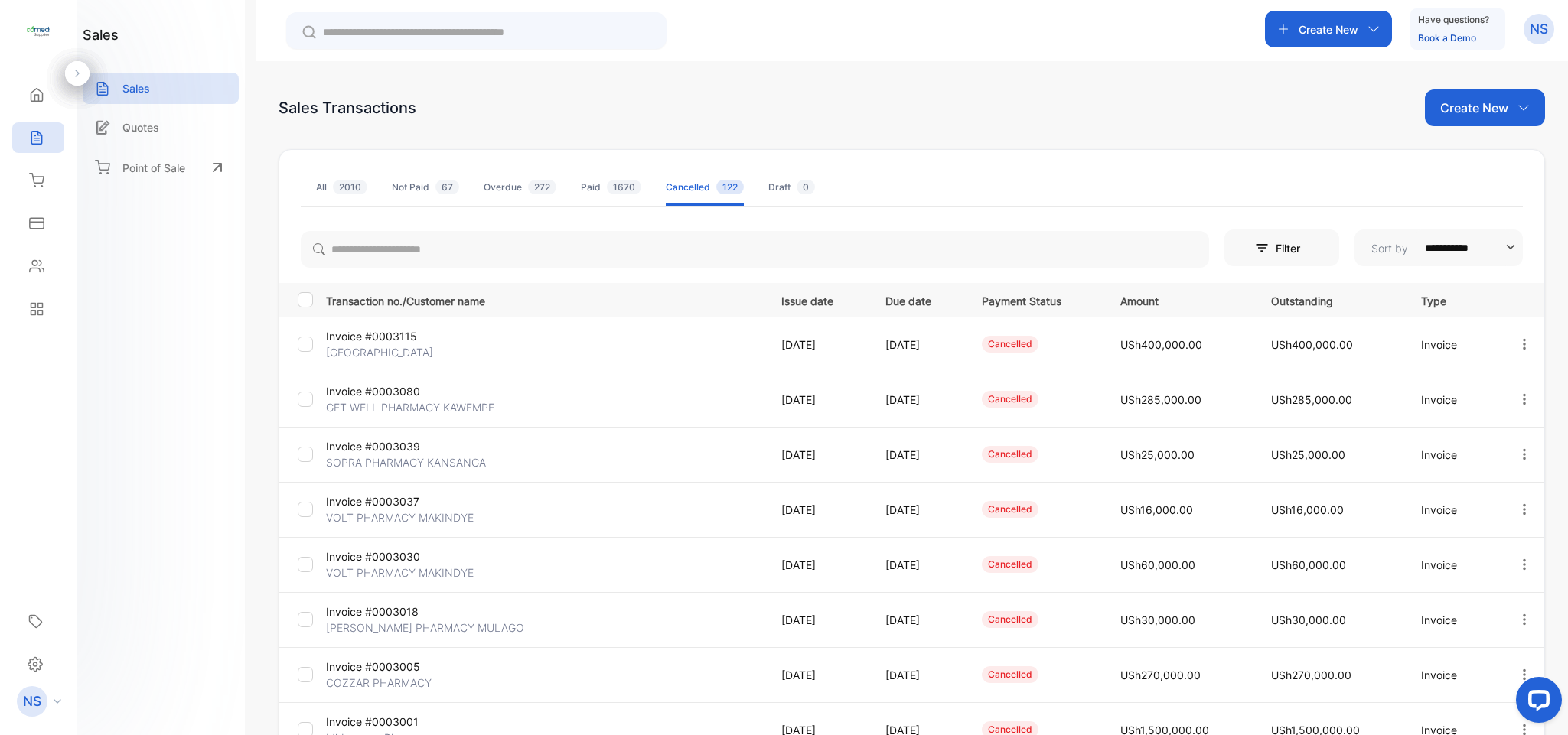
click at [599, 196] on li "Paid 1670" at bounding box center [611, 188] width 61 height 37
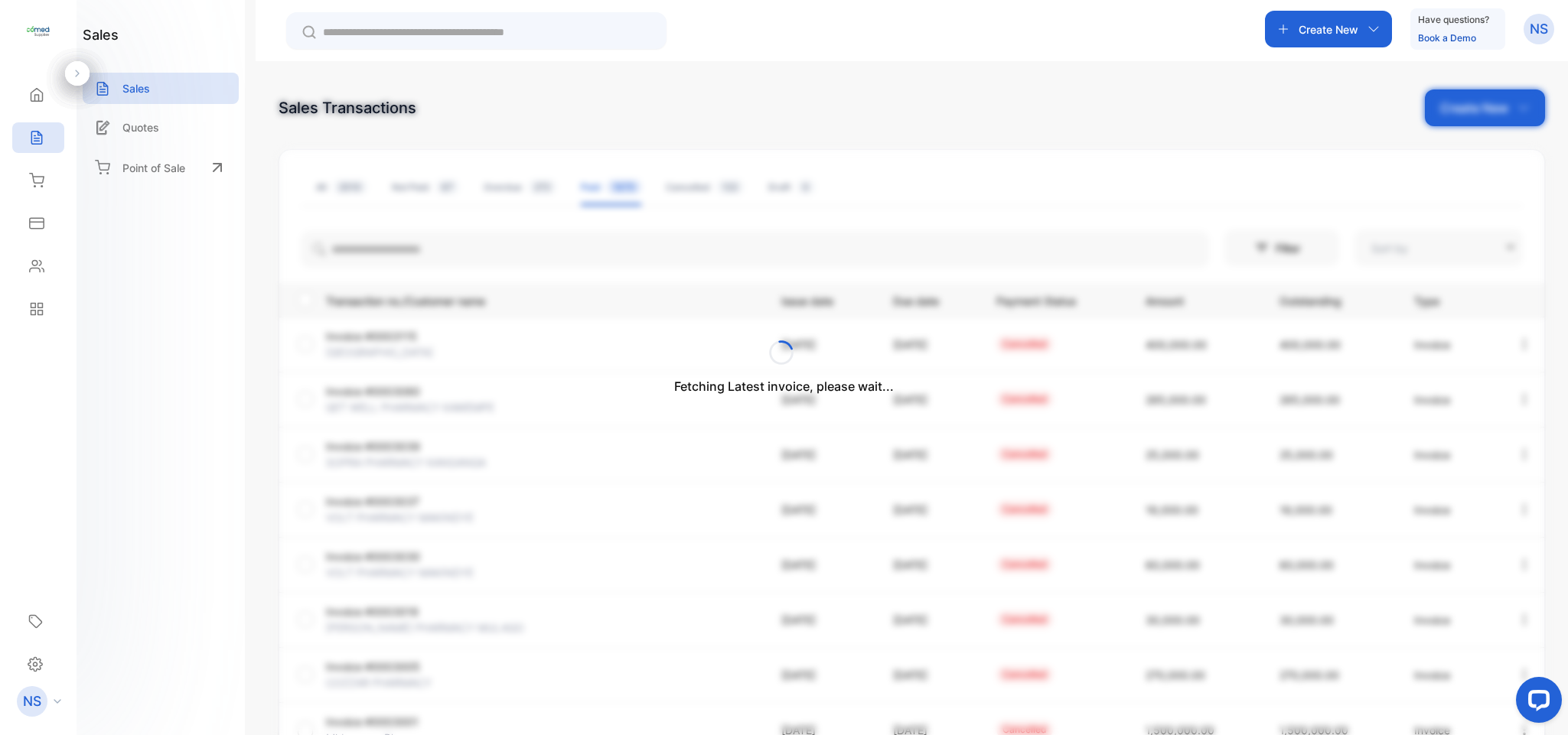
type input "**********"
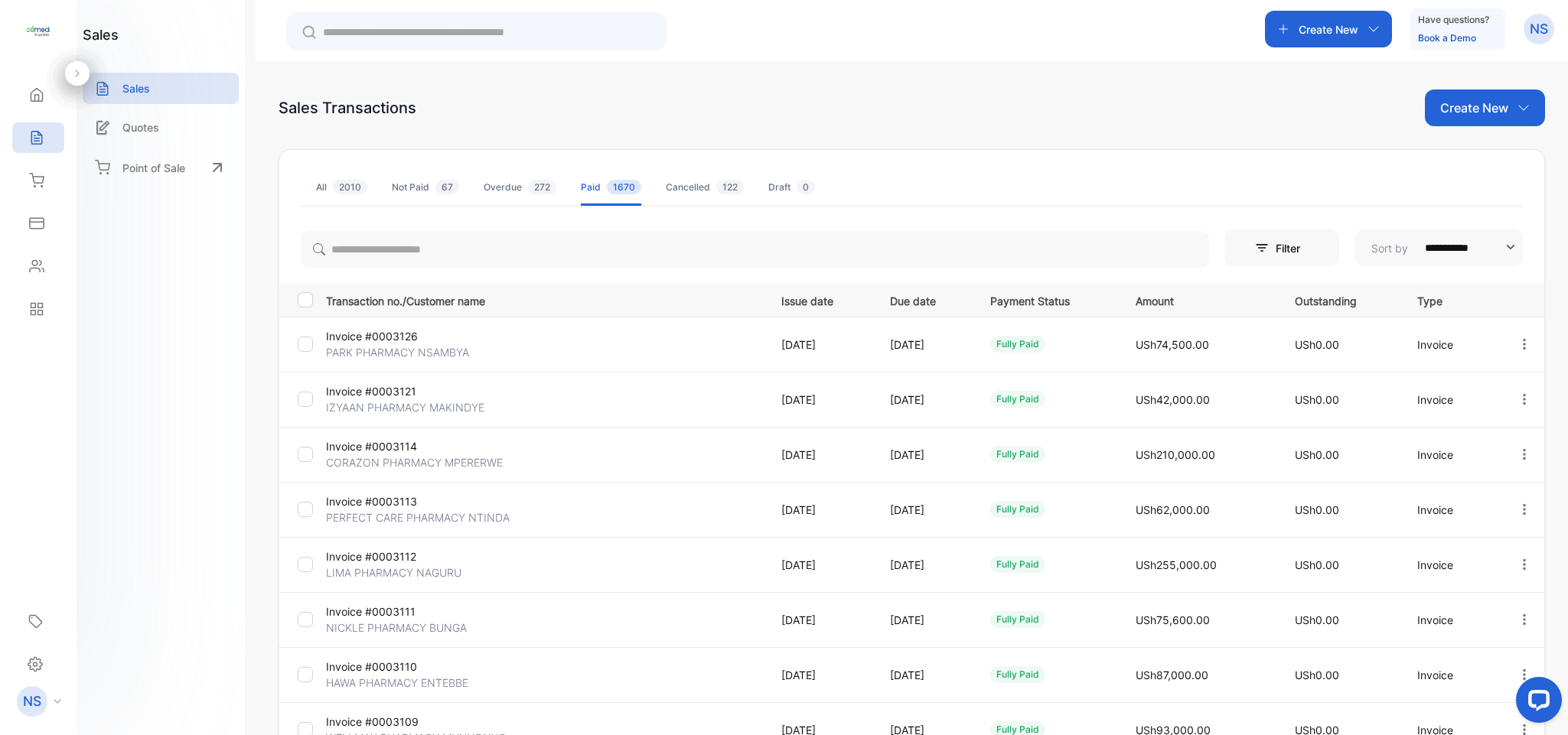
click at [666, 190] on div "Cancelled 122" at bounding box center [704, 188] width 78 height 13
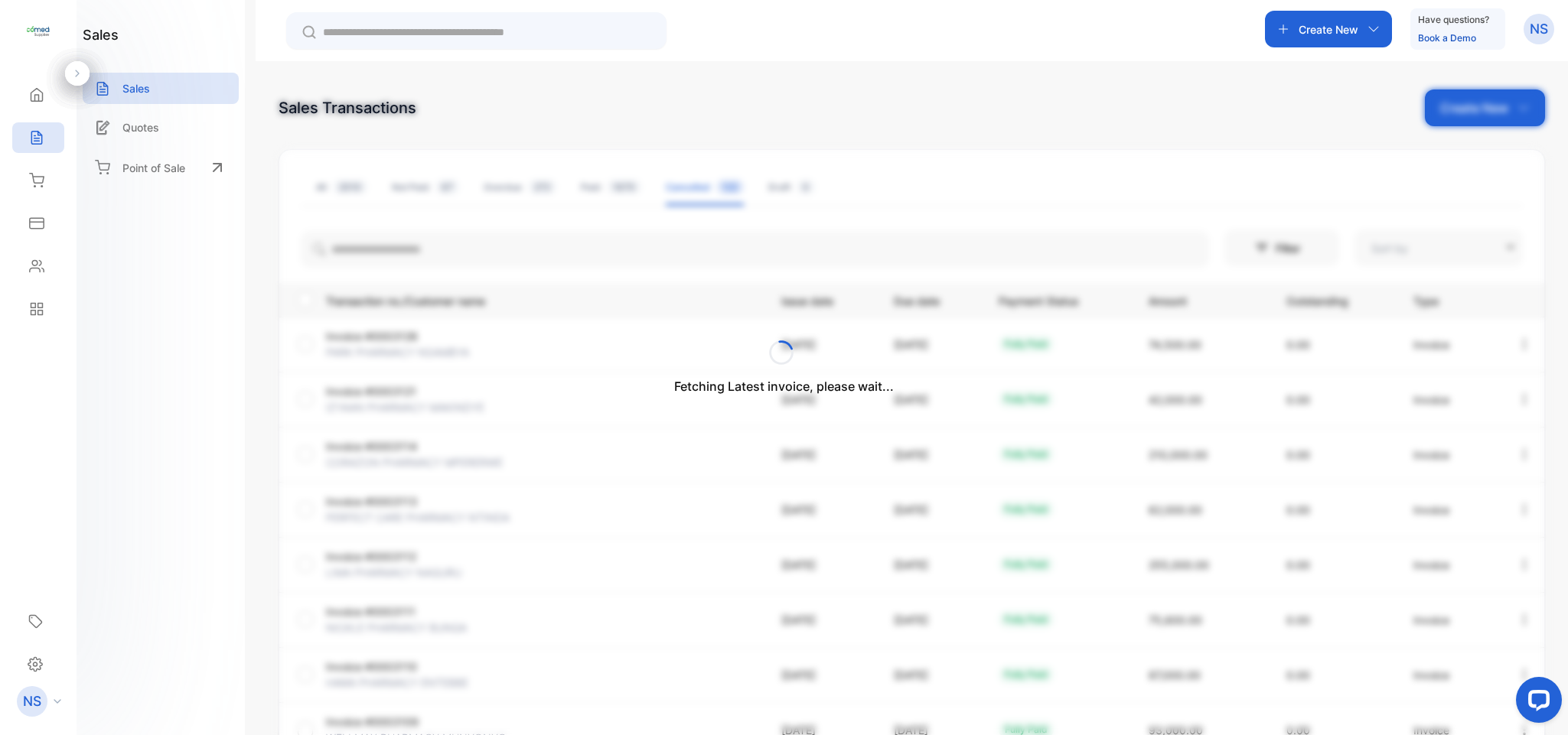
type input "**********"
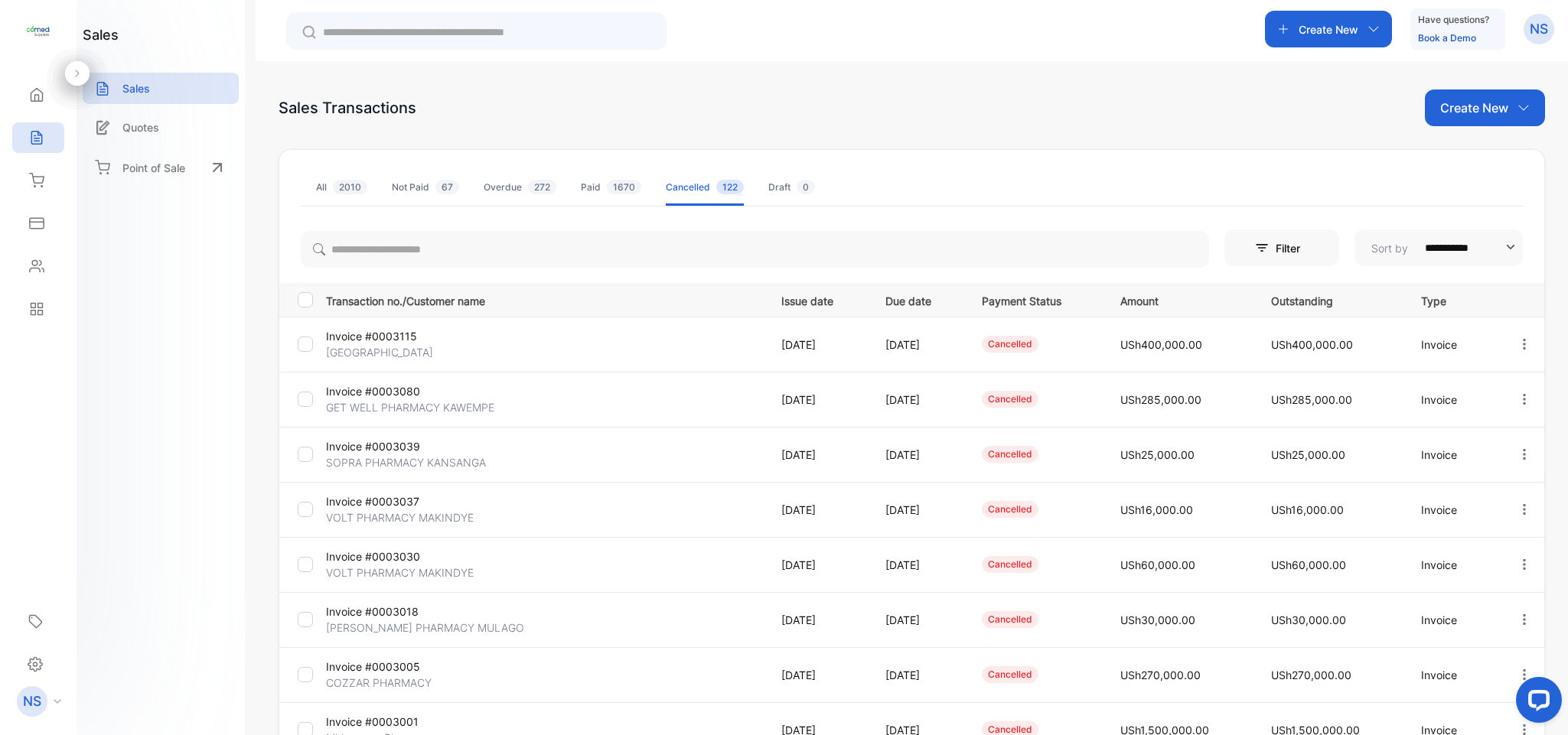
click at [778, 187] on div "Draft 0" at bounding box center [791, 188] width 47 height 13
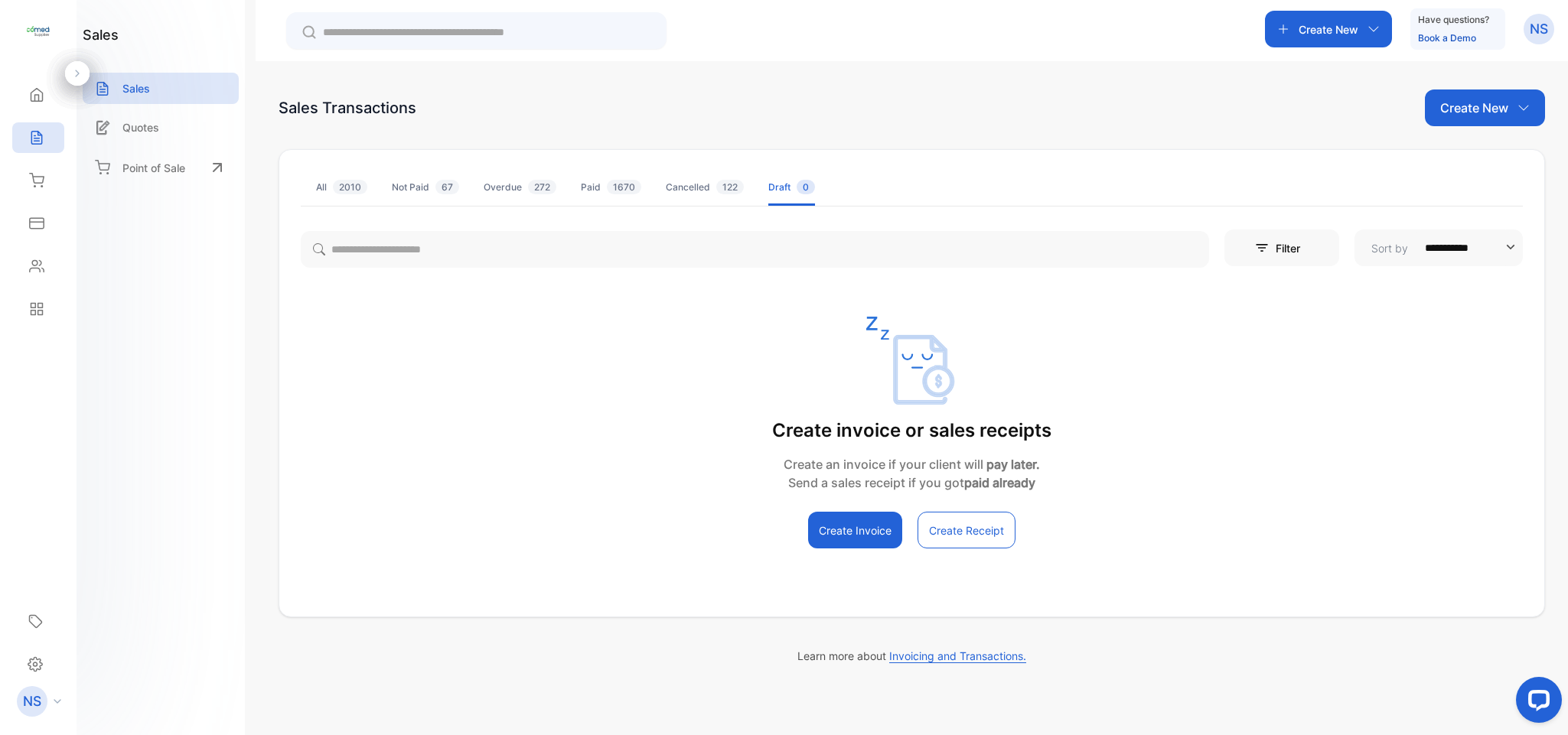
click at [717, 189] on span "122" at bounding box center [729, 187] width 28 height 14
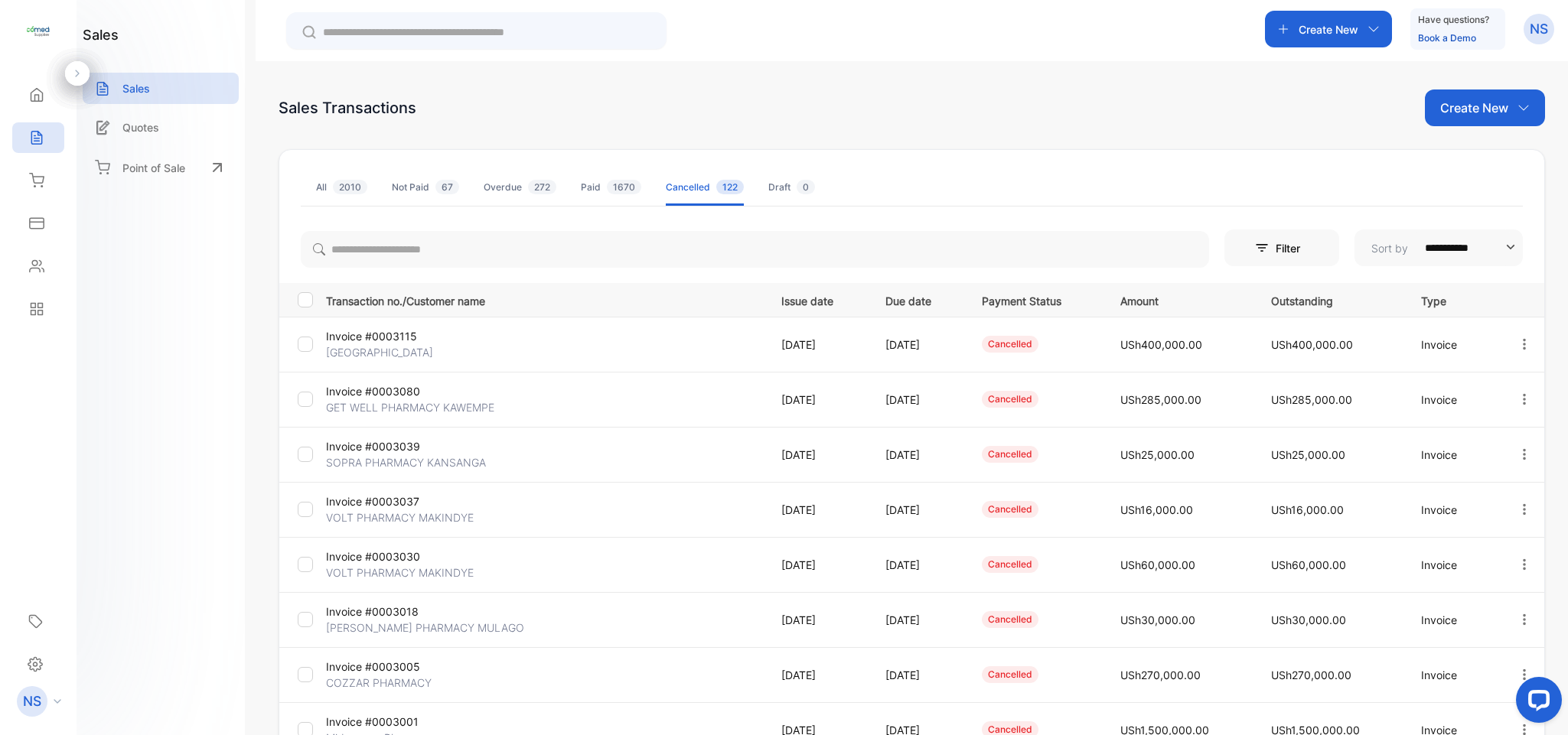
click at [620, 197] on li "Paid 1670" at bounding box center [611, 188] width 61 height 37
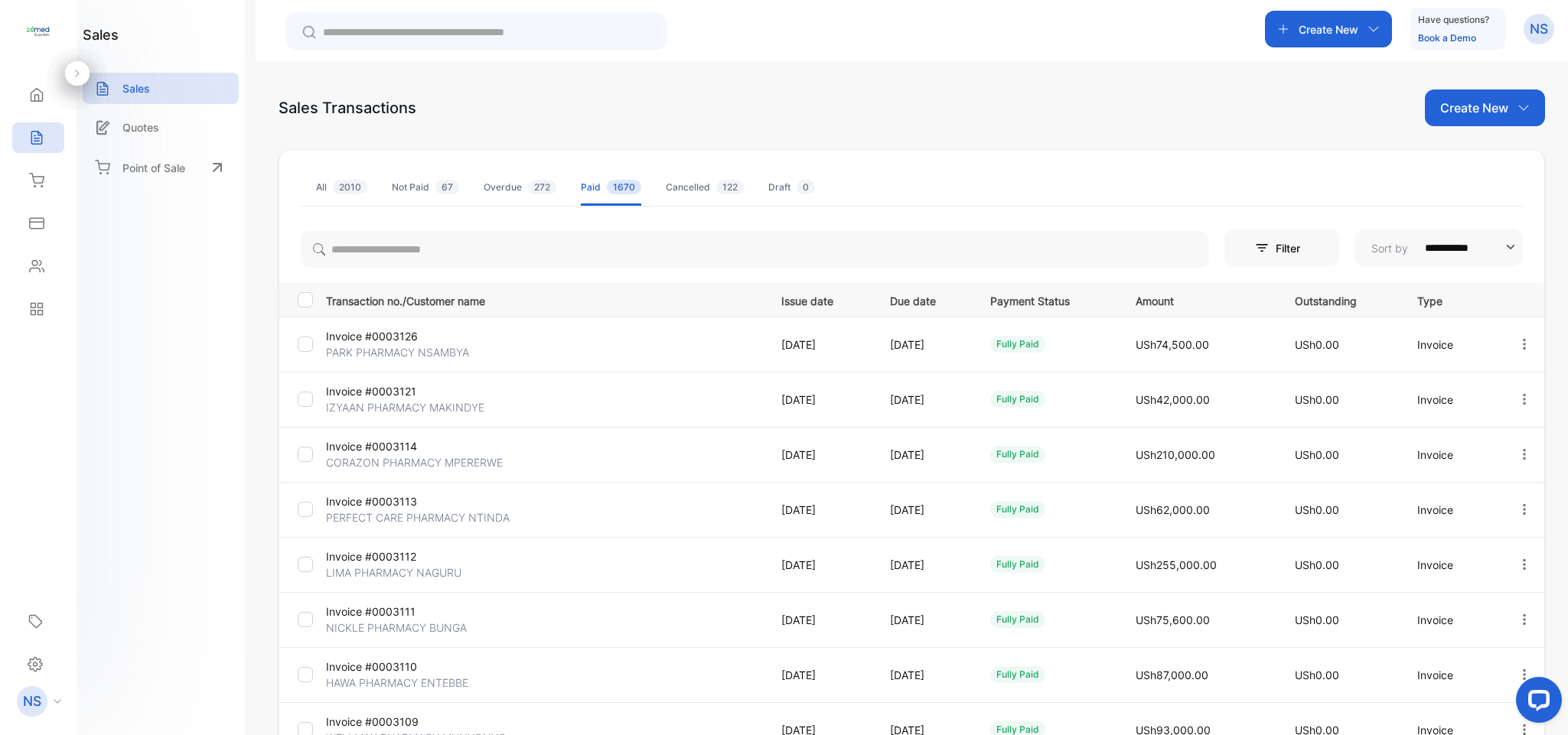
click at [547, 189] on span "272" at bounding box center [542, 187] width 28 height 14
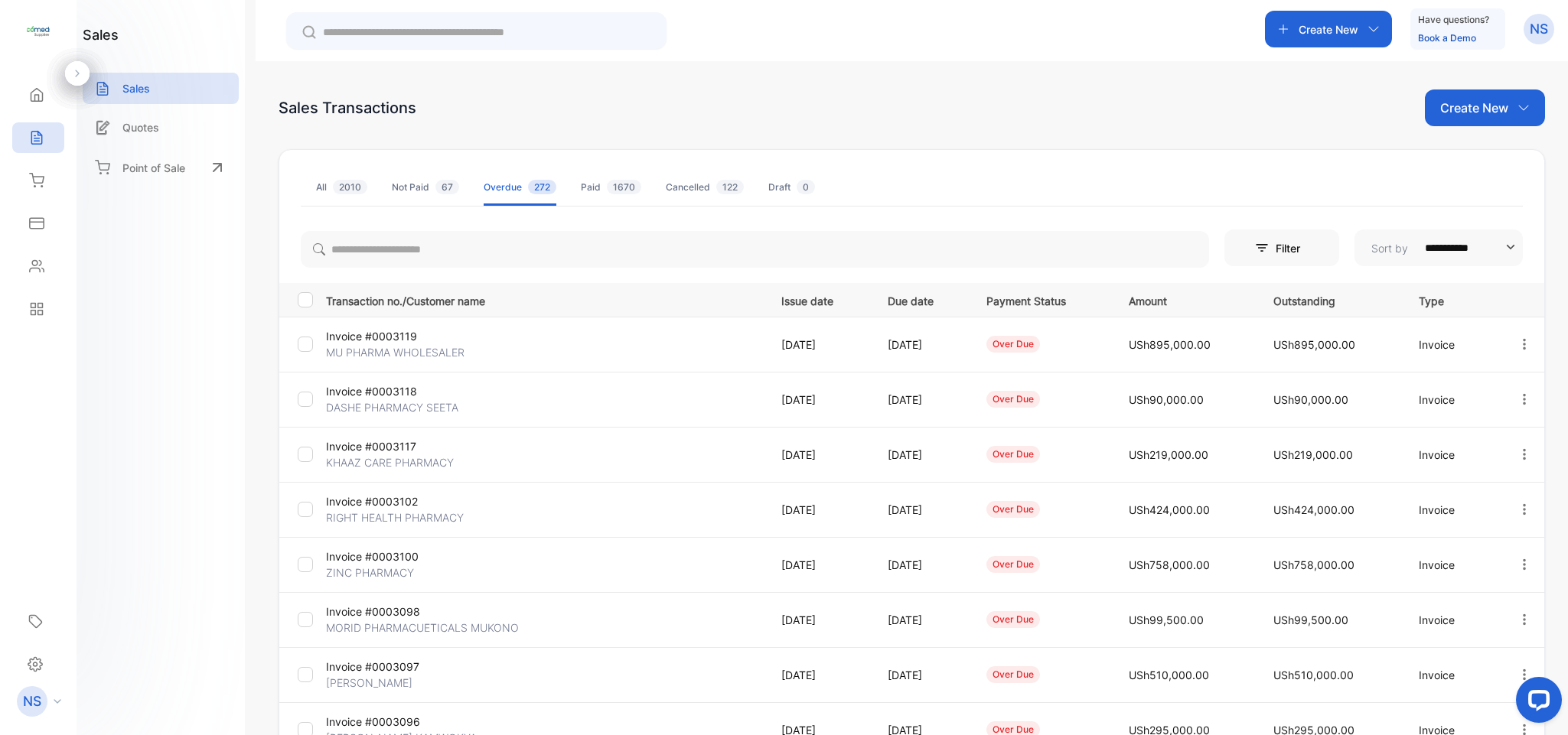
click at [443, 198] on li "Not Paid 67" at bounding box center [425, 188] width 67 height 37
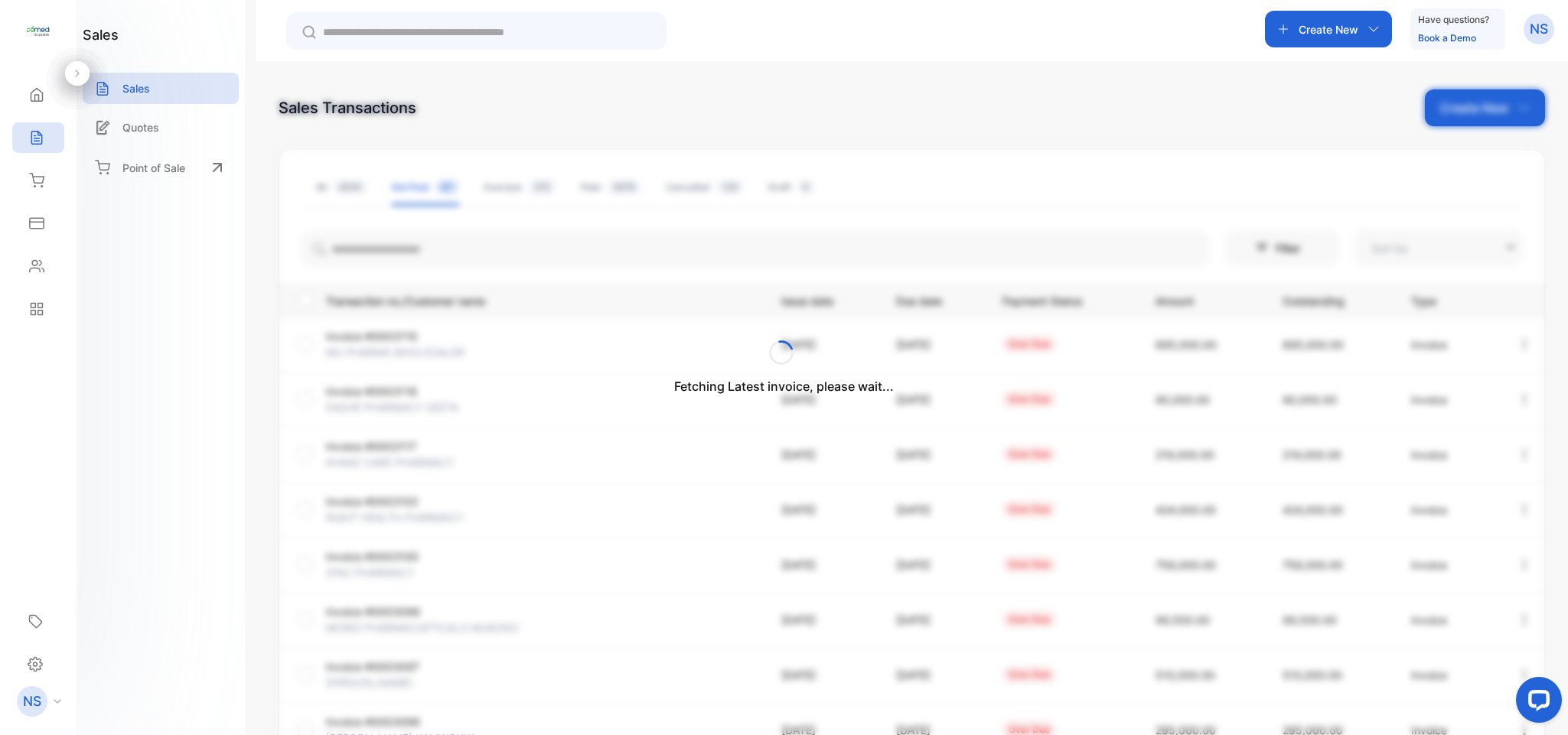
type input "**********"
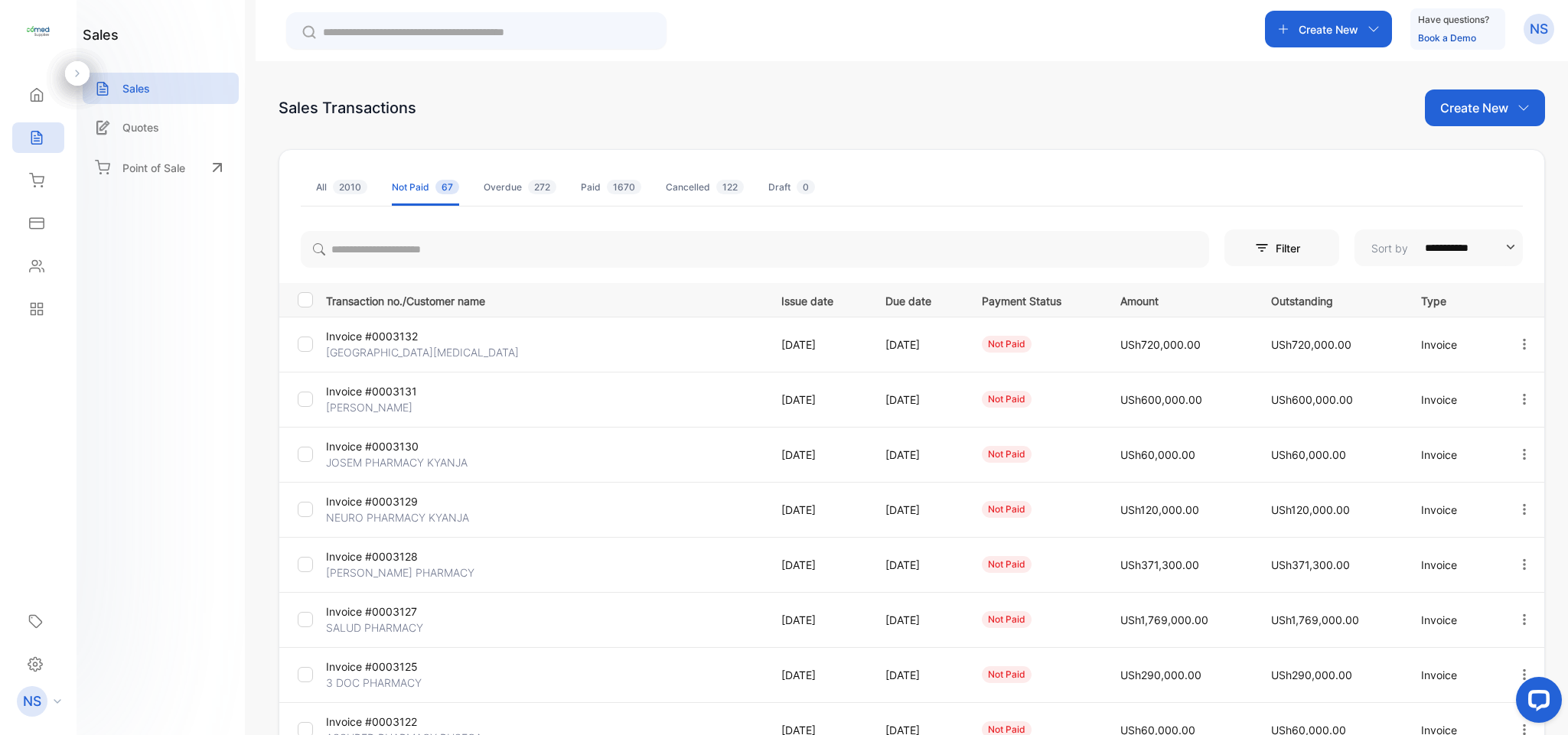
click at [347, 193] on span "2010" at bounding box center [350, 187] width 35 height 14
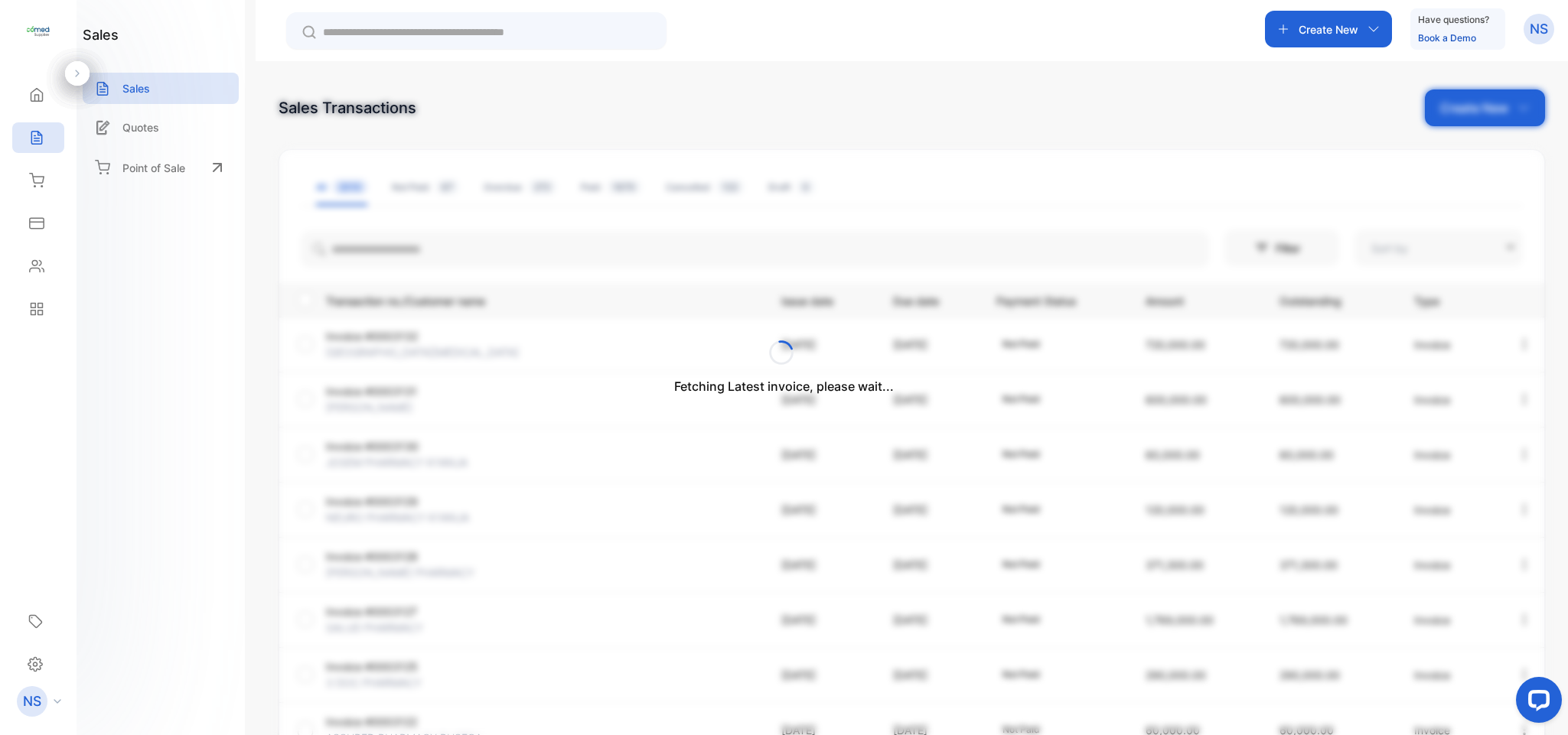
type input "**********"
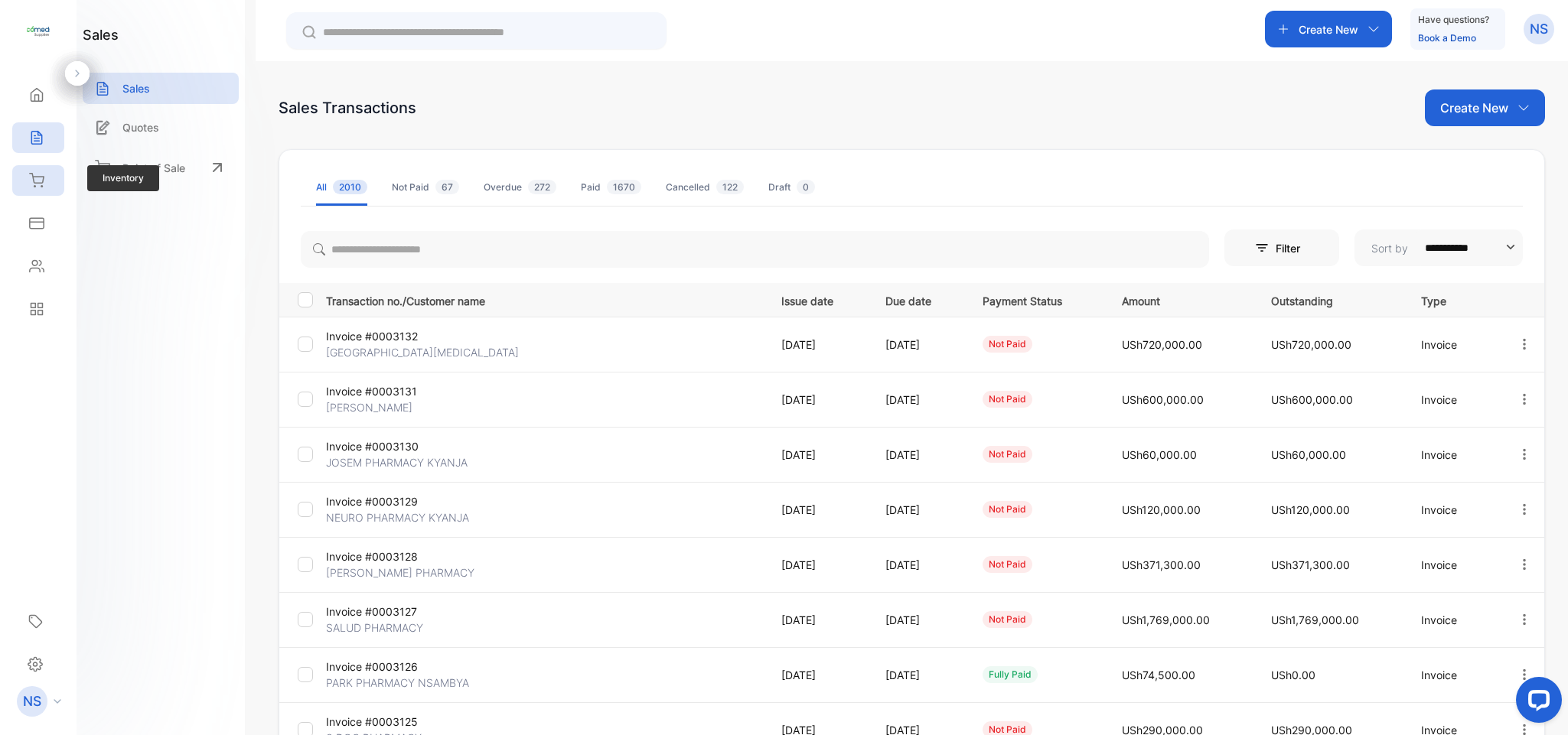
click at [37, 177] on icon at bounding box center [37, 181] width 15 height 15
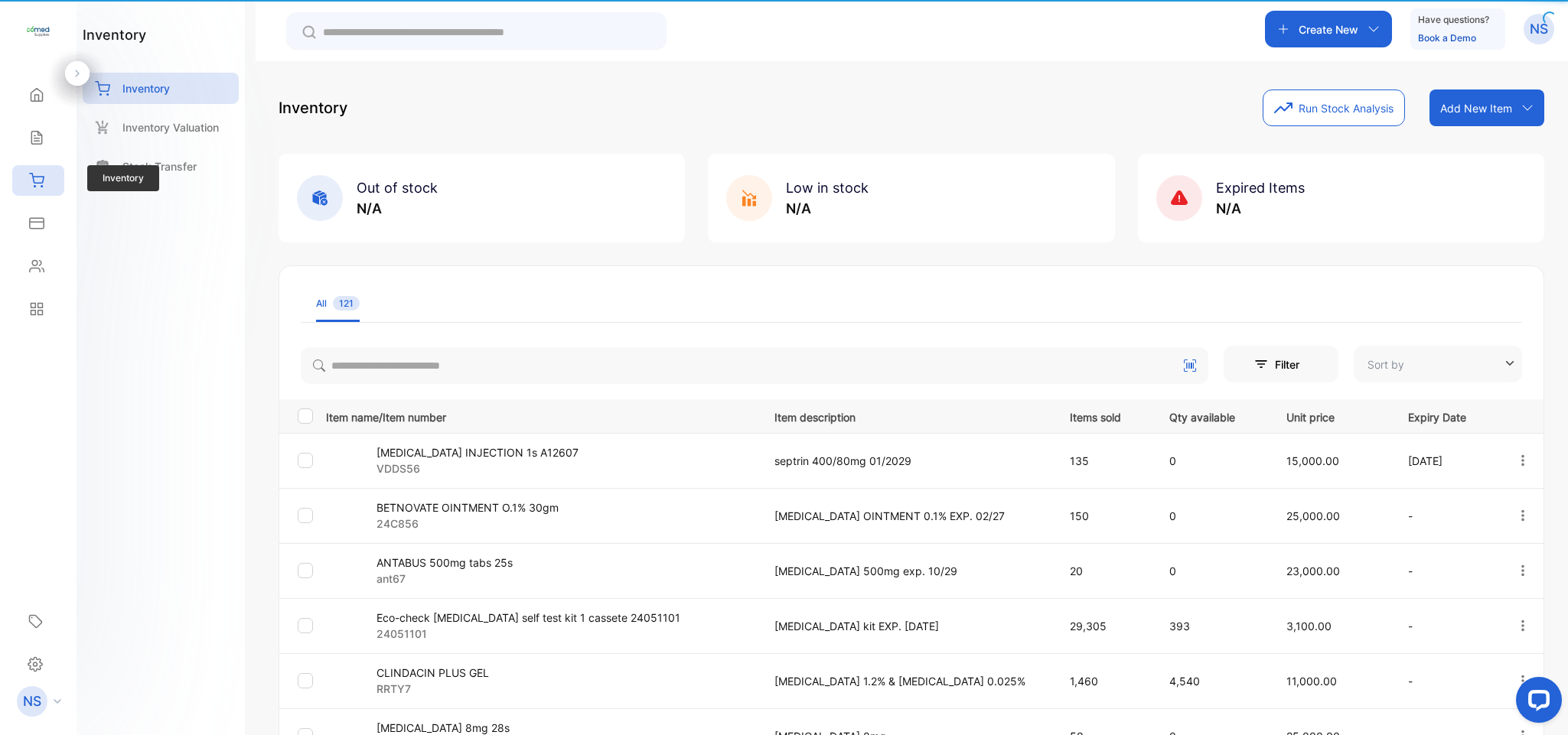
type input "**********"
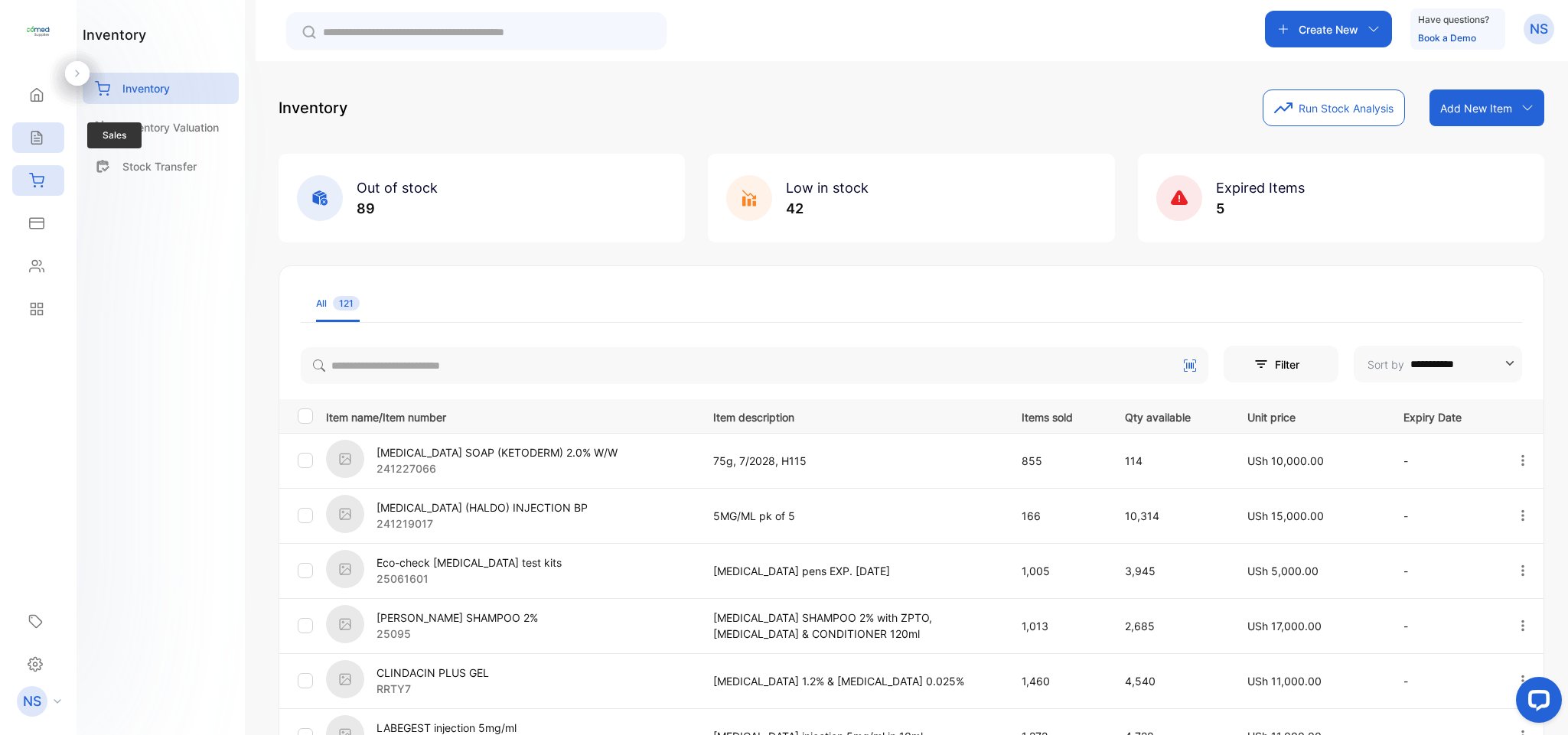
click at [35, 147] on div "Sales" at bounding box center [38, 138] width 52 height 31
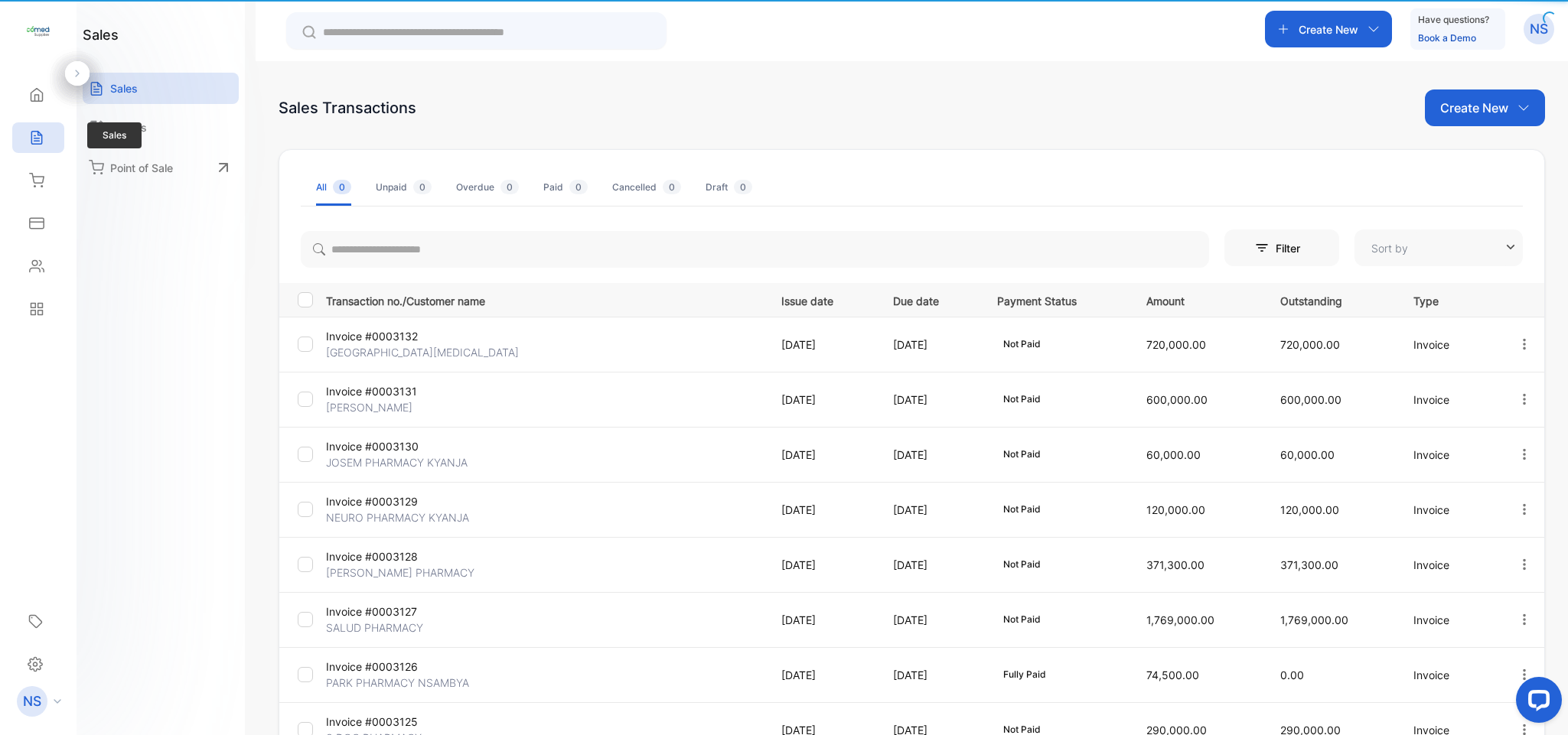
type input "**********"
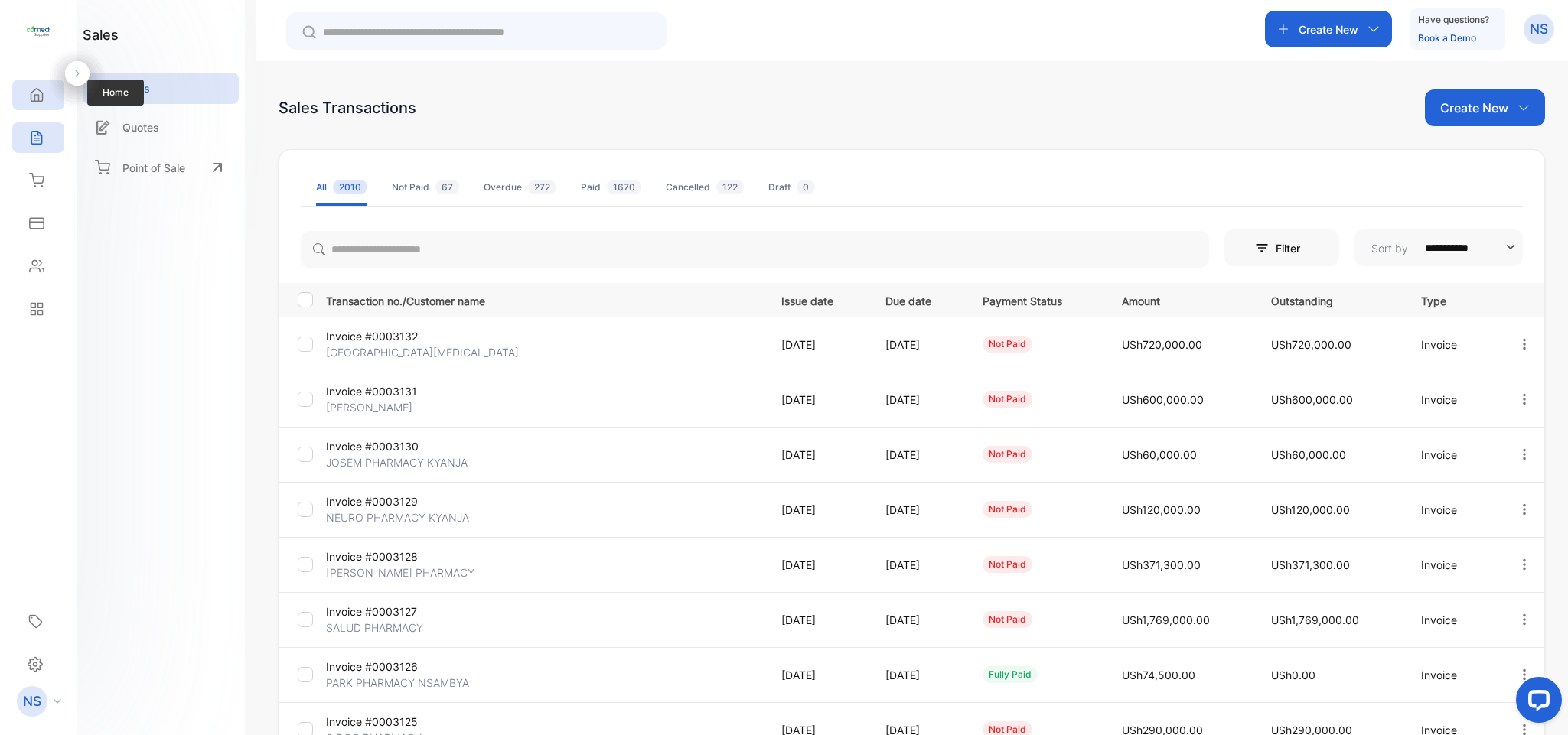
click at [31, 104] on div "Home" at bounding box center [38, 95] width 52 height 31
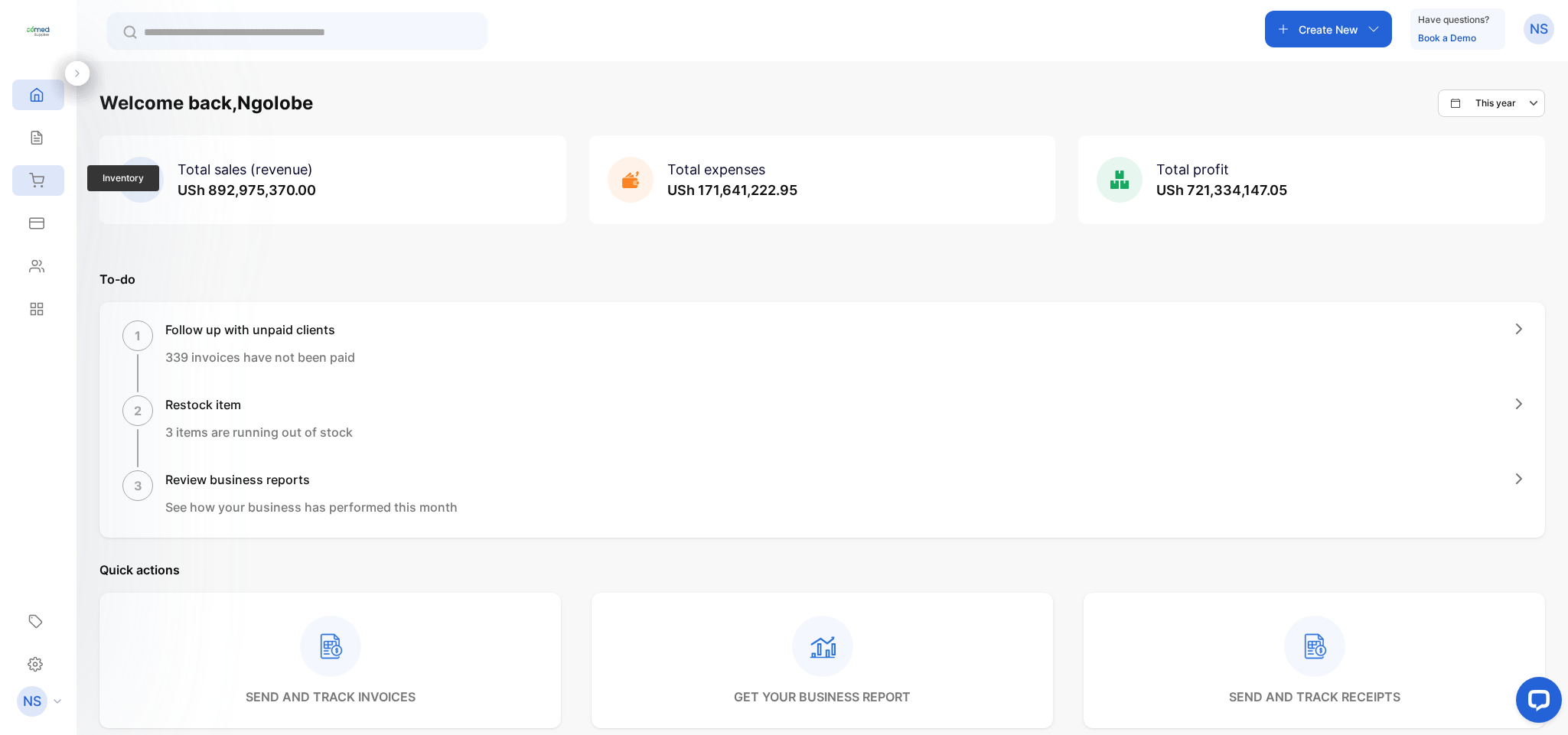
click at [35, 196] on div "Inventory" at bounding box center [38, 181] width 52 height 31
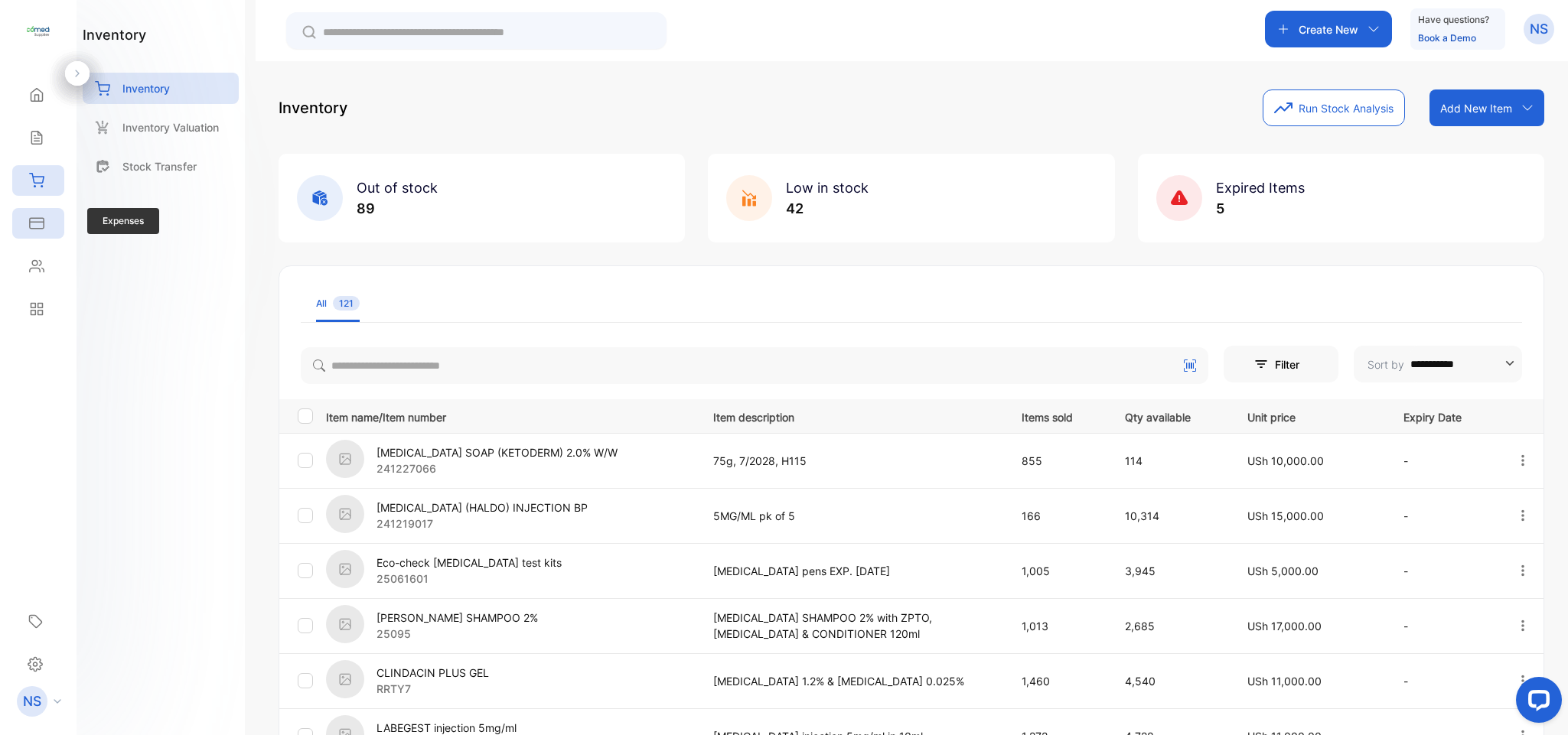
click at [35, 221] on icon at bounding box center [37, 223] width 15 height 15
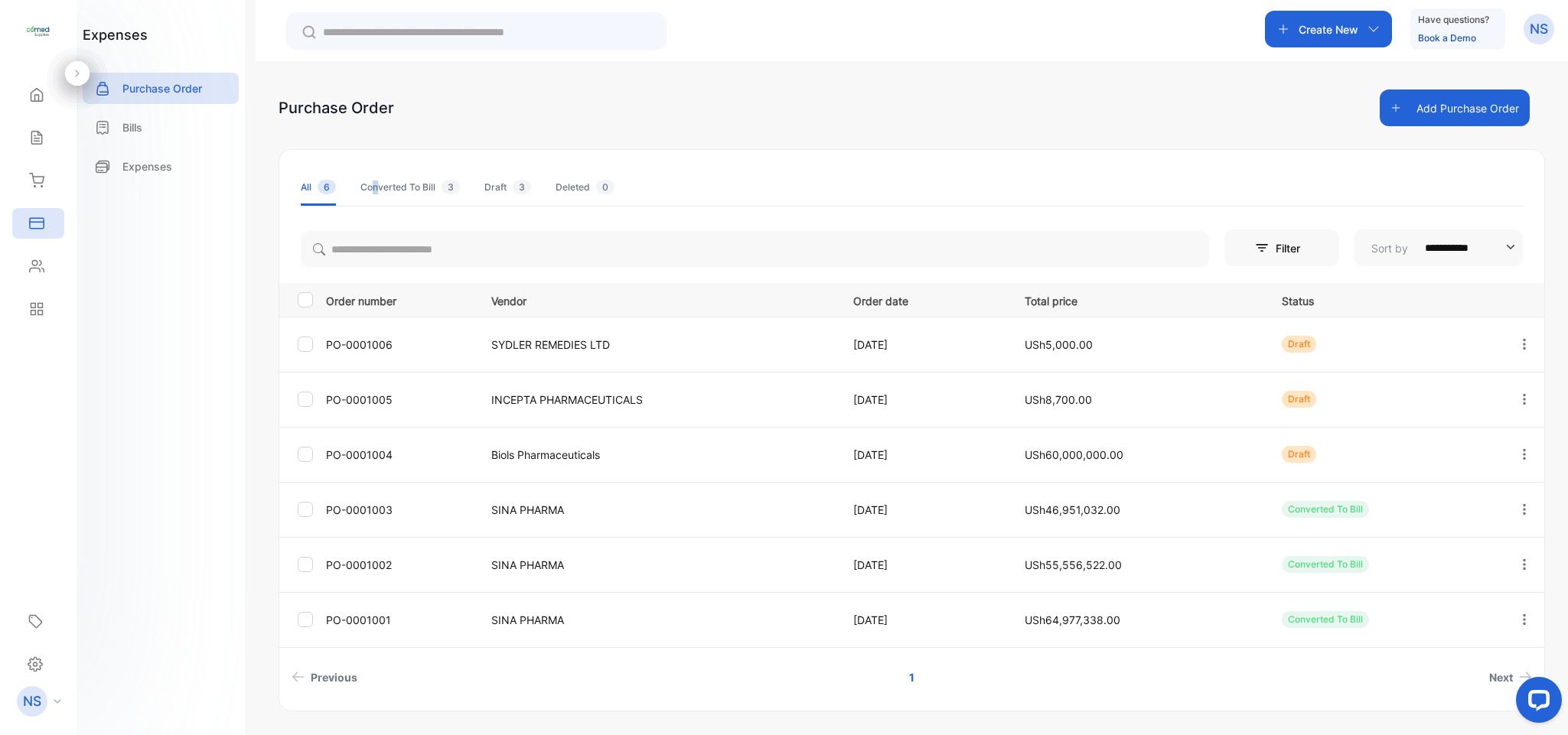
click at [376, 182] on div "Converted To Bill 3" at bounding box center [410, 188] width 99 height 13
click at [493, 192] on div "Draft 3" at bounding box center [507, 188] width 47 height 13
click at [573, 187] on div "Deleted 0" at bounding box center [584, 188] width 59 height 13
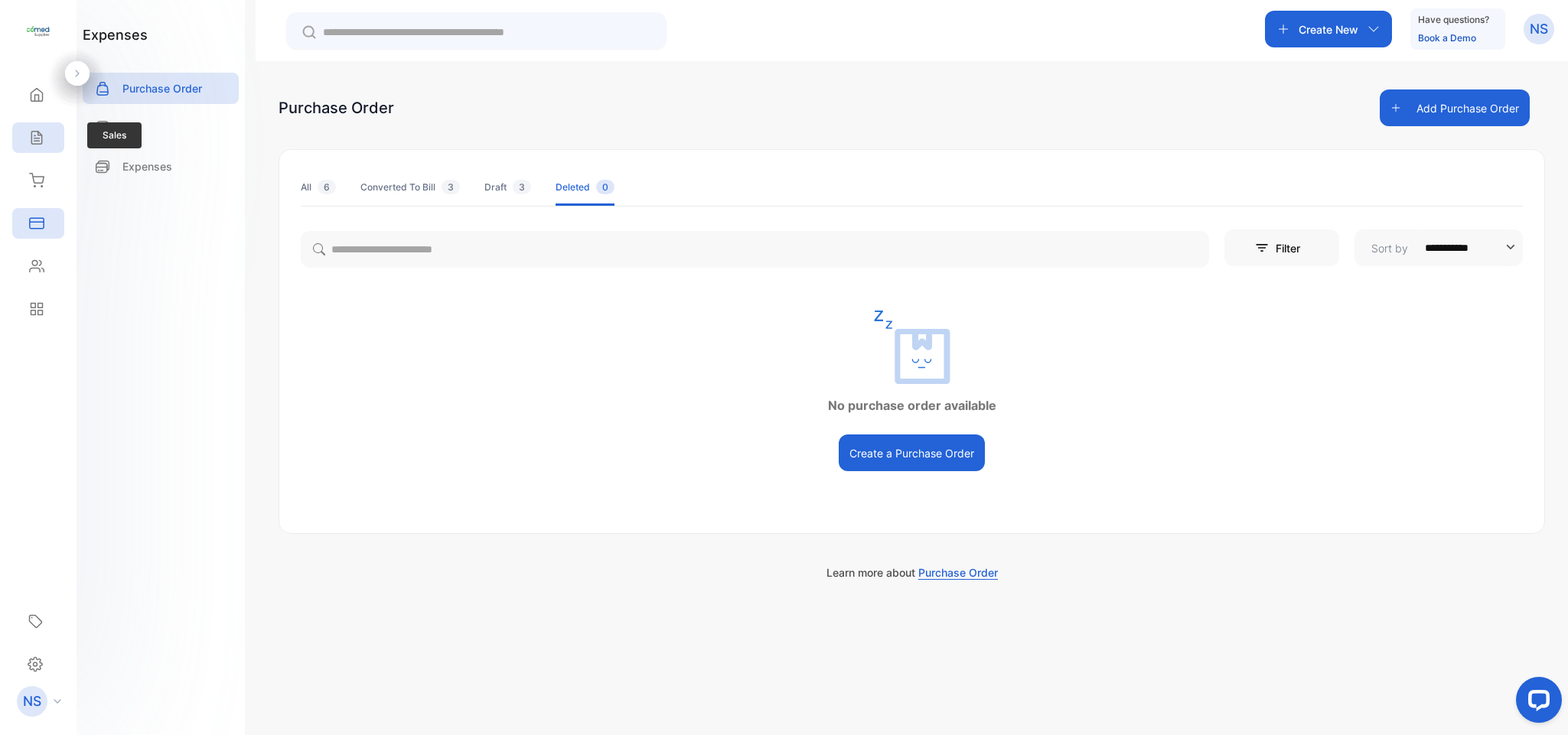
click at [14, 142] on div "Sales" at bounding box center [38, 138] width 52 height 31
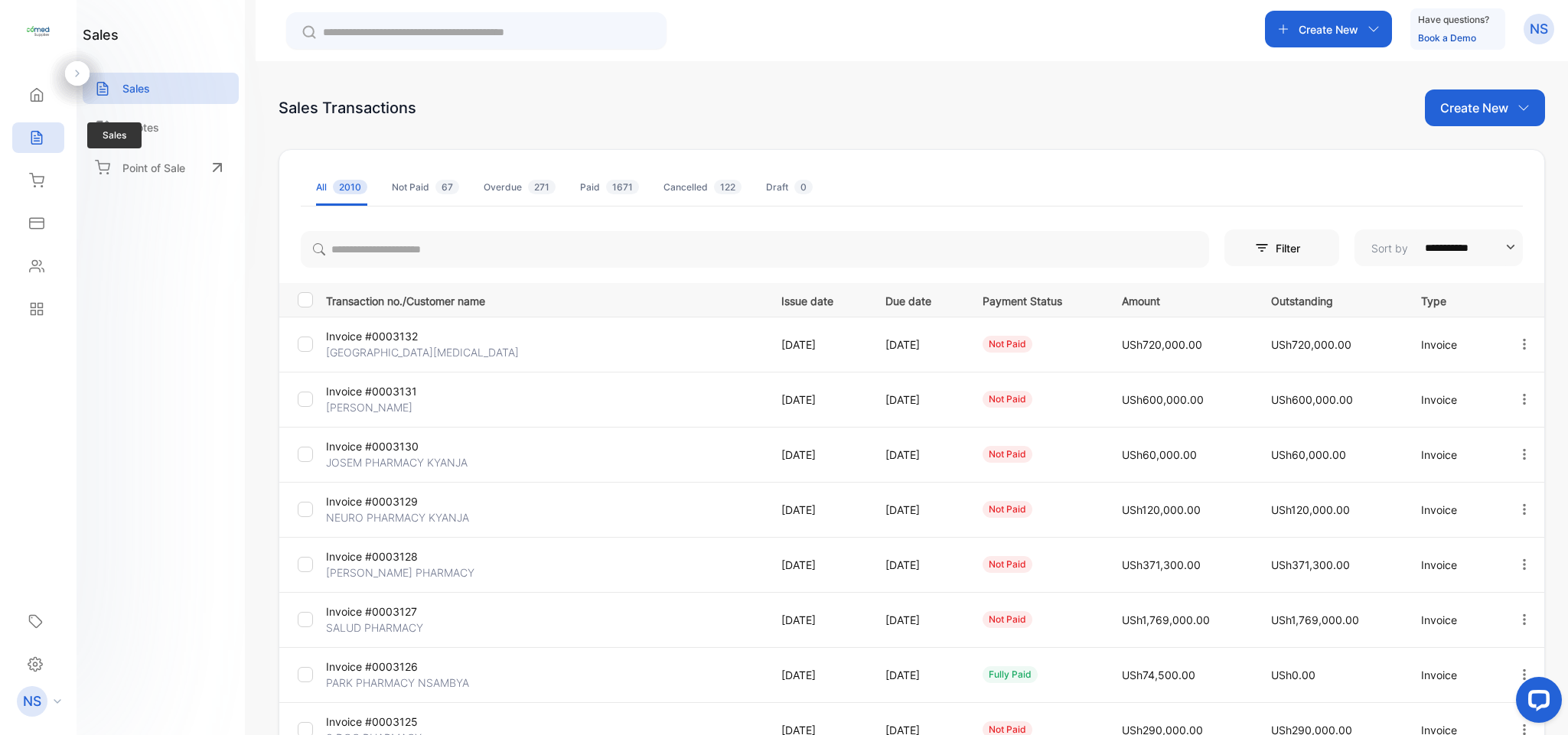
click at [14, 142] on div "Sales" at bounding box center [38, 138] width 52 height 31
